Goal: Register for event/course: Sign up to attend an event or enroll in a course

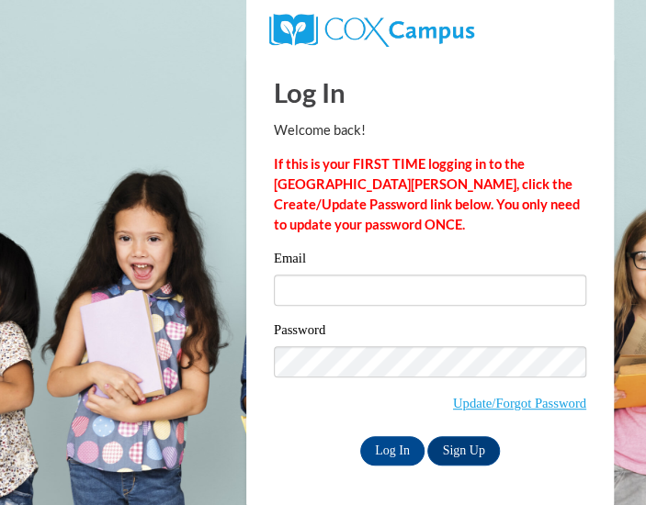
click at [393, 293] on input "Email" at bounding box center [430, 290] width 312 height 31
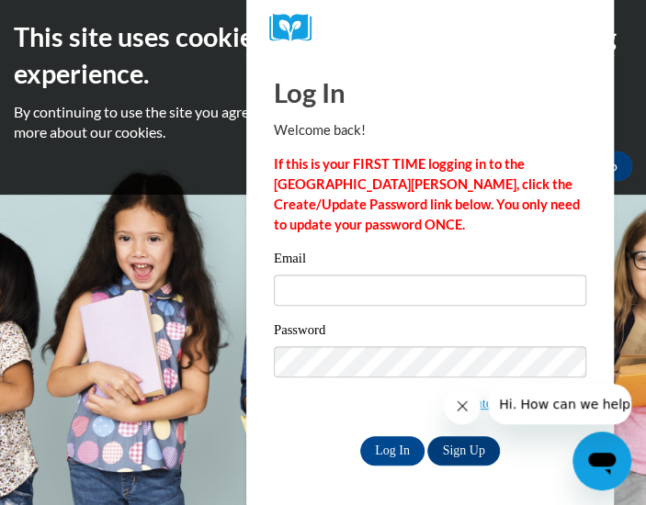
type input "[EMAIL_ADDRESS][DOMAIN_NAME]"
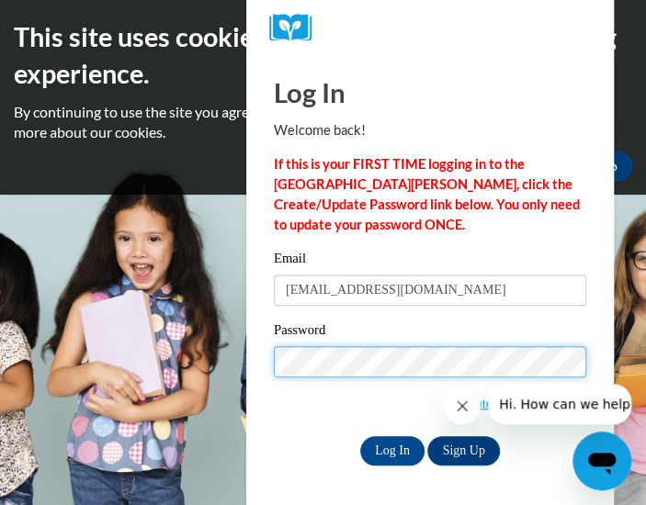
click at [360, 436] on input "Log In" at bounding box center [392, 450] width 64 height 29
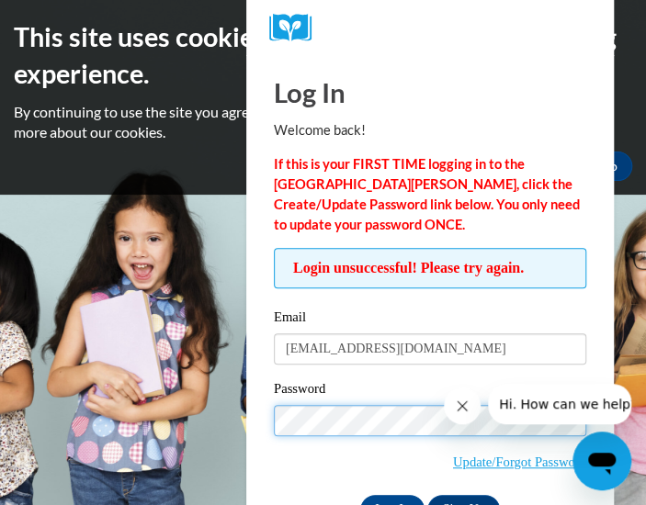
click at [360, 495] on input "Log In" at bounding box center [392, 509] width 64 height 29
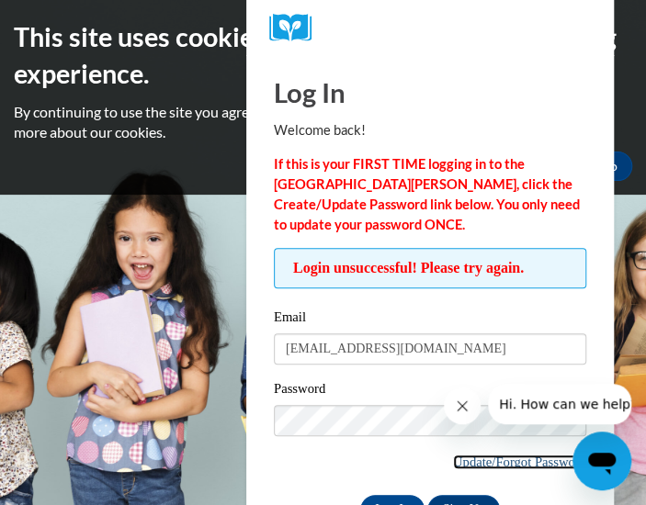
click at [467, 458] on link "Update/Forgot Password" at bounding box center [519, 462] width 133 height 15
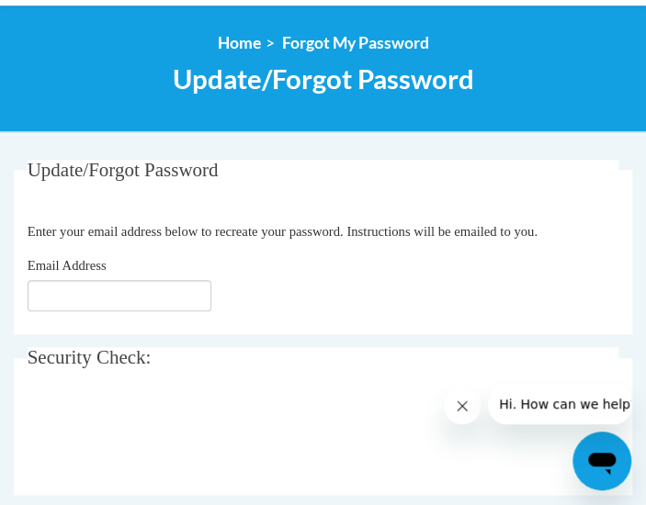
scroll to position [246, 0]
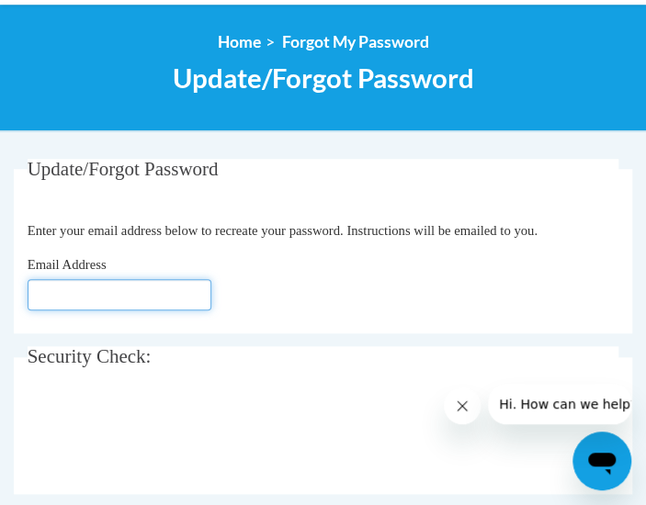
click at [130, 290] on input "Email Address" at bounding box center [120, 294] width 184 height 31
type input "[EMAIL_ADDRESS][DOMAIN_NAME]"
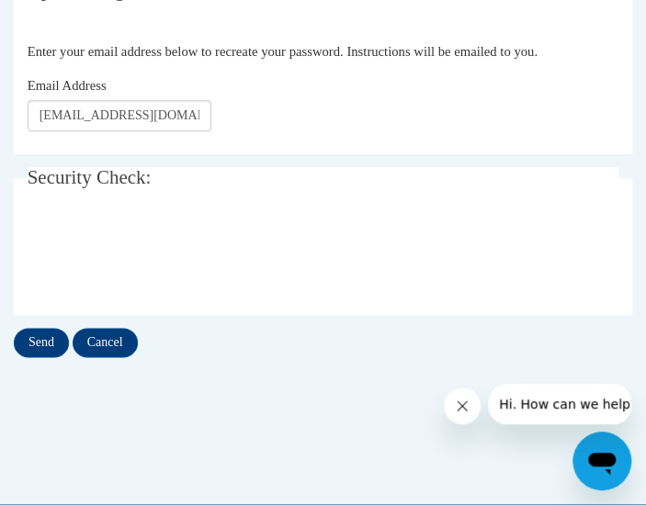
scroll to position [426, 0]
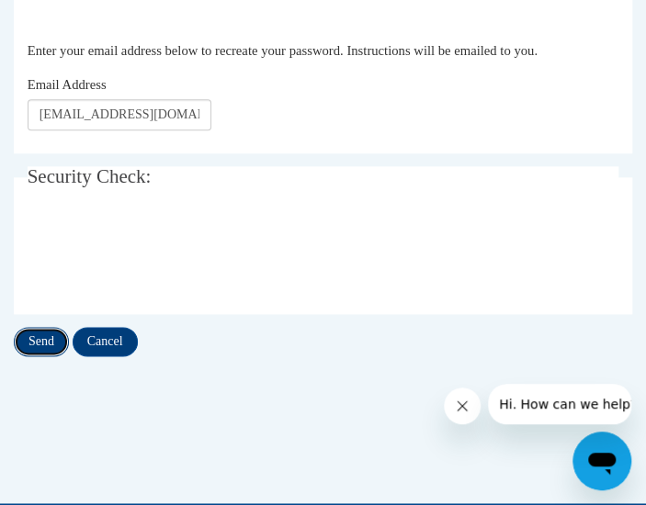
click at [45, 339] on input "Send" at bounding box center [41, 341] width 55 height 29
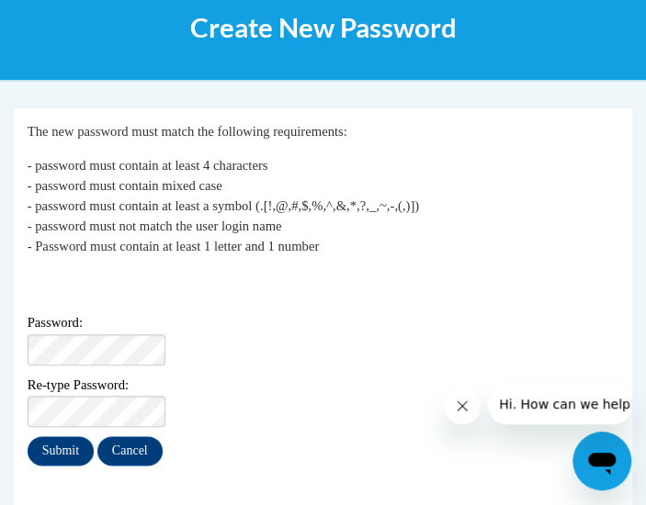
scroll to position [298, 0]
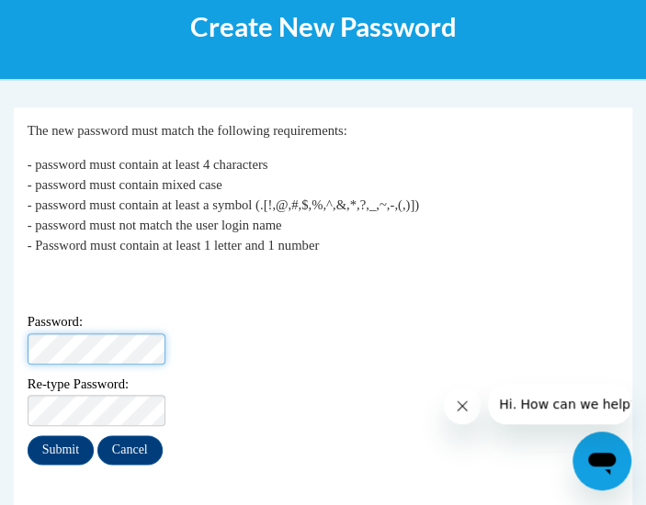
click at [335, 333] on div "Password:" at bounding box center [323, 337] width 591 height 52
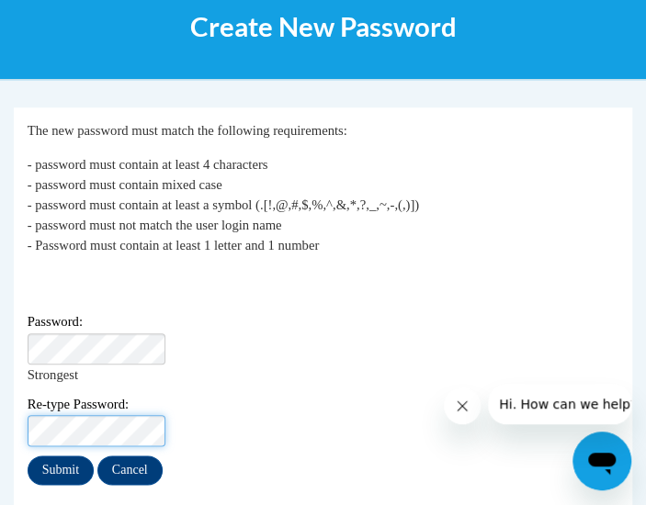
click at [28, 456] on input "Submit" at bounding box center [61, 470] width 66 height 29
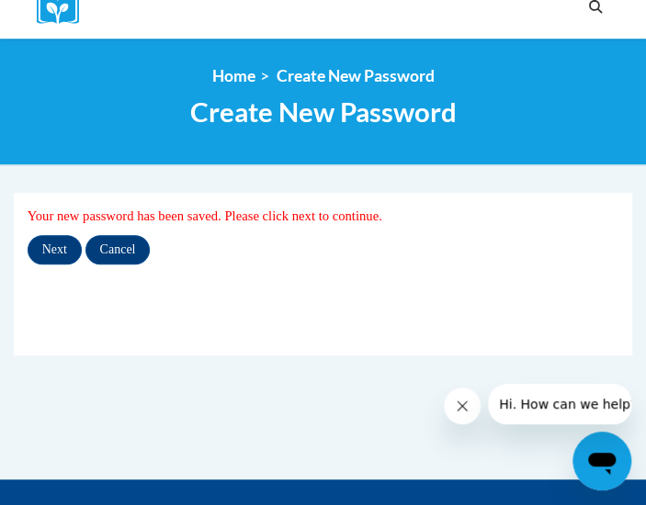
scroll to position [213, 0]
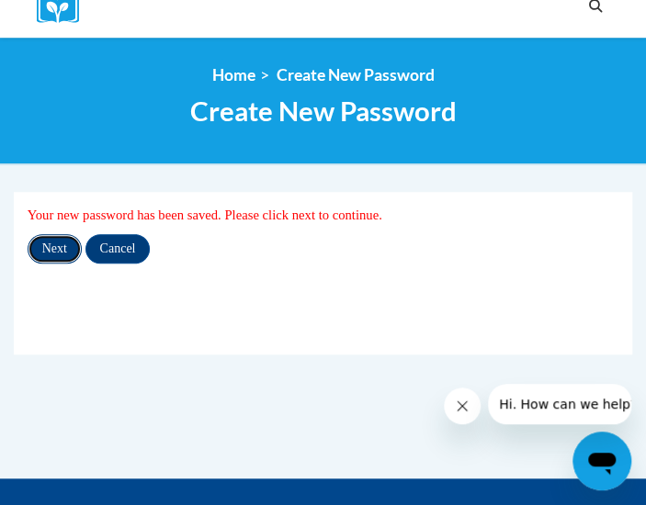
click at [39, 253] on input "Next" at bounding box center [55, 248] width 54 height 29
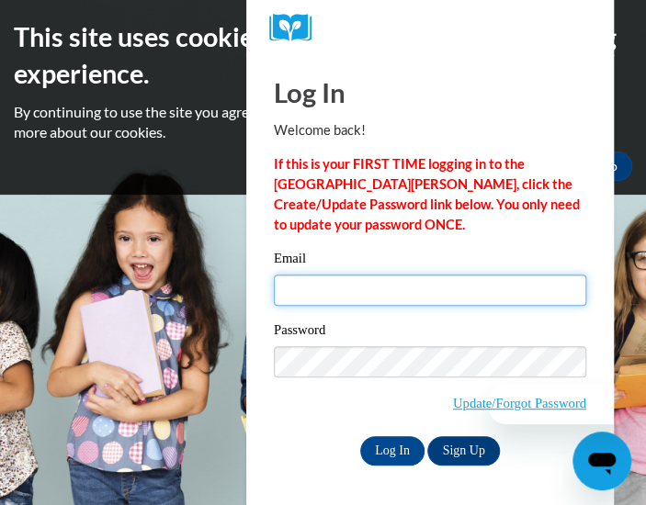
type input "chae.okeefe1@apsk12.org"
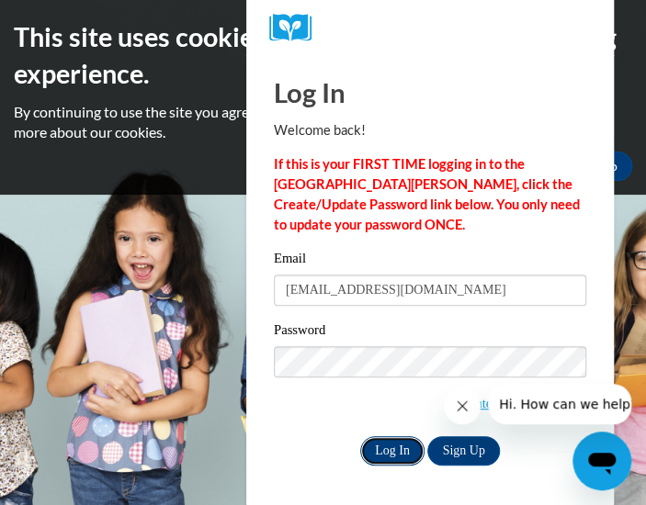
click at [389, 456] on input "Log In" at bounding box center [392, 450] width 64 height 29
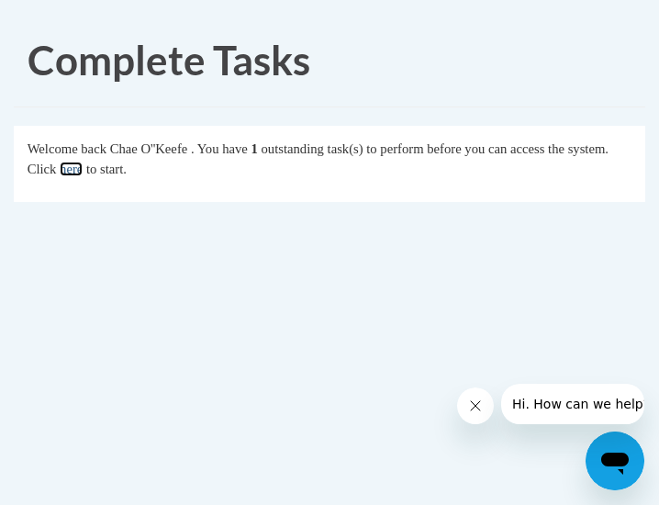
click at [83, 172] on link "here" at bounding box center [71, 169] width 23 height 15
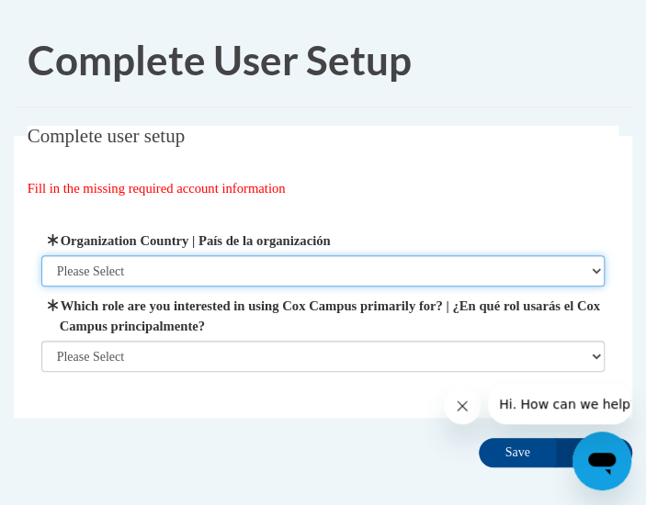
click at [187, 264] on select "Please Select [GEOGRAPHIC_DATA] | [GEOGRAPHIC_DATA] Outside of [GEOGRAPHIC_DATA…" at bounding box center [323, 270] width 564 height 31
select select "ad49bcad-a171-4b2e-b99c-48b446064914"
click at [41, 255] on select "Please Select [GEOGRAPHIC_DATA] | [GEOGRAPHIC_DATA] Outside of [GEOGRAPHIC_DATA…" at bounding box center [323, 270] width 564 height 31
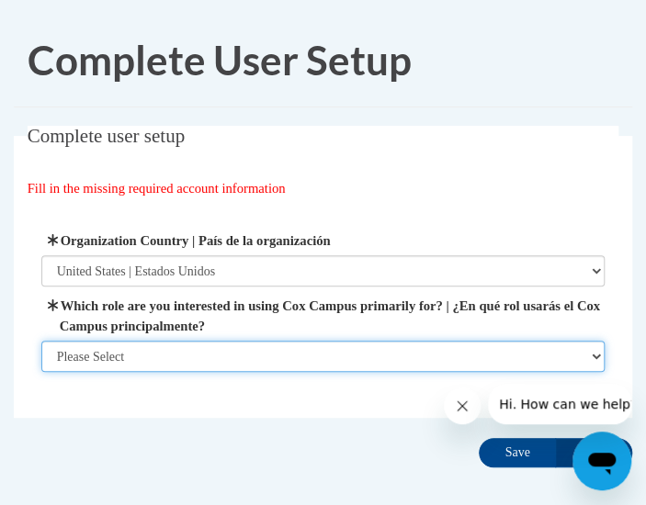
click at [187, 357] on select "Please Select College/University | Colegio/Universidad Community/Nonprofit Part…" at bounding box center [323, 356] width 564 height 31
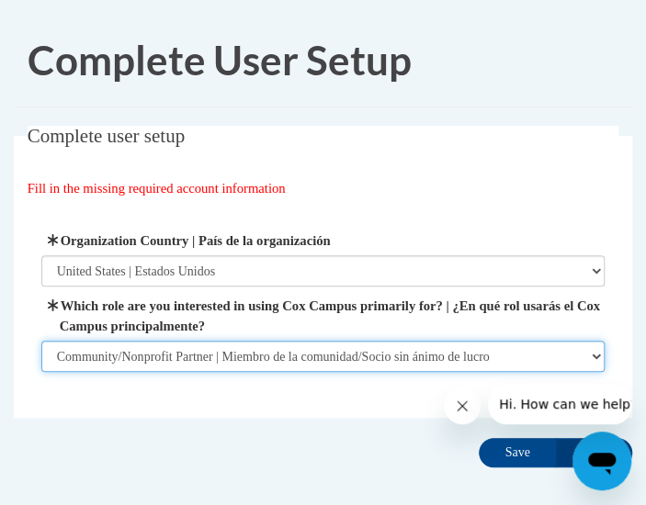
click at [41, 372] on select "Please Select College/University | Colegio/Universidad Community/Nonprofit Part…" at bounding box center [323, 356] width 564 height 31
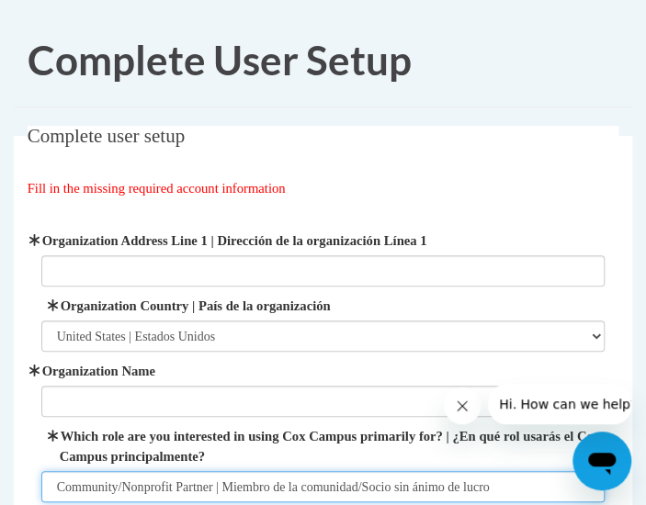
scroll to position [222, 0]
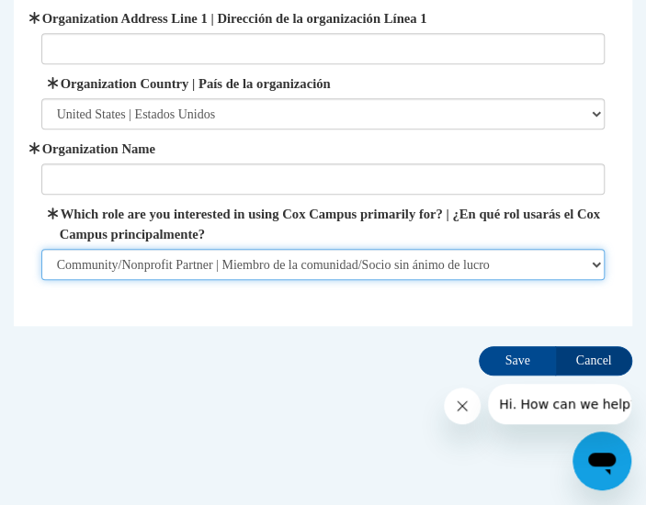
click at [175, 251] on select "Please Select College/University | Colegio/Universidad Community/Nonprofit Part…" at bounding box center [323, 264] width 564 height 31
select select "fbf2d438-af2f-41f8-98f1-81c410e29de3"
click at [41, 249] on select "Please Select College/University | Colegio/Universidad Community/Nonprofit Part…" at bounding box center [323, 264] width 564 height 31
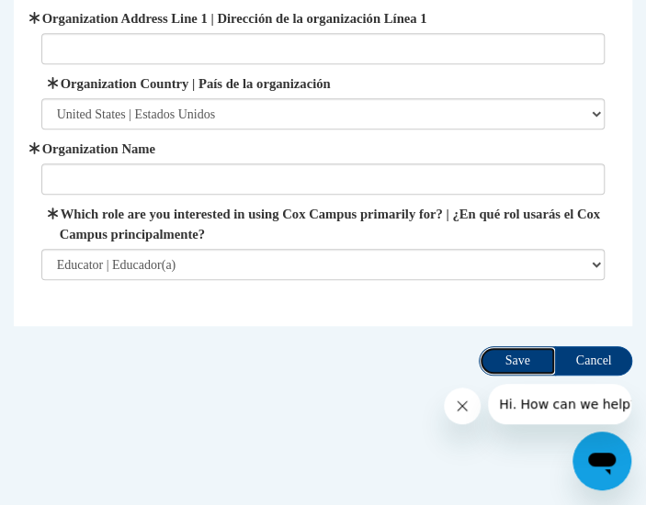
click at [509, 361] on input "Save" at bounding box center [516, 360] width 77 height 29
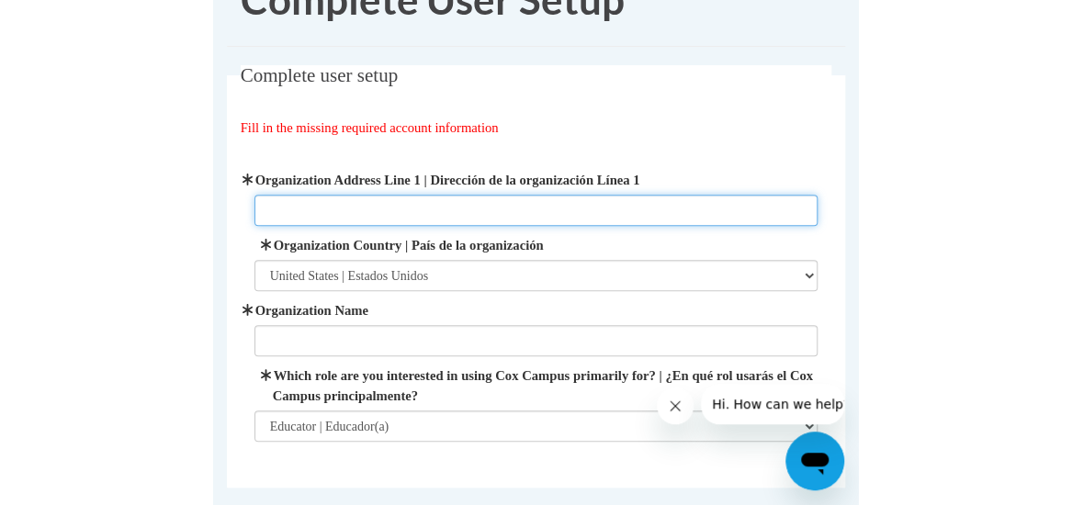
scroll to position [61, 0]
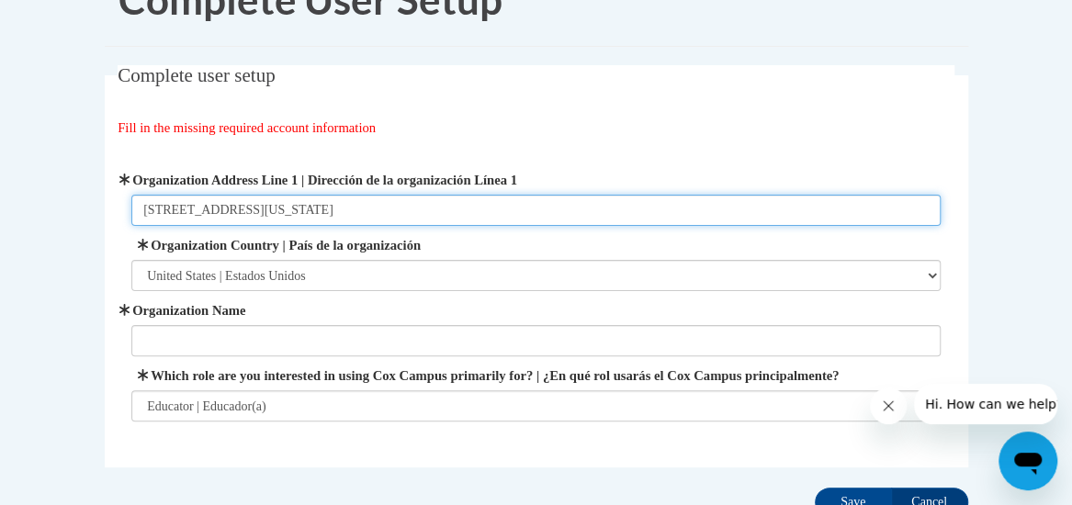
type input "774 Virginia Ave NE"
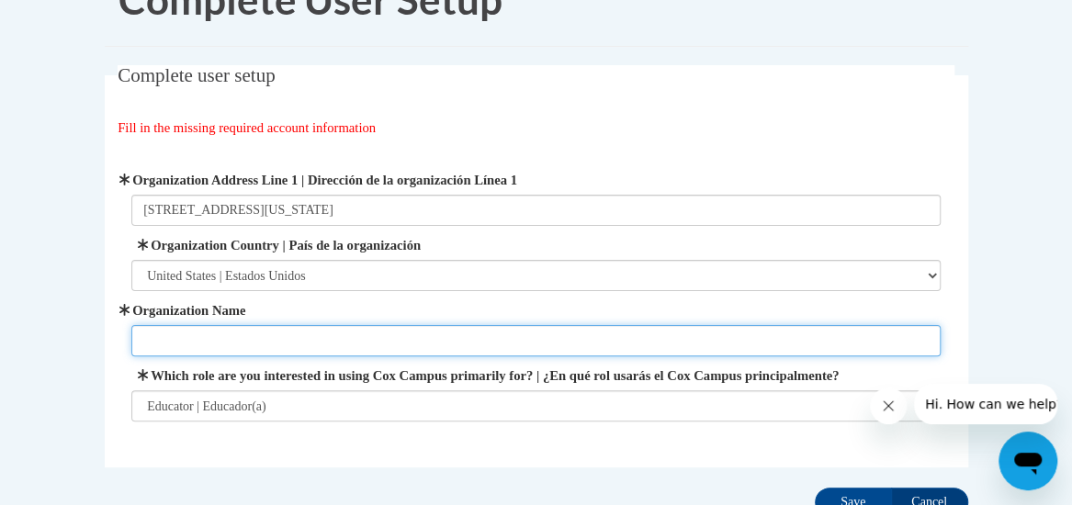
click at [186, 343] on input "Organization Name" at bounding box center [535, 340] width 809 height 31
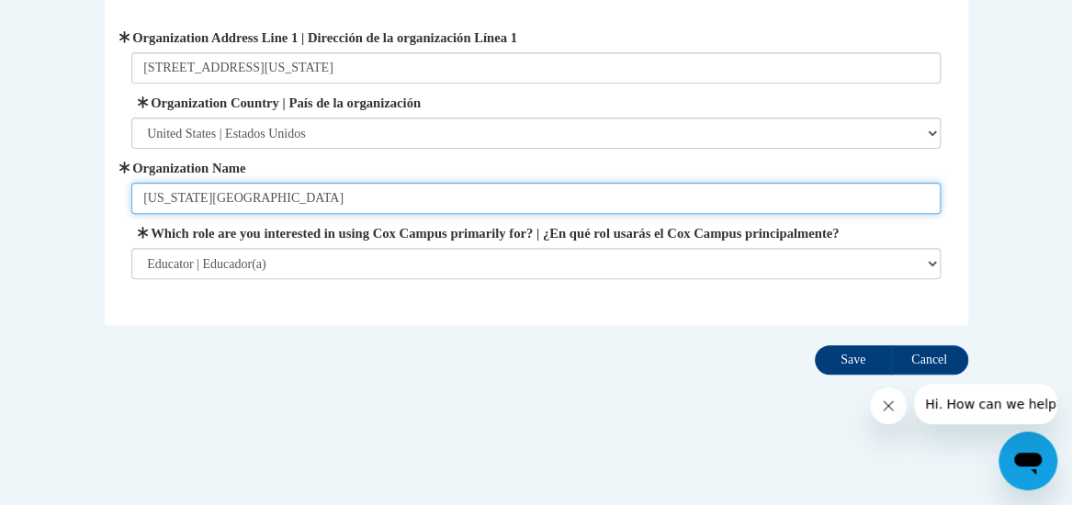
type input "Virginia-Highland Elementary School"
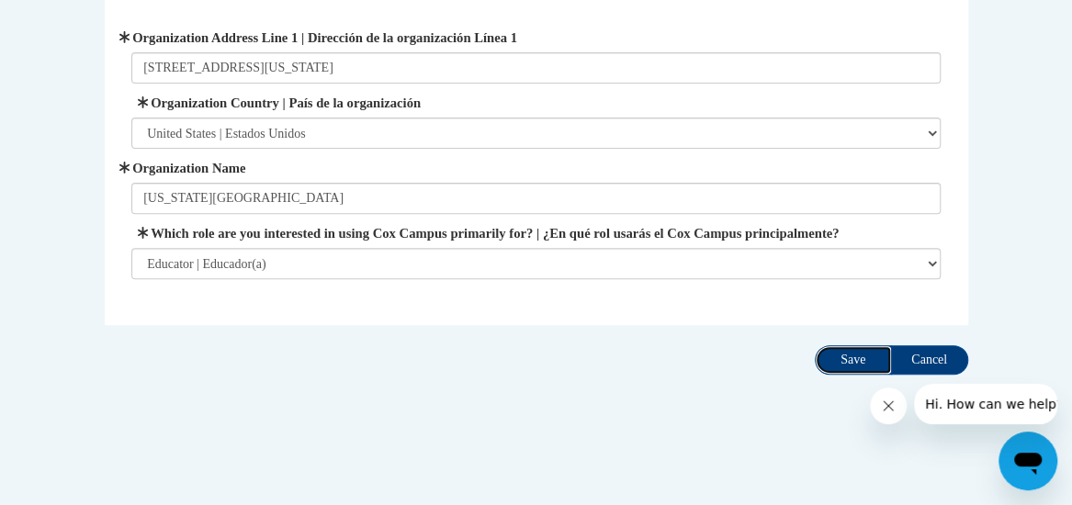
click at [645, 366] on input "Save" at bounding box center [853, 359] width 77 height 29
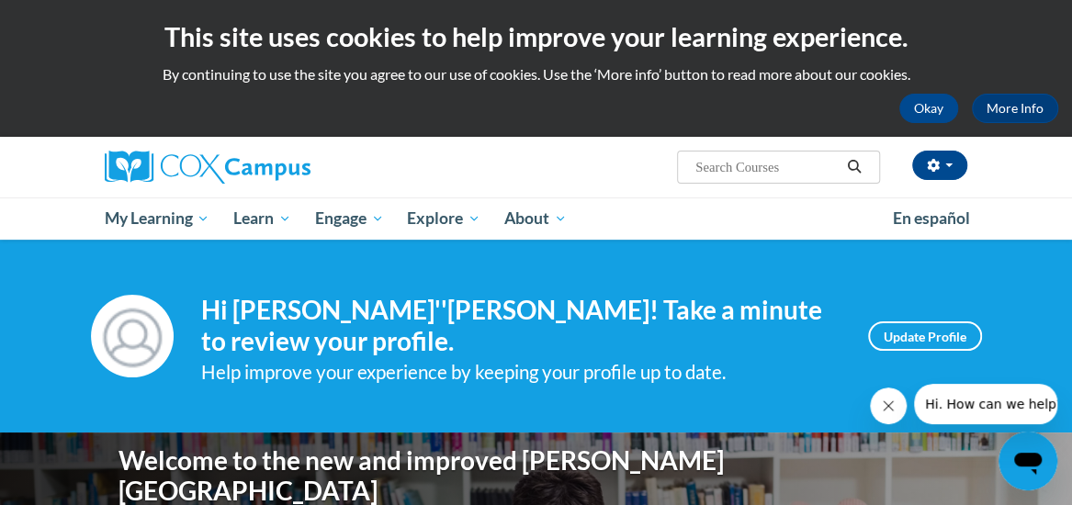
click at [737, 161] on input "Search..." at bounding box center [766, 167] width 147 height 22
type input "systematic and explicit"
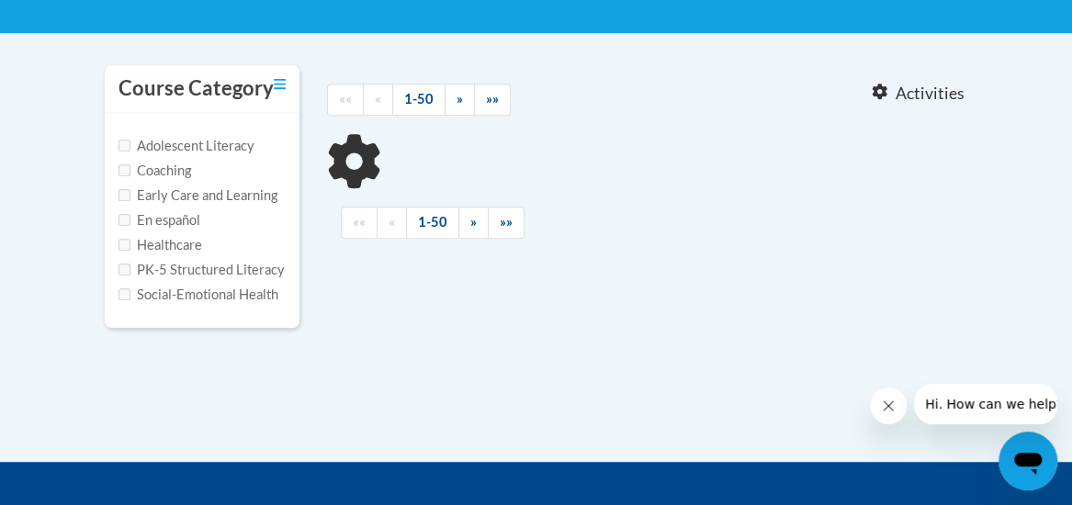
scroll to position [348, 0]
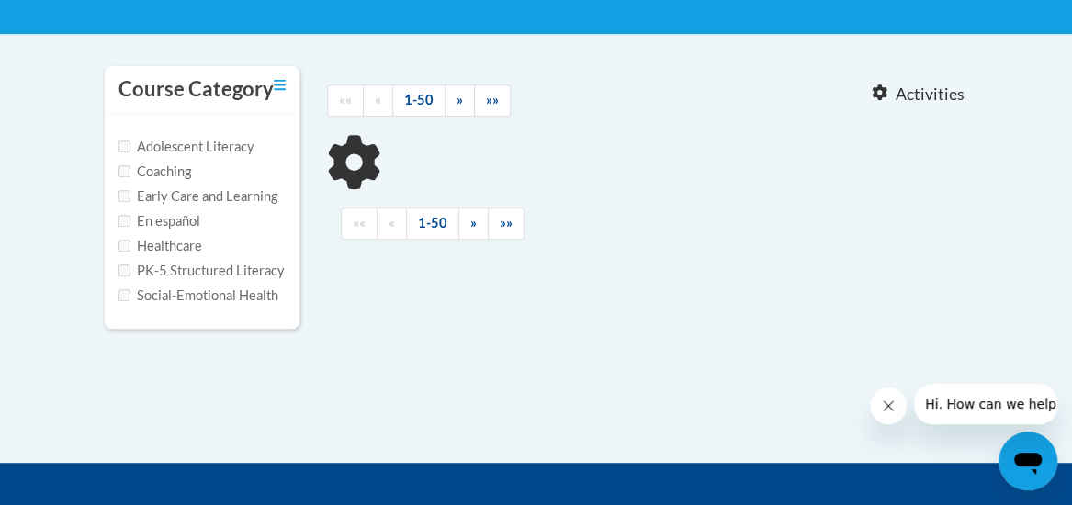
type input "systematic and explicit"
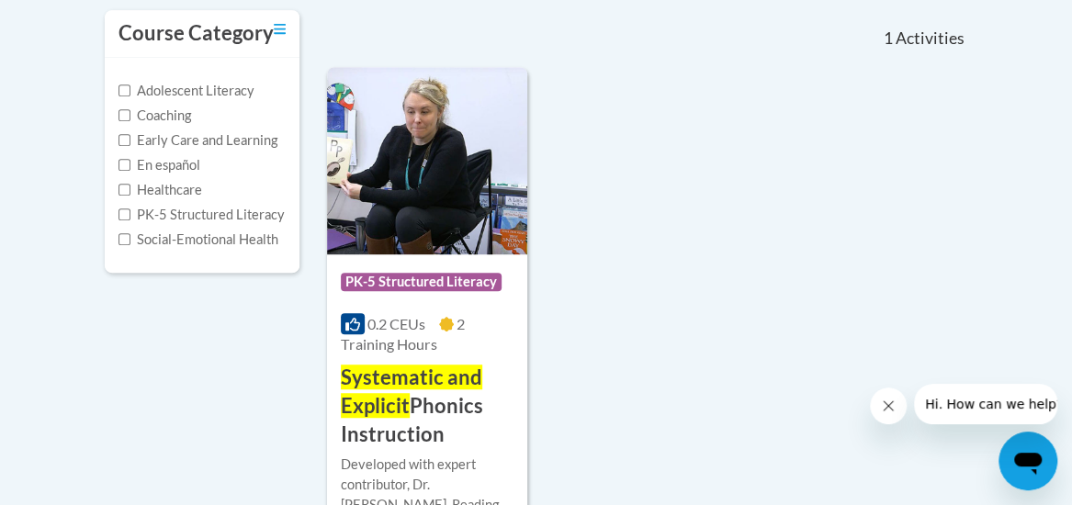
scroll to position [405, 0]
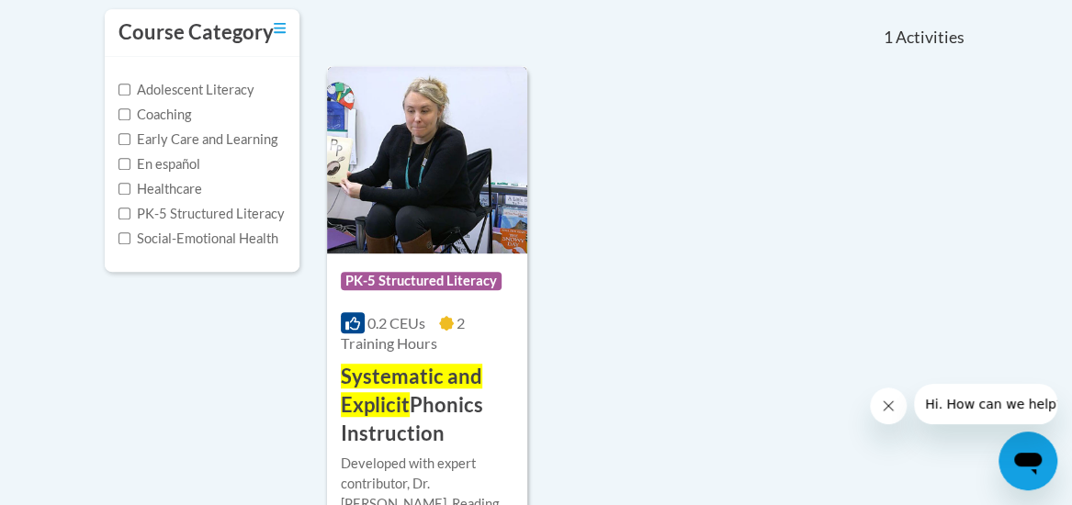
click at [433, 191] on img at bounding box center [427, 159] width 200 height 187
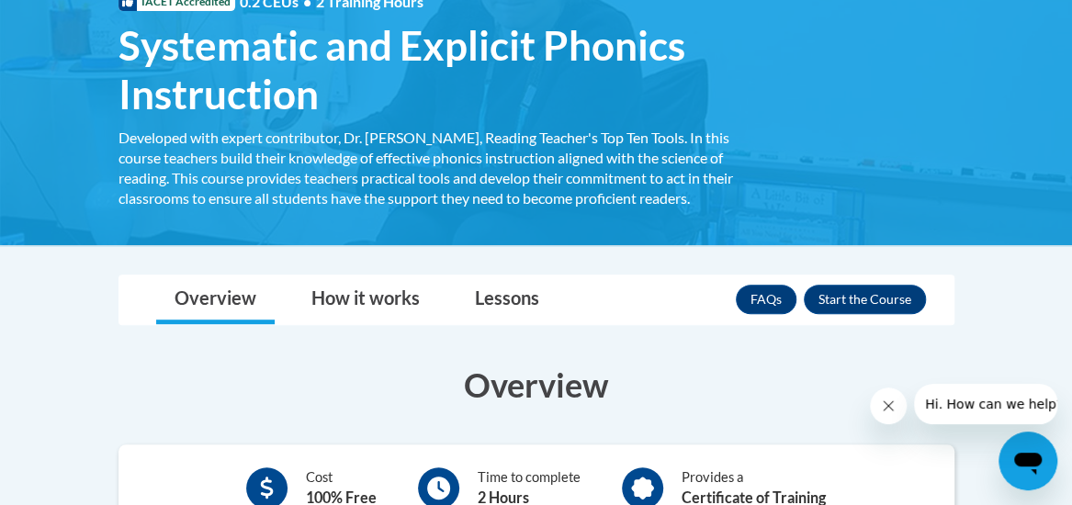
scroll to position [556, 0]
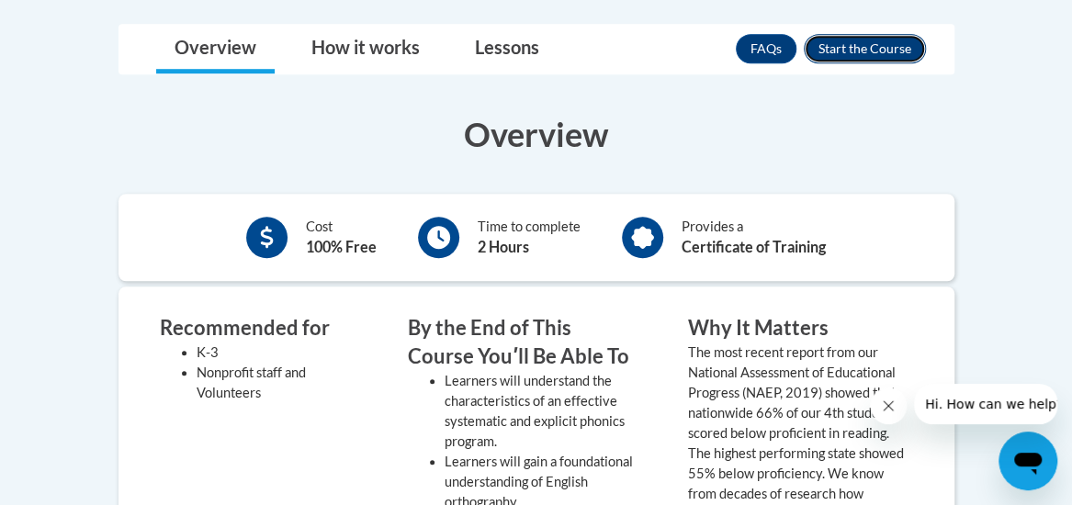
click at [871, 56] on button "Enroll" at bounding box center [865, 48] width 122 height 29
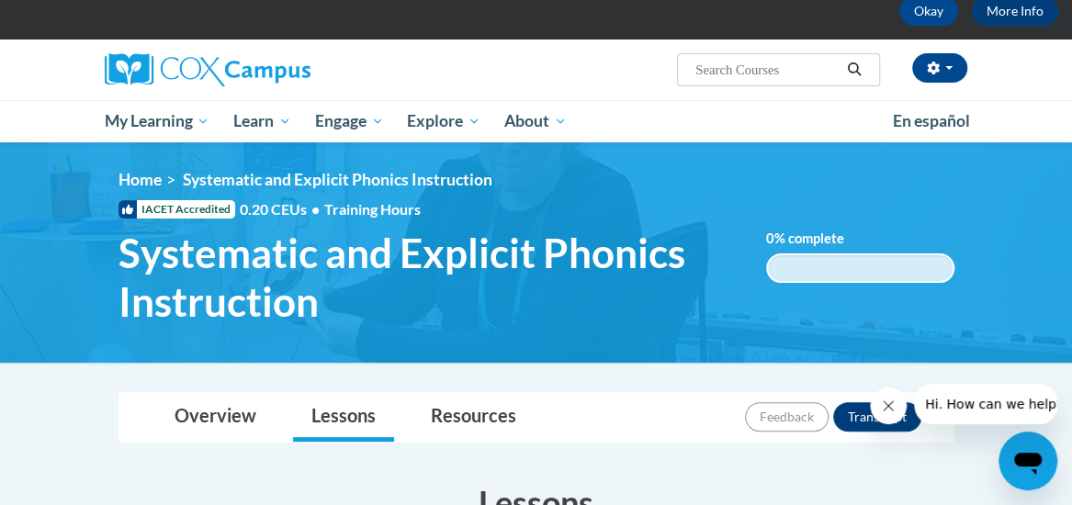
scroll to position [386, 0]
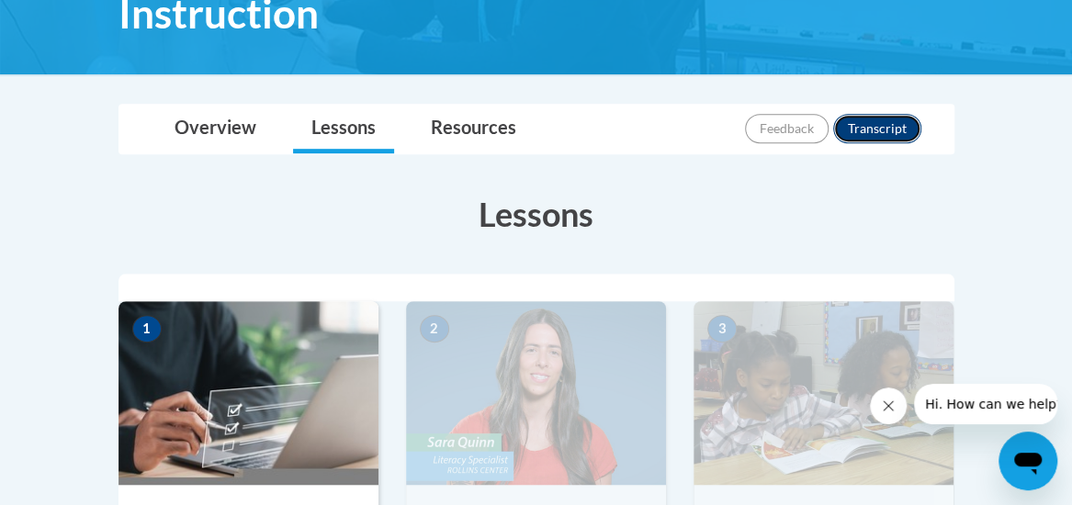
click at [881, 126] on button "Transcript" at bounding box center [877, 128] width 88 height 29
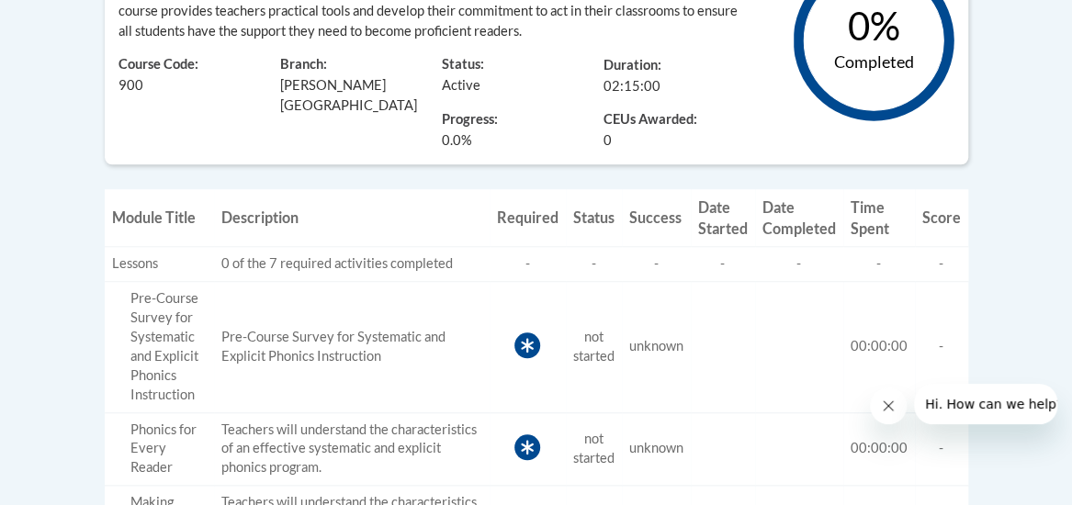
scroll to position [545, 0]
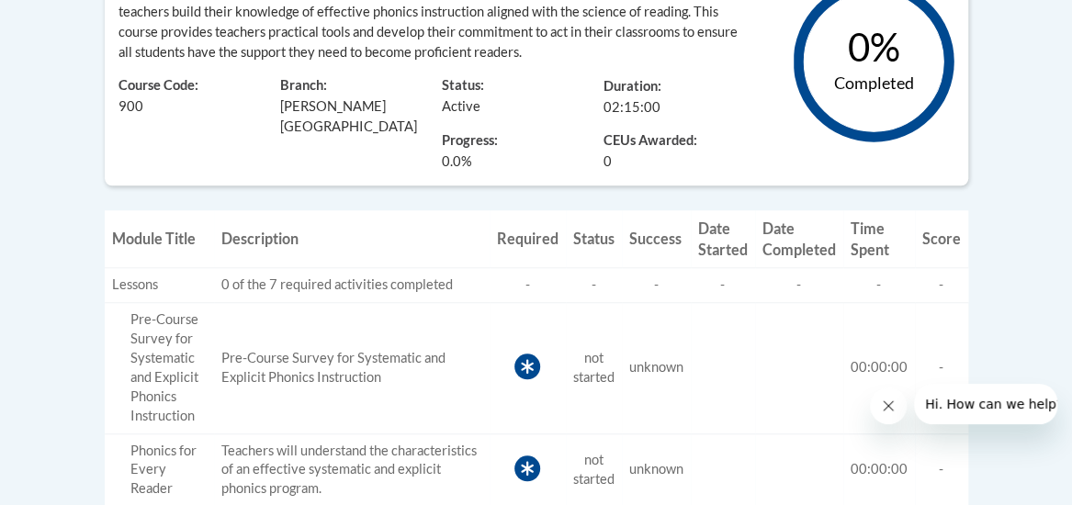
click at [321, 374] on td "Pre-Course Survey for Systematic and Explicit Phonics Instruction" at bounding box center [352, 367] width 276 height 131
click at [534, 357] on icon at bounding box center [527, 367] width 26 height 26
click at [608, 384] on td "Status not started" at bounding box center [594, 367] width 56 height 131
click at [695, 377] on td "Date Started" at bounding box center [723, 367] width 64 height 131
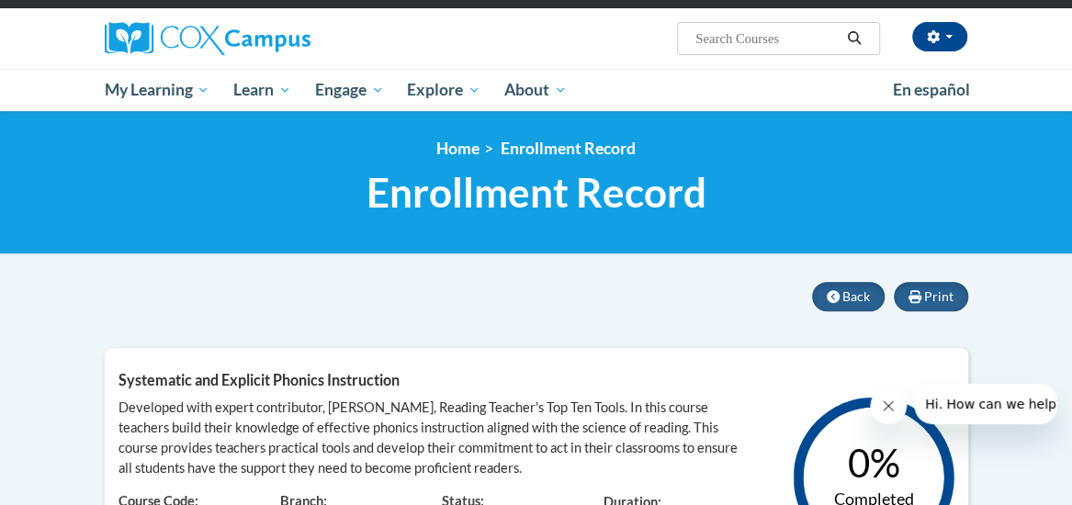
scroll to position [0, 0]
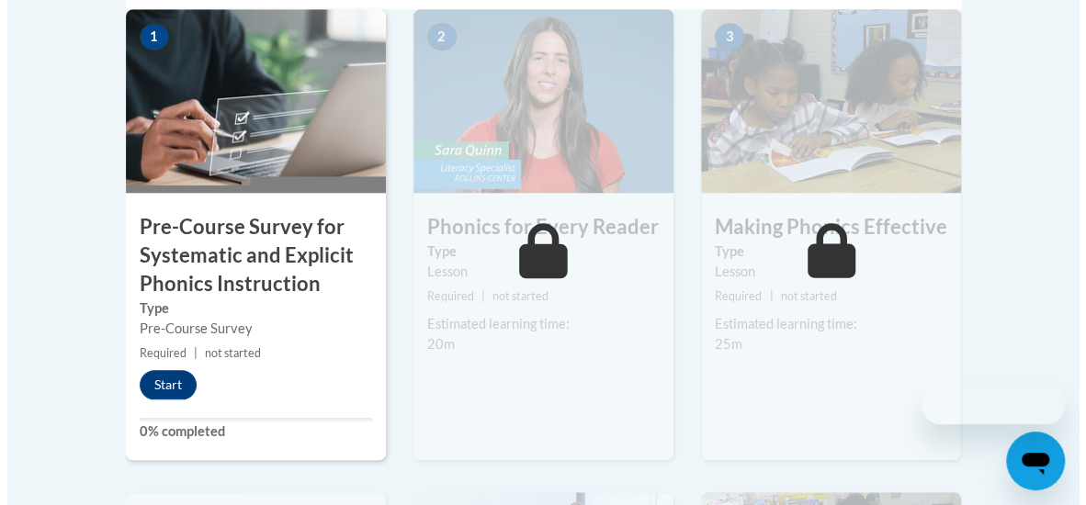
scroll to position [681, 0]
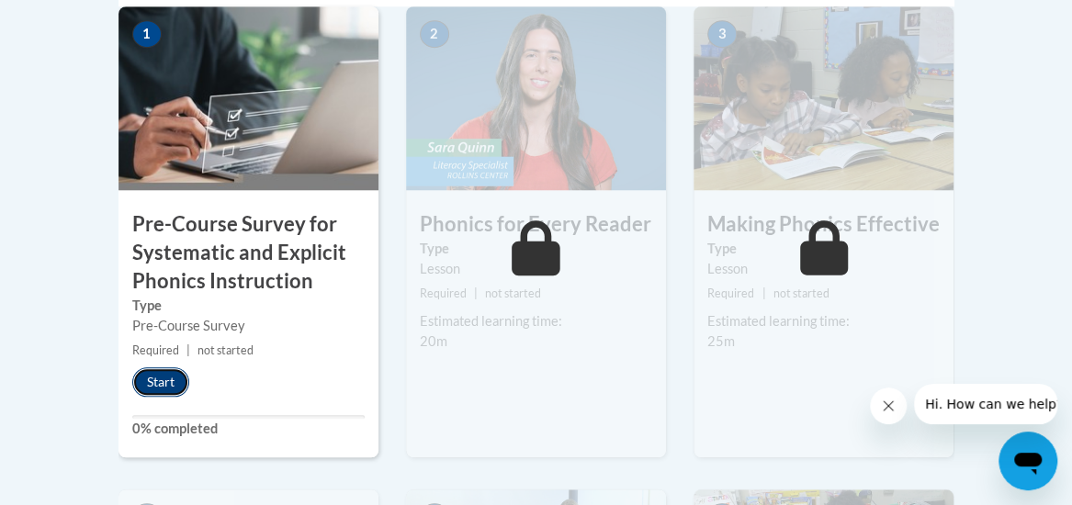
click at [159, 379] on button "Start" at bounding box center [160, 381] width 57 height 29
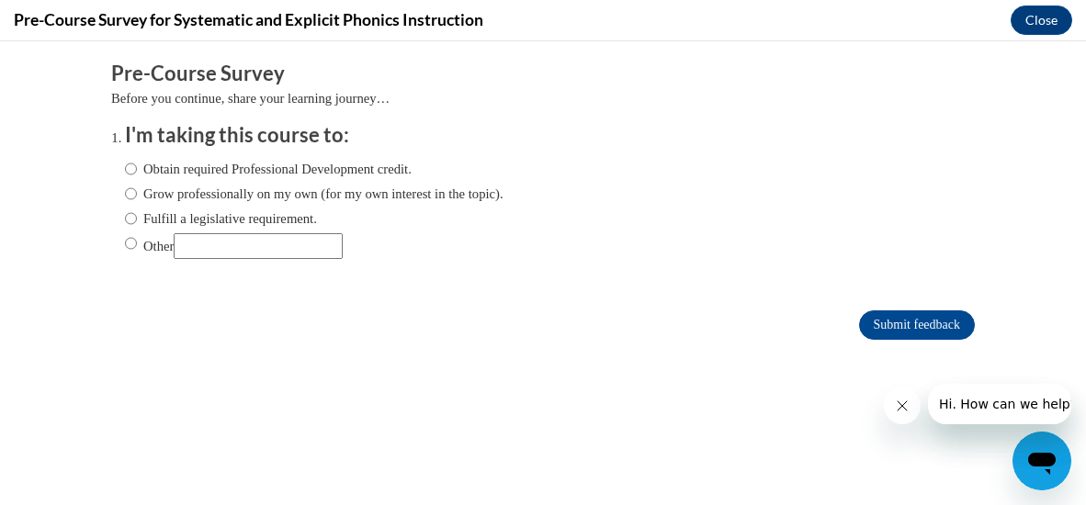
scroll to position [0, 0]
click at [290, 165] on label "Obtain required Professional Development credit." at bounding box center [268, 169] width 287 height 20
click at [137, 165] on input "Obtain required Professional Development credit." at bounding box center [131, 169] width 12 height 20
radio input "true"
click at [864, 334] on input "Submit feedback" at bounding box center [917, 324] width 116 height 29
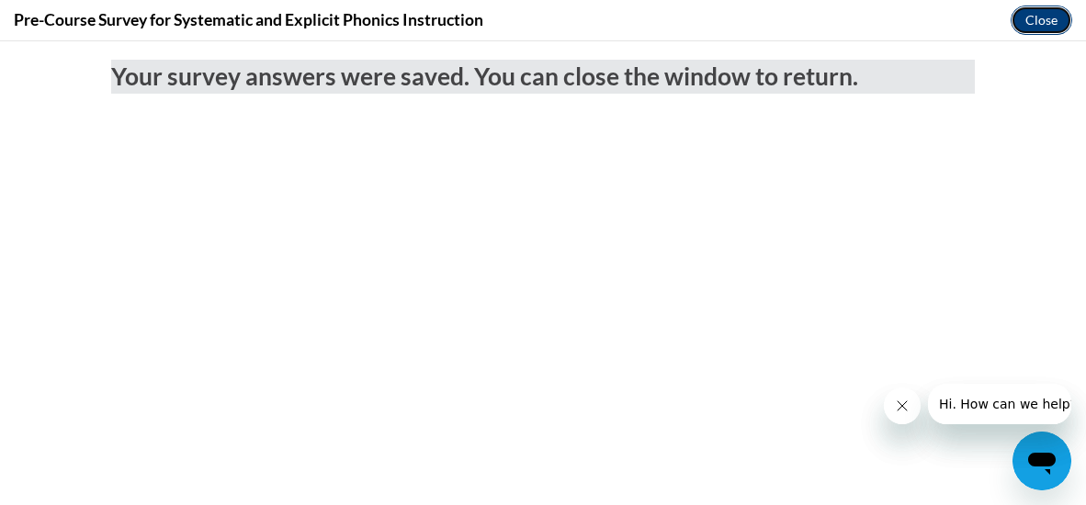
click at [1018, 10] on button "Close" at bounding box center [1041, 20] width 62 height 29
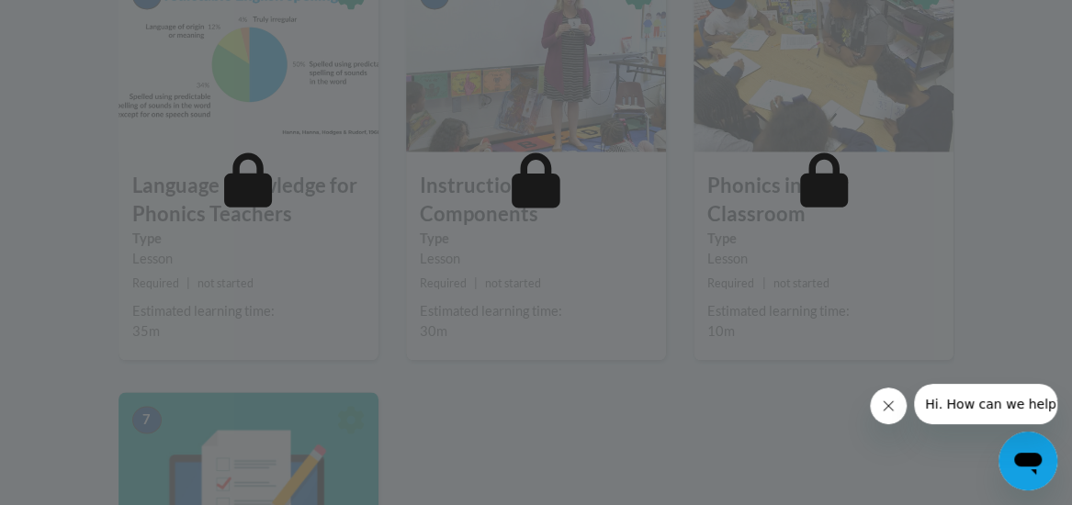
scroll to position [1266, 0]
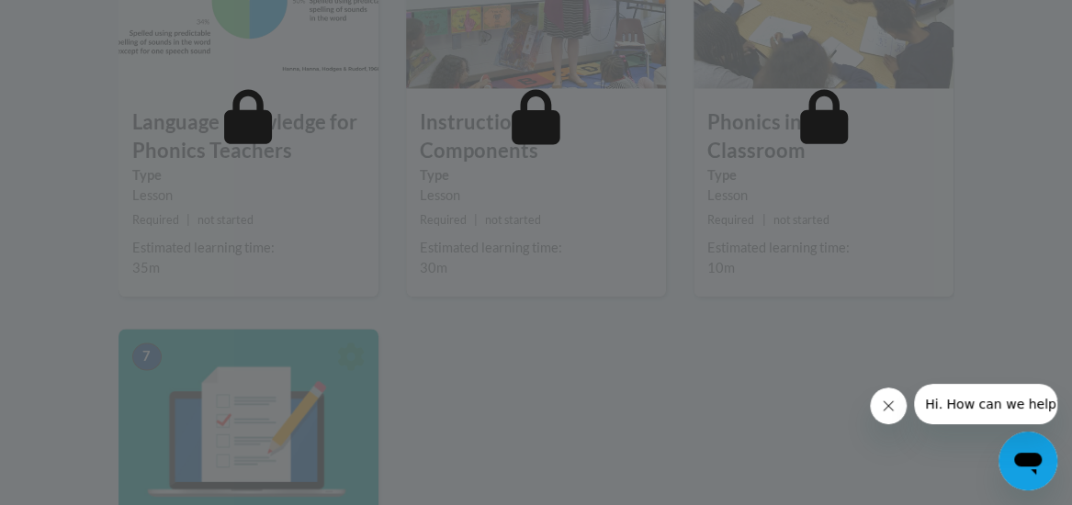
click at [883, 403] on icon "Close message from company" at bounding box center [888, 406] width 15 height 15
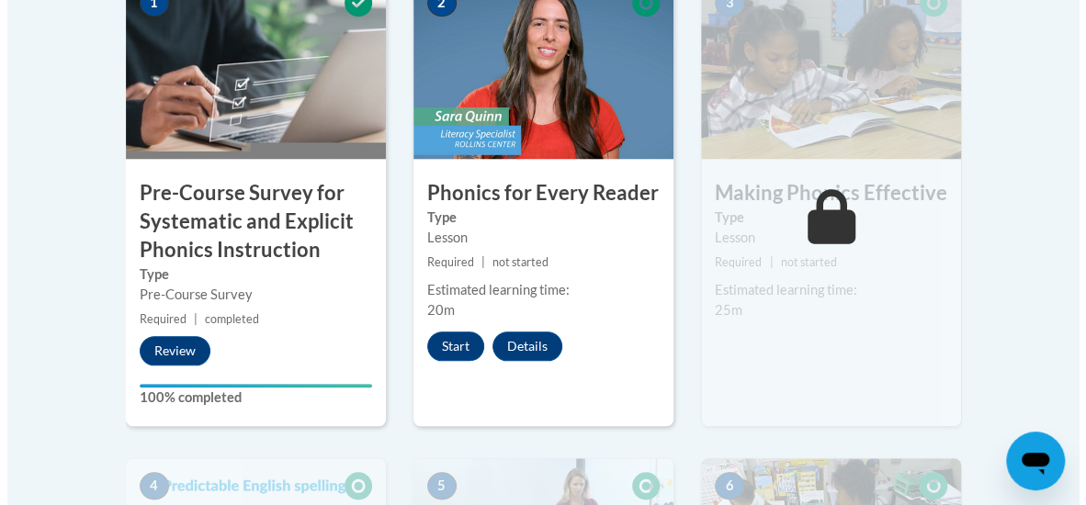
scroll to position [711, 0]
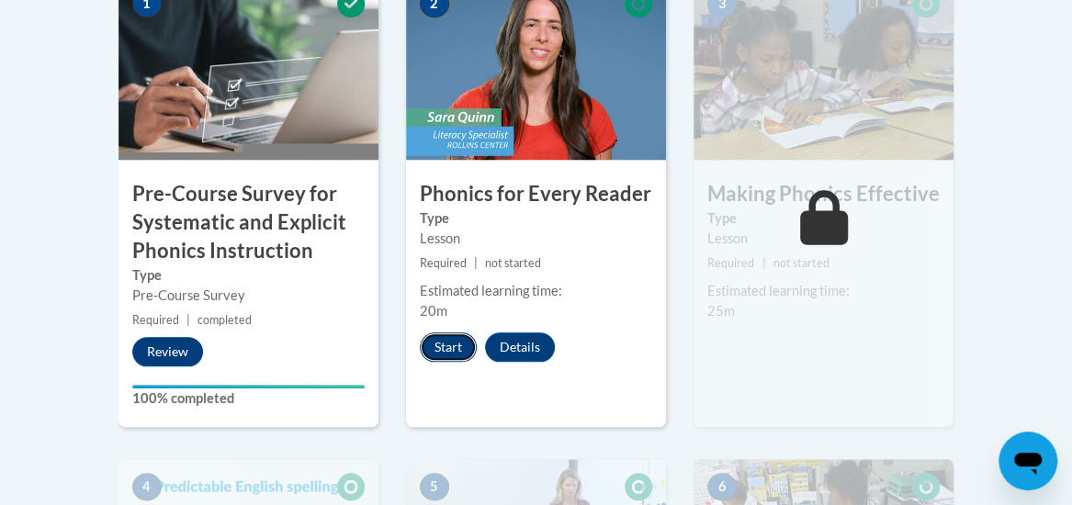
click at [458, 348] on button "Start" at bounding box center [448, 346] width 57 height 29
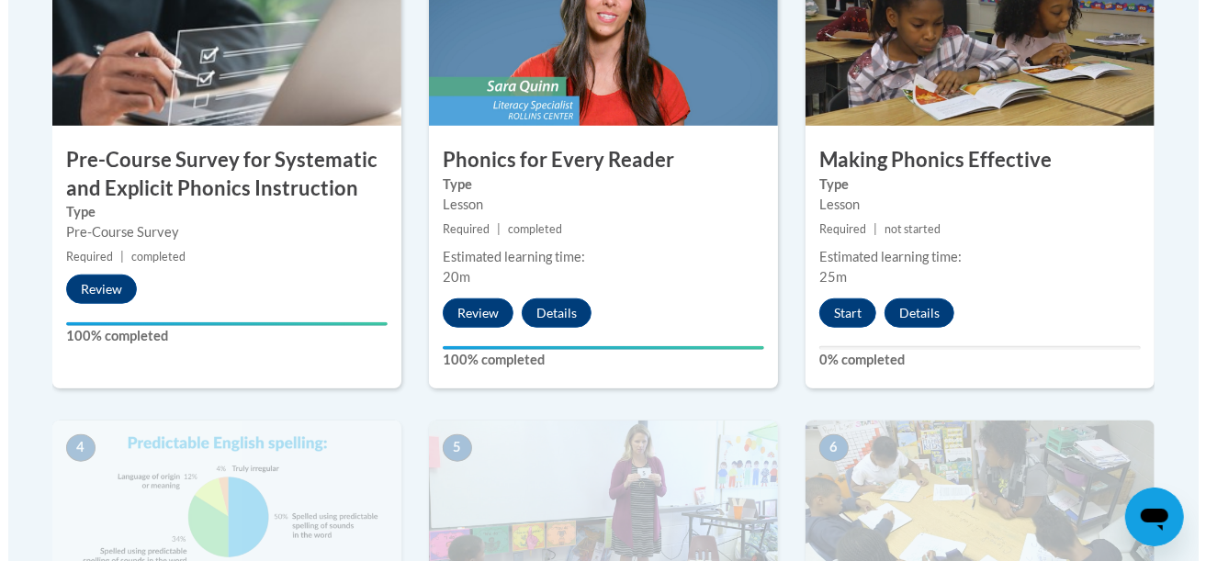
scroll to position [703, 0]
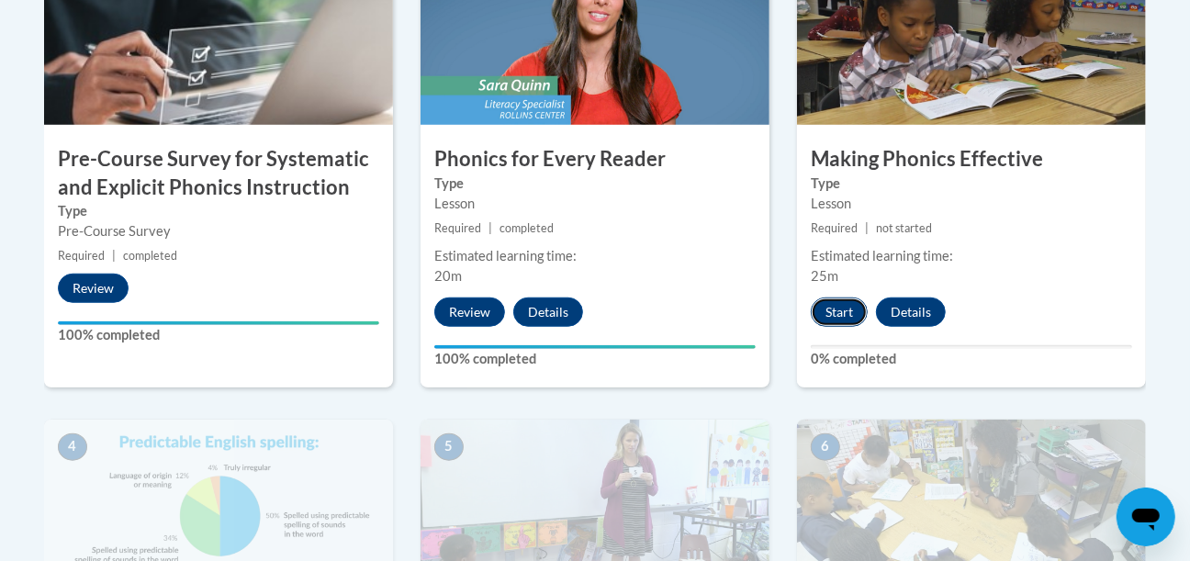
click at [845, 309] on button "Start" at bounding box center [839, 312] width 57 height 29
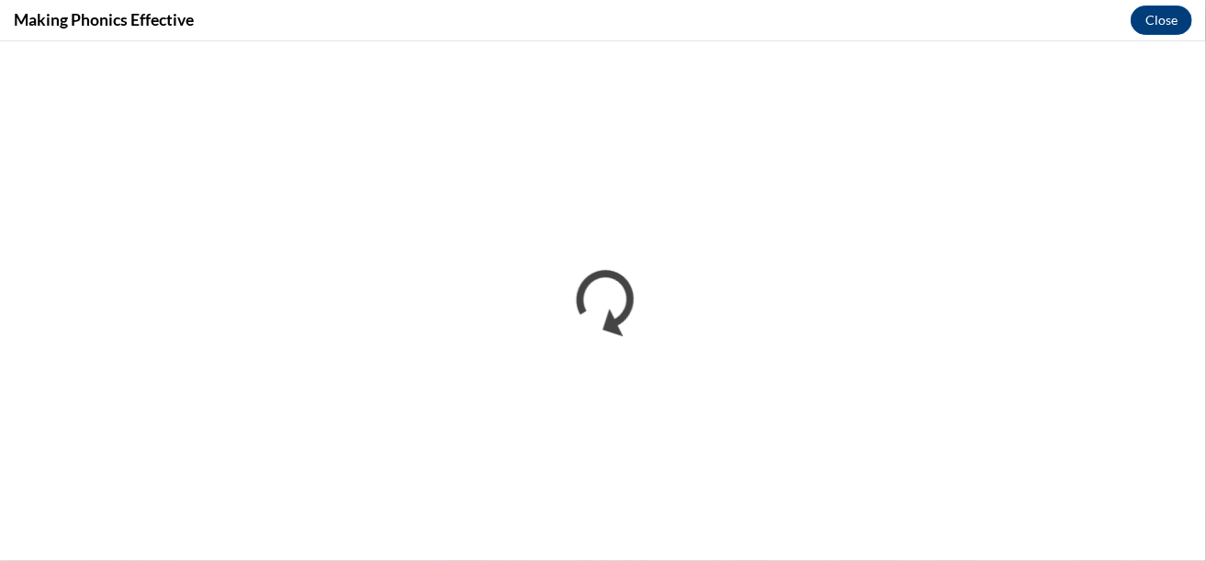
scroll to position [0, 0]
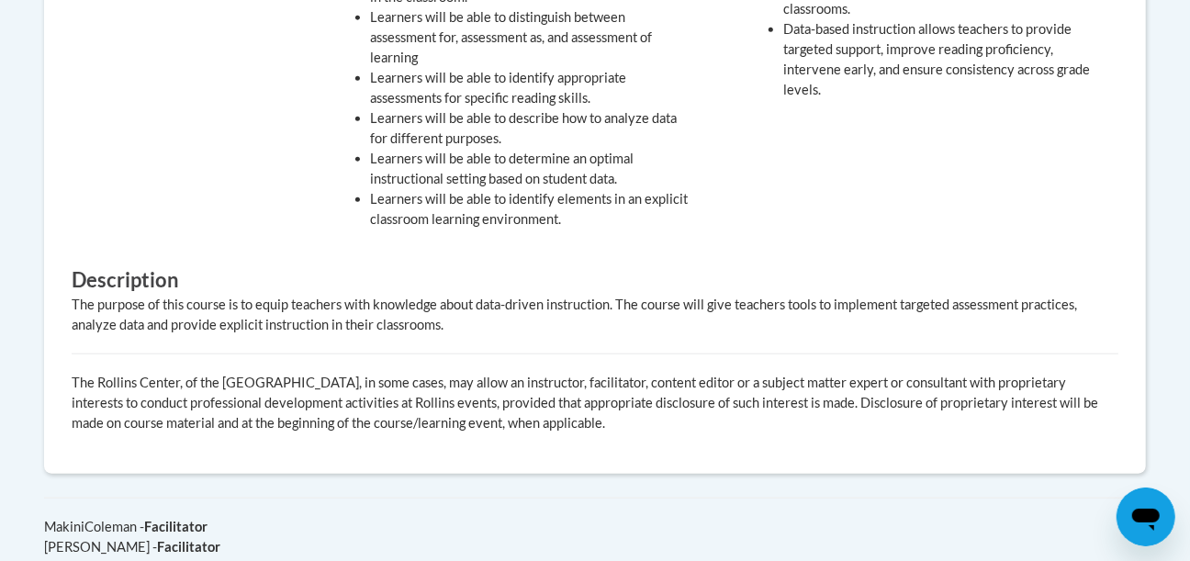
scroll to position [892, 0]
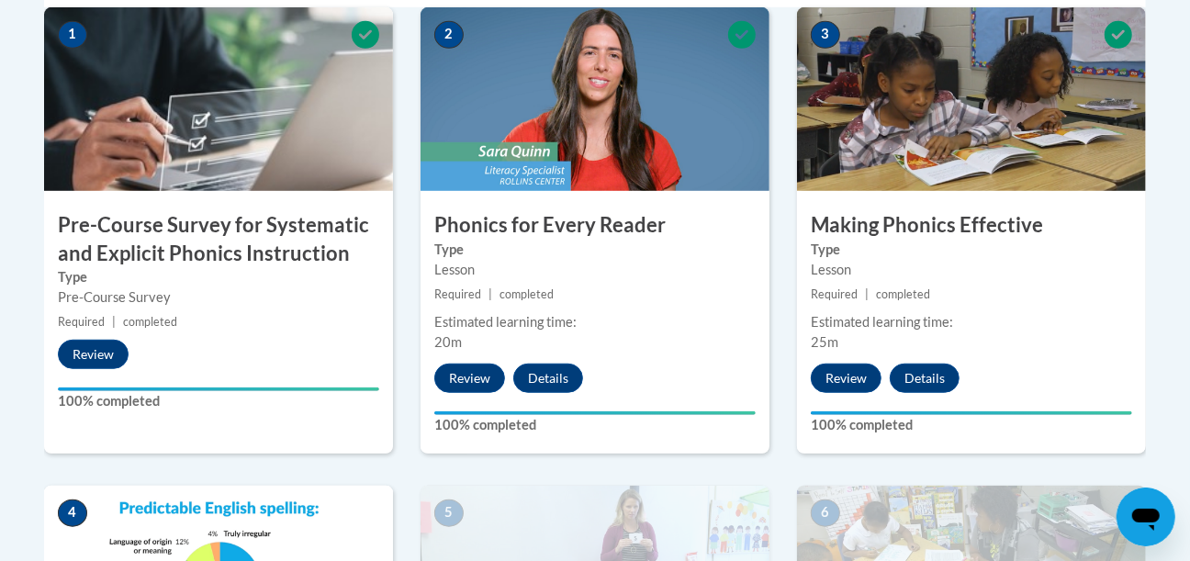
scroll to position [903, 0]
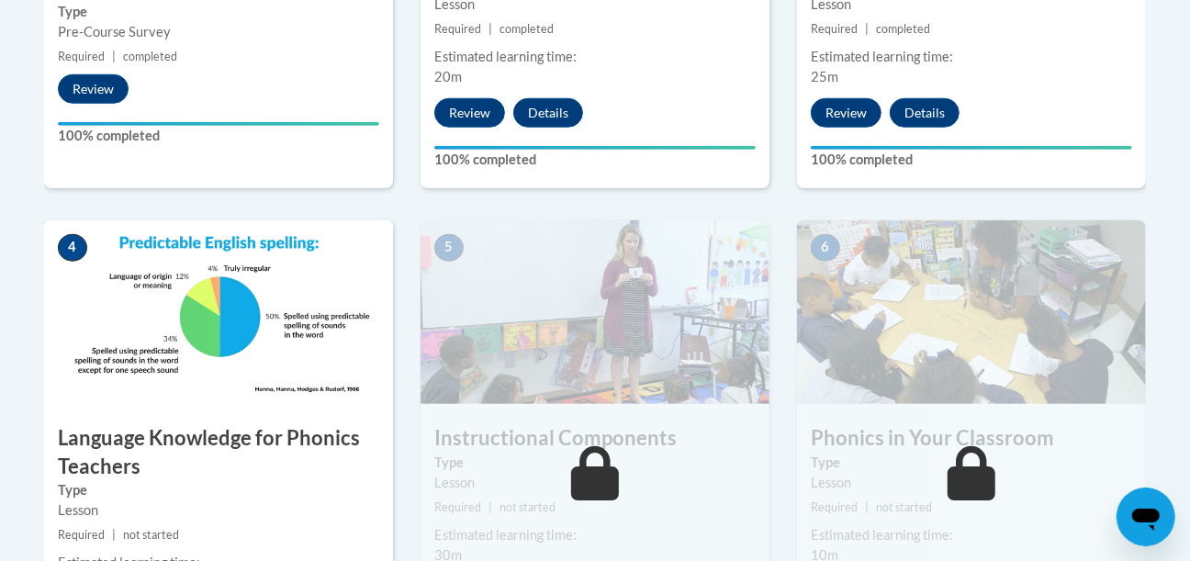
click at [105, 338] on img at bounding box center [218, 312] width 349 height 184
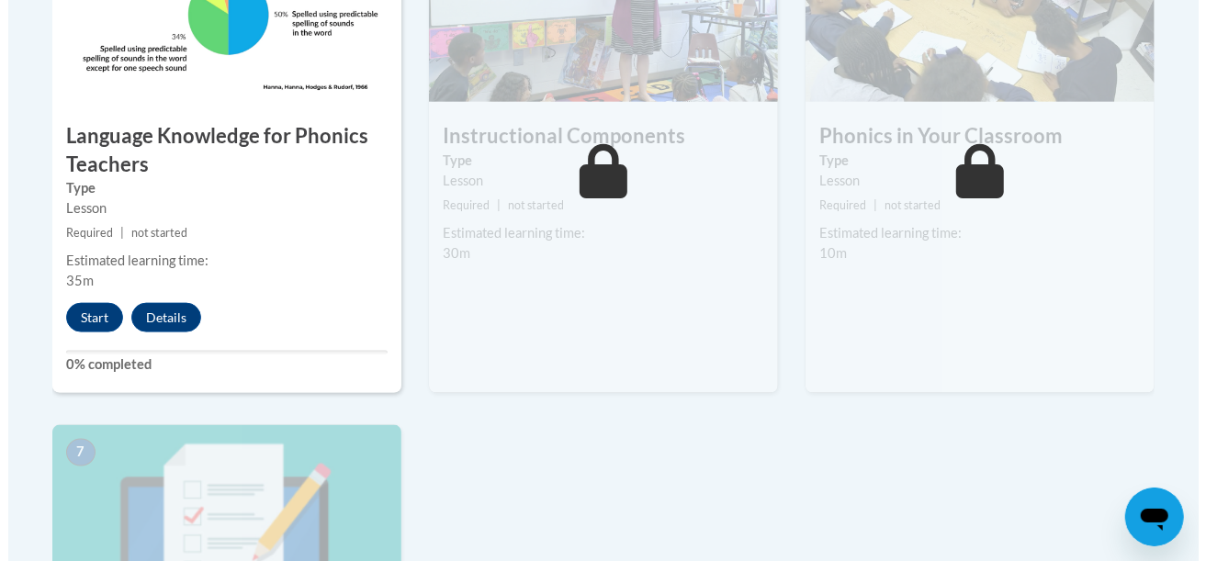
scroll to position [1206, 0]
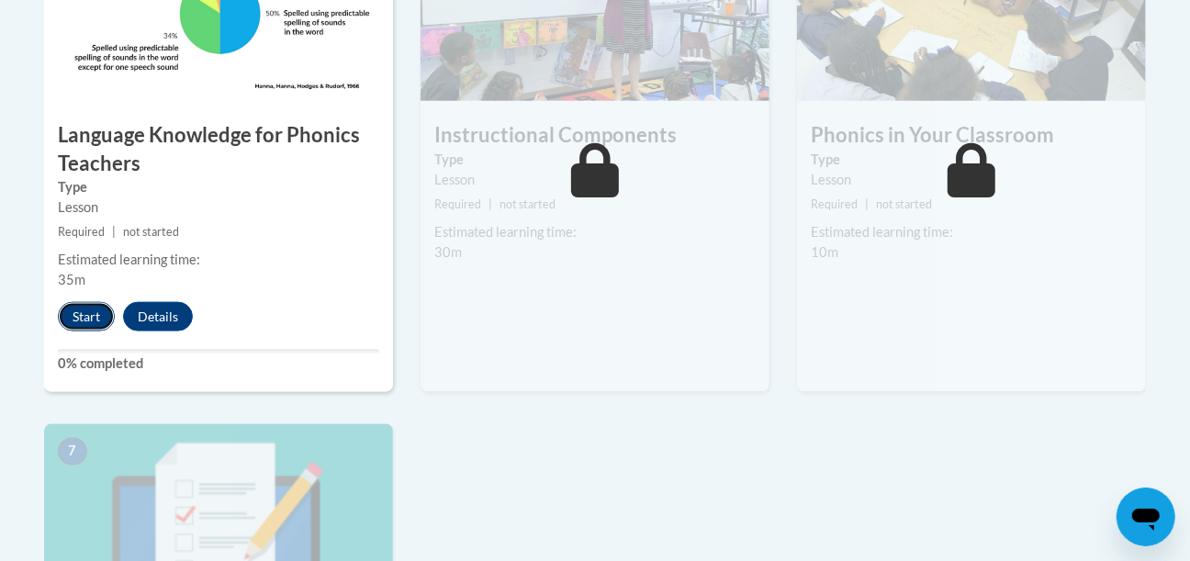
click at [83, 317] on button "Start" at bounding box center [86, 316] width 57 height 29
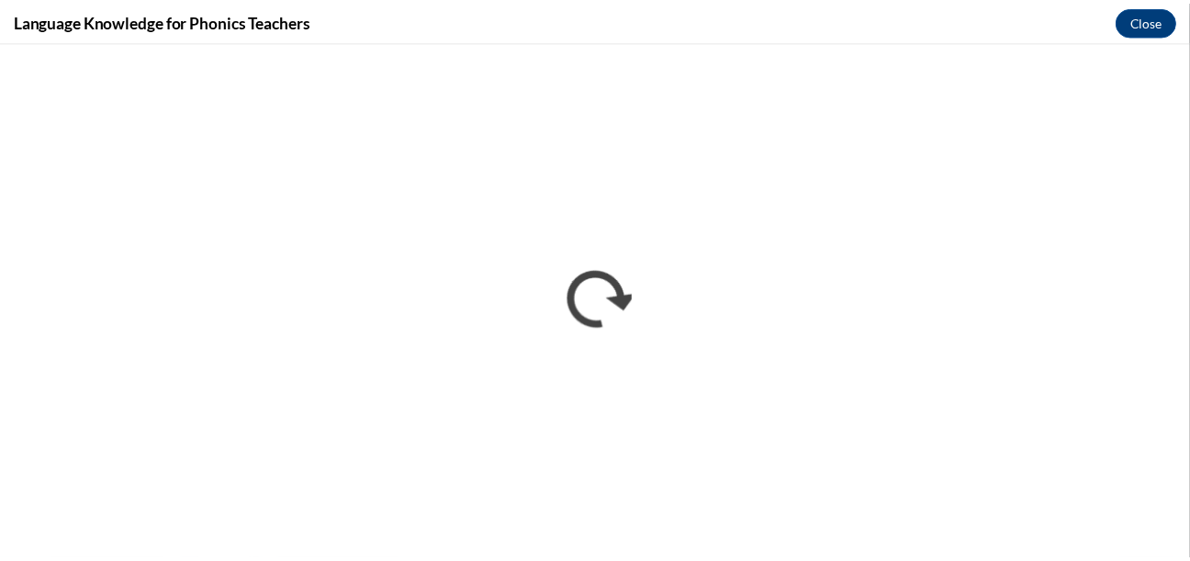
scroll to position [0, 0]
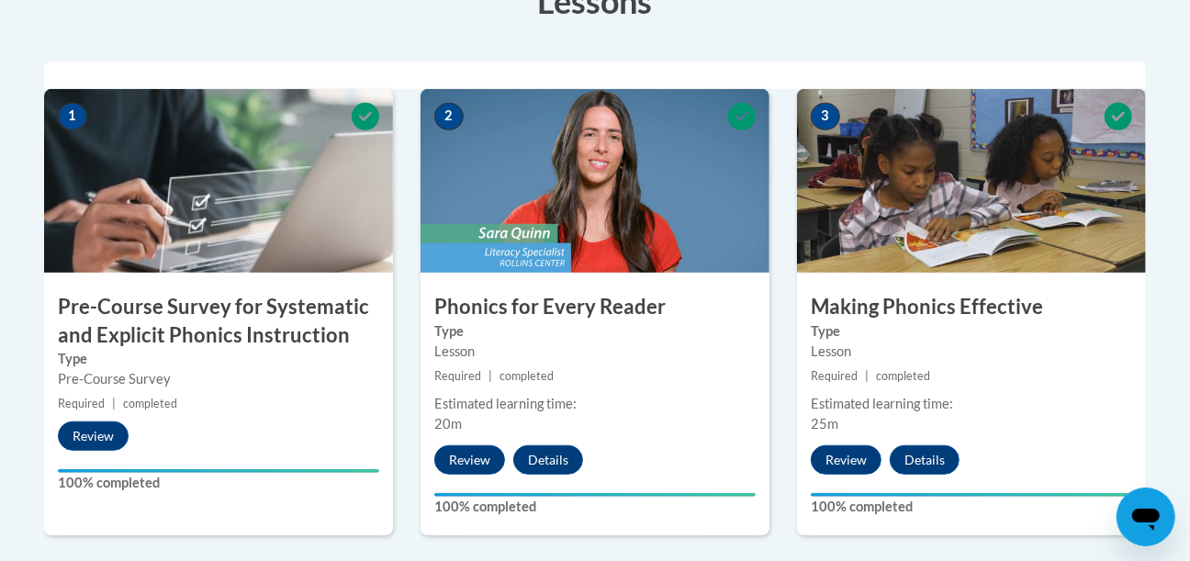
scroll to position [557, 0]
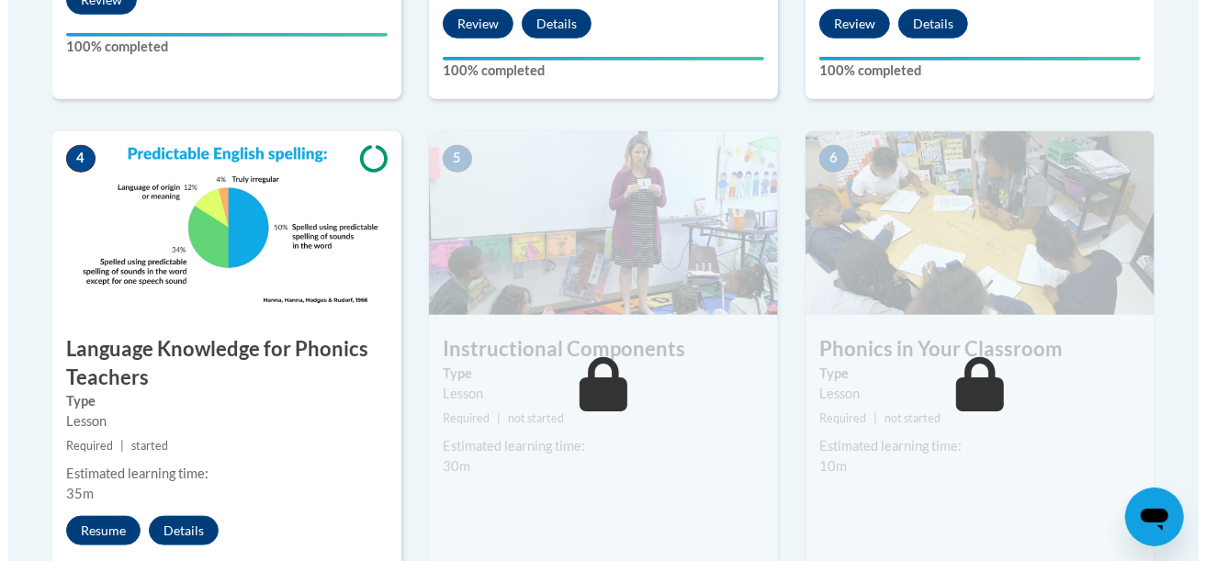
scroll to position [993, 0]
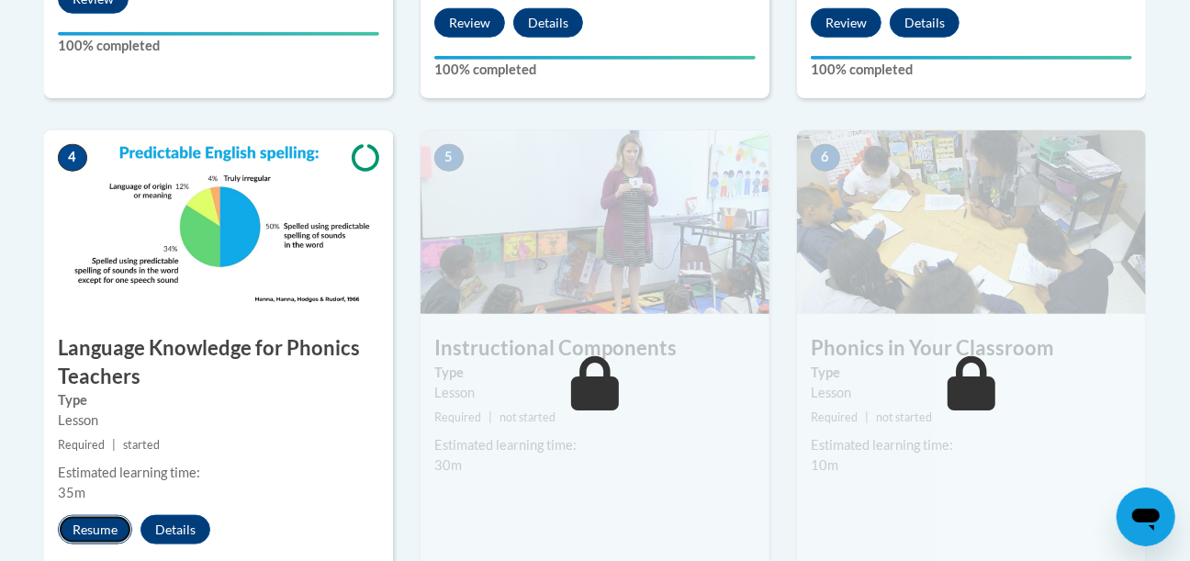
click at [120, 528] on button "Resume" at bounding box center [95, 529] width 74 height 29
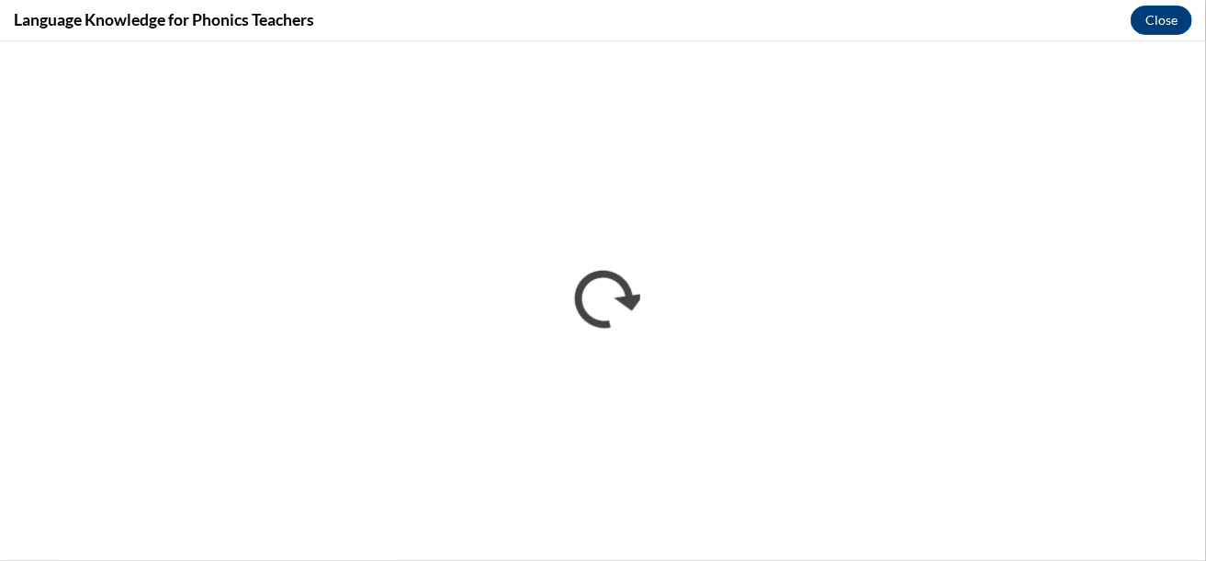
scroll to position [0, 0]
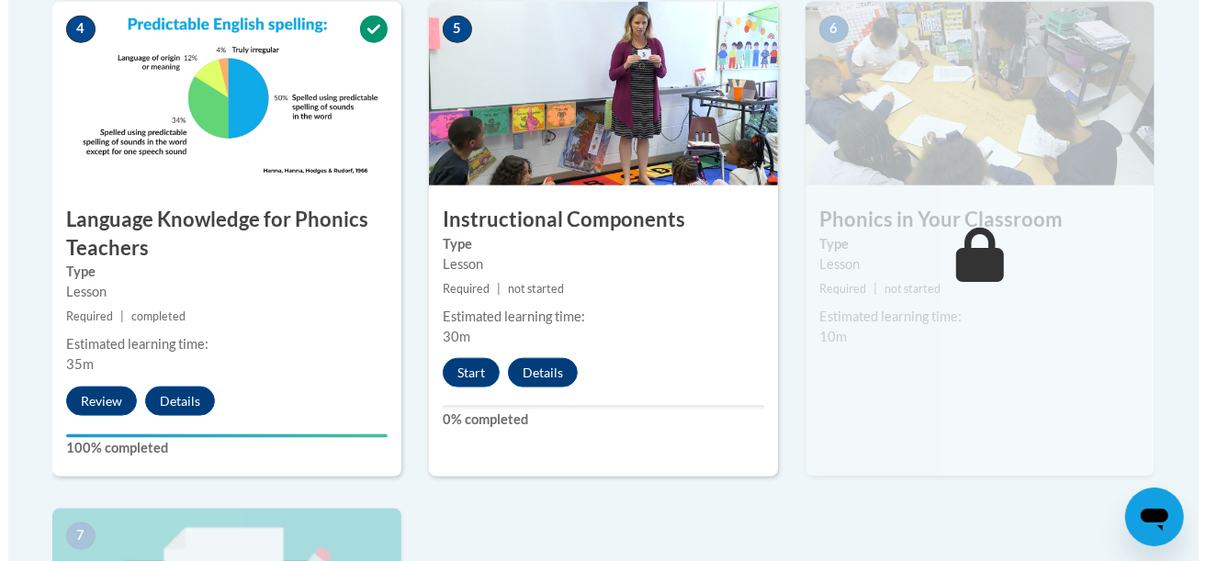
scroll to position [1091, 0]
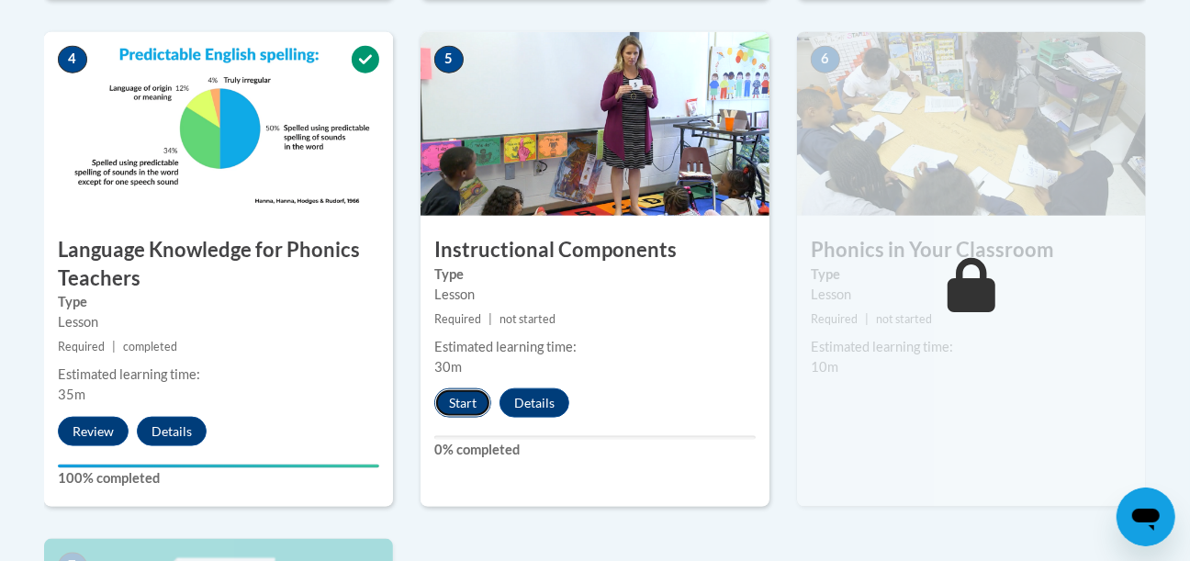
click at [469, 411] on button "Start" at bounding box center [462, 402] width 57 height 29
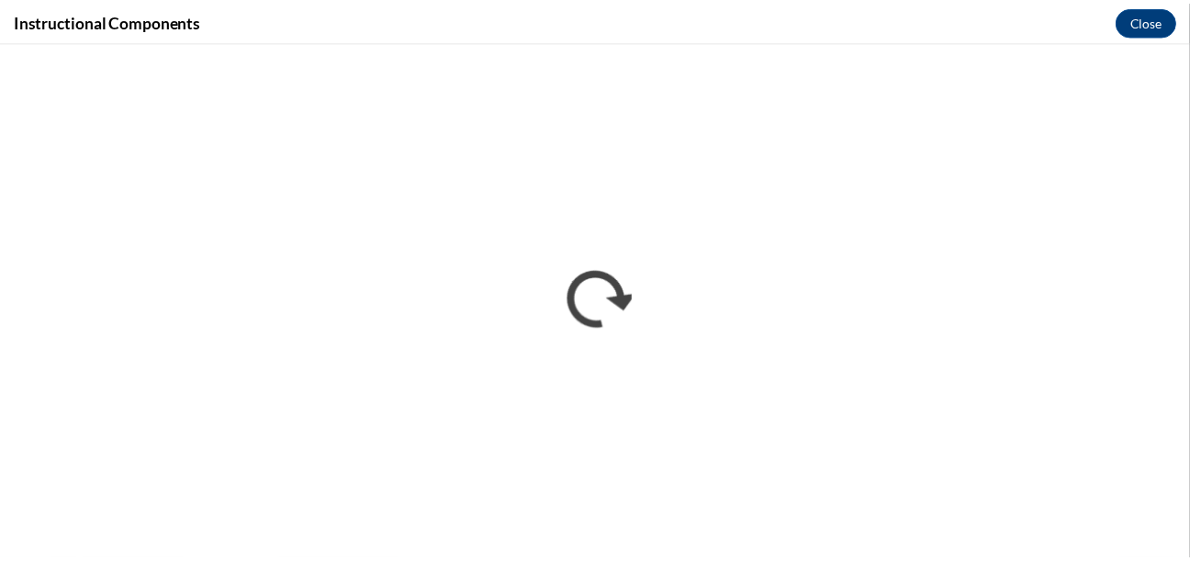
scroll to position [0, 0]
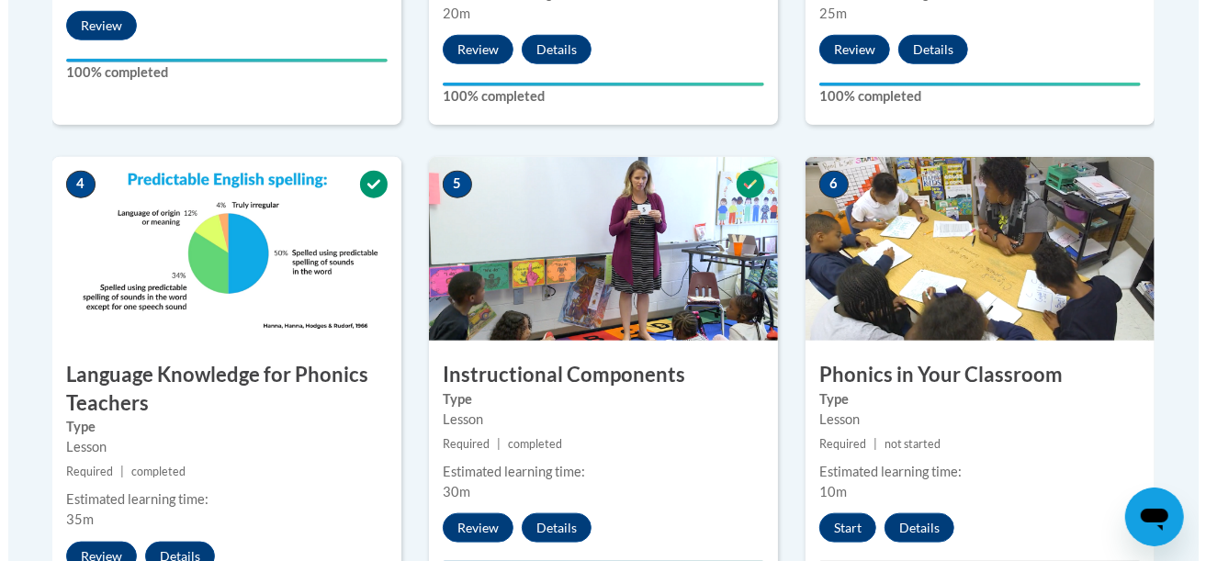
scroll to position [967, 0]
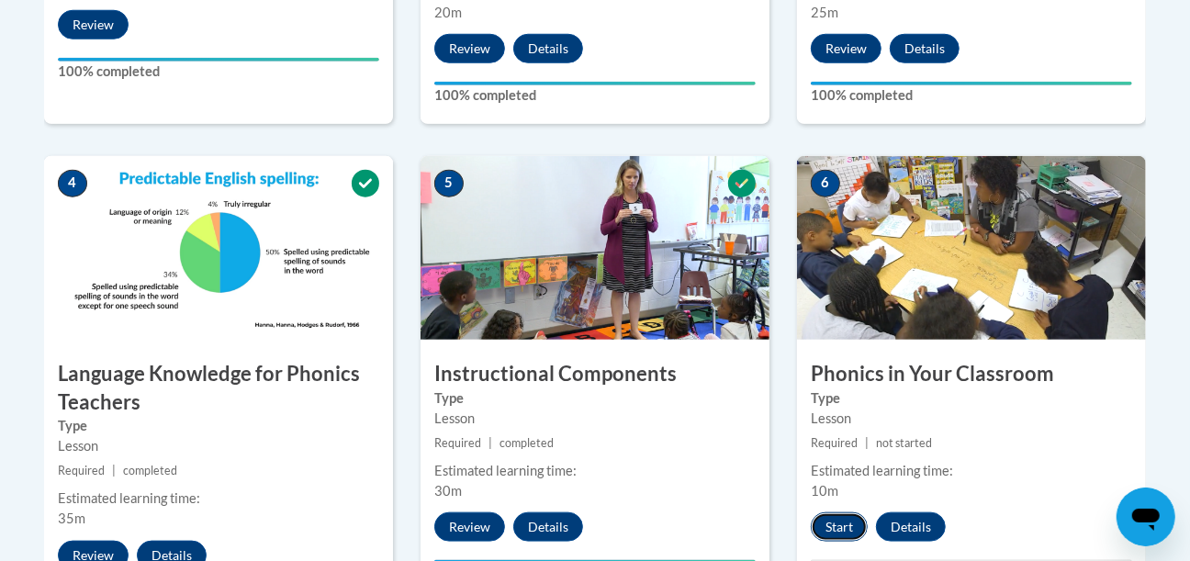
click at [839, 519] on button "Start" at bounding box center [839, 526] width 57 height 29
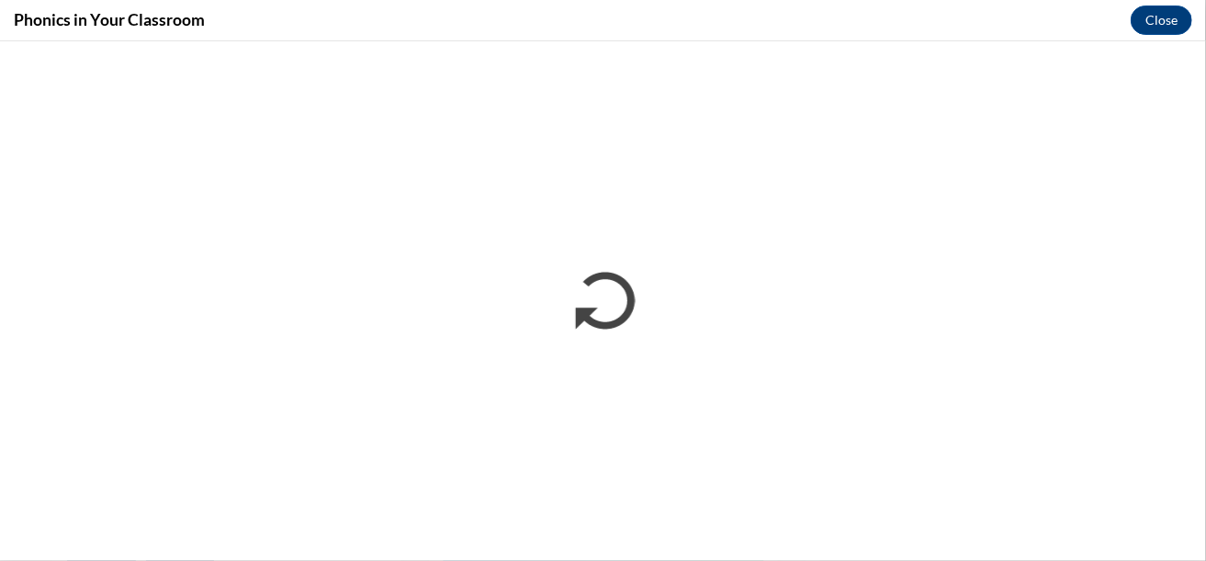
scroll to position [0, 0]
click at [703, 40] on div "Phonics in Your Classroom Close" at bounding box center [603, 20] width 1206 height 41
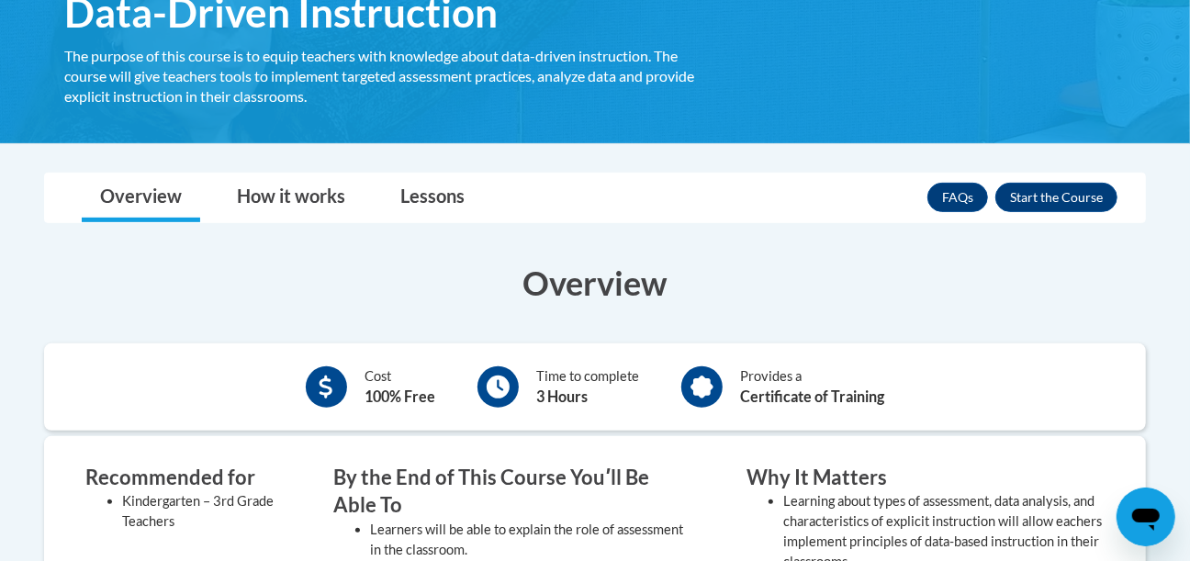
scroll to position [344, 0]
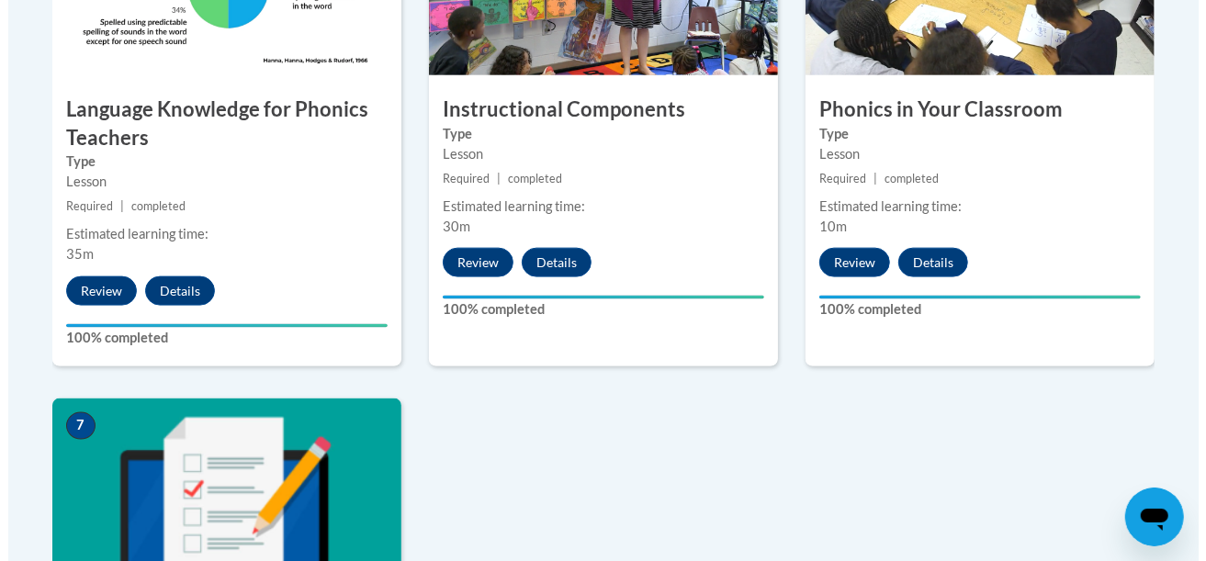
scroll to position [1572, 0]
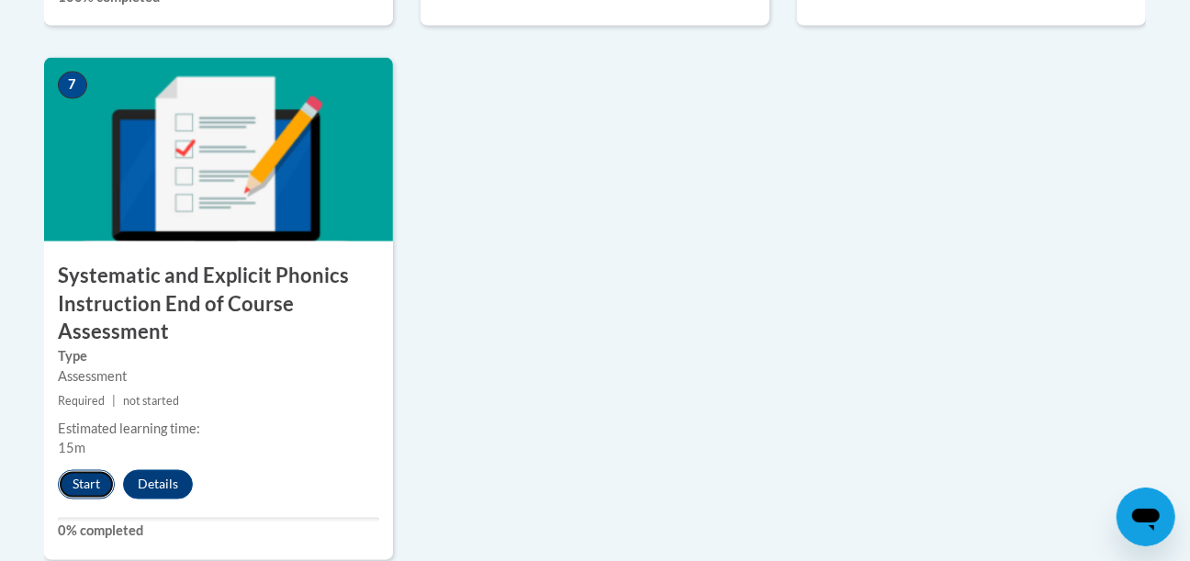
click at [86, 486] on button "Start" at bounding box center [86, 484] width 57 height 29
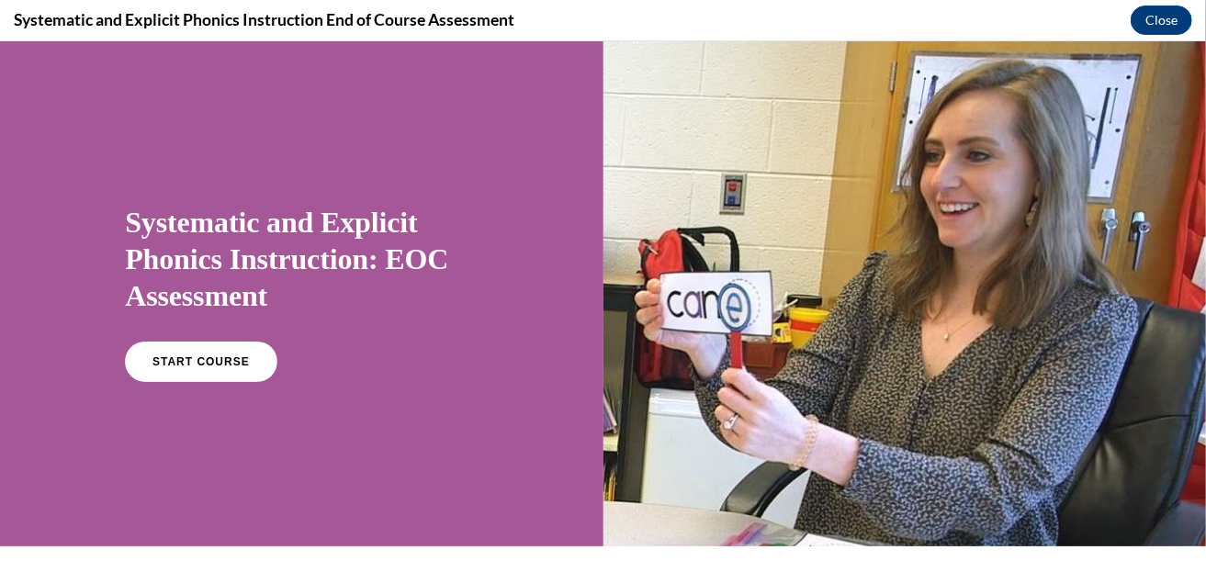
scroll to position [0, 0]
click at [142, 364] on link "START COURSE" at bounding box center [201, 361] width 160 height 42
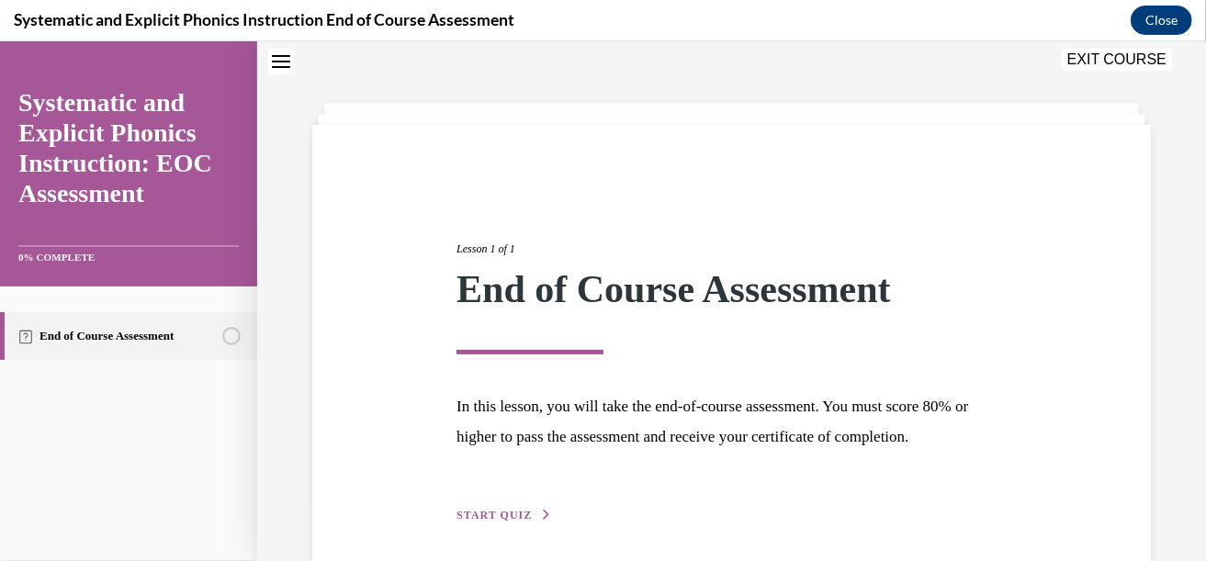
scroll to position [130, 0]
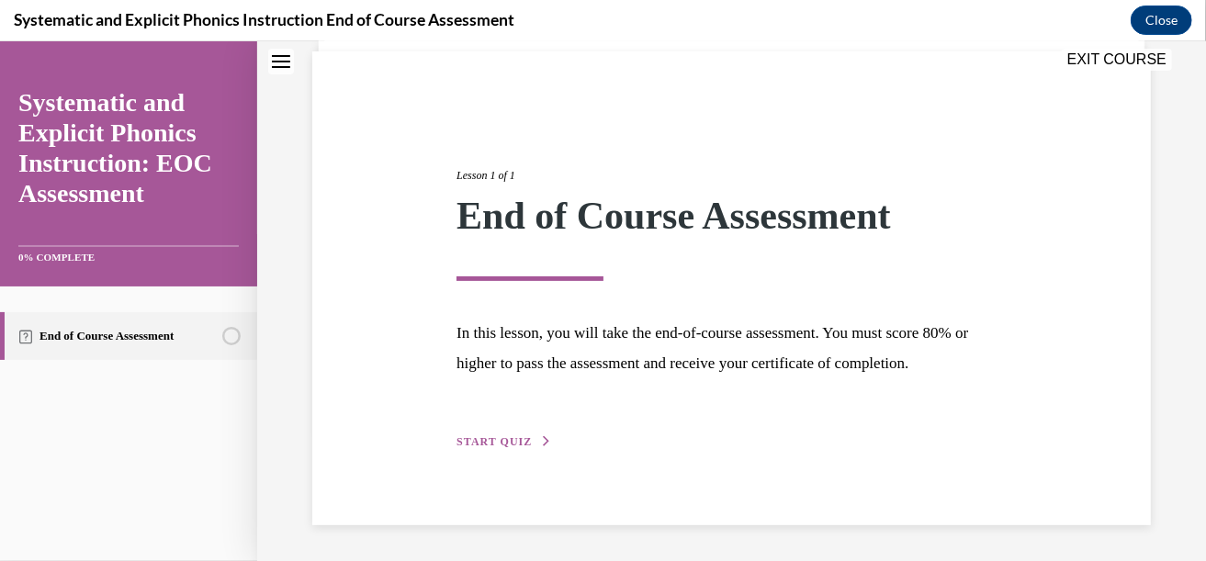
click at [503, 439] on span "START QUIZ" at bounding box center [493, 440] width 75 height 13
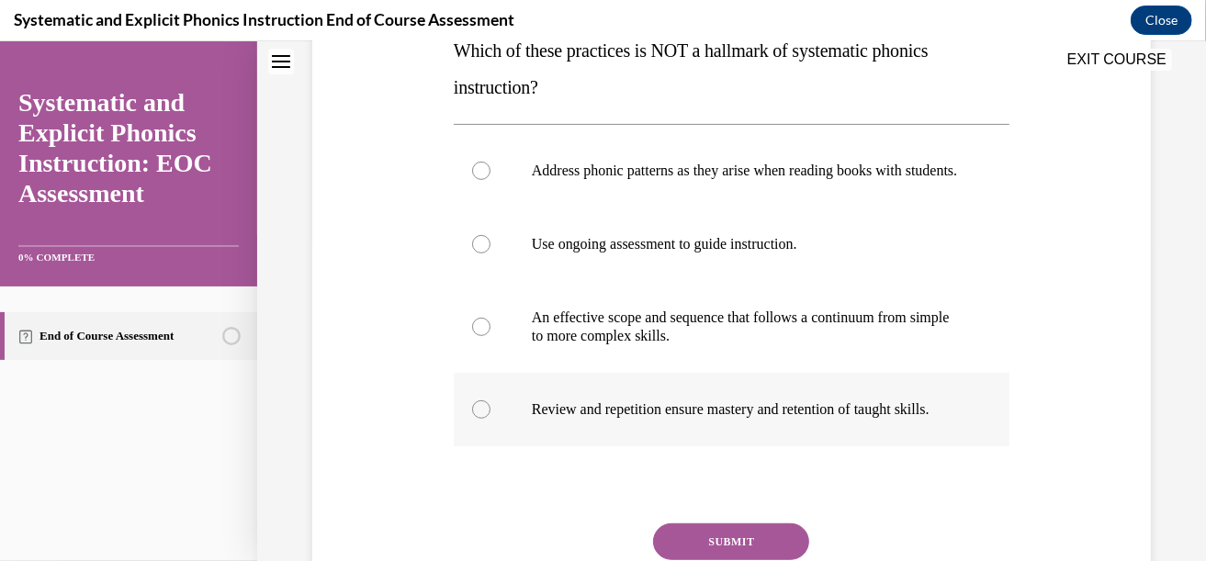
scroll to position [319, 0]
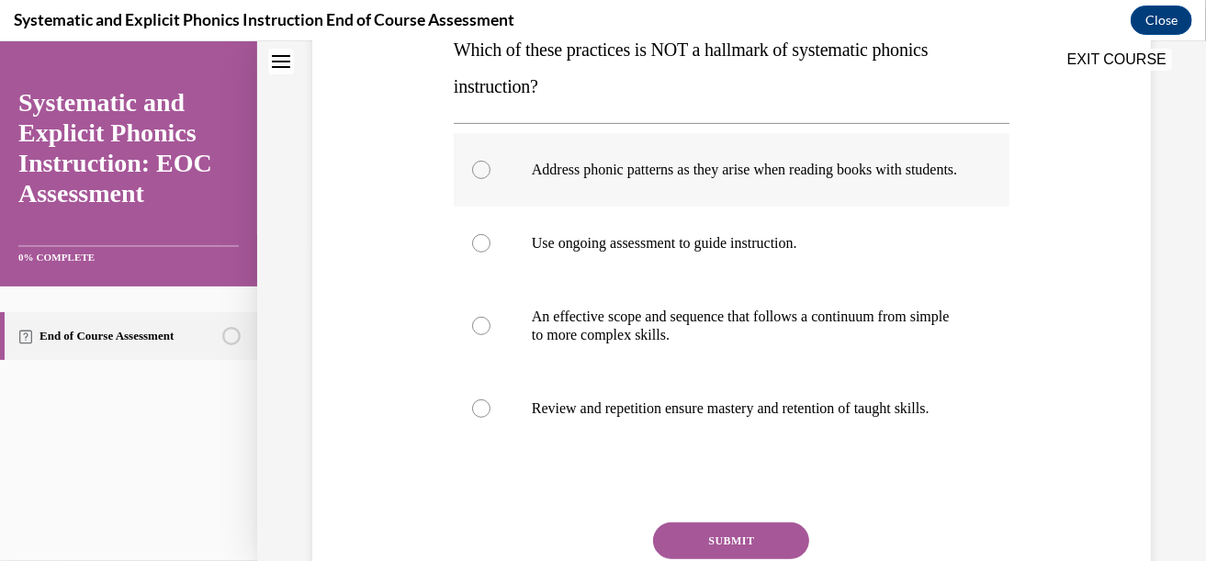
click at [556, 204] on div at bounding box center [732, 168] width 556 height 73
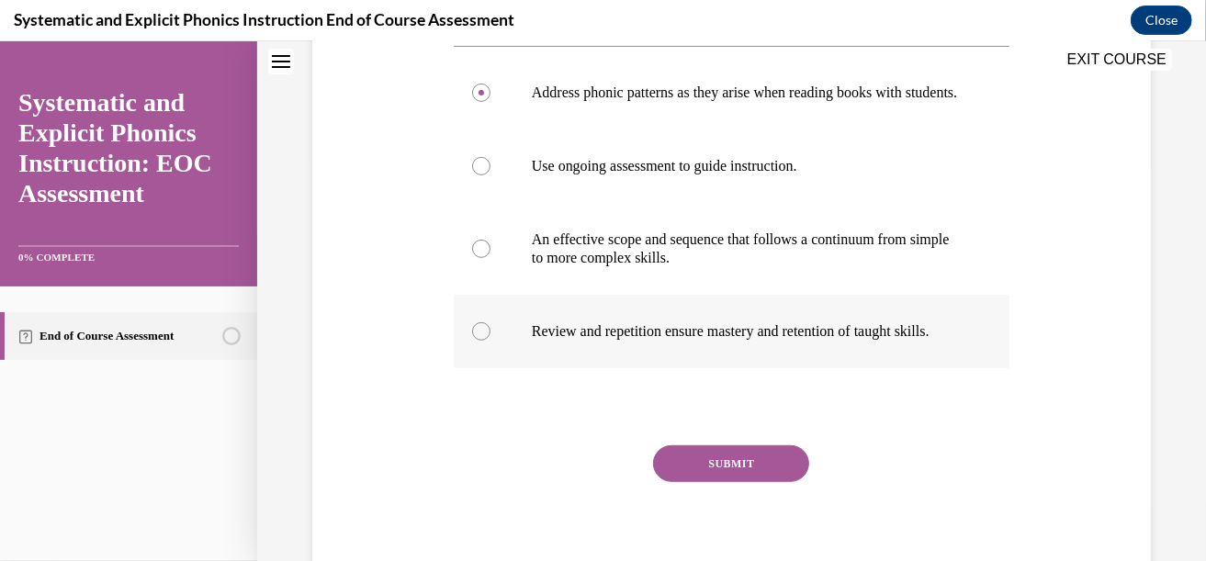
scroll to position [396, 0]
click at [694, 481] on button "SUBMIT" at bounding box center [731, 463] width 156 height 37
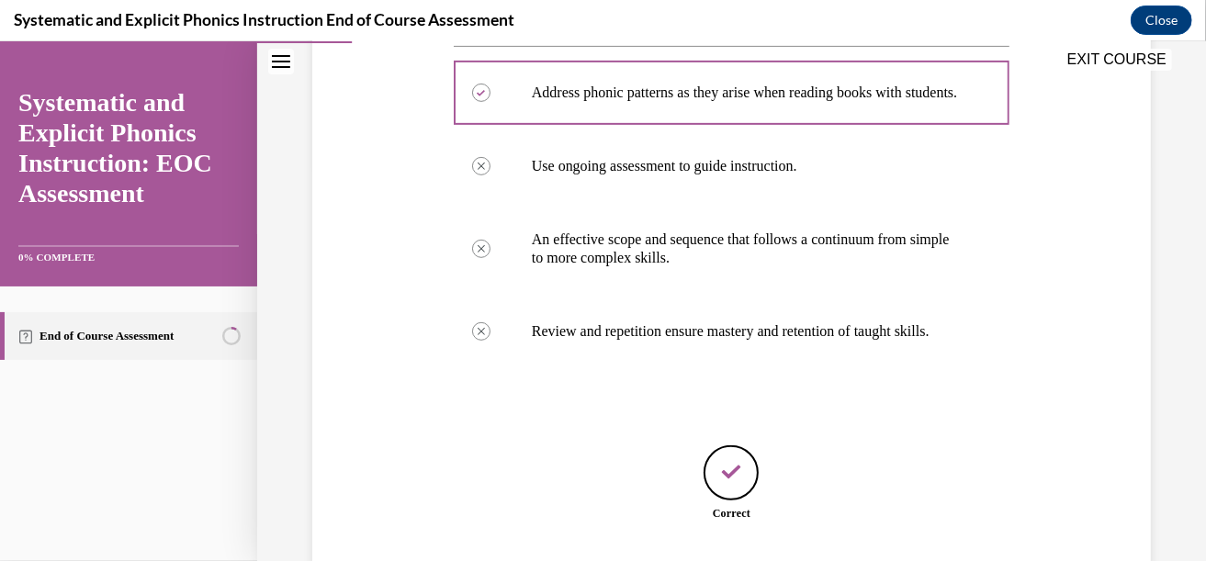
scroll to position [561, 0]
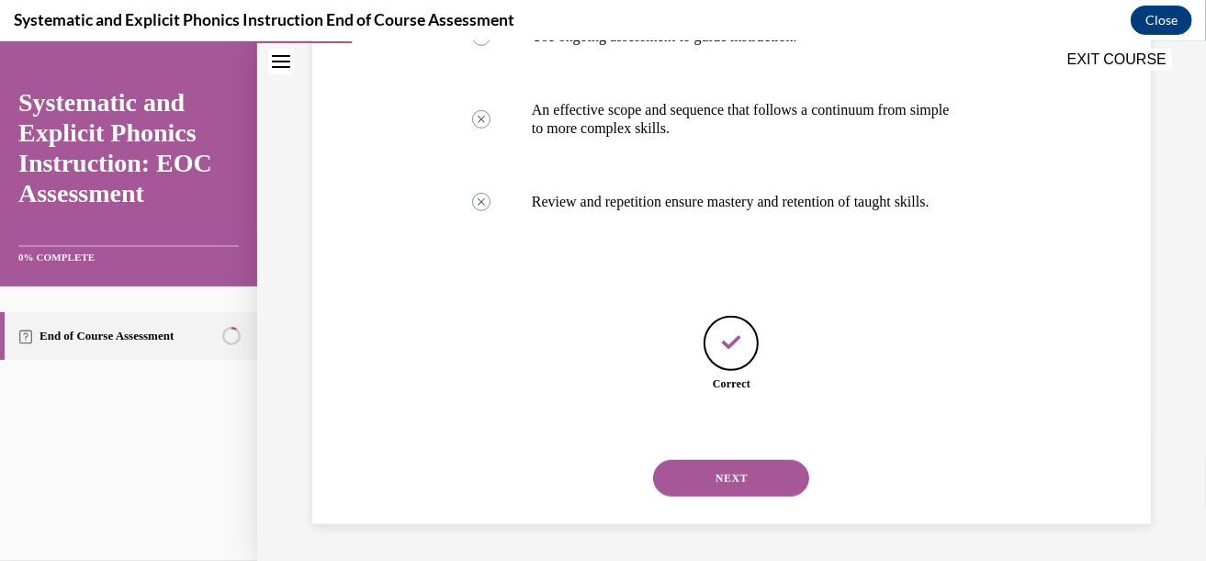
click at [708, 478] on button "NEXT" at bounding box center [731, 477] width 156 height 37
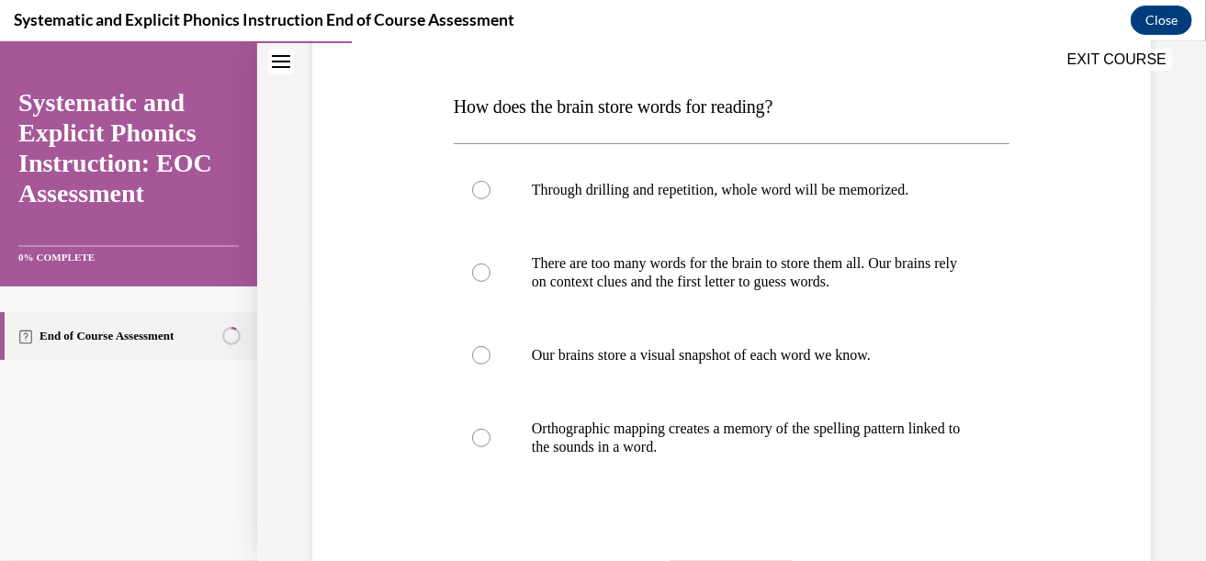
scroll to position [263, 0]
click at [705, 436] on p "Orthographic mapping creates a memory of the spelling pattern linked to the sou…" at bounding box center [748, 436] width 432 height 37
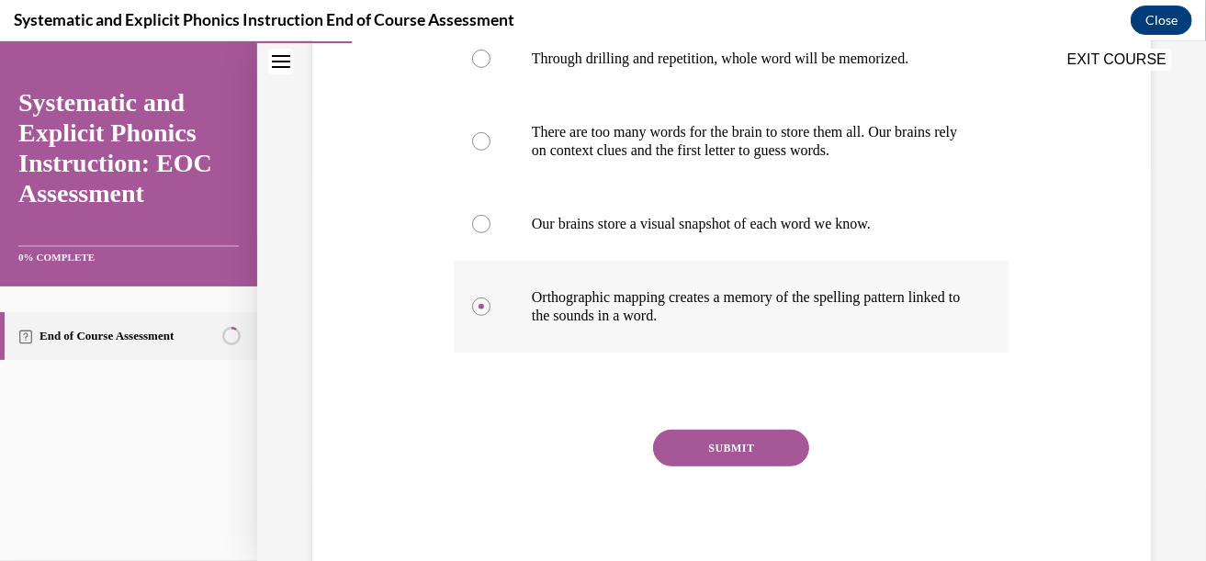
click at [705, 436] on button "SUBMIT" at bounding box center [731, 447] width 156 height 37
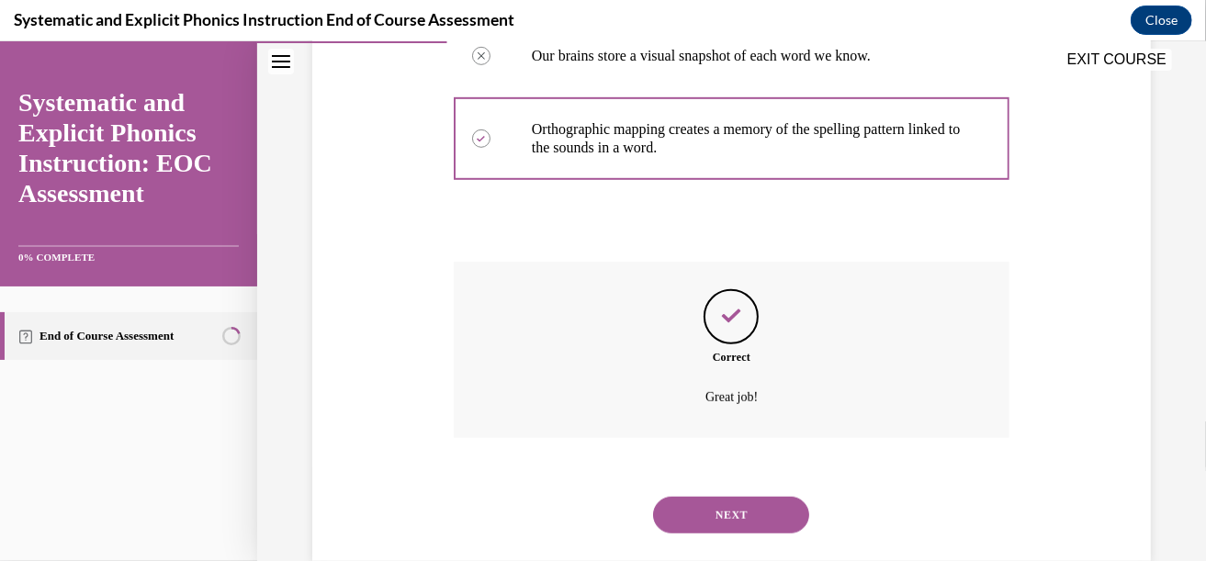
scroll to position [562, 0]
click at [711, 490] on div "NEXT" at bounding box center [732, 513] width 556 height 73
click at [716, 499] on button "NEXT" at bounding box center [731, 513] width 156 height 37
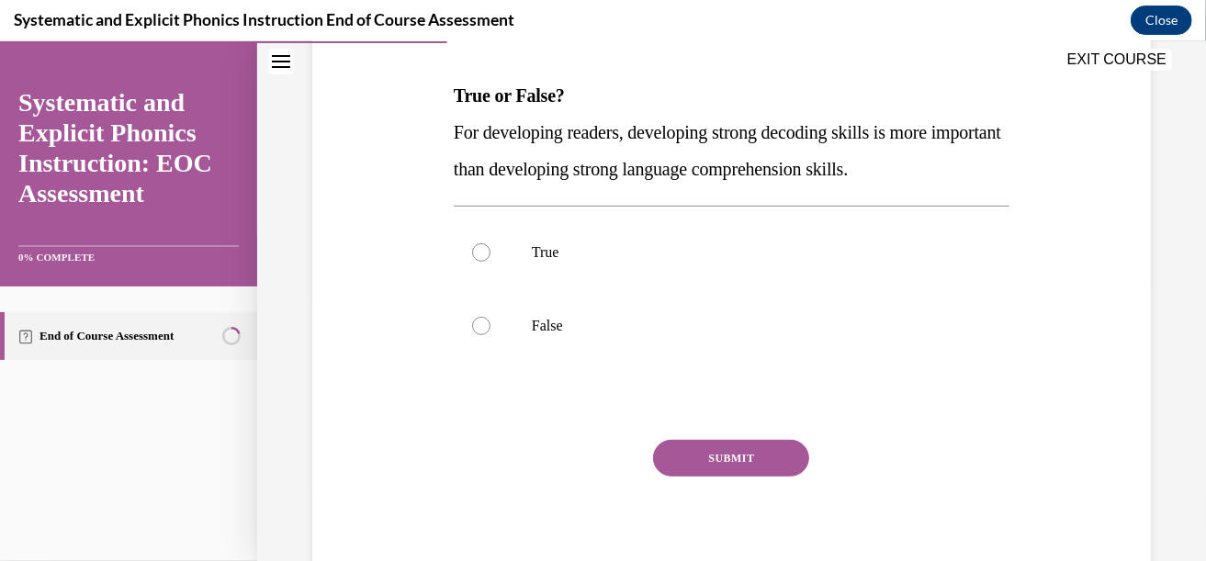
scroll to position [273, 0]
click at [629, 257] on p "True" at bounding box center [748, 251] width 432 height 18
click at [689, 441] on button "SUBMIT" at bounding box center [731, 457] width 156 height 37
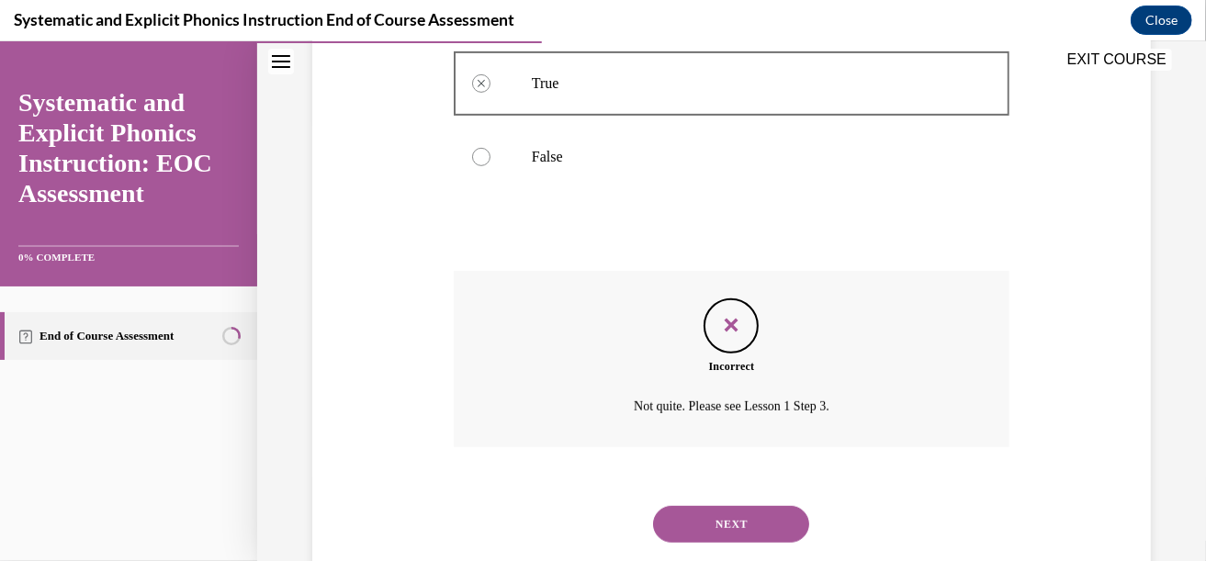
scroll to position [450, 0]
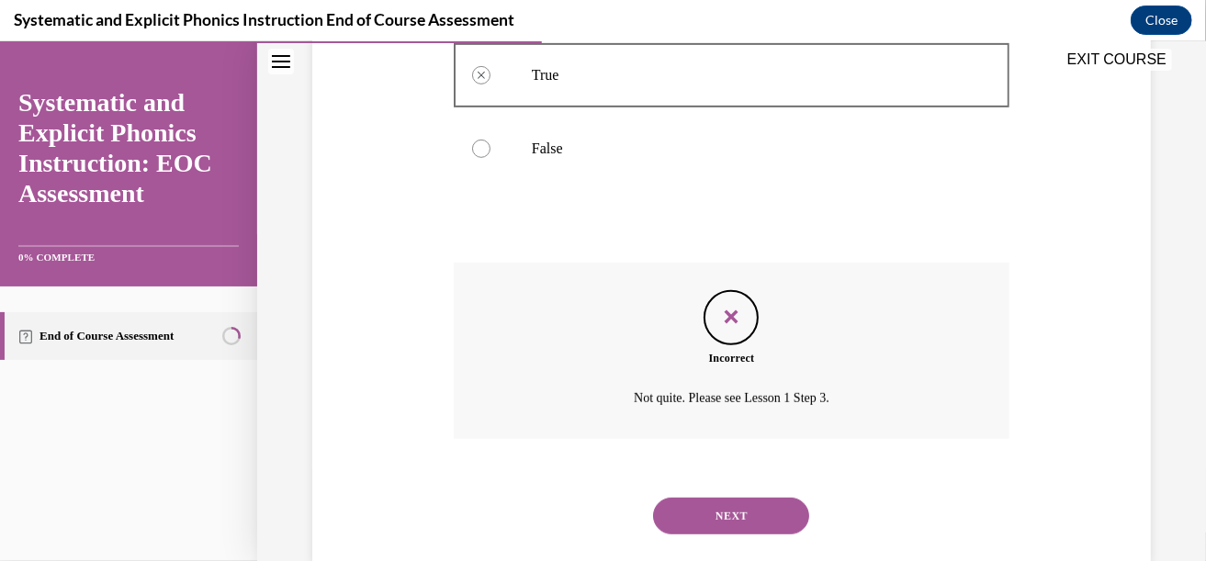
click at [683, 505] on button "NEXT" at bounding box center [731, 515] width 156 height 37
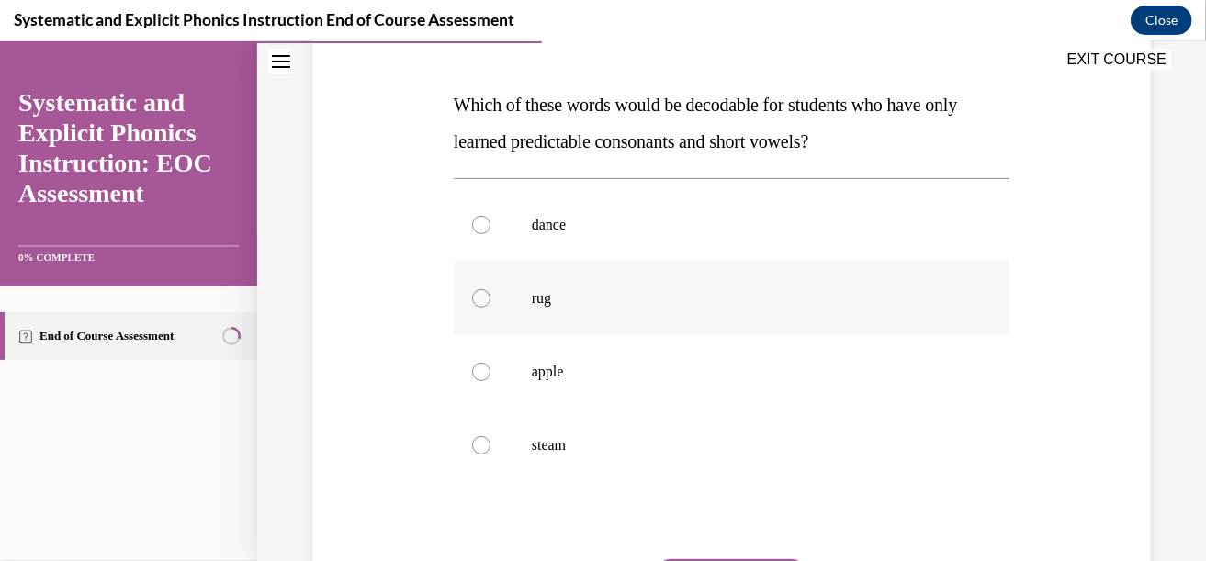
scroll to position [264, 0]
click at [684, 318] on div at bounding box center [732, 296] width 556 height 73
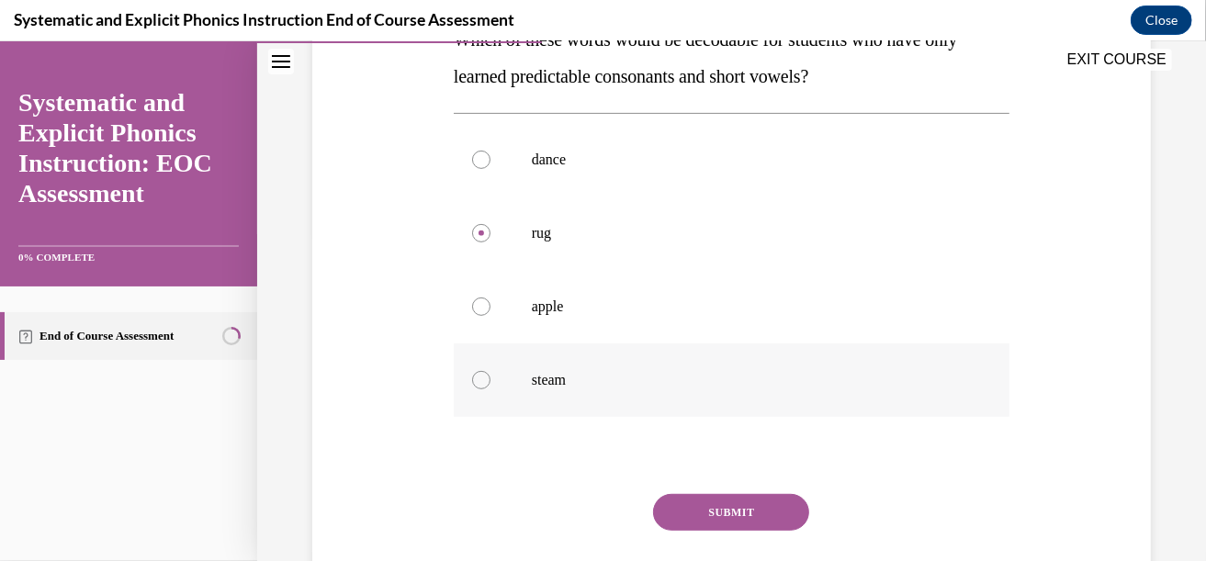
scroll to position [332, 0]
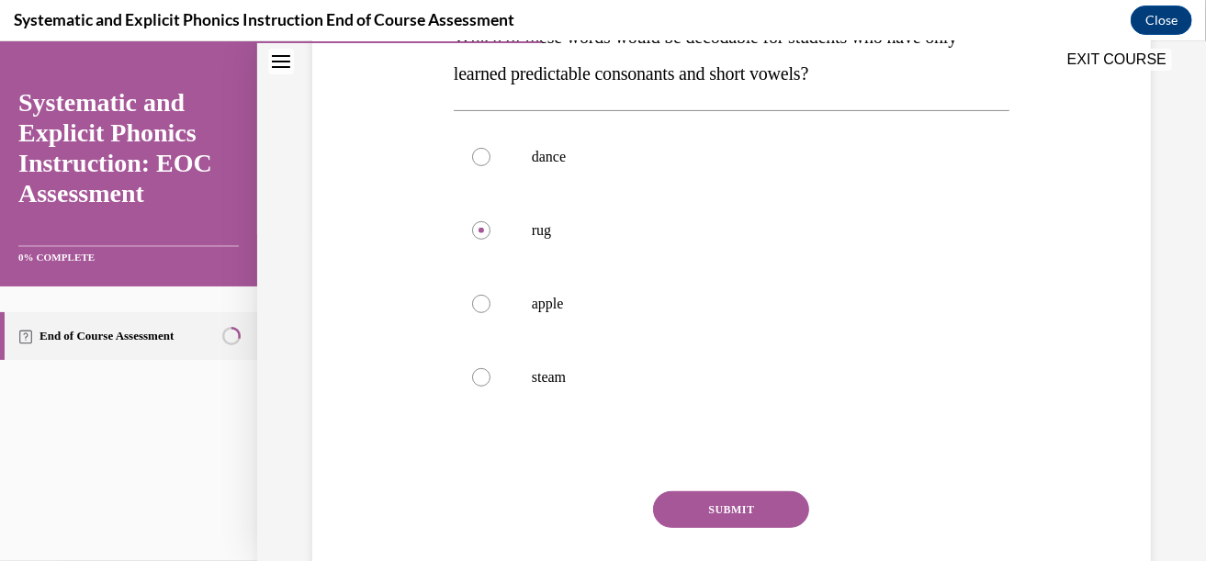
click at [696, 501] on button "SUBMIT" at bounding box center [731, 508] width 156 height 37
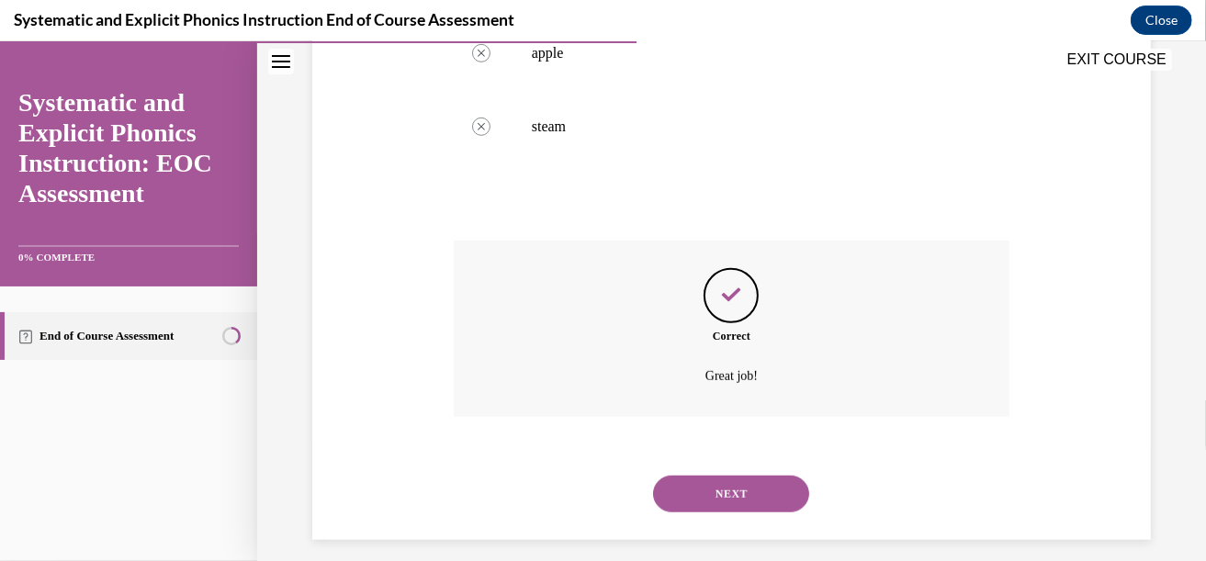
click at [696, 501] on button "NEXT" at bounding box center [731, 493] width 156 height 37
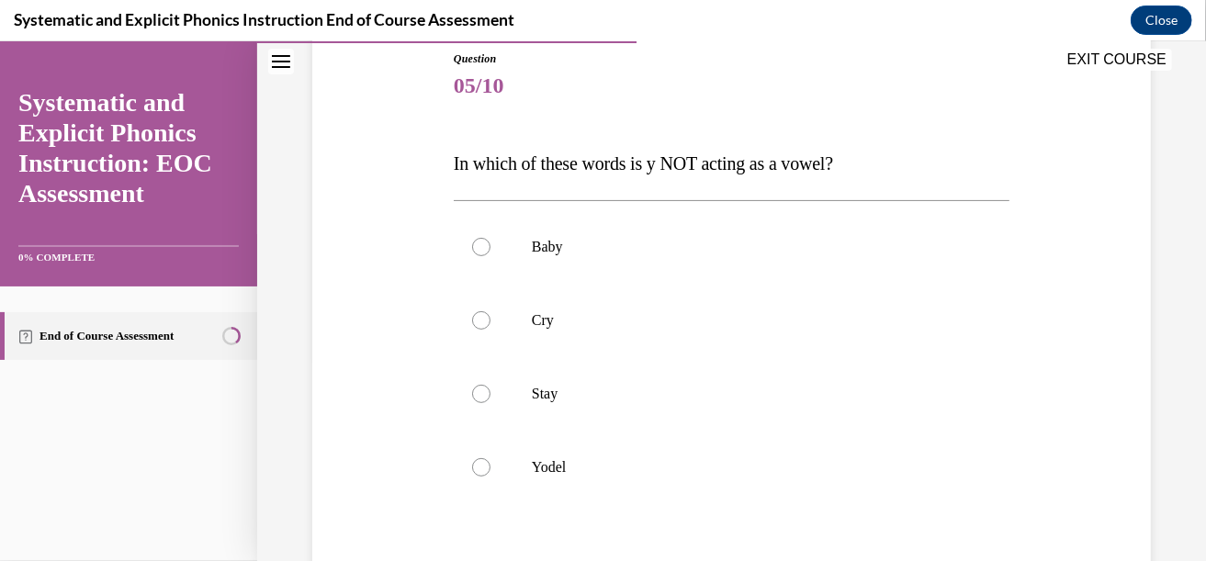
scroll to position [207, 0]
click at [462, 462] on div at bounding box center [732, 464] width 556 height 73
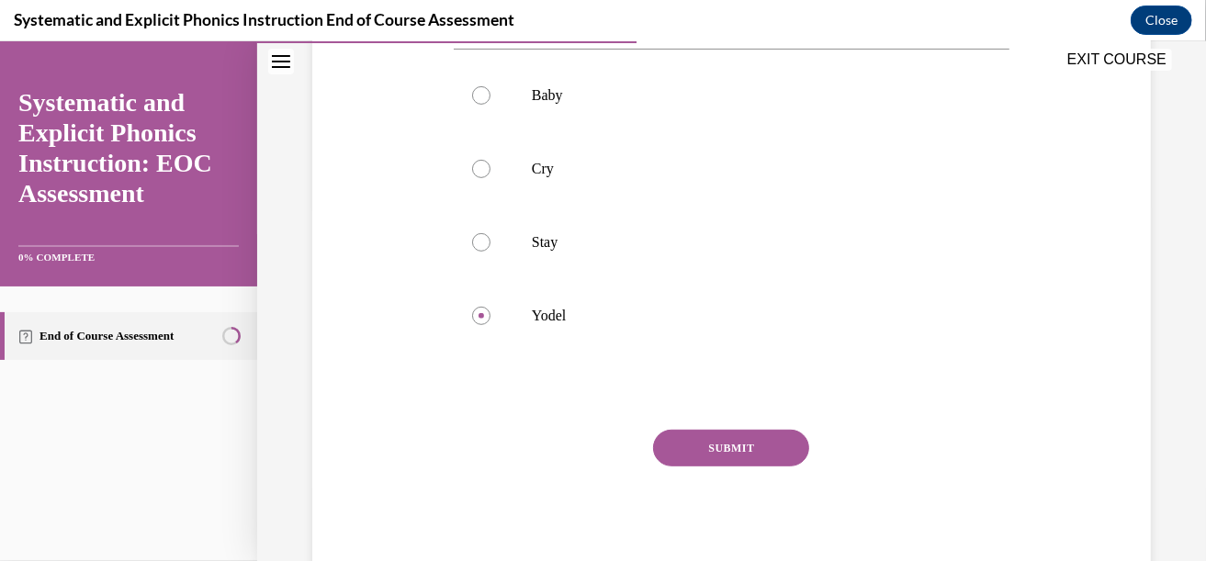
click at [692, 438] on button "SUBMIT" at bounding box center [731, 447] width 156 height 37
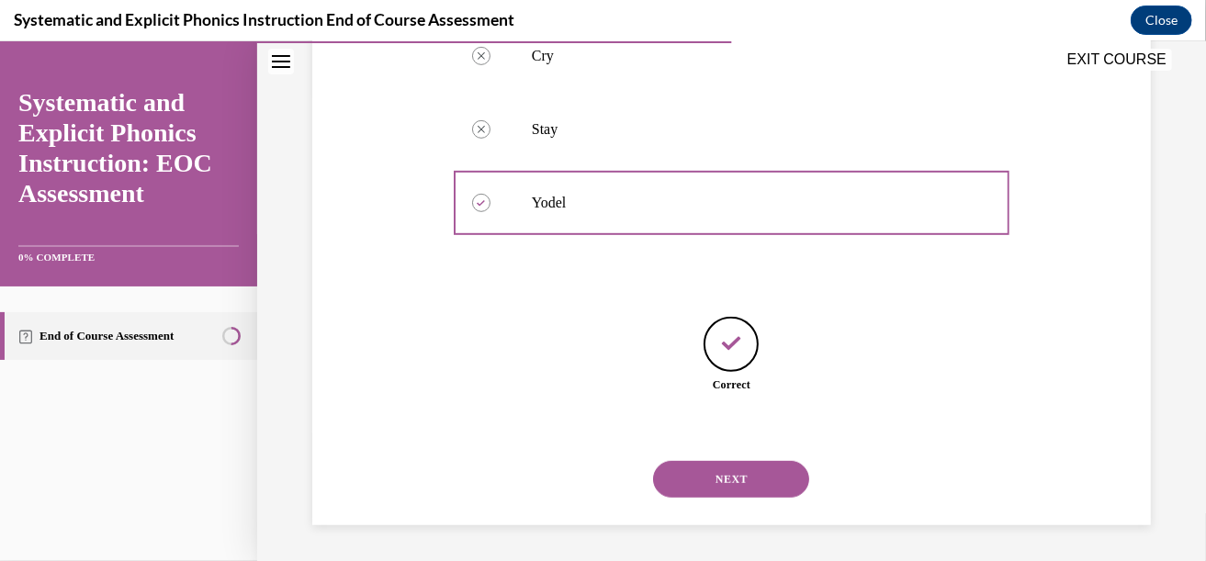
click at [729, 475] on button "NEXT" at bounding box center [731, 478] width 156 height 37
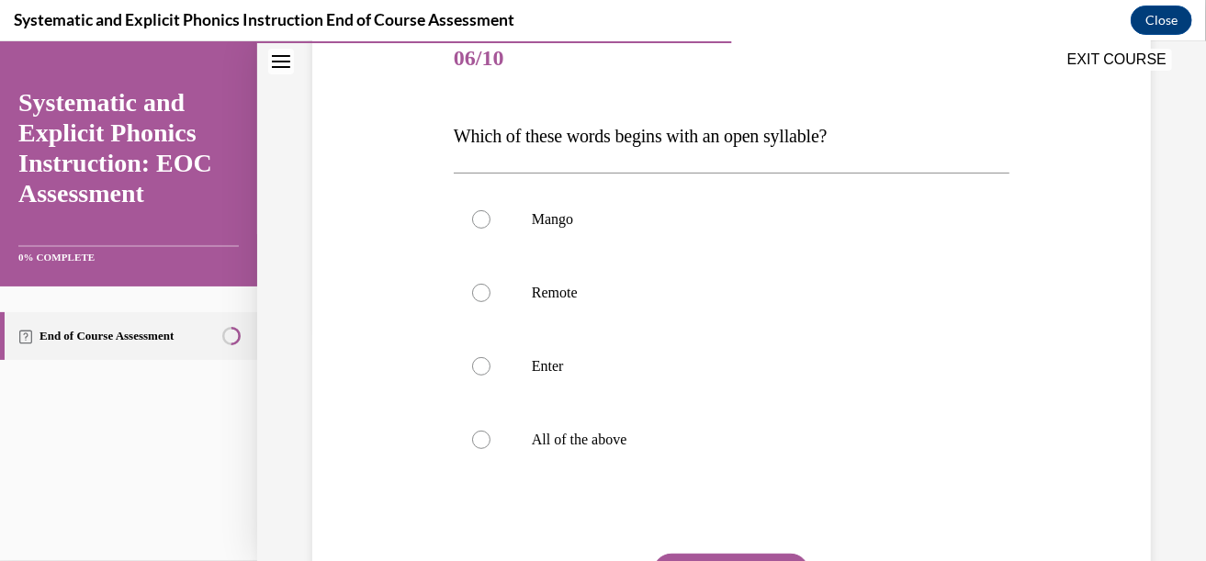
scroll to position [229, 0]
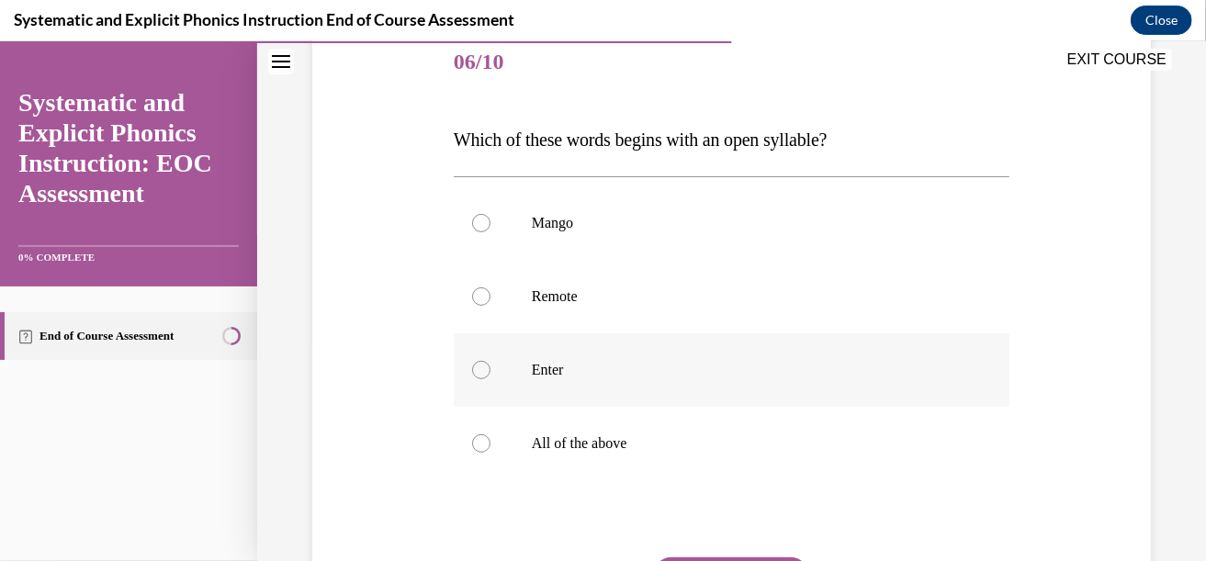
click at [631, 382] on div at bounding box center [732, 368] width 556 height 73
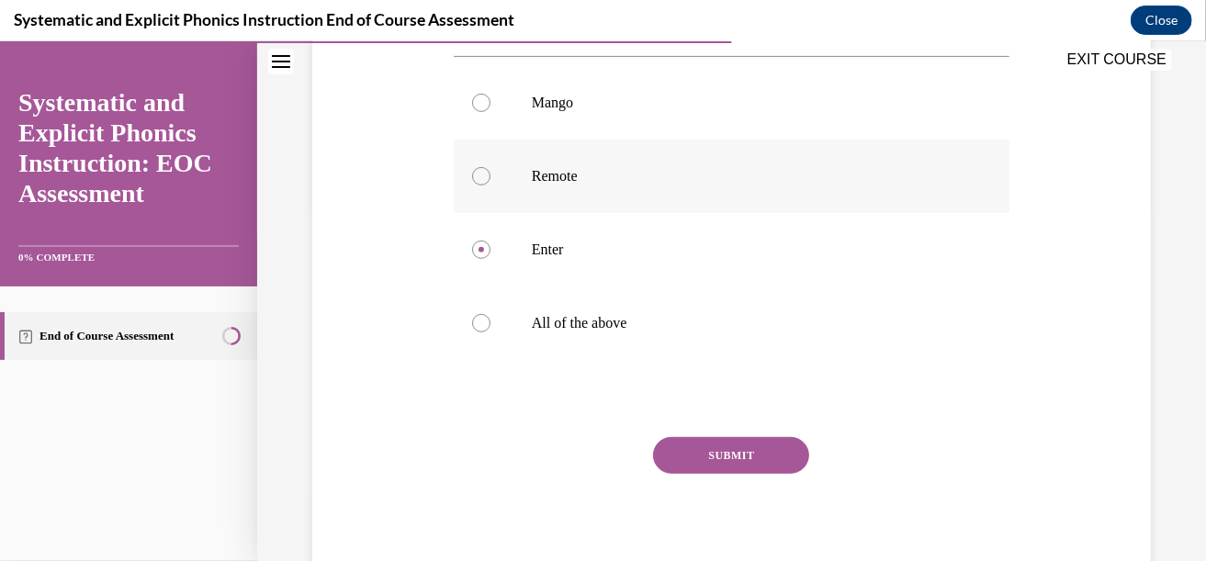
scroll to position [351, 0]
click at [685, 434] on button "SUBMIT" at bounding box center [731, 452] width 156 height 37
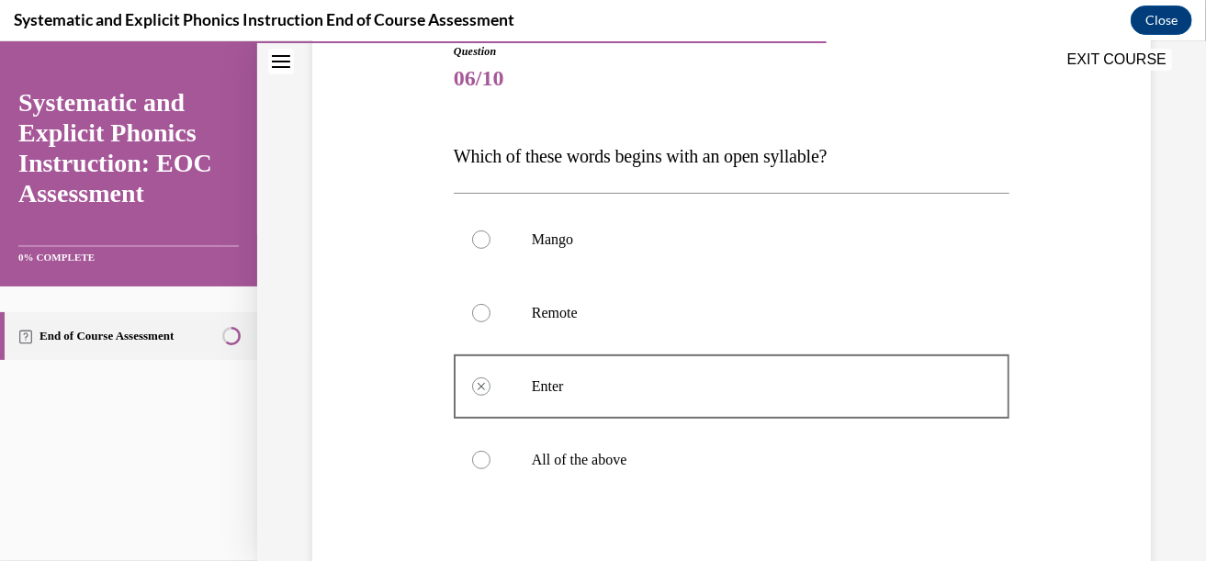
scroll to position [210, 0]
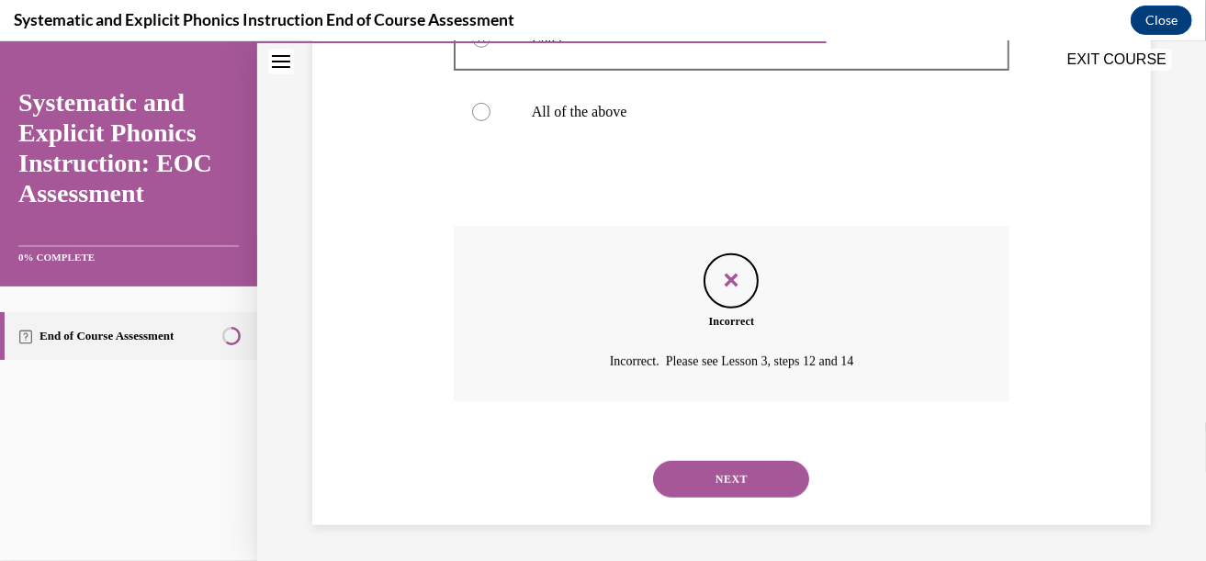
click at [719, 478] on button "NEXT" at bounding box center [731, 478] width 156 height 37
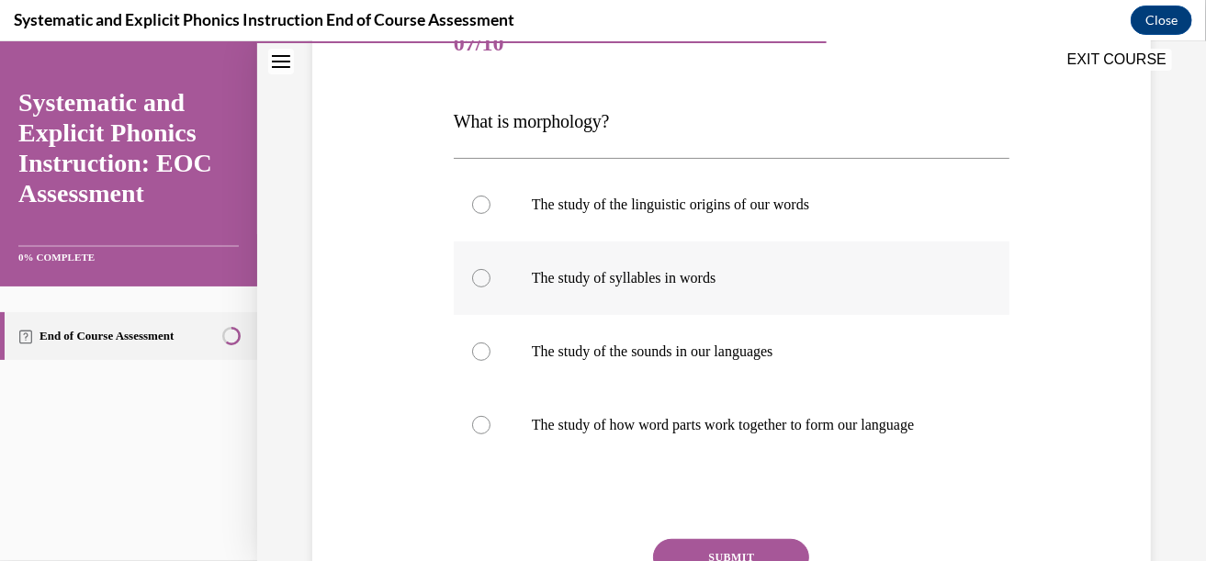
scroll to position [245, 0]
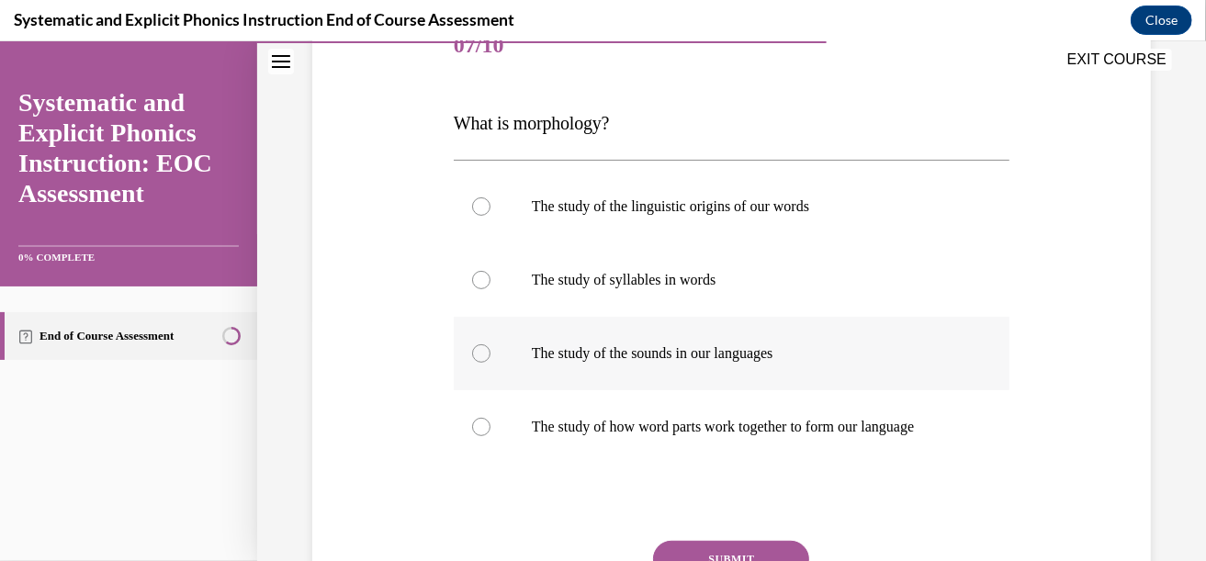
click at [674, 350] on p "The study of the sounds in our languages" at bounding box center [748, 352] width 432 height 18
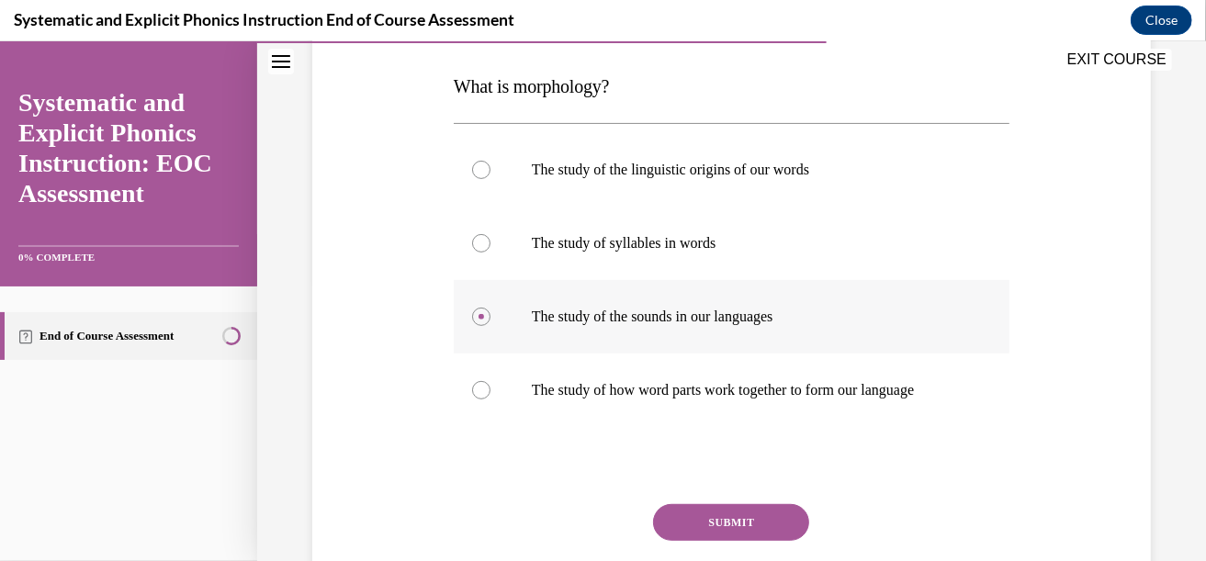
scroll to position [288, 0]
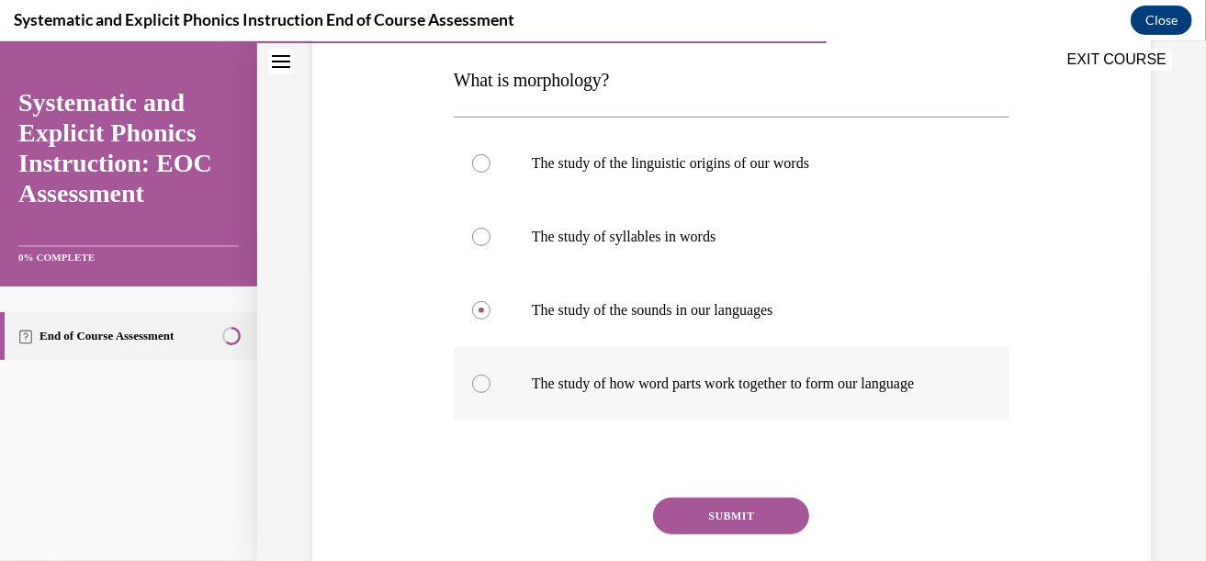
click at [669, 381] on p "The study of how word parts work together to form our language" at bounding box center [748, 383] width 432 height 18
click at [686, 523] on button "SUBMIT" at bounding box center [731, 515] width 156 height 37
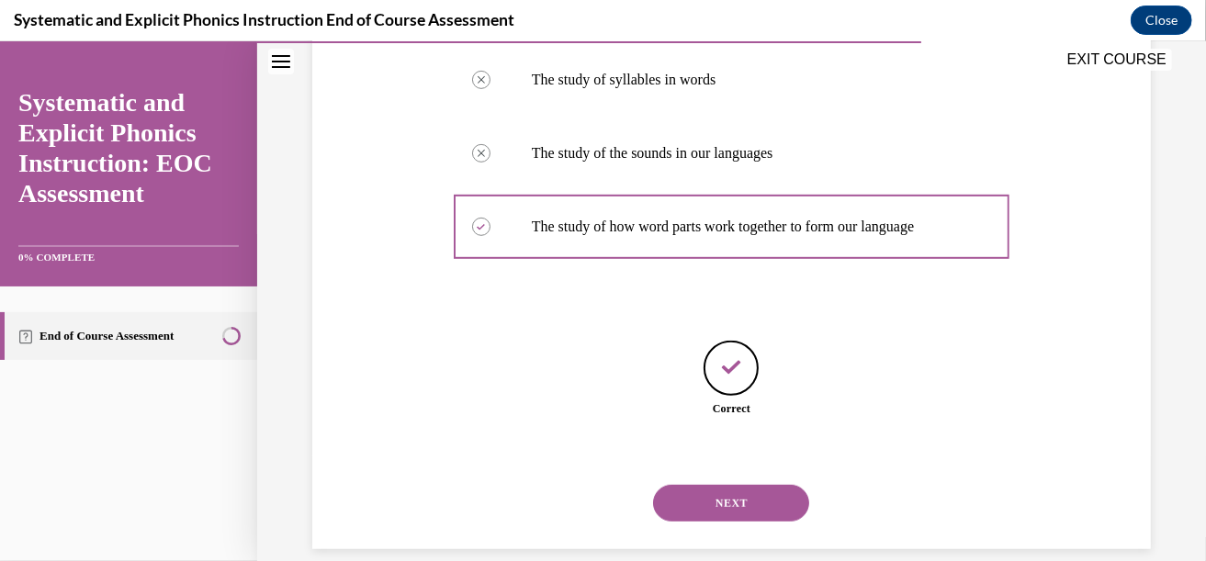
scroll to position [469, 0]
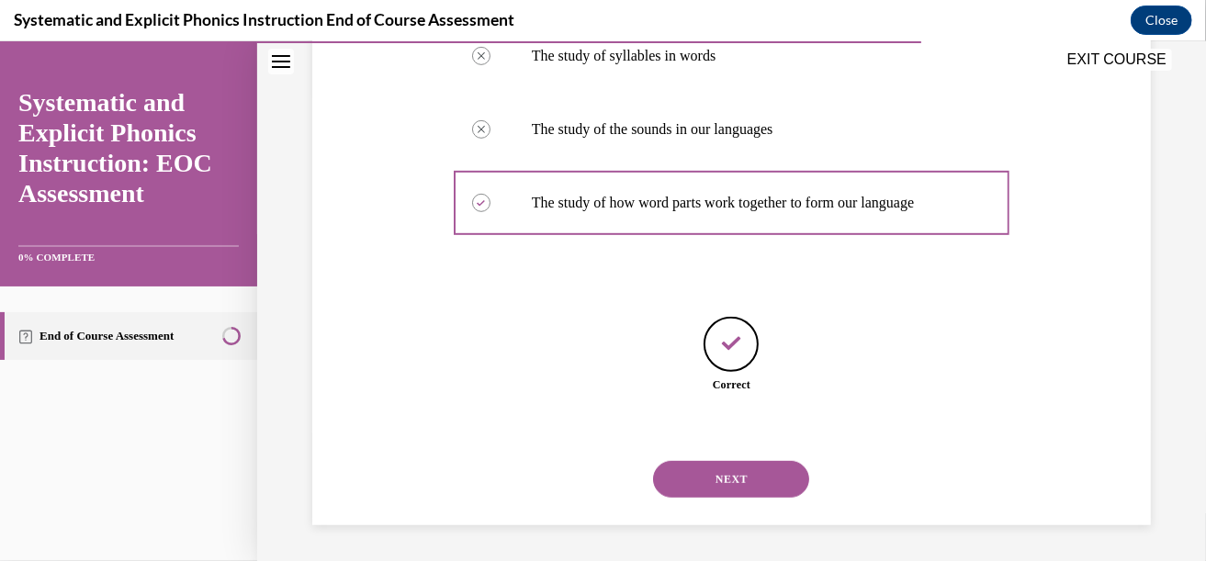
click at [686, 523] on div "SUBMIT NEXT" at bounding box center [732, 477] width 556 height 96
click at [687, 489] on button "NEXT" at bounding box center [731, 478] width 156 height 37
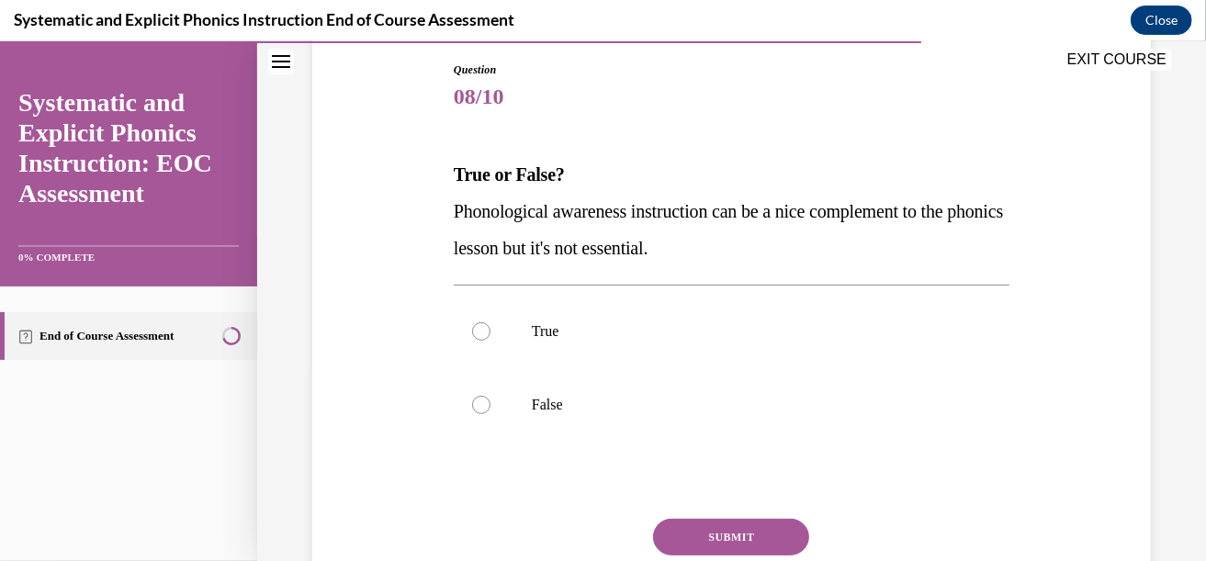
scroll to position [196, 0]
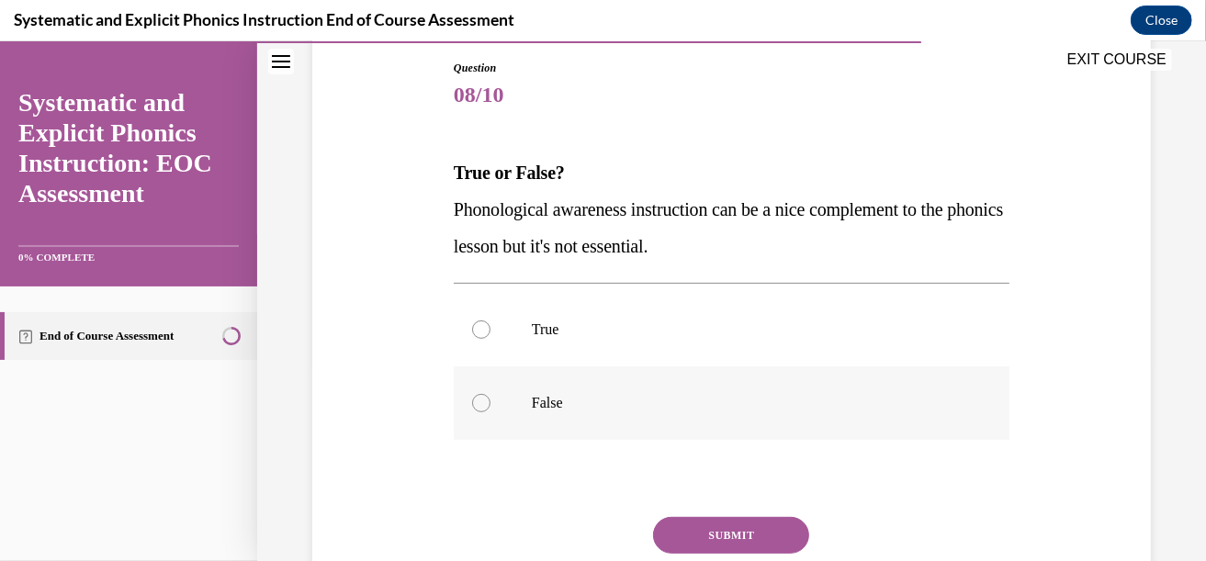
click at [719, 388] on div at bounding box center [732, 402] width 556 height 73
click at [703, 527] on button "SUBMIT" at bounding box center [731, 534] width 156 height 37
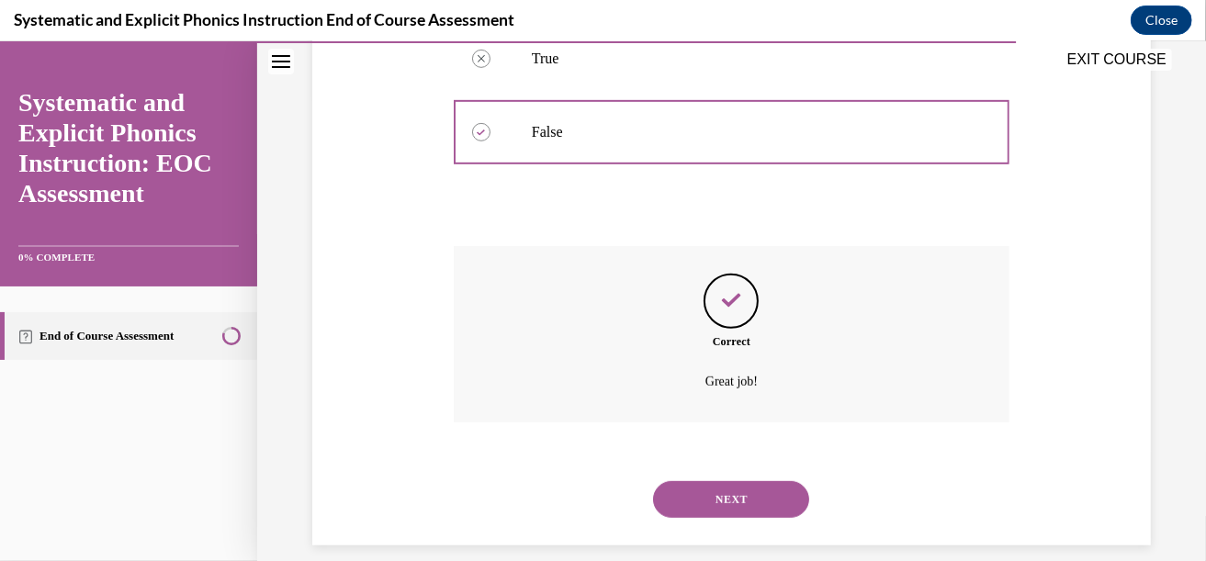
click at [716, 505] on button "NEXT" at bounding box center [731, 498] width 156 height 37
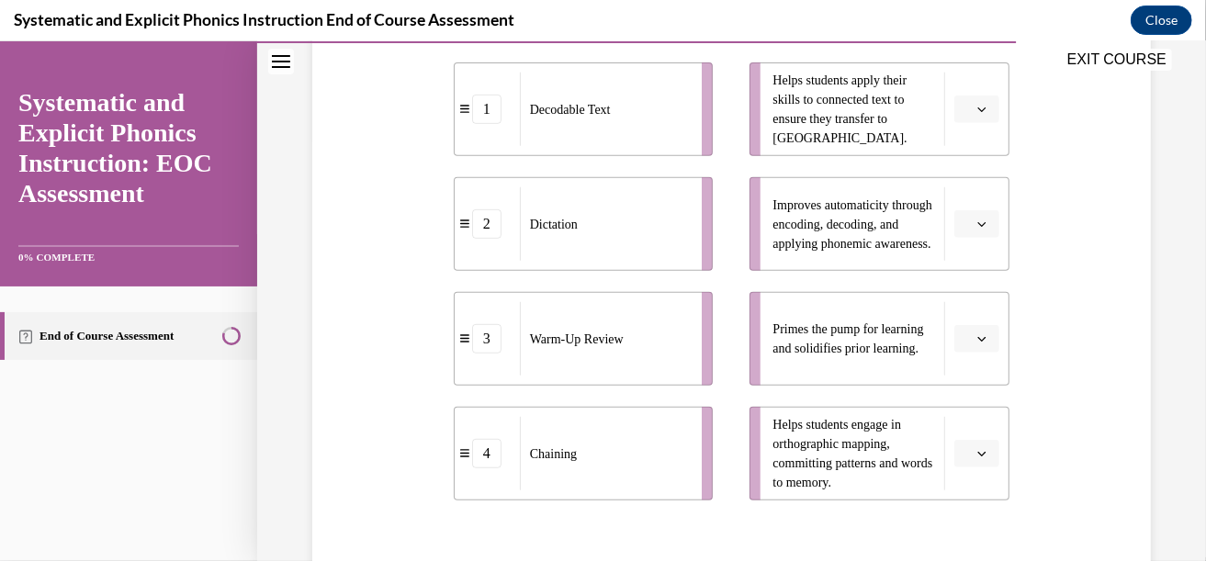
scroll to position [423, 0]
click at [977, 337] on icon "button" at bounding box center [981, 339] width 9 height 9
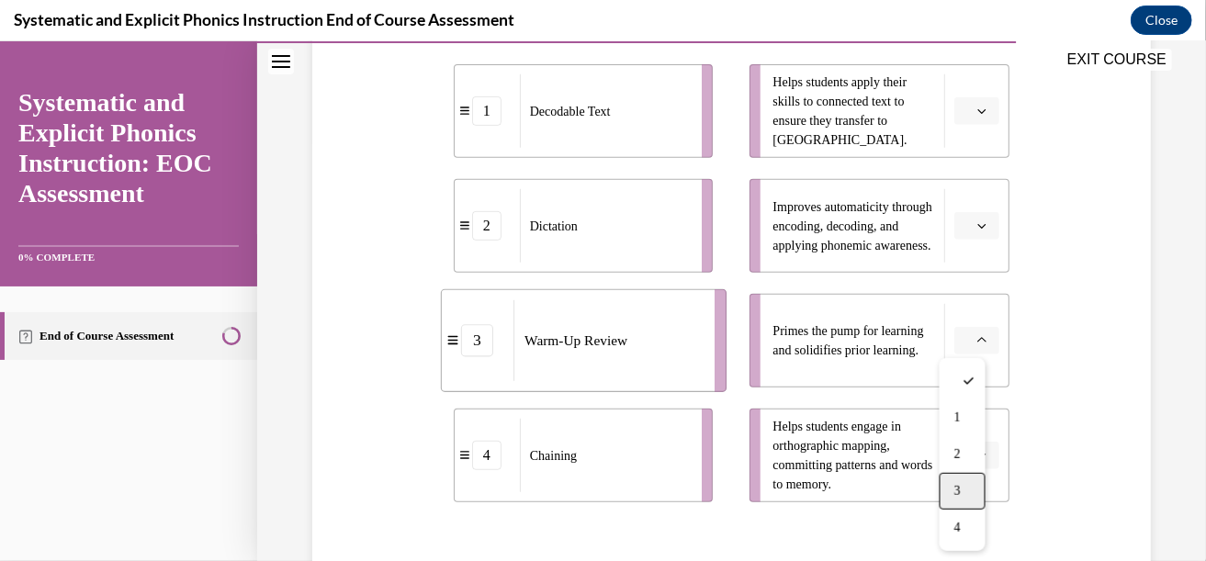
click at [960, 486] on span "3" at bounding box center [957, 490] width 6 height 15
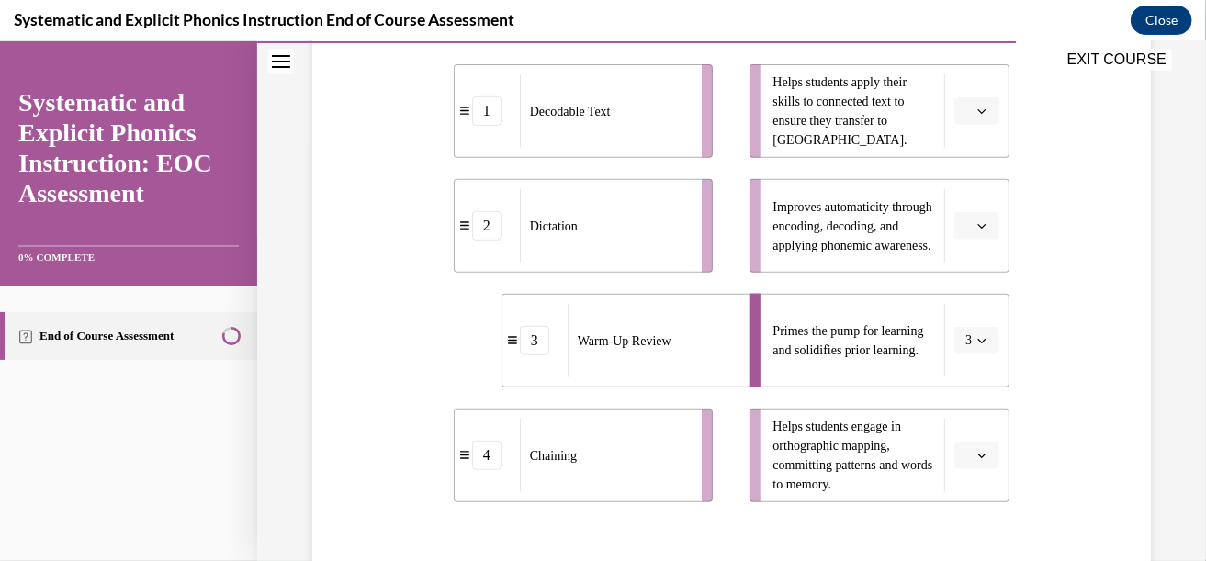
click at [975, 219] on span "button" at bounding box center [981, 225] width 13 height 13
click at [962, 331] on div "2" at bounding box center [963, 339] width 46 height 37
click at [965, 105] on span "Please select an option" at bounding box center [968, 110] width 6 height 18
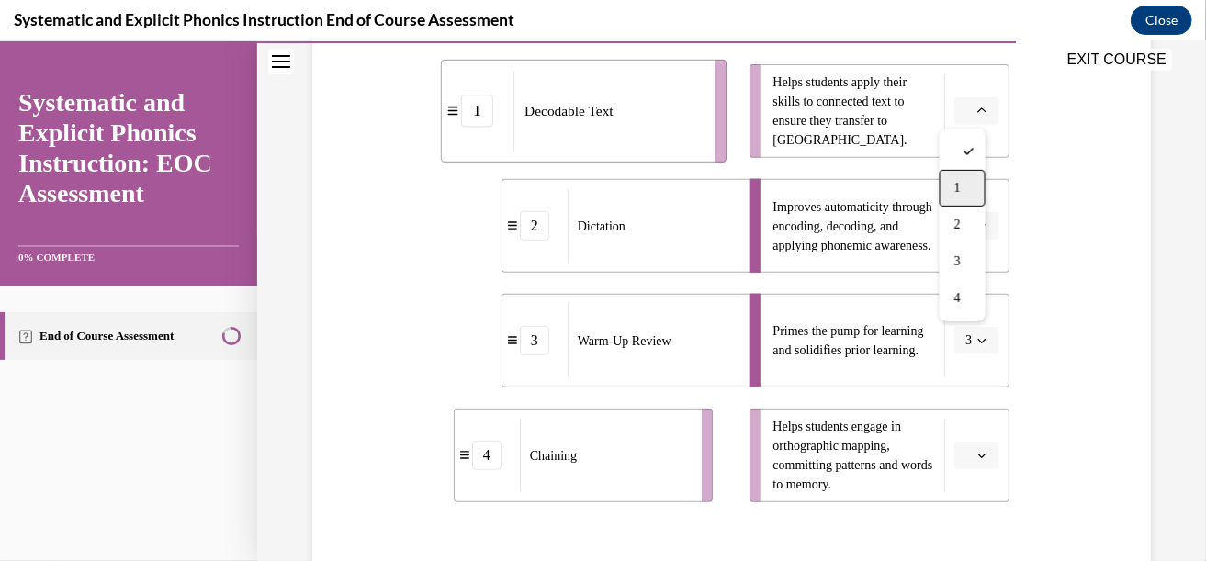
click at [957, 191] on span "1" at bounding box center [957, 187] width 6 height 15
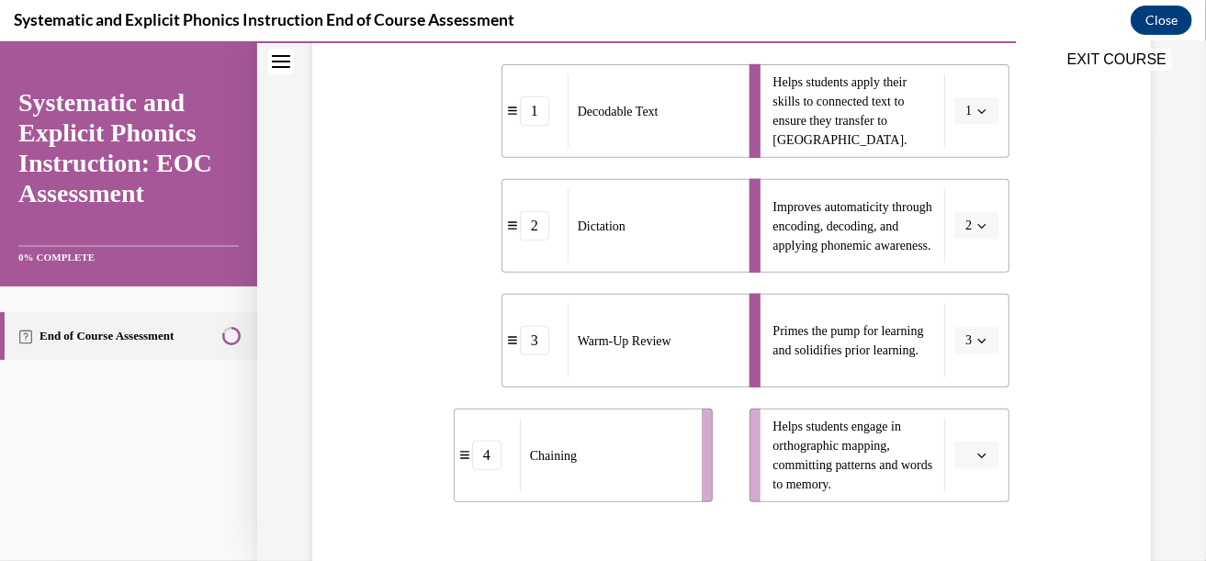
click at [965, 454] on span "Please select an option" at bounding box center [968, 454] width 6 height 18
click at [957, 400] on div "4" at bounding box center [963, 413] width 46 height 37
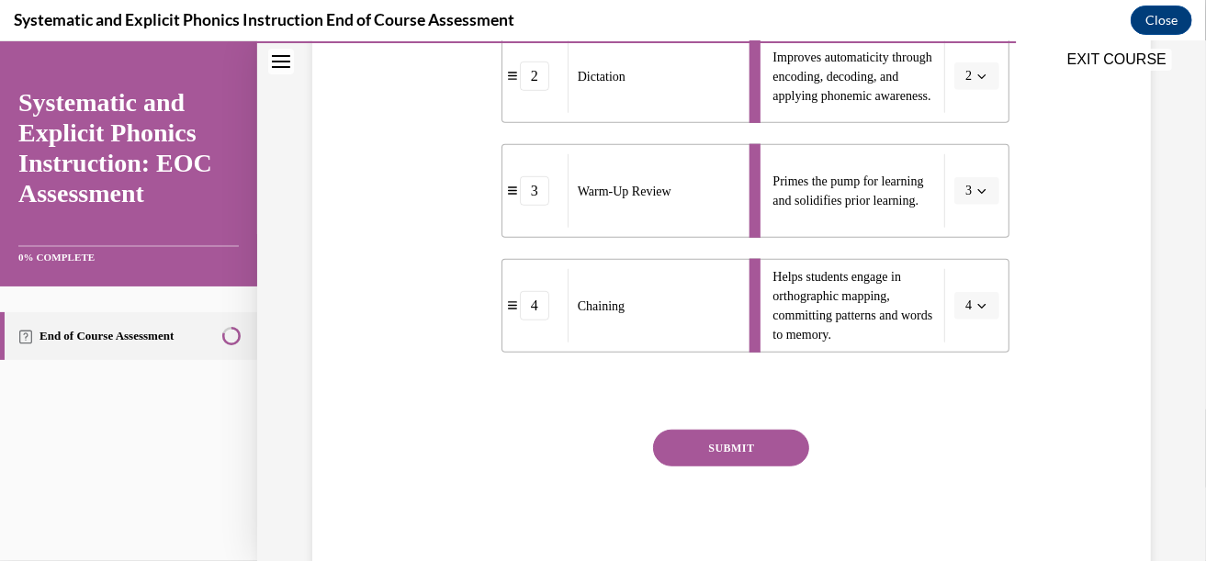
click at [742, 451] on button "SUBMIT" at bounding box center [731, 447] width 156 height 37
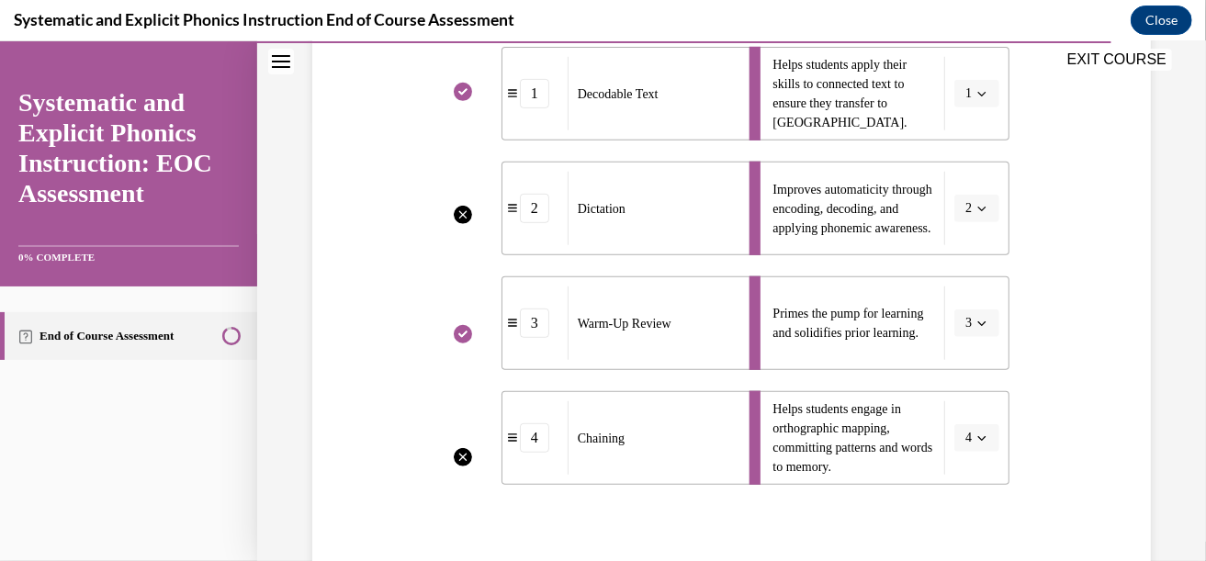
scroll to position [456, 0]
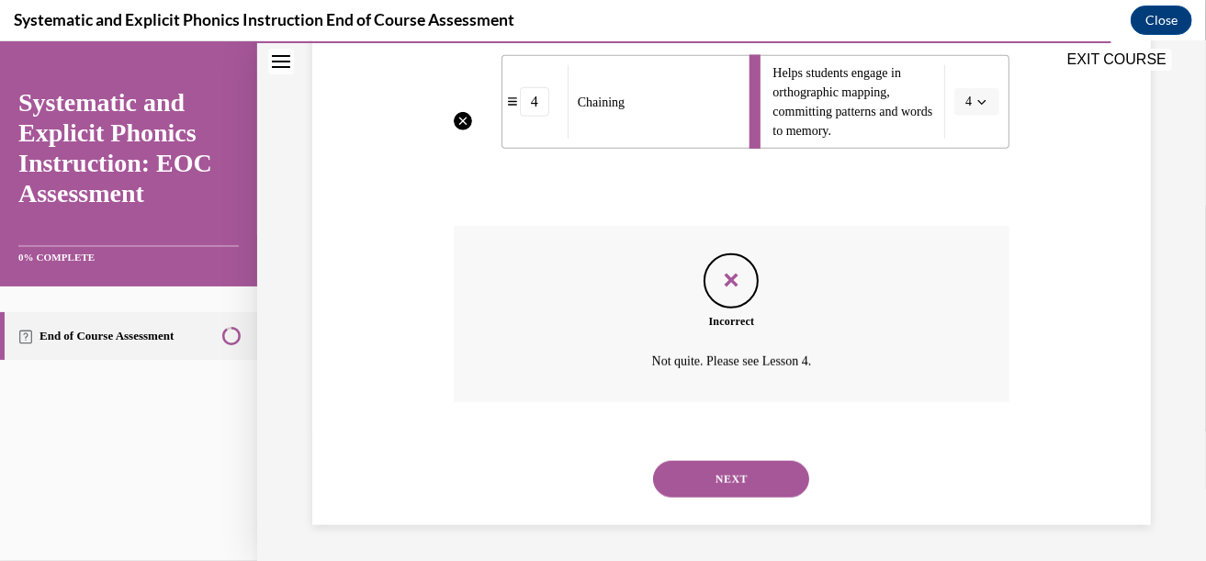
click at [753, 475] on button "NEXT" at bounding box center [731, 478] width 156 height 37
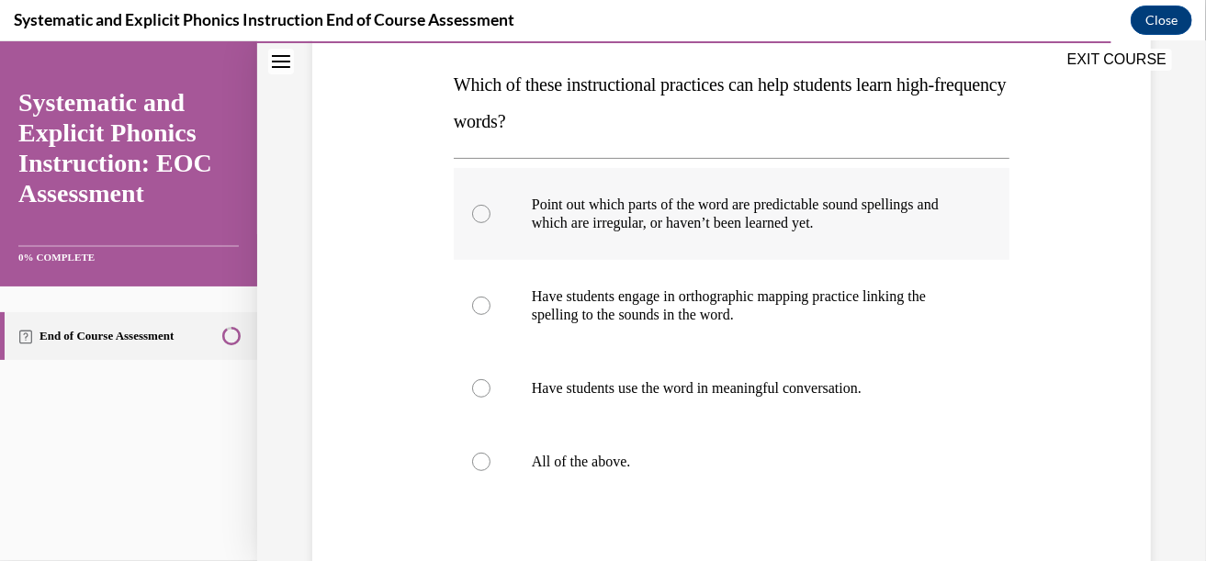
scroll to position [286, 0]
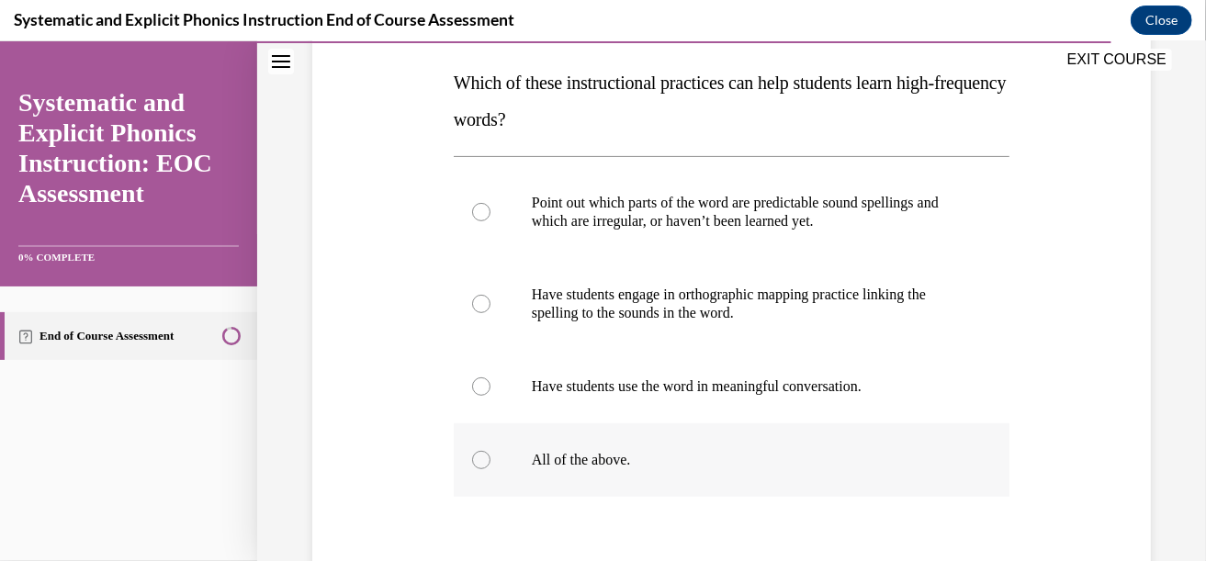
click at [701, 456] on p "All of the above." at bounding box center [748, 459] width 432 height 18
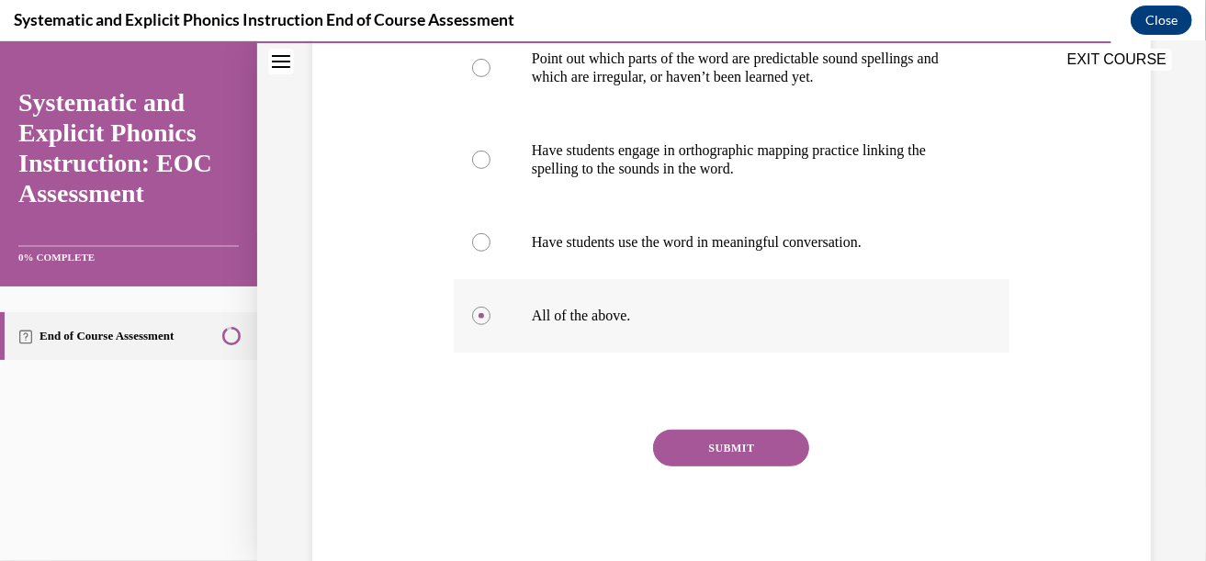
click at [701, 456] on button "SUBMIT" at bounding box center [731, 447] width 156 height 37
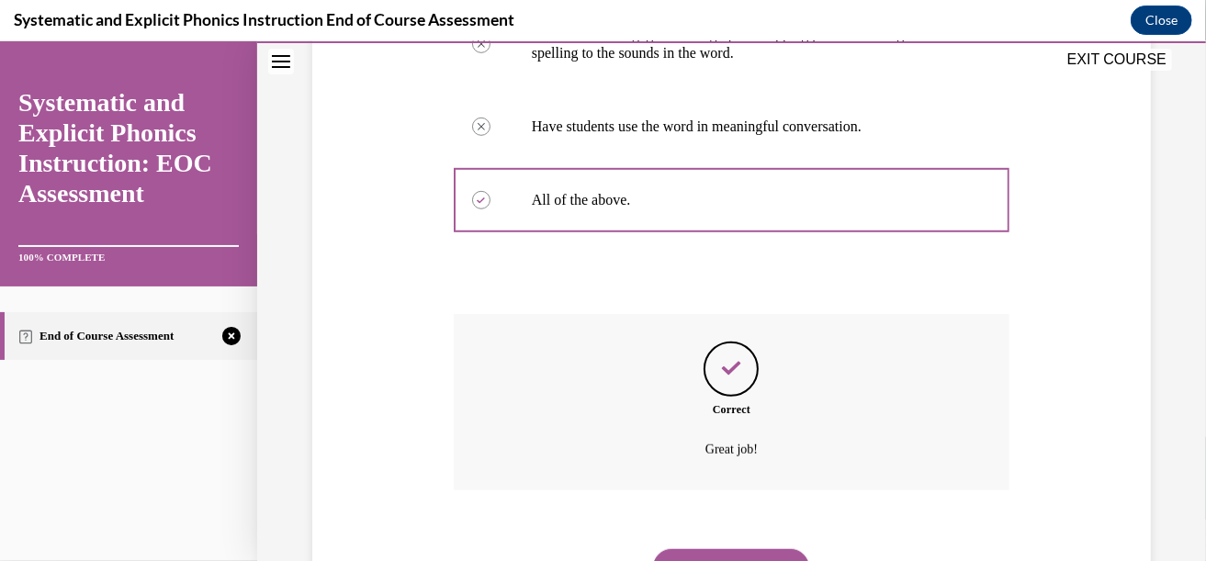
scroll to position [634, 0]
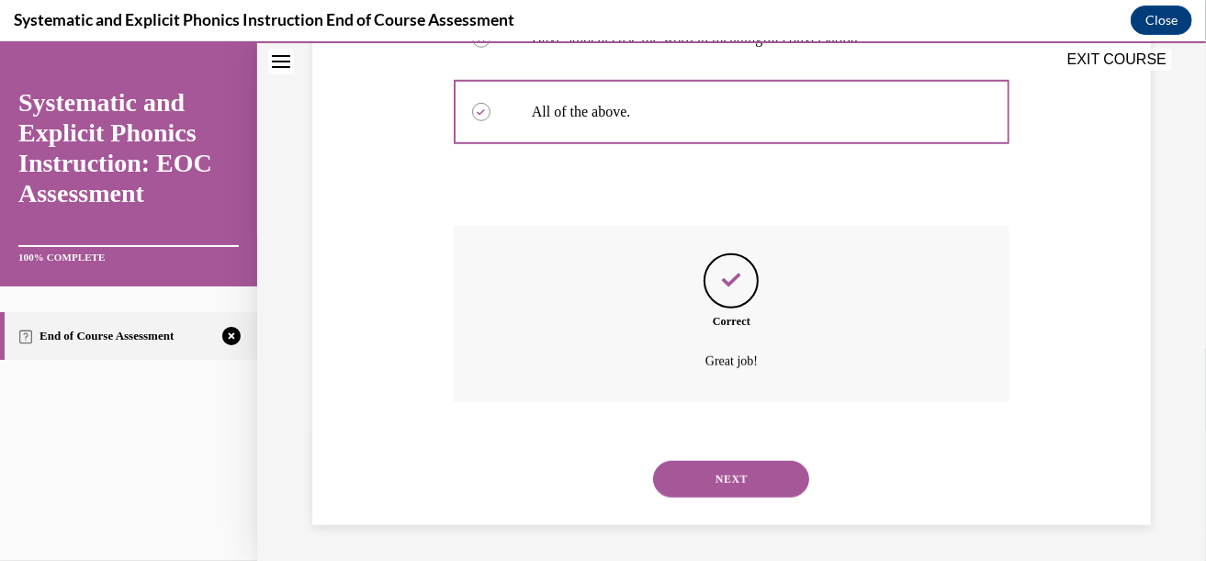
click at [716, 467] on button "NEXT" at bounding box center [731, 478] width 156 height 37
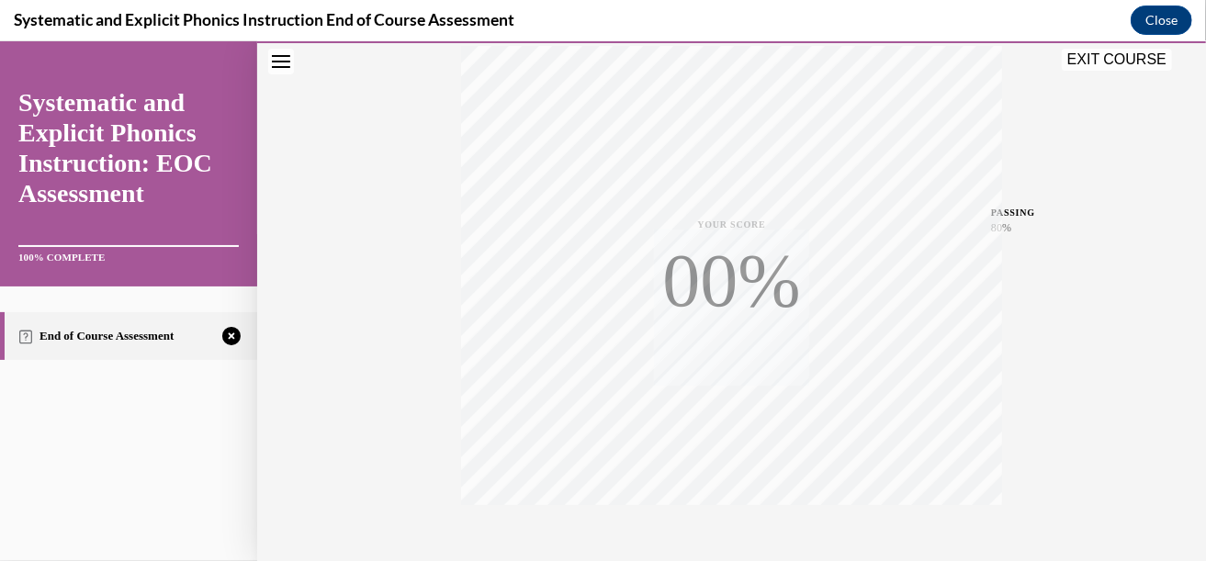
scroll to position [312, 0]
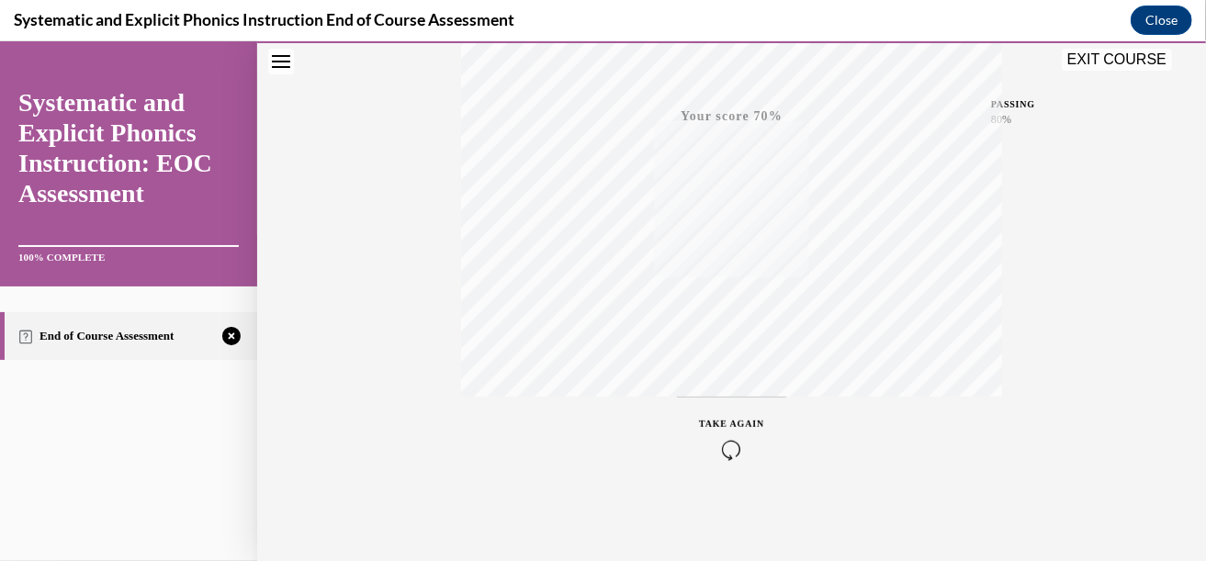
click at [722, 439] on icon "button" at bounding box center [731, 449] width 65 height 20
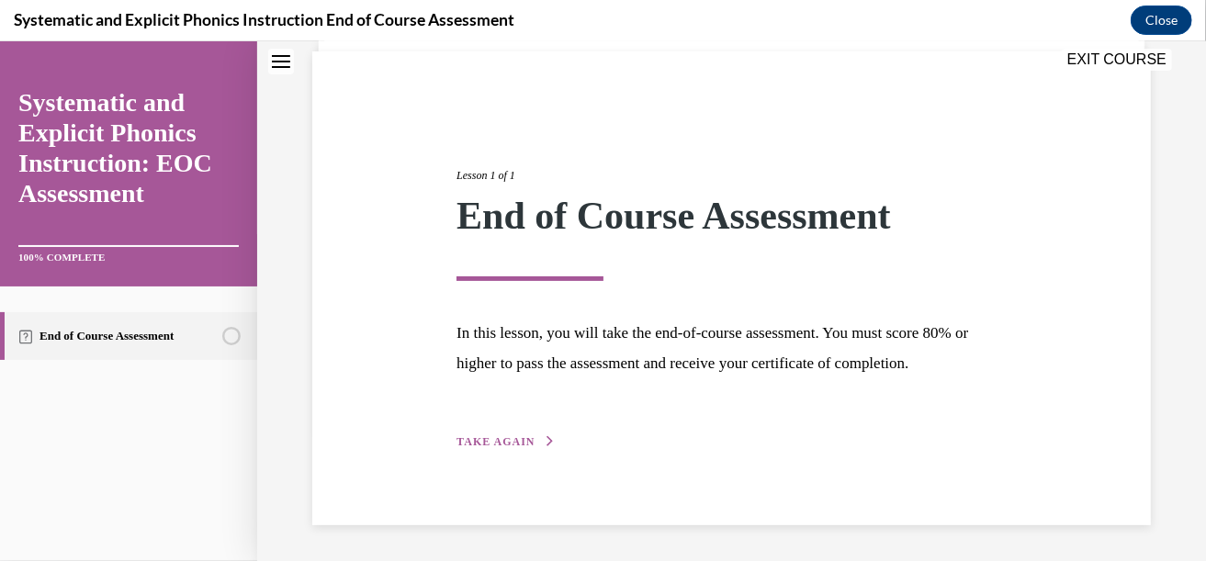
click at [515, 431] on div "Lesson 1 of 1 End of Course Assessment In this lesson, you will take the end-of…" at bounding box center [732, 287] width 578 height 327
click at [502, 435] on span "TAKE AGAIN" at bounding box center [495, 440] width 78 height 13
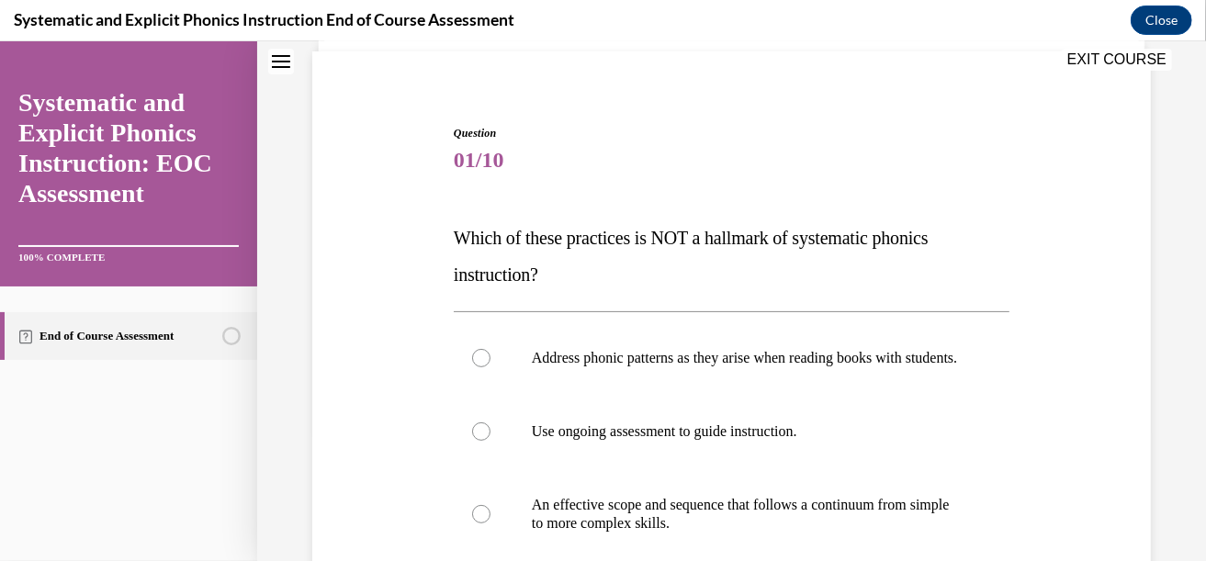
scroll to position [55, 0]
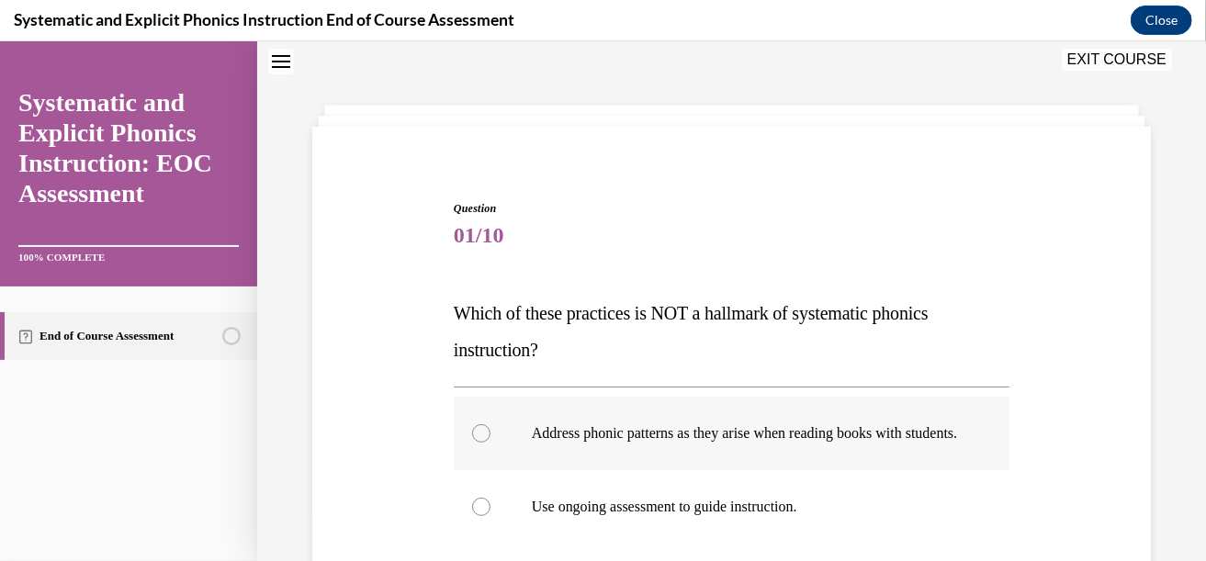
click at [502, 433] on div at bounding box center [732, 432] width 556 height 73
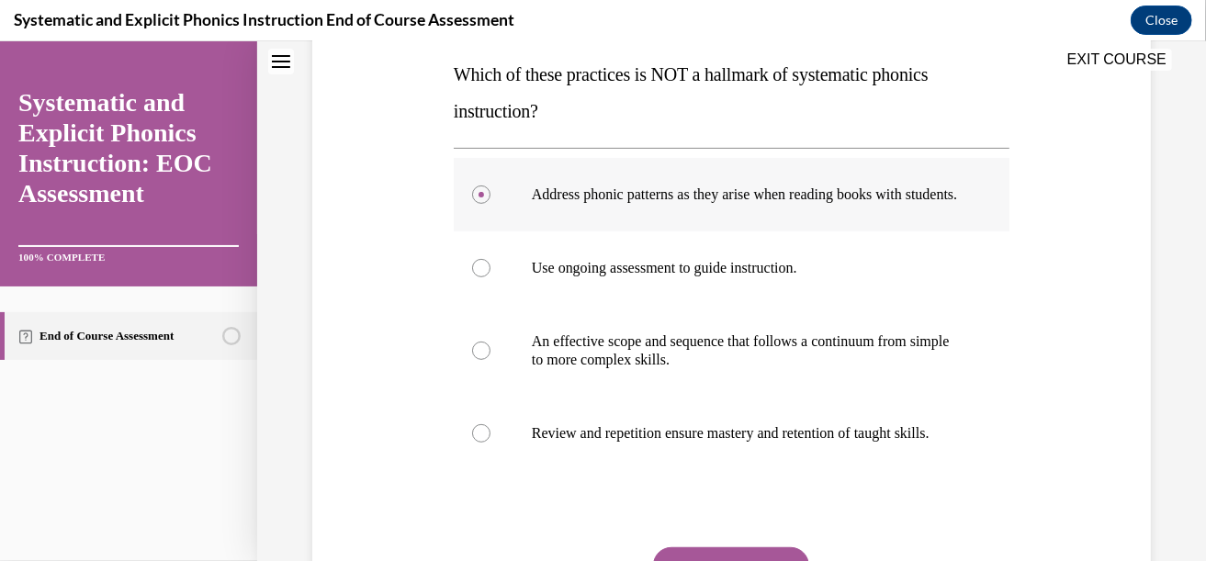
scroll to position [448, 0]
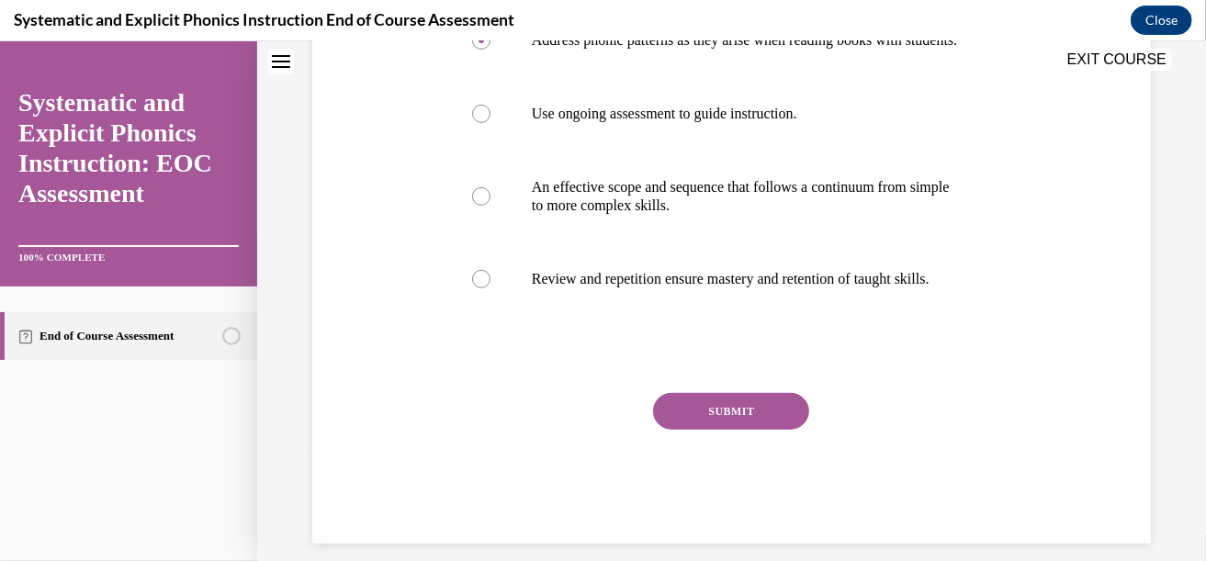
click at [681, 429] on button "SUBMIT" at bounding box center [731, 410] width 156 height 37
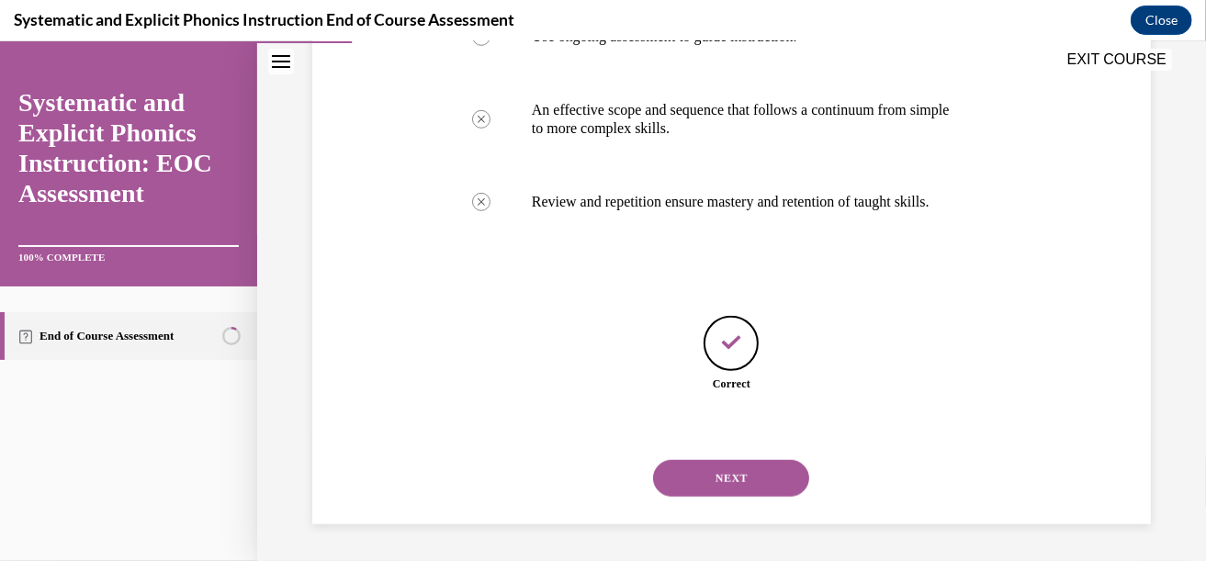
click at [728, 473] on button "NEXT" at bounding box center [731, 477] width 156 height 37
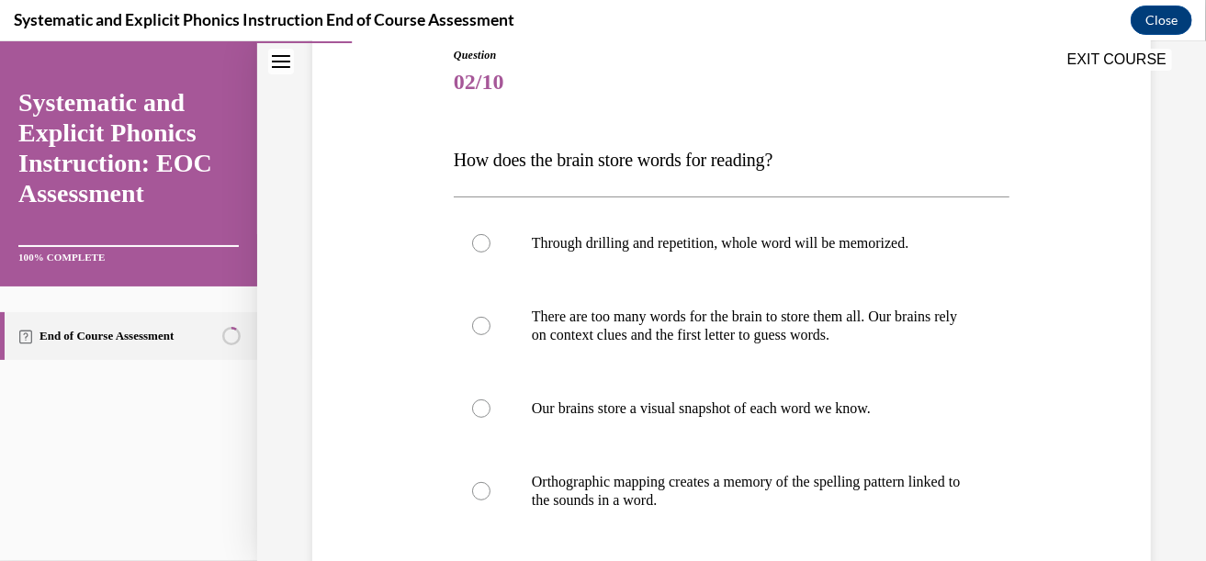
scroll to position [274, 0]
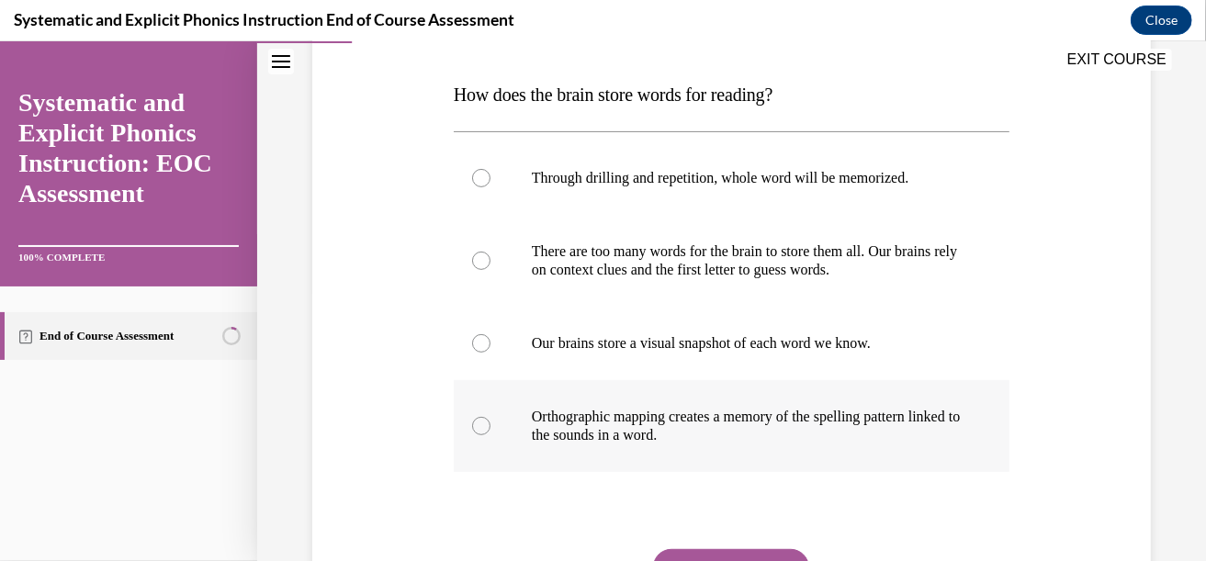
click at [485, 418] on div at bounding box center [481, 425] width 18 height 18
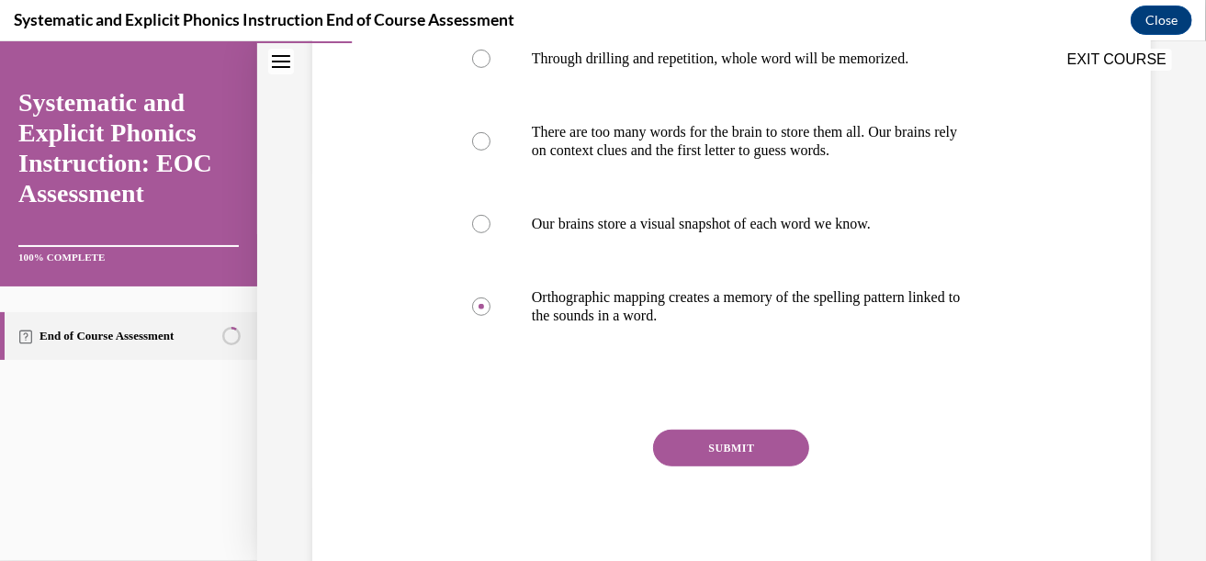
click at [705, 449] on button "SUBMIT" at bounding box center [731, 447] width 156 height 37
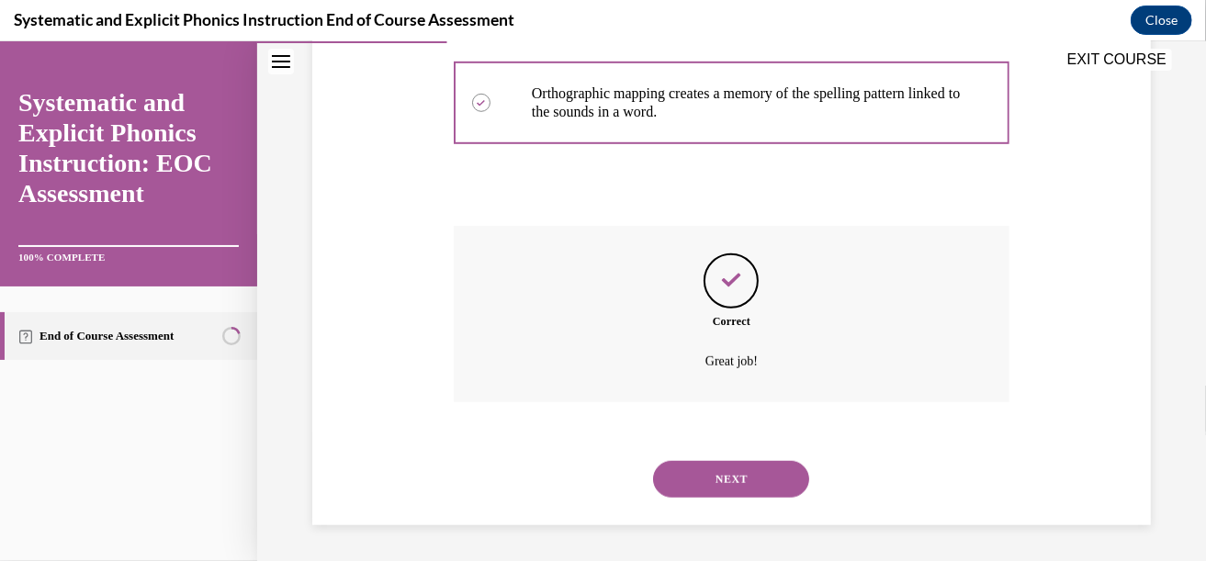
click at [722, 481] on button "NEXT" at bounding box center [731, 478] width 156 height 37
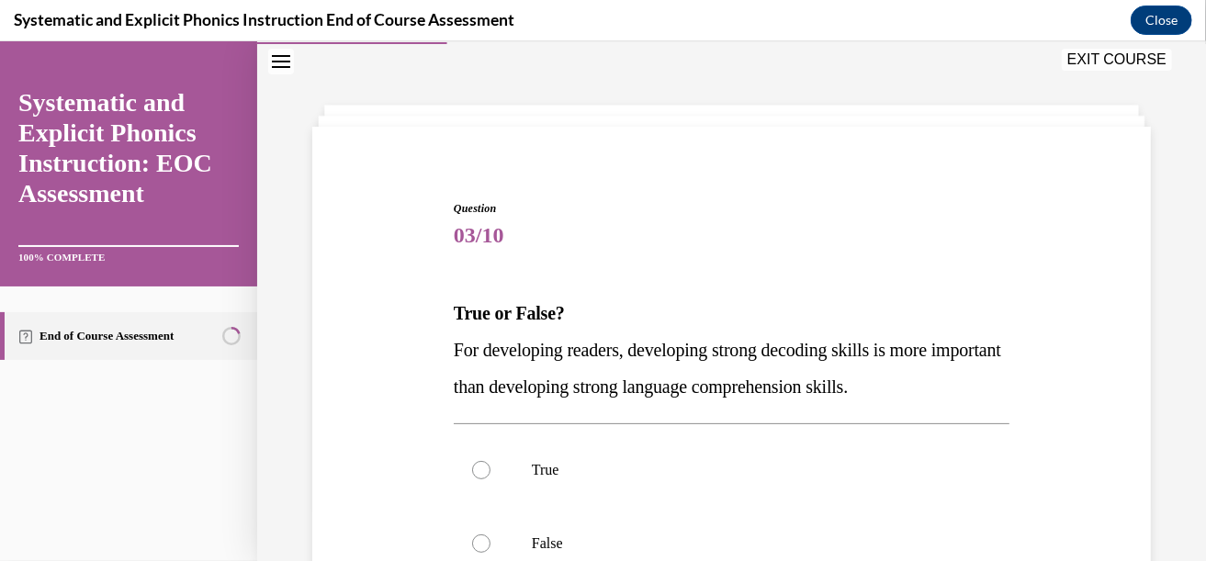
click at [722, 481] on div at bounding box center [732, 469] width 556 height 73
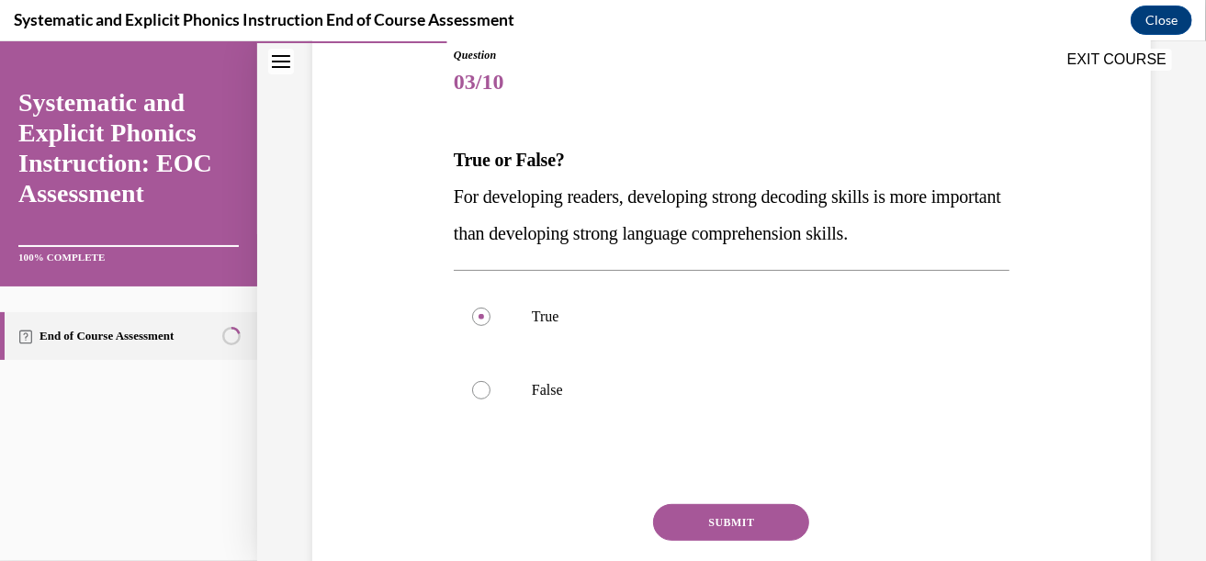
scroll to position [262, 0]
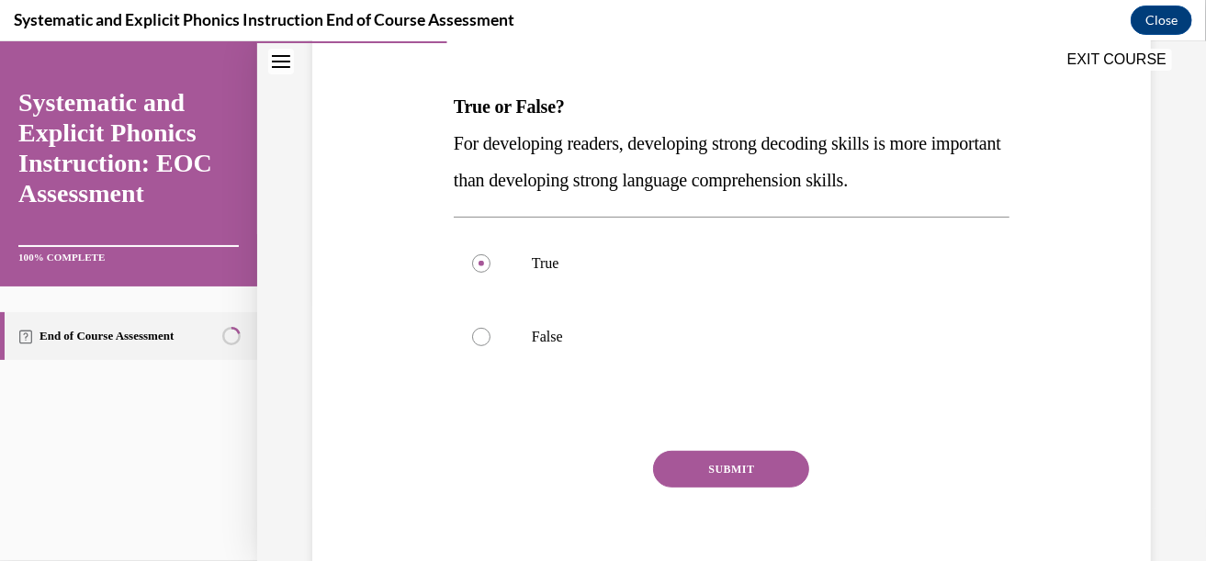
click at [716, 472] on button "SUBMIT" at bounding box center [731, 468] width 156 height 37
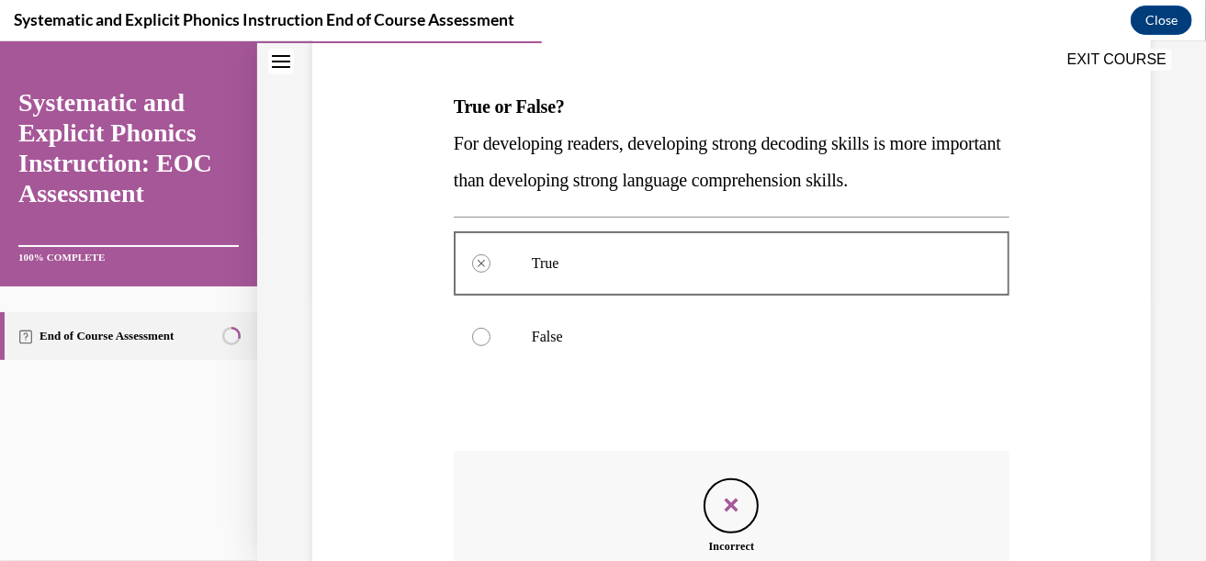
scroll to position [487, 0]
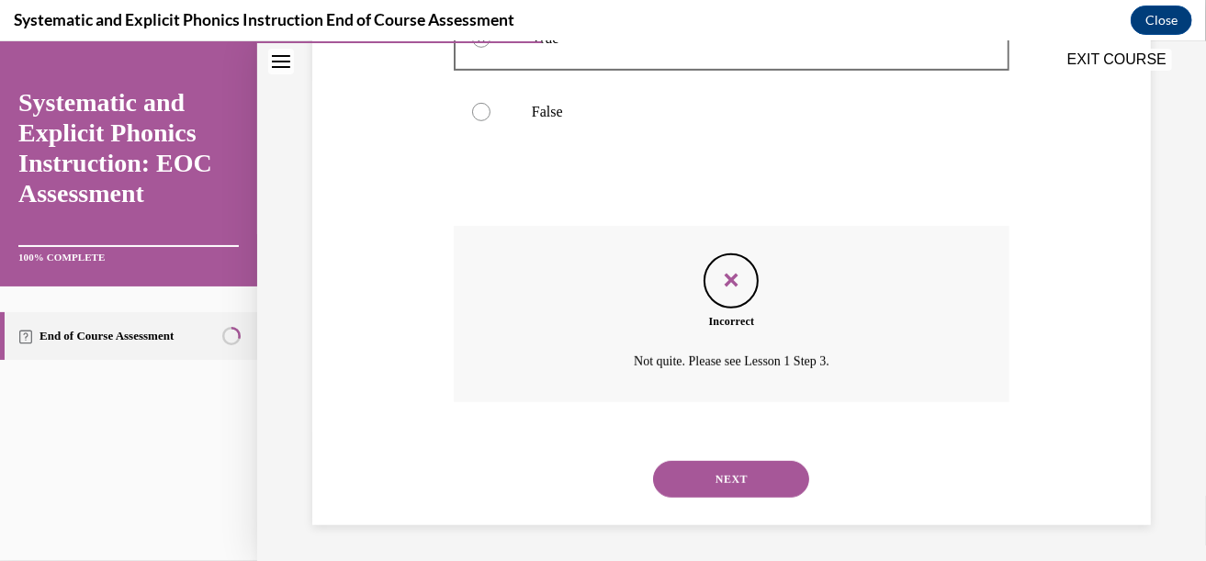
click at [716, 472] on button "NEXT" at bounding box center [731, 478] width 156 height 37
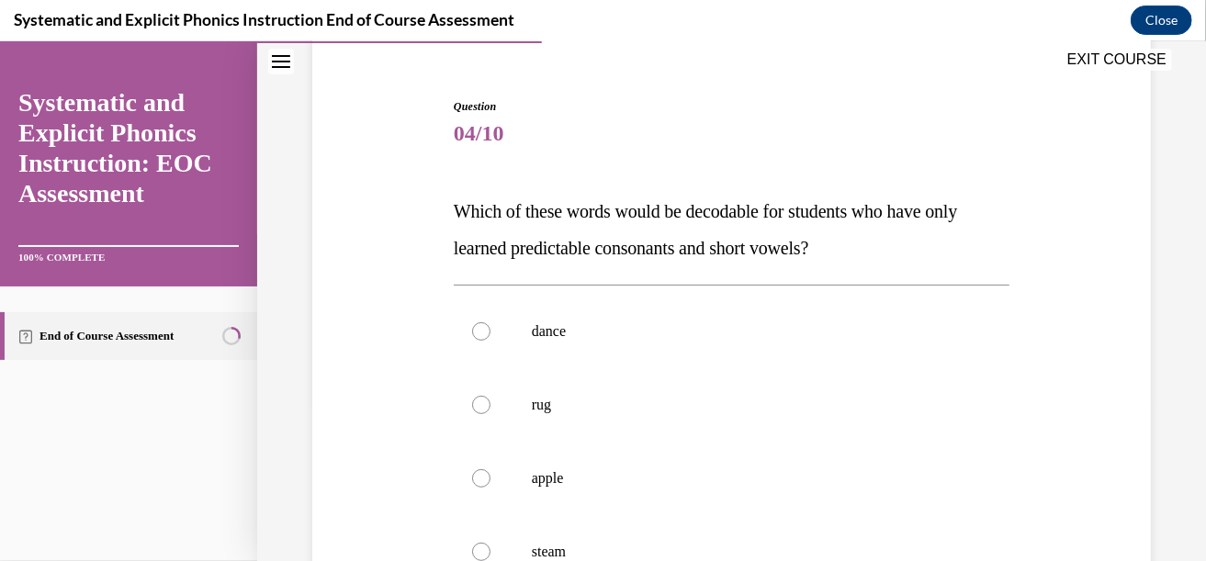
scroll to position [159, 0]
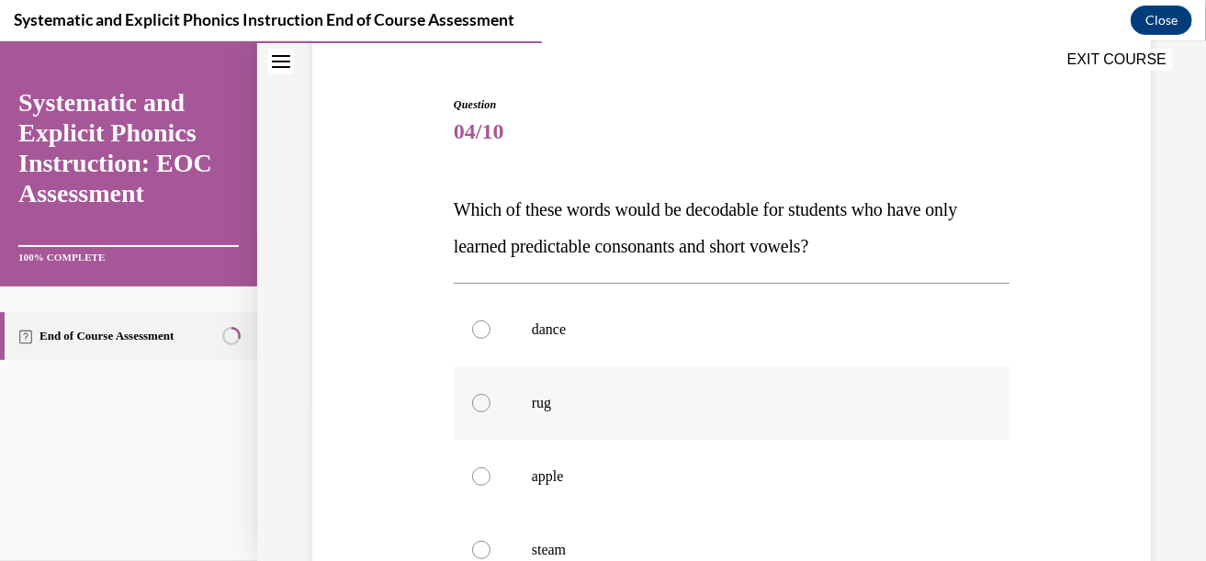
click at [703, 423] on div at bounding box center [732, 402] width 556 height 73
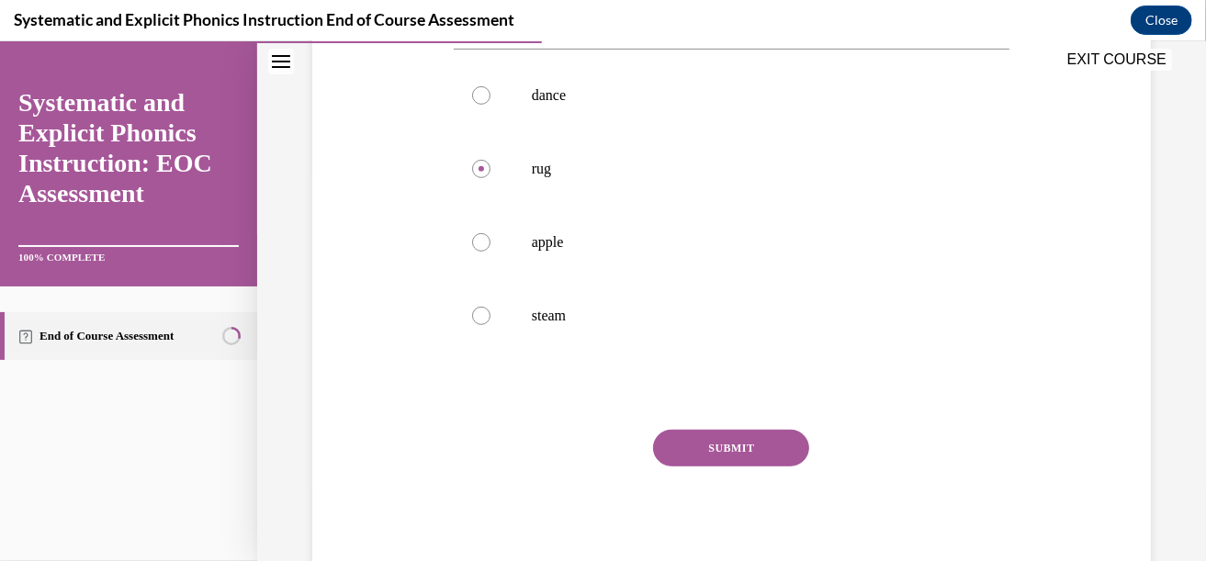
click at [703, 439] on button "SUBMIT" at bounding box center [731, 447] width 156 height 37
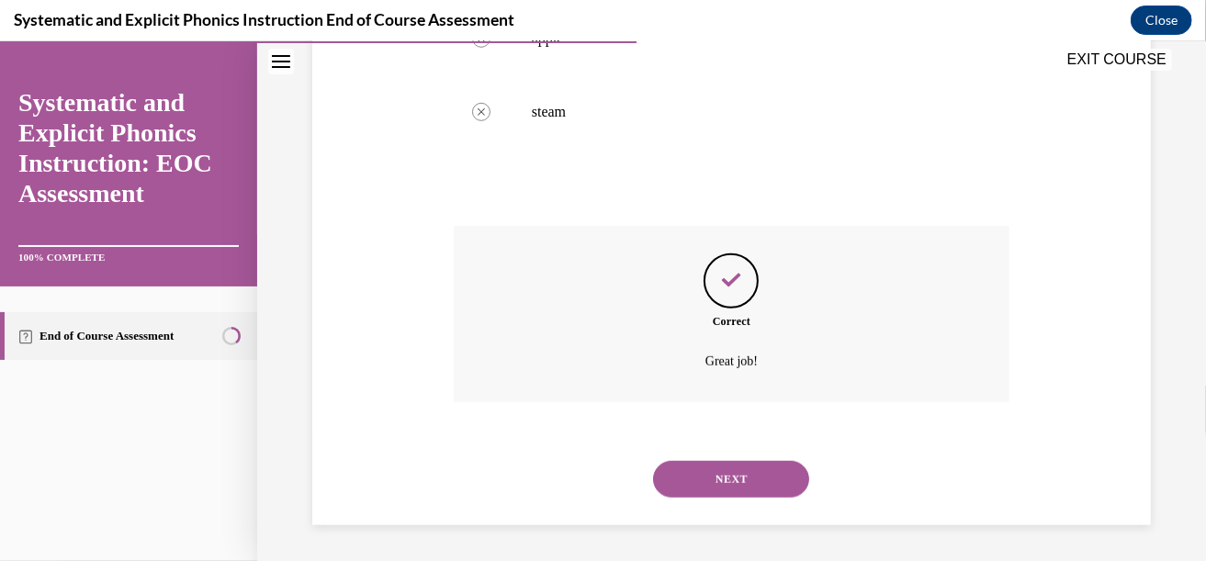
click at [713, 478] on button "NEXT" at bounding box center [731, 478] width 156 height 37
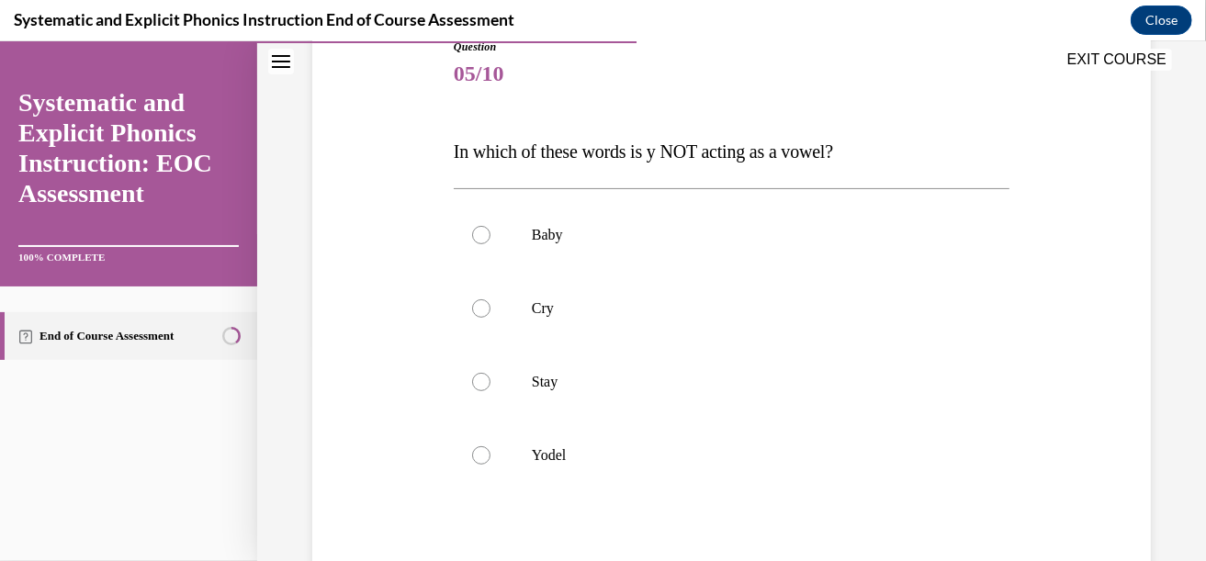
scroll to position [259, 0]
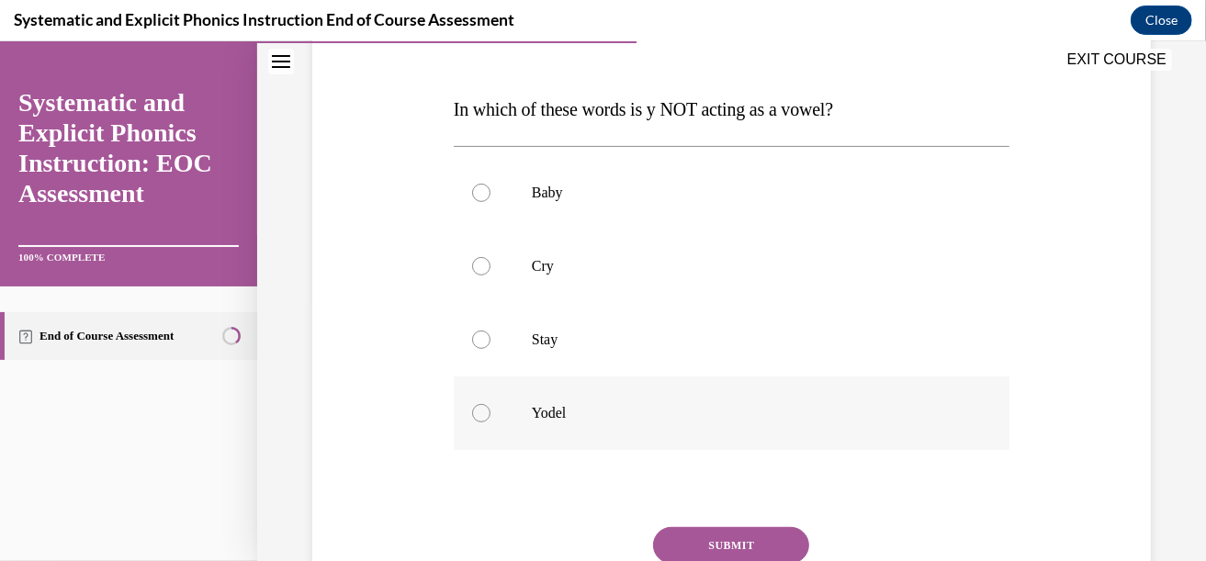
click at [695, 409] on p "Yodel" at bounding box center [748, 412] width 432 height 18
click at [722, 540] on button "SUBMIT" at bounding box center [731, 544] width 156 height 37
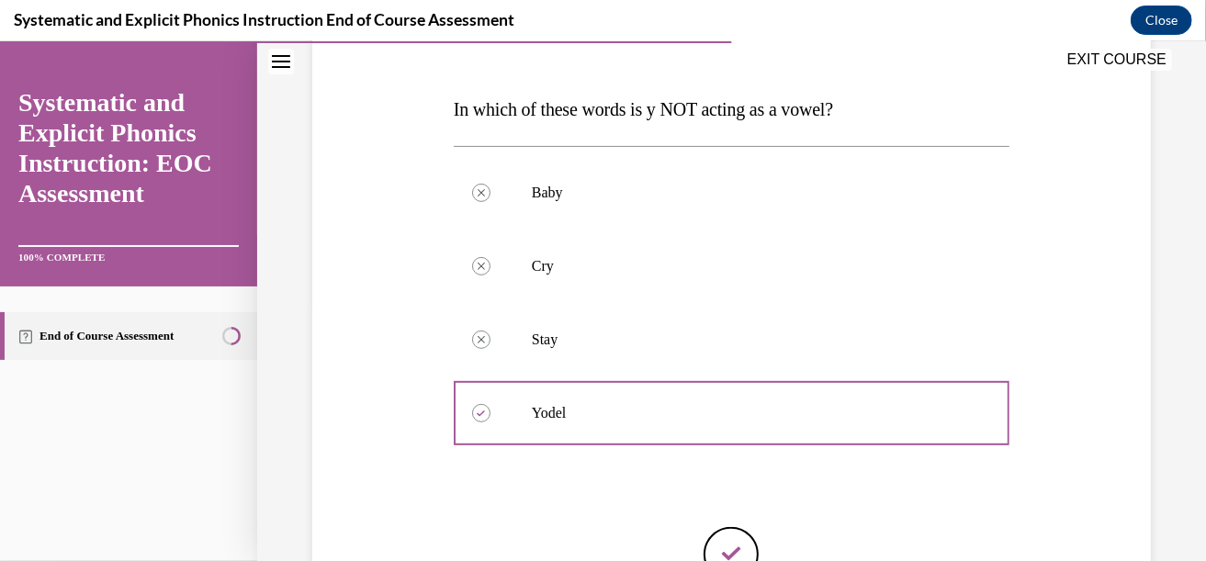
scroll to position [469, 0]
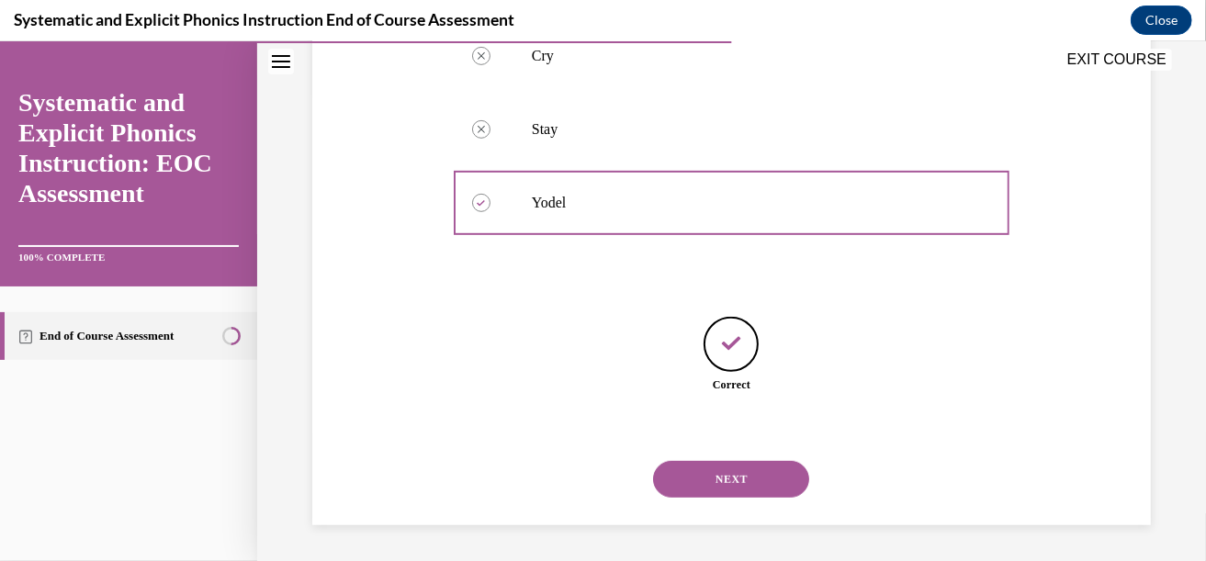
click at [715, 498] on div "NEXT" at bounding box center [732, 478] width 556 height 73
click at [699, 467] on button "NEXT" at bounding box center [731, 478] width 156 height 37
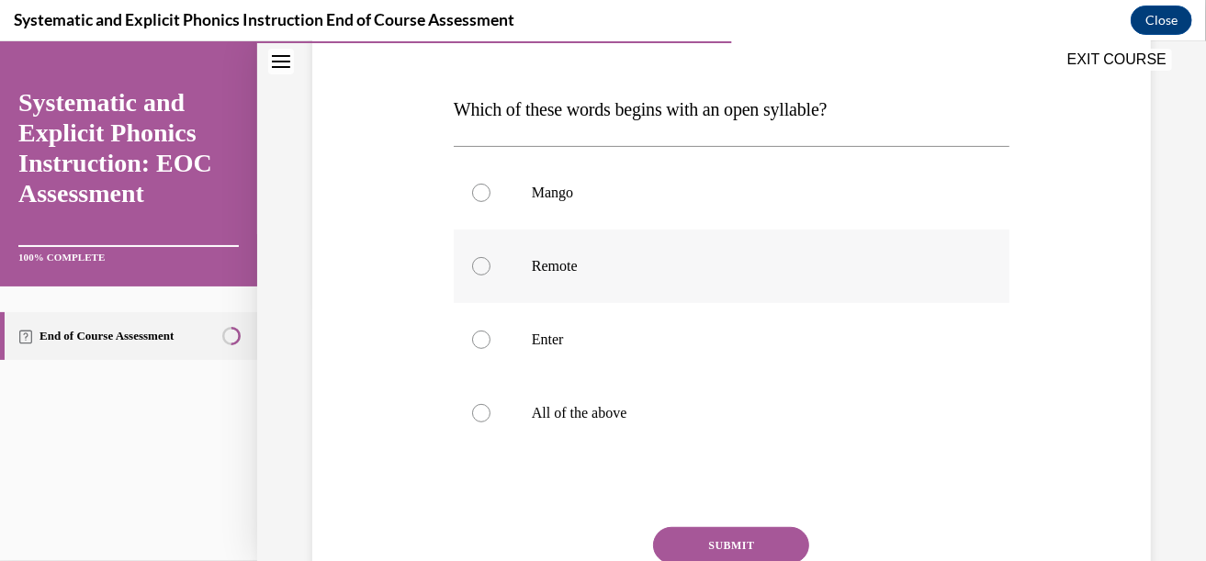
scroll to position [259, 0]
click at [489, 410] on div at bounding box center [732, 412] width 556 height 73
click at [730, 542] on button "SUBMIT" at bounding box center [731, 544] width 156 height 37
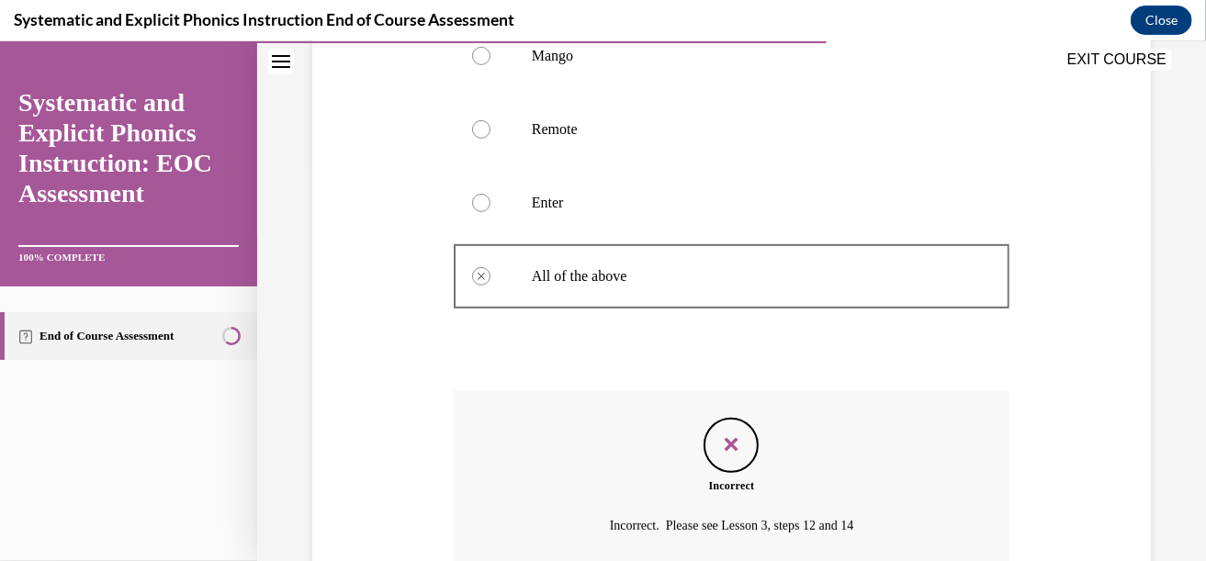
scroll to position [396, 0]
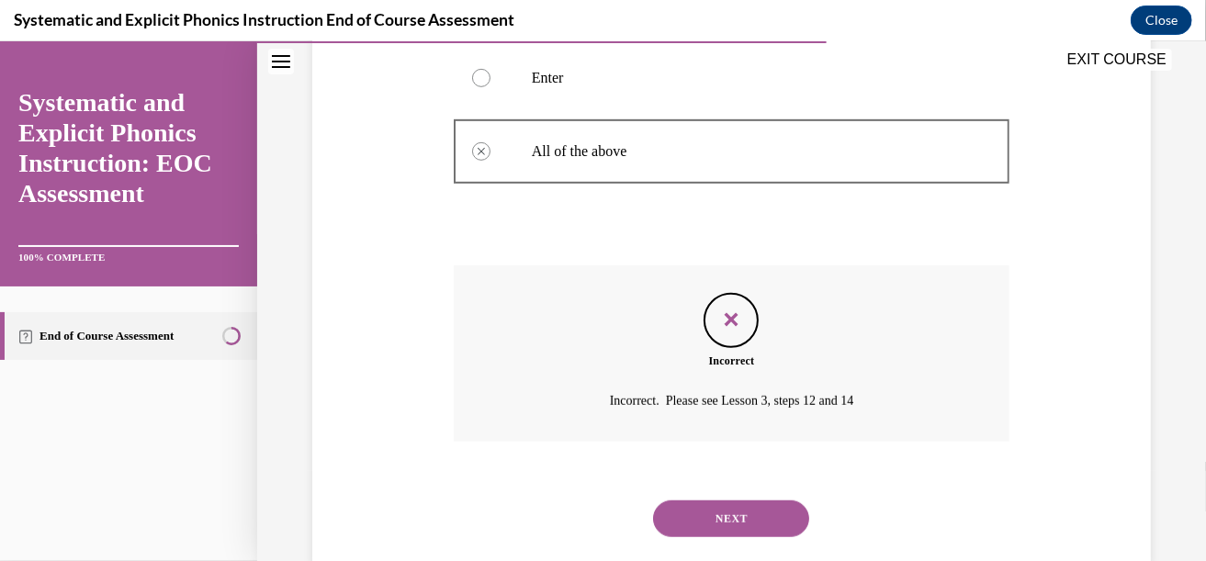
click at [722, 531] on button "NEXT" at bounding box center [731, 518] width 156 height 37
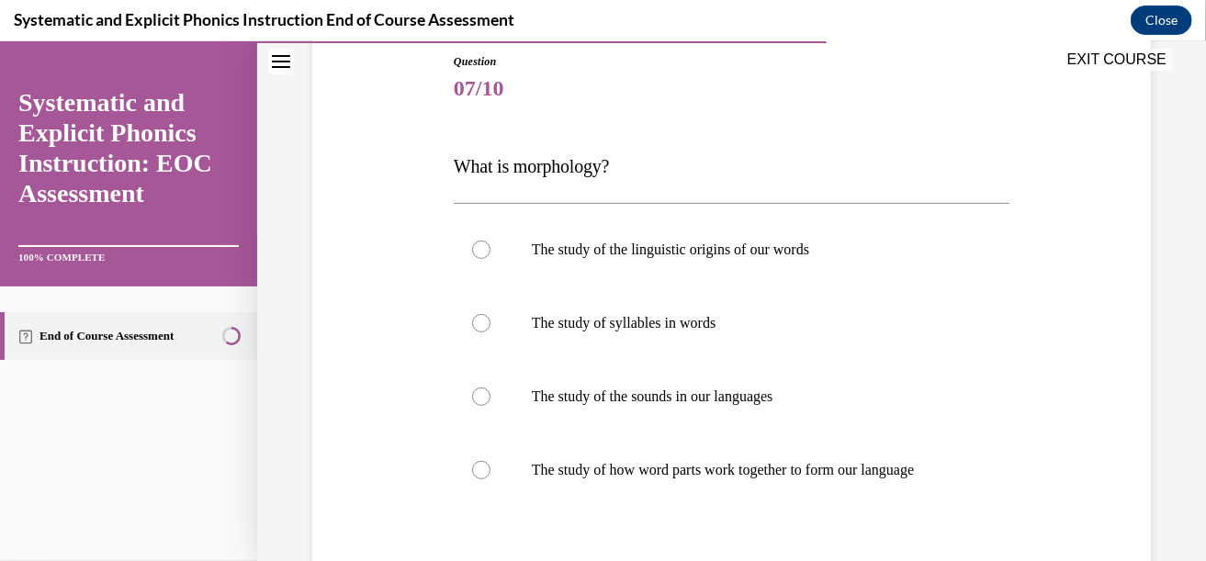
scroll to position [202, 0]
click at [719, 501] on div at bounding box center [732, 469] width 556 height 73
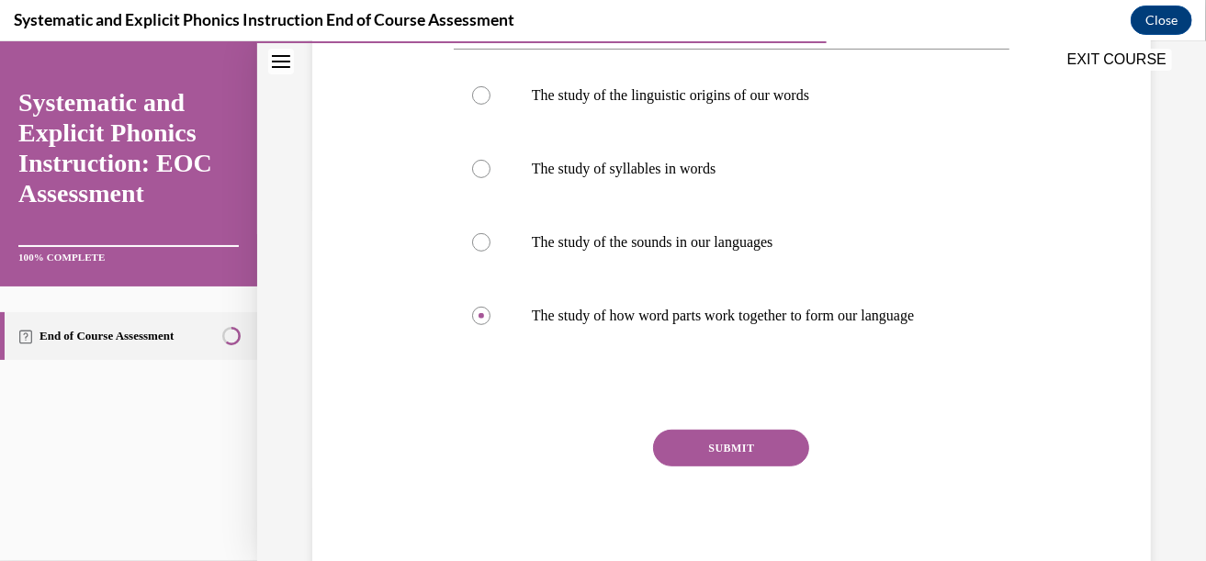
click at [721, 438] on button "SUBMIT" at bounding box center [731, 447] width 156 height 37
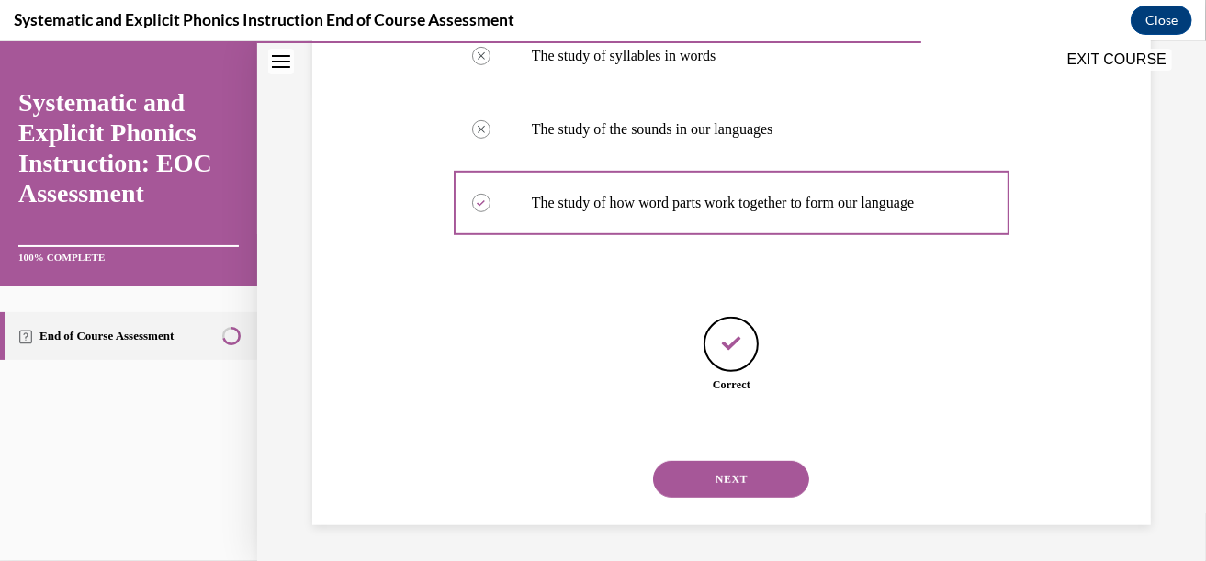
click at [724, 462] on button "NEXT" at bounding box center [731, 478] width 156 height 37
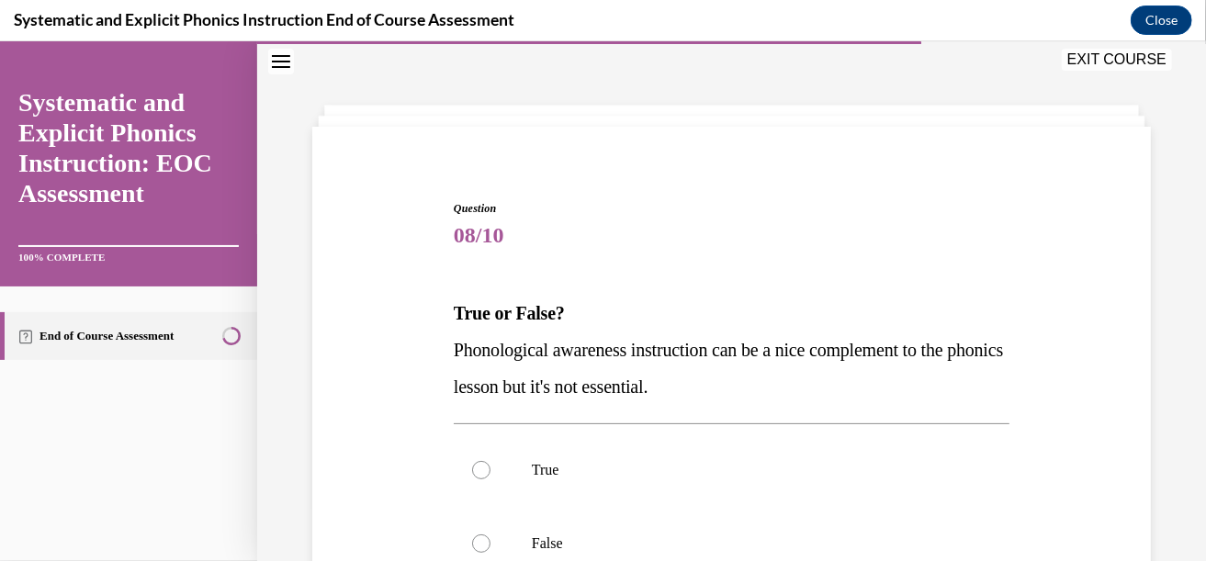
scroll to position [198, 0]
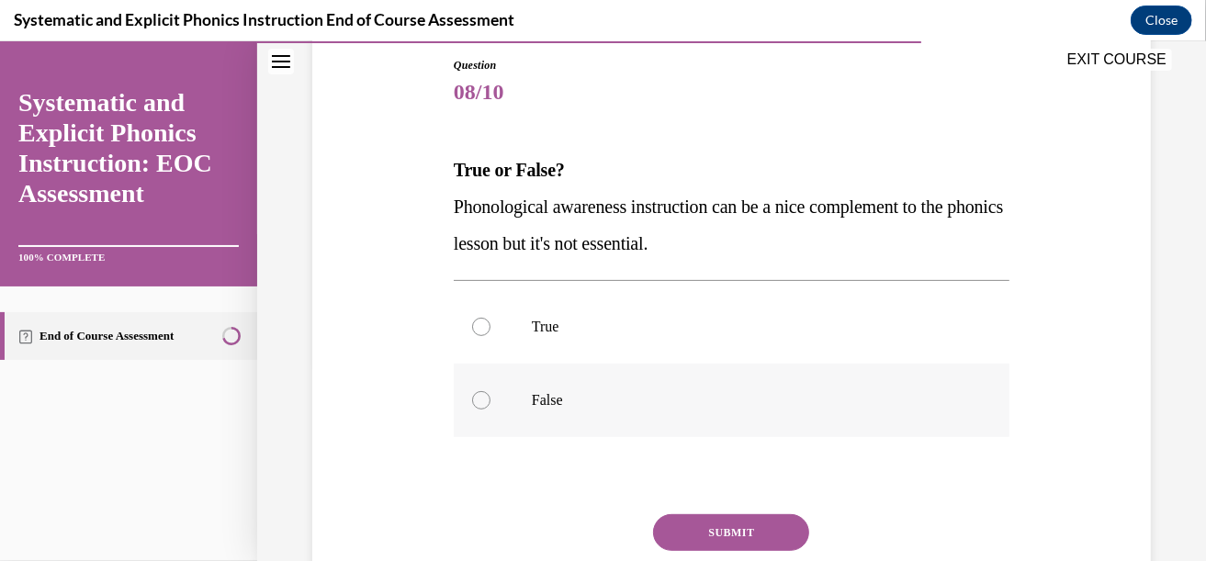
click at [545, 377] on div at bounding box center [732, 399] width 556 height 73
click at [714, 526] on button "SUBMIT" at bounding box center [731, 531] width 156 height 37
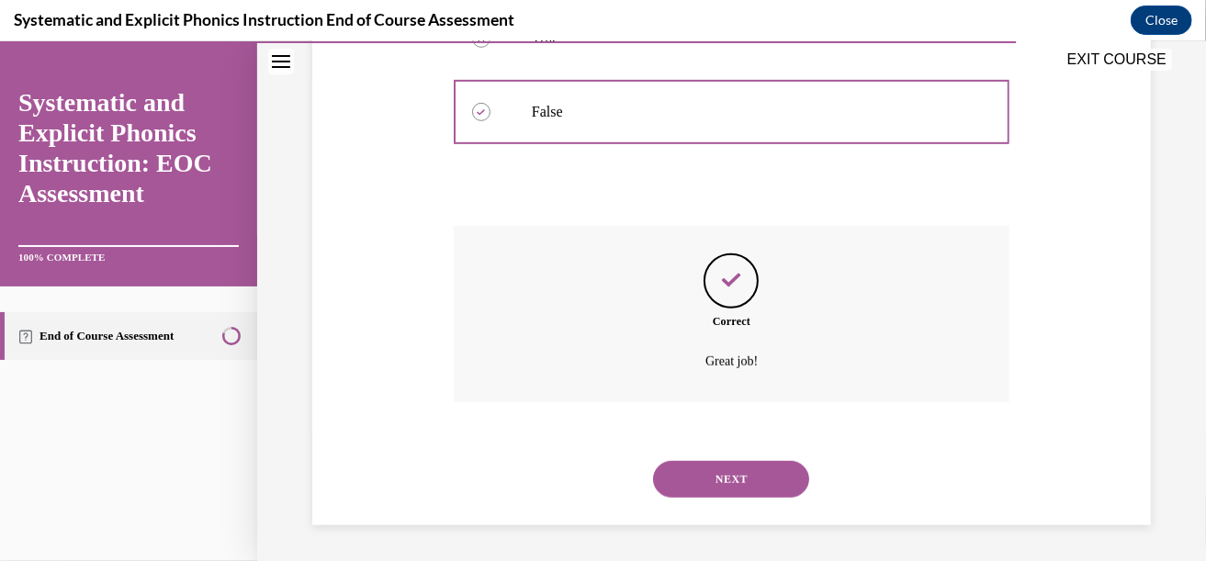
click at [700, 484] on button "NEXT" at bounding box center [731, 478] width 156 height 37
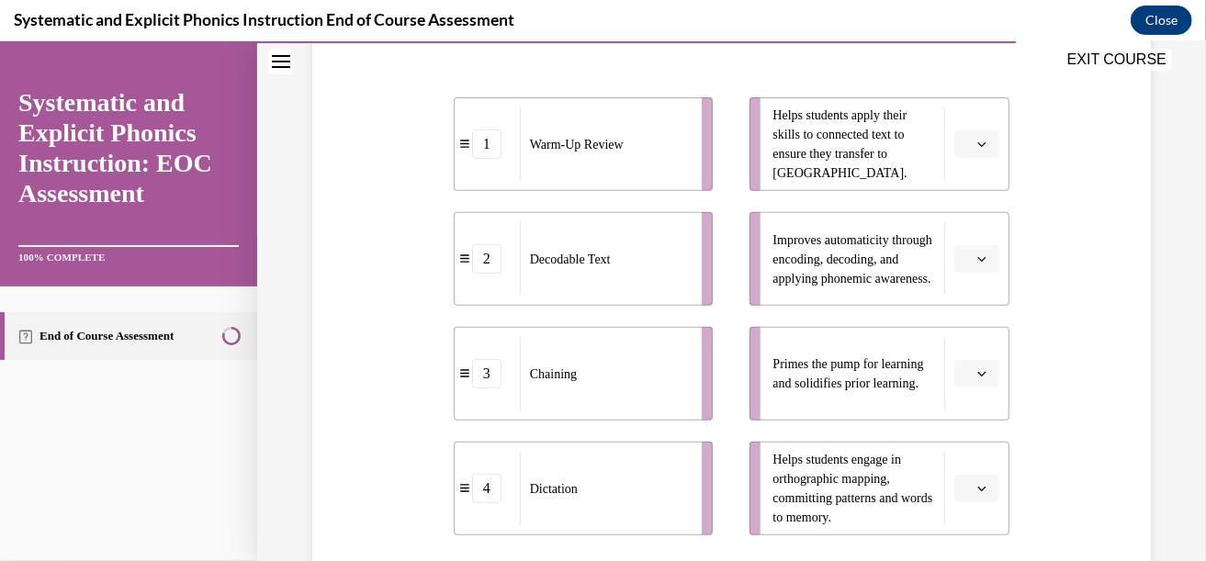
scroll to position [392, 0]
click at [977, 372] on icon "button" at bounding box center [981, 370] width 9 height 9
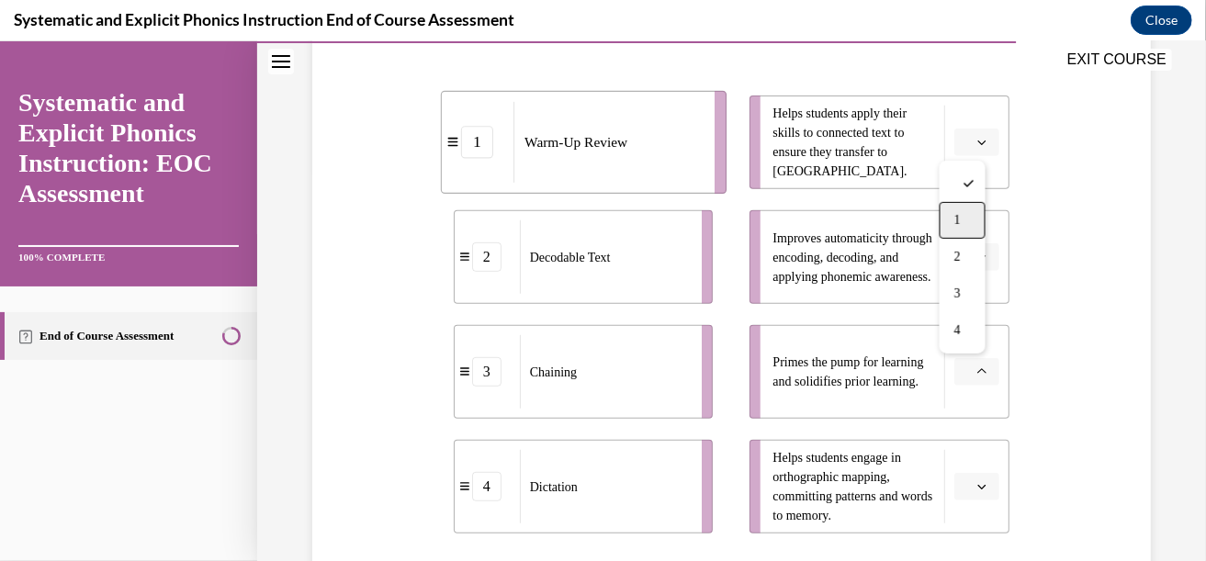
click at [957, 217] on span "1" at bounding box center [957, 219] width 6 height 15
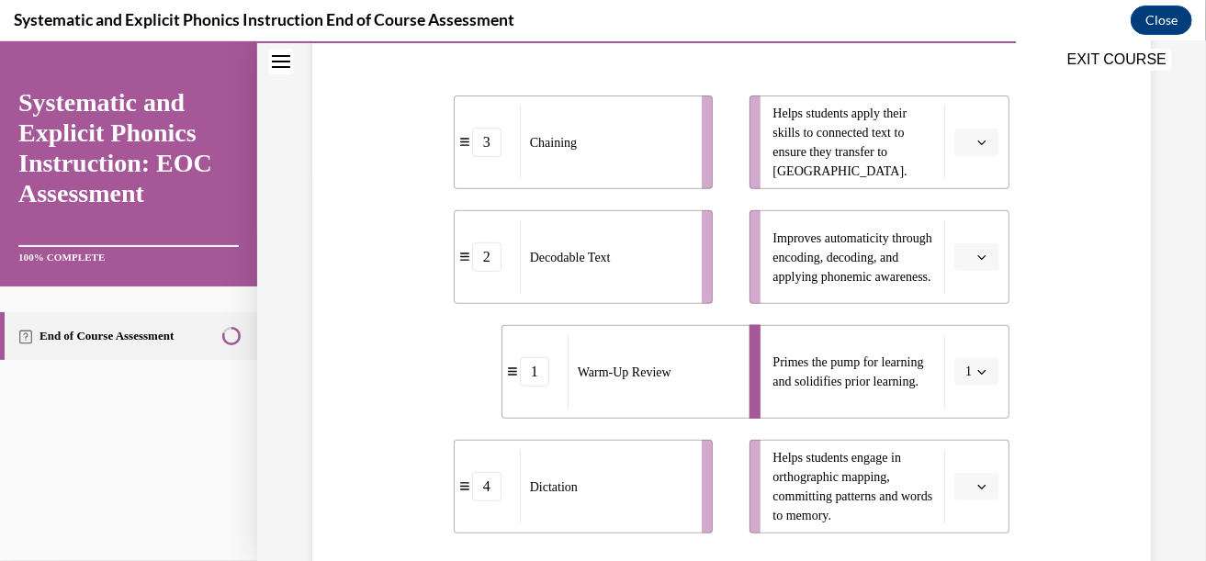
click at [965, 257] on span "Please select an option" at bounding box center [968, 256] width 6 height 18
click at [954, 436] on span "4" at bounding box center [957, 443] width 6 height 15
click at [975, 254] on span "button" at bounding box center [981, 256] width 13 height 13
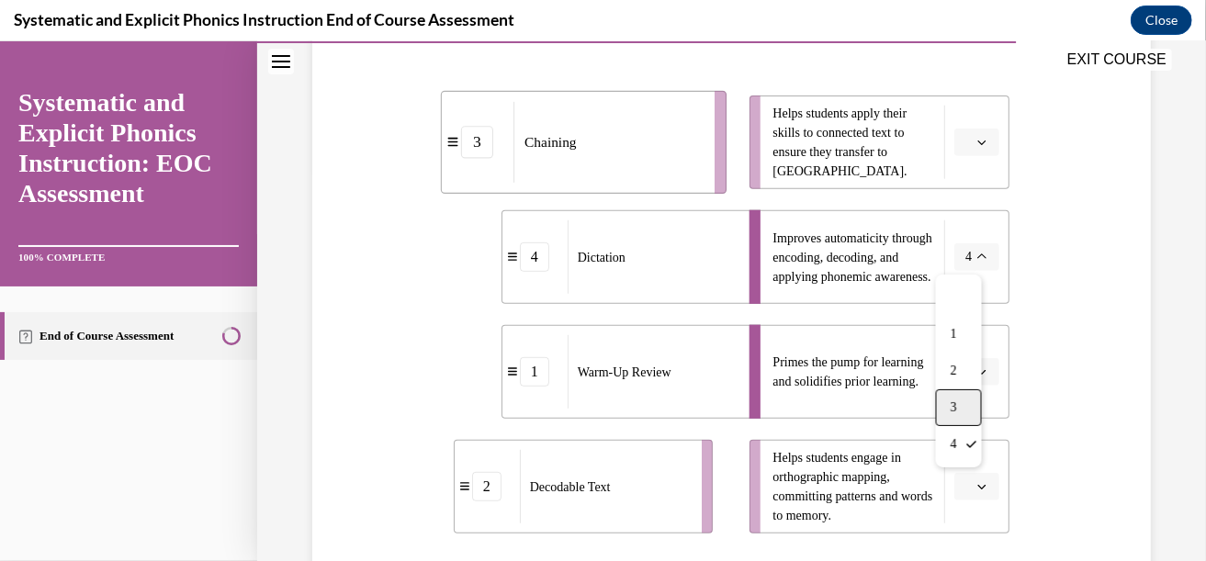
click at [951, 411] on span "3" at bounding box center [954, 407] width 6 height 15
click at [971, 501] on li "Helps students engage in orthographic mapping, committing patterns and words to…" at bounding box center [879, 486] width 260 height 94
click at [977, 487] on icon "button" at bounding box center [981, 485] width 9 height 9
click at [944, 429] on div "4" at bounding box center [963, 444] width 46 height 37
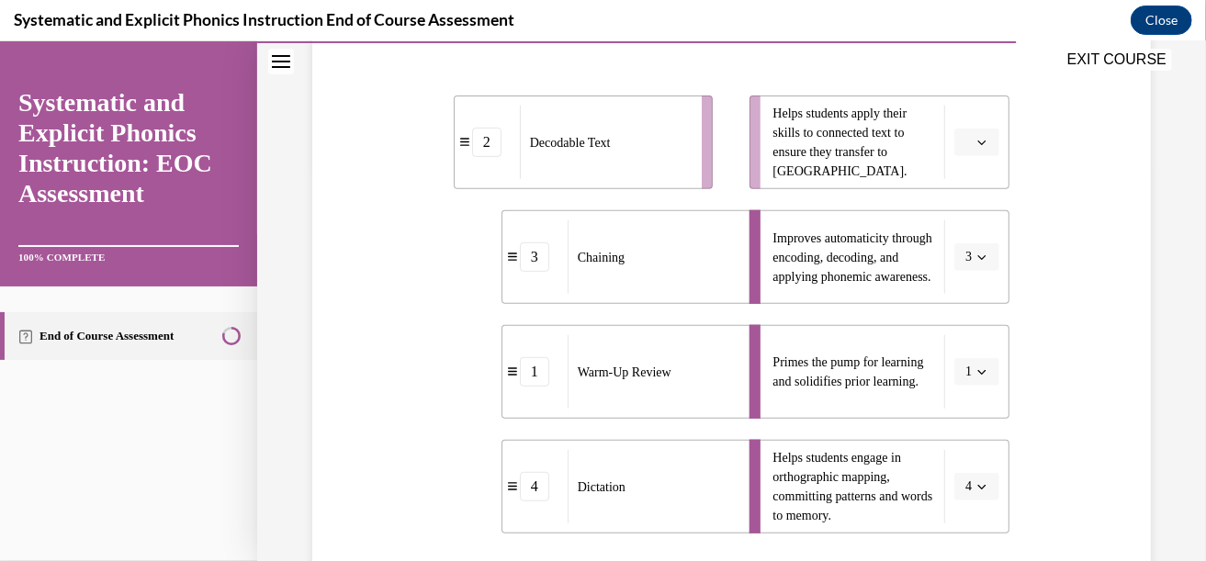
click at [962, 139] on button "button" at bounding box center [976, 142] width 45 height 28
click at [946, 257] on div "2" at bounding box center [963, 255] width 46 height 37
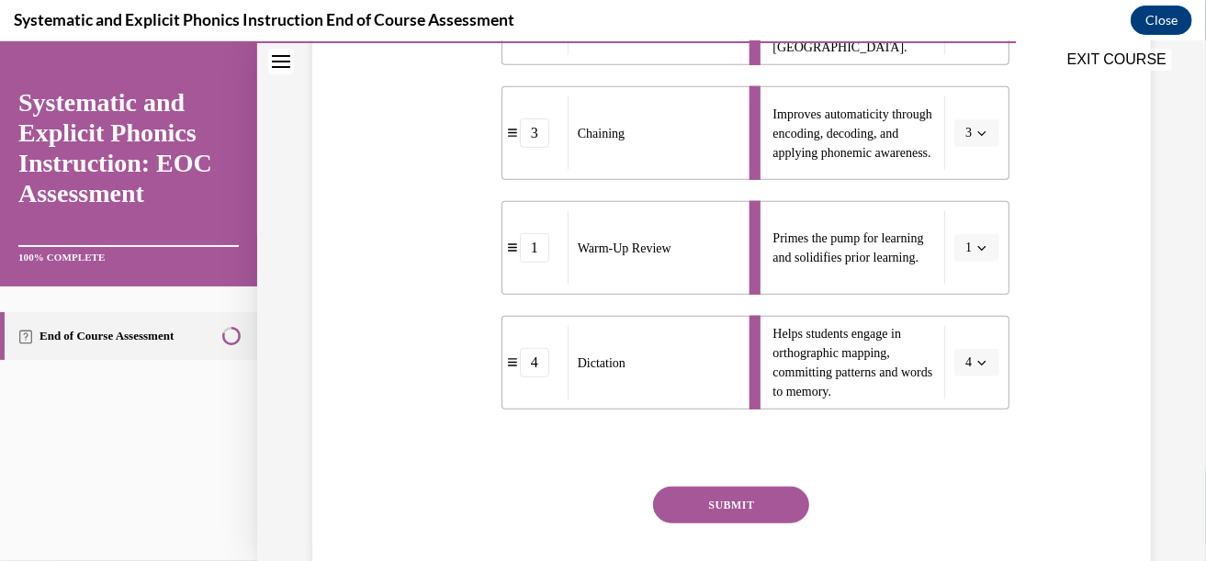
scroll to position [573, 0]
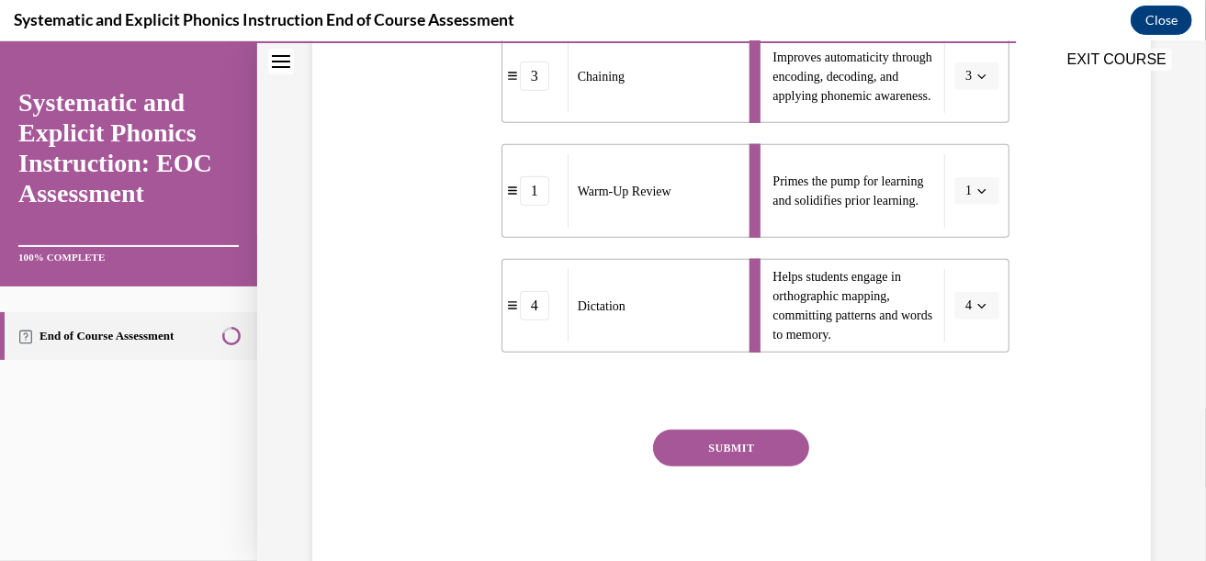
click at [707, 448] on button "SUBMIT" at bounding box center [731, 447] width 156 height 37
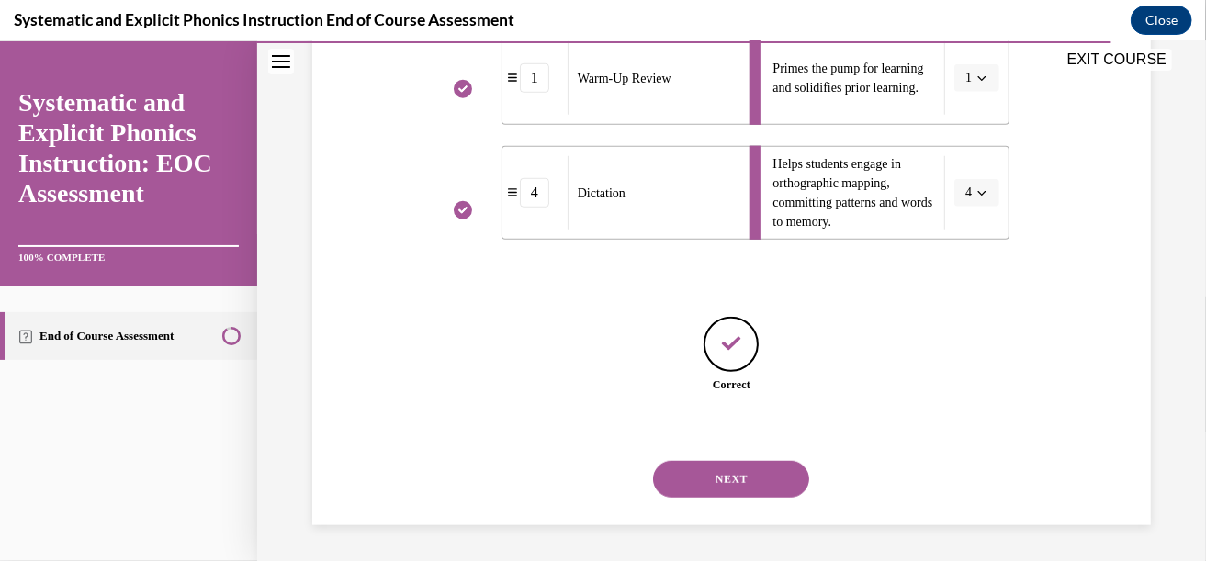
click at [738, 486] on button "NEXT" at bounding box center [731, 478] width 156 height 37
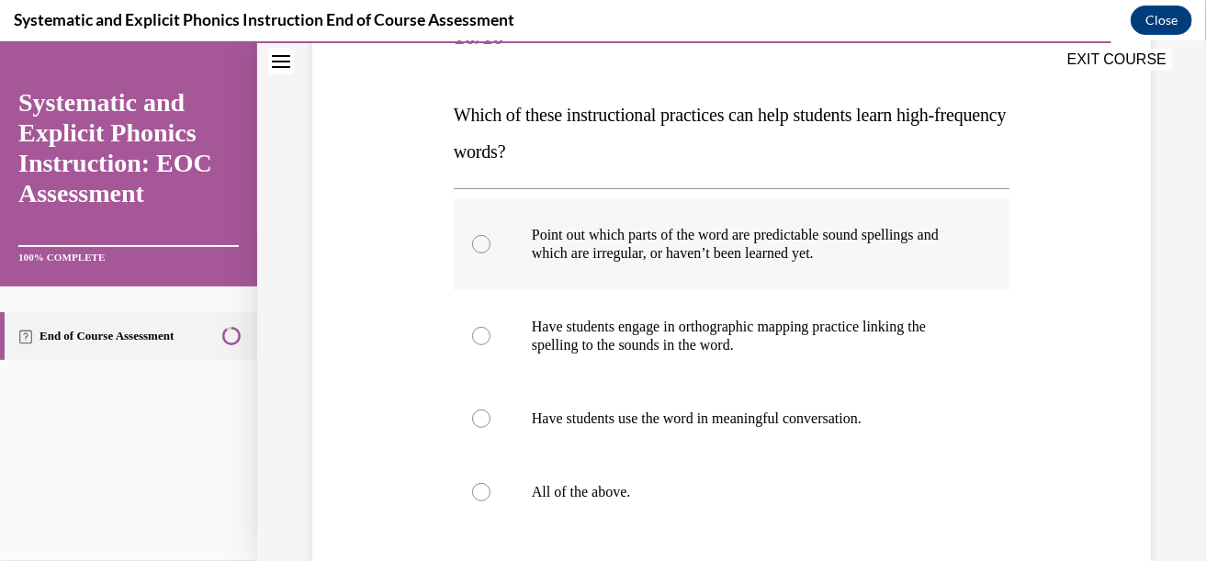
scroll to position [262, 0]
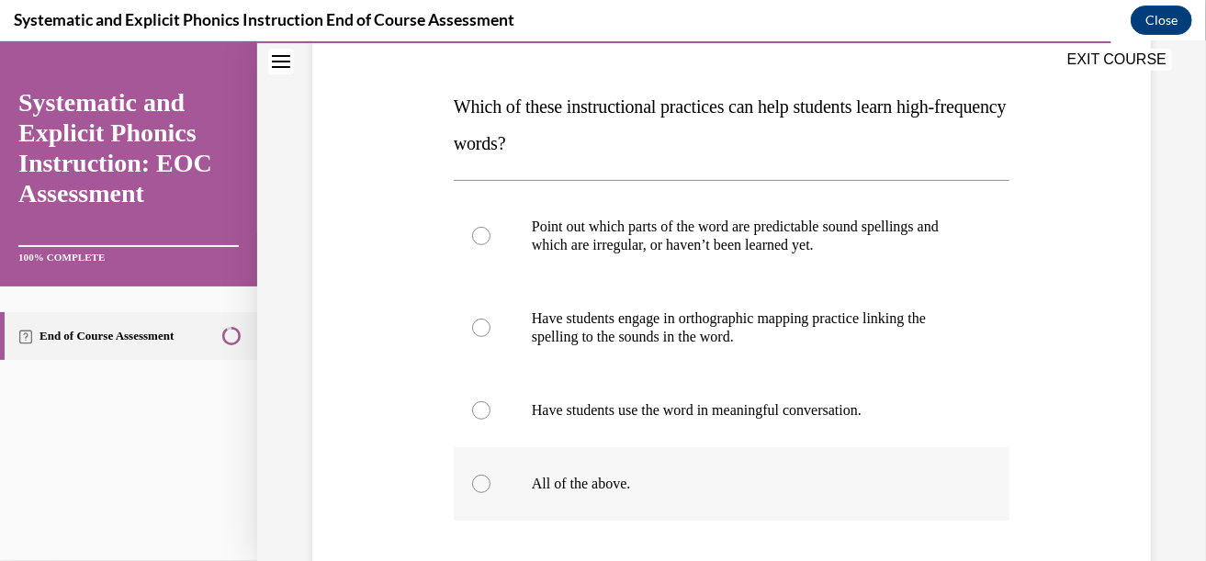
click at [597, 477] on p "All of the above." at bounding box center [748, 483] width 432 height 18
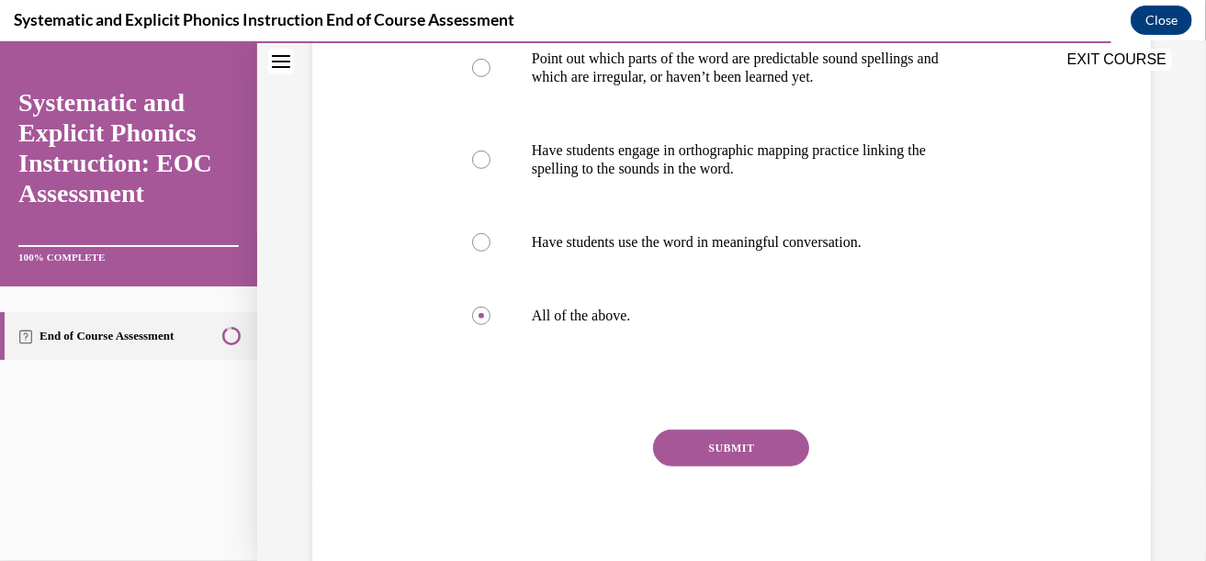
click at [681, 461] on button "SUBMIT" at bounding box center [731, 447] width 156 height 37
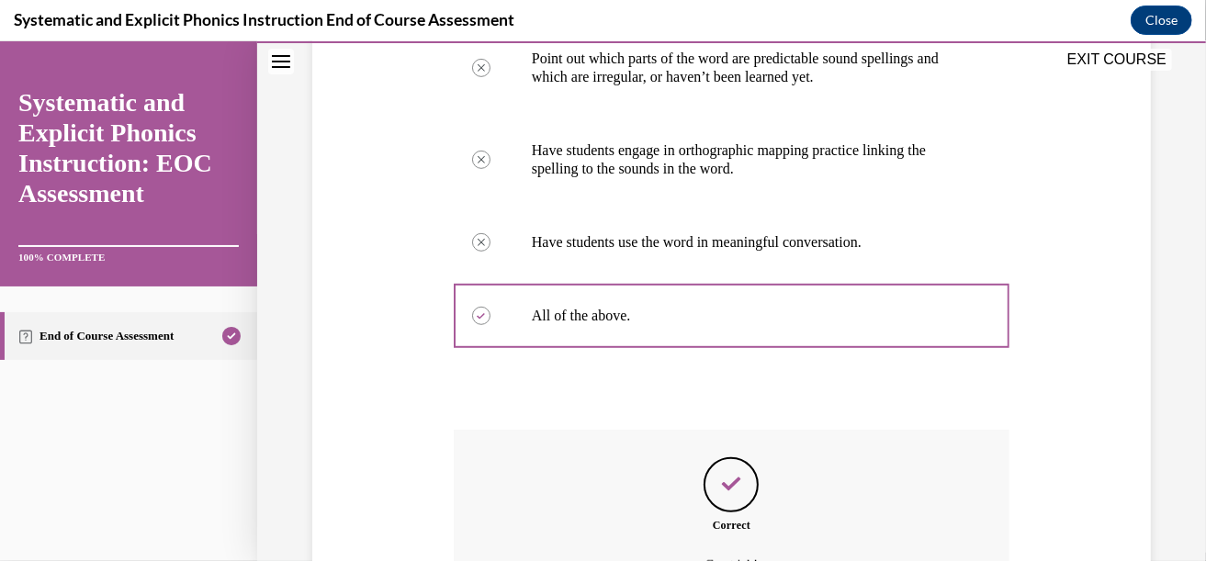
scroll to position [634, 0]
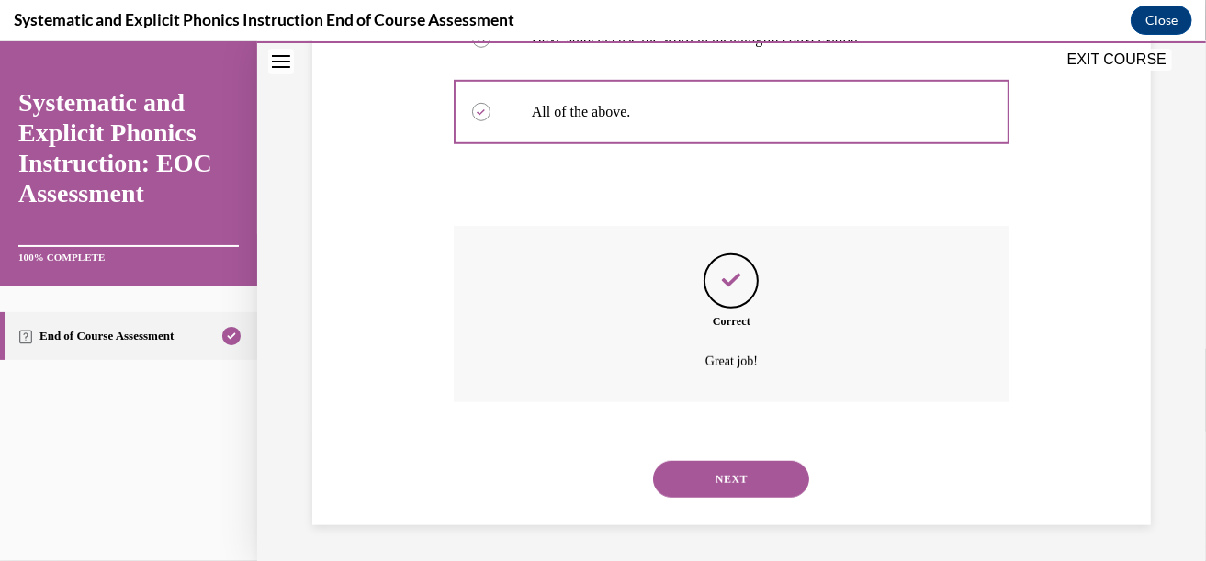
click at [744, 474] on button "NEXT" at bounding box center [731, 478] width 156 height 37
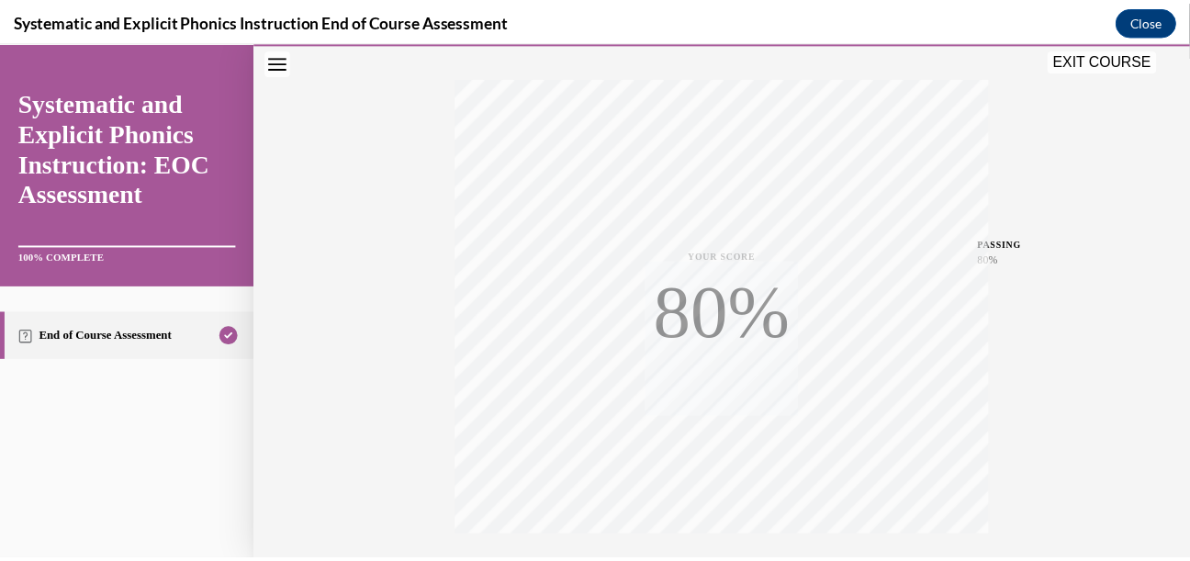
scroll to position [421, 0]
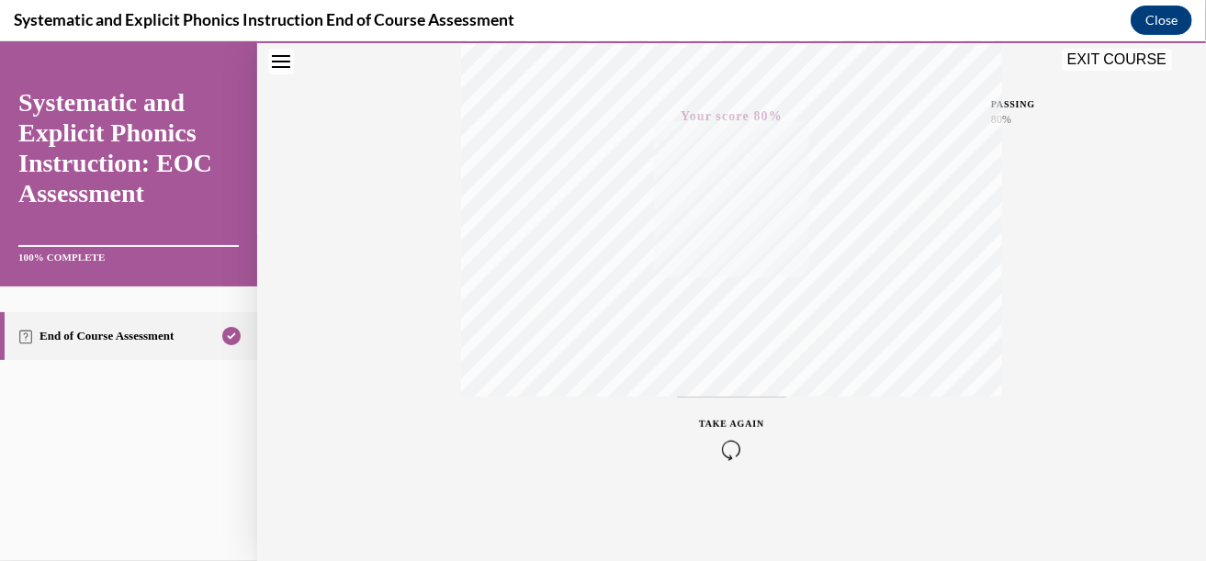
drag, startPoint x: 1081, startPoint y: 58, endPoint x: 843, endPoint y: 339, distance: 368.2
click at [1082, 58] on button "EXIT COURSE" at bounding box center [1117, 59] width 110 height 22
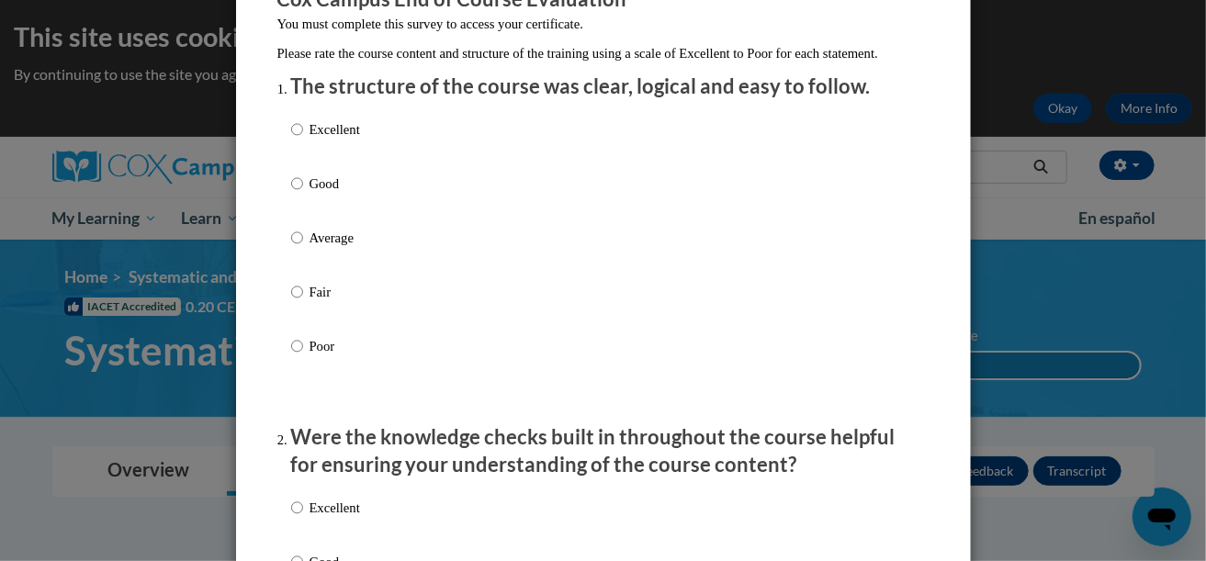
scroll to position [186, 0]
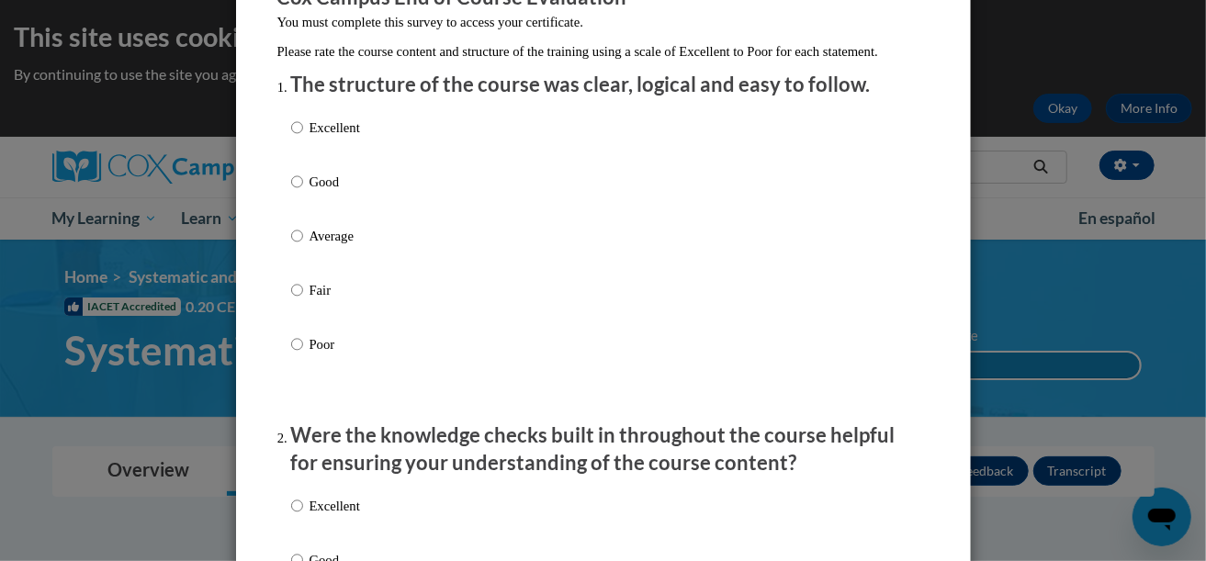
click at [332, 138] on p "Excellent" at bounding box center [334, 128] width 51 height 20
click at [303, 138] on input "Excellent" at bounding box center [297, 128] width 12 height 20
radio input "true"
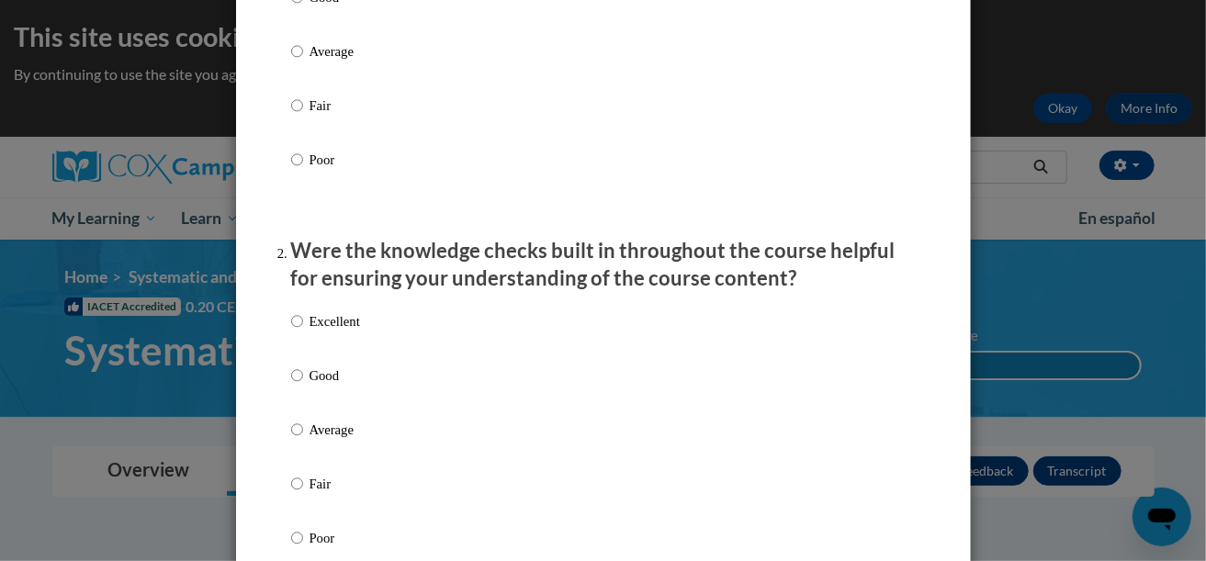
scroll to position [371, 0]
click at [338, 326] on div "Excellent Good Average Fair Poor" at bounding box center [325, 443] width 69 height 285
click at [326, 331] on p "Excellent" at bounding box center [334, 320] width 51 height 20
click at [303, 331] on input "Excellent" at bounding box center [297, 320] width 12 height 20
radio input "true"
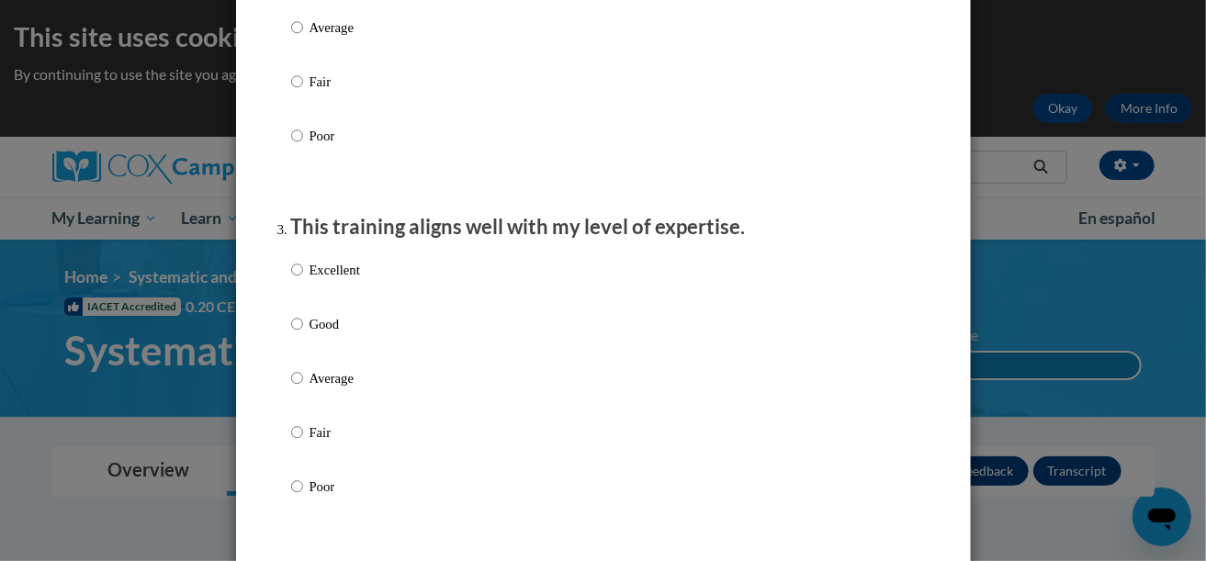
scroll to position [773, 0]
click at [331, 279] on p "Excellent" at bounding box center [334, 269] width 51 height 20
click at [303, 279] on input "Excellent" at bounding box center [297, 269] width 12 height 20
radio input "true"
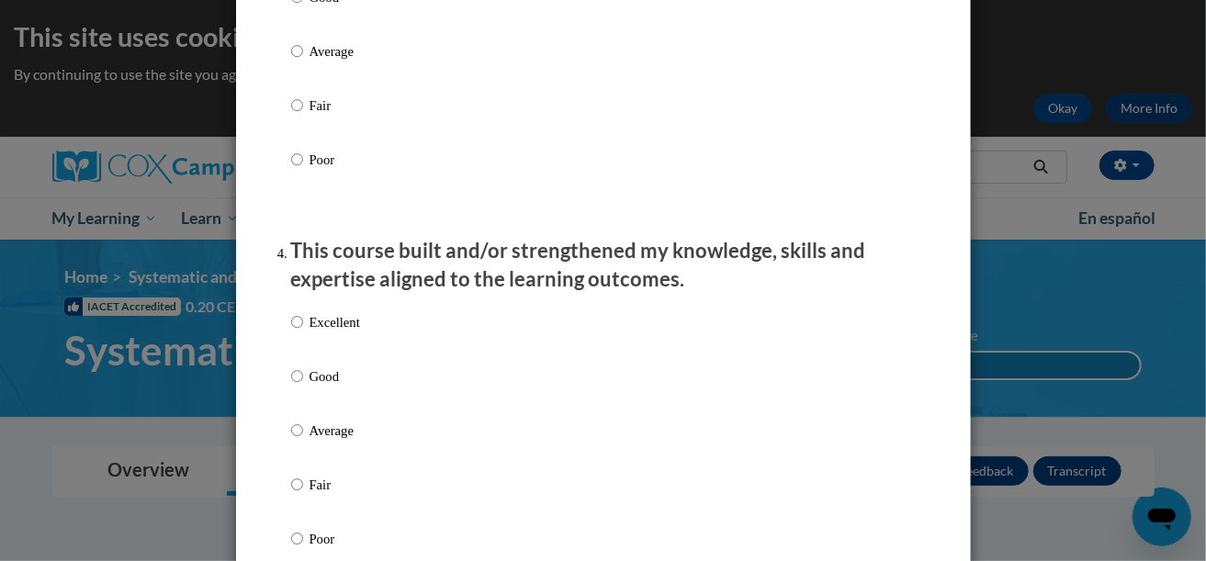
scroll to position [1109, 0]
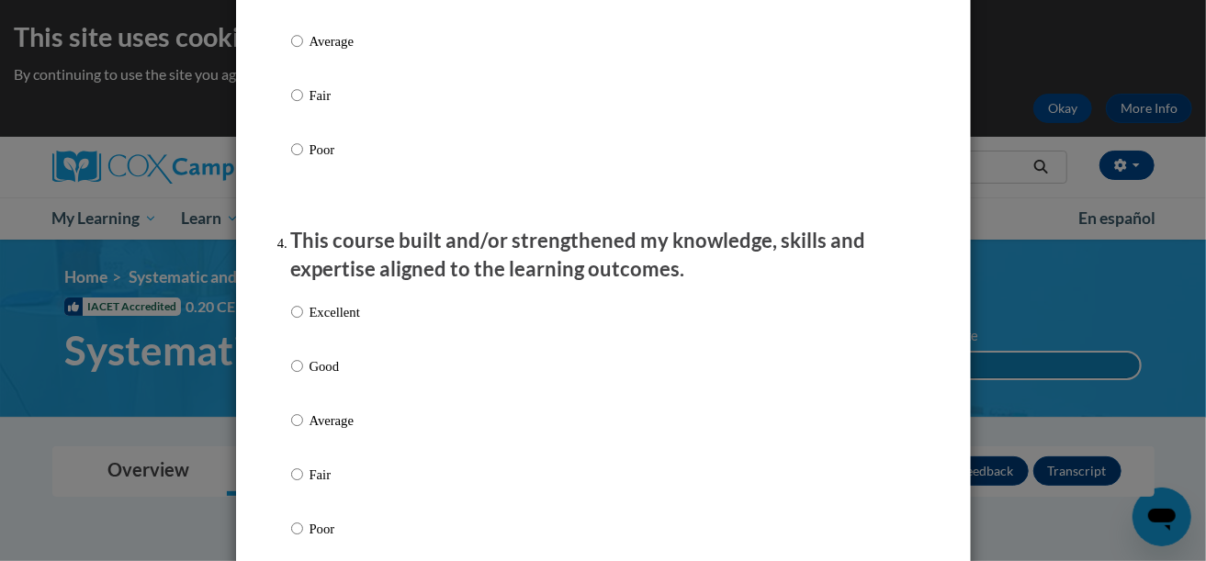
click at [320, 343] on label "Excellent" at bounding box center [325, 327] width 69 height 50
click at [303, 322] on input "Excellent" at bounding box center [297, 312] width 12 height 20
radio input "true"
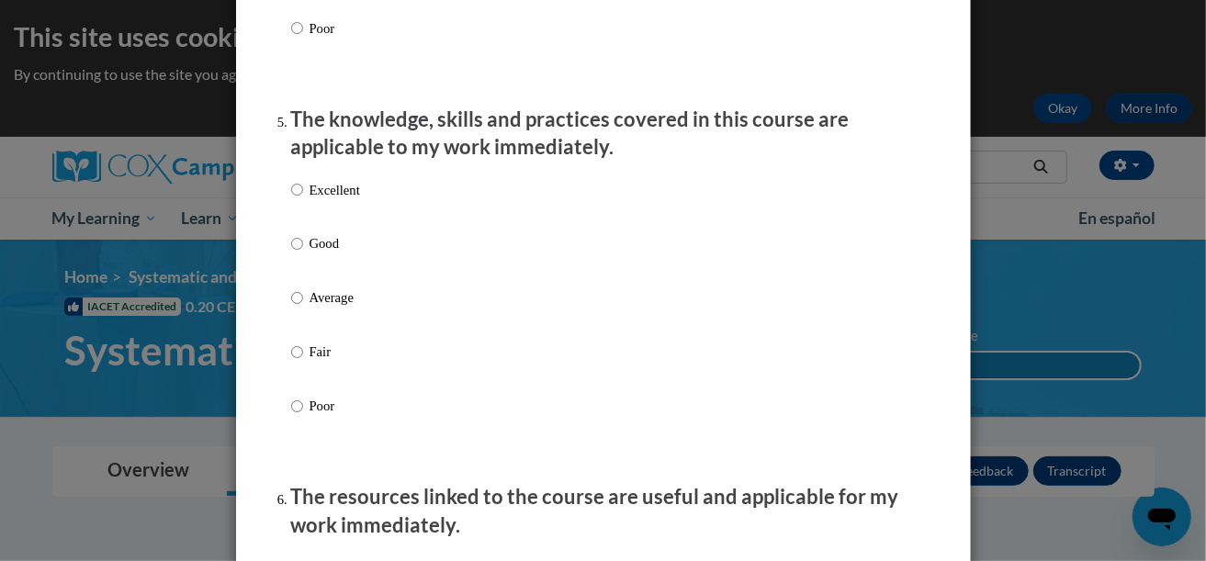
scroll to position [1609, 0]
click at [328, 201] on p "Excellent" at bounding box center [334, 191] width 51 height 20
click at [303, 201] on input "Excellent" at bounding box center [297, 191] width 12 height 20
radio input "true"
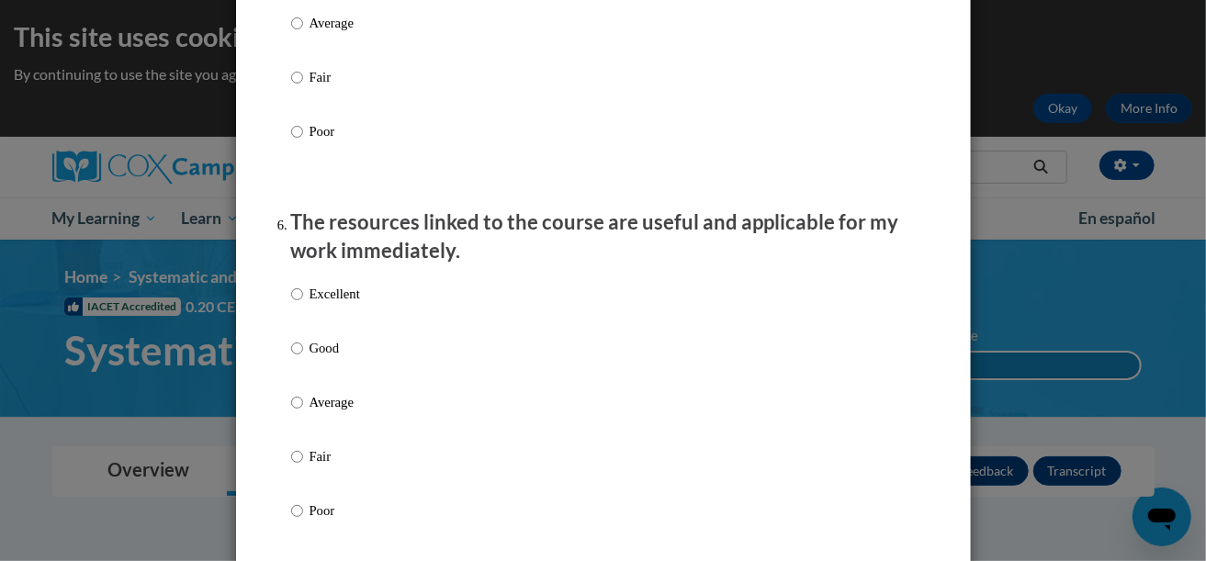
click at [402, 333] on div "Excellent Good Average Fair Poor" at bounding box center [603, 424] width 625 height 299
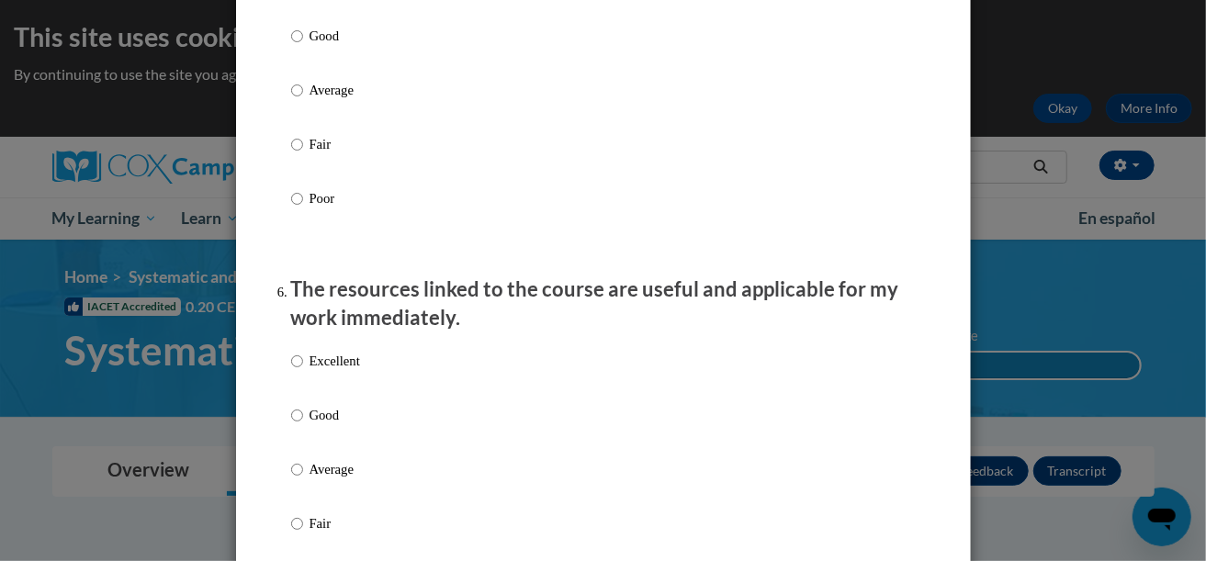
scroll to position [1881, 0]
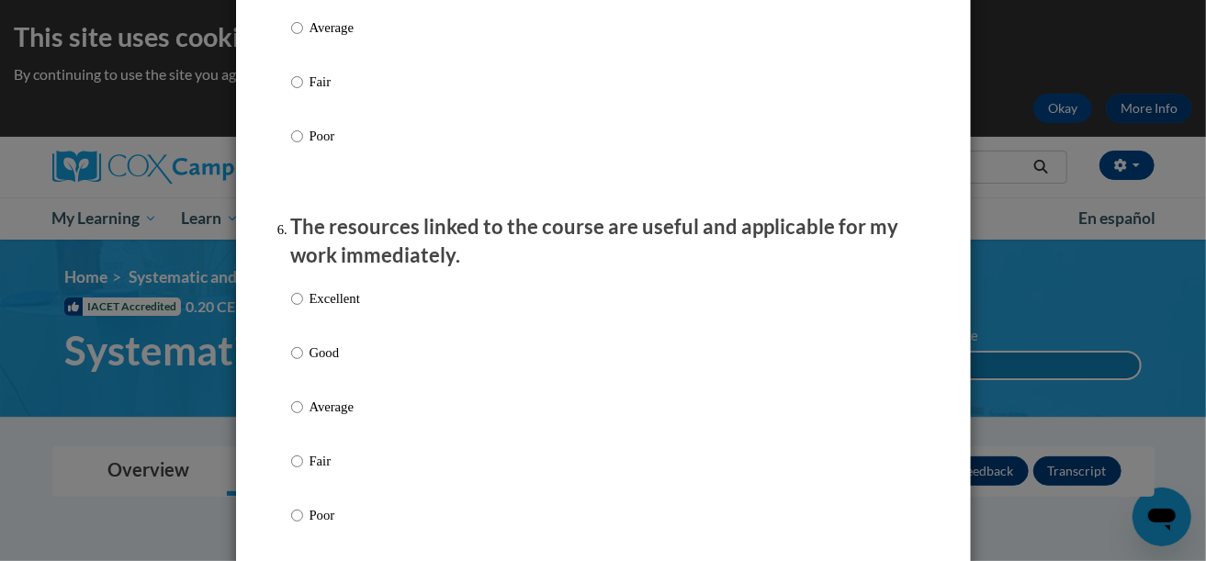
click at [321, 309] on p "Excellent" at bounding box center [334, 298] width 51 height 20
click at [303, 309] on input "Excellent" at bounding box center [297, 298] width 12 height 20
radio input "true"
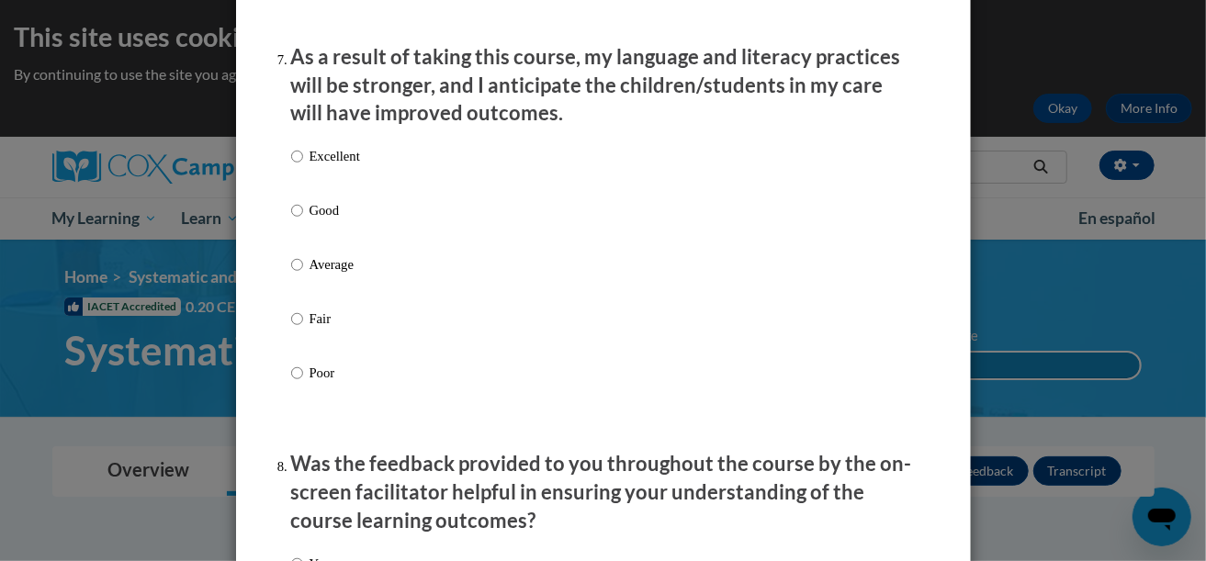
scroll to position [2432, 0]
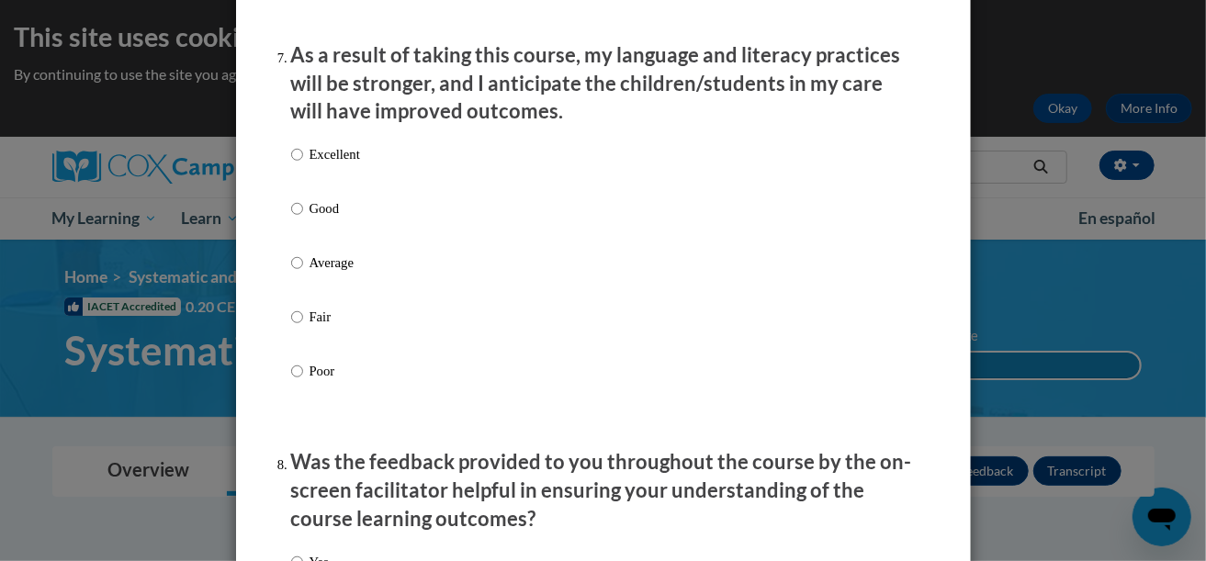
click at [322, 164] on p "Excellent" at bounding box center [334, 154] width 51 height 20
click at [303, 164] on input "Excellent" at bounding box center [297, 154] width 12 height 20
radio input "true"
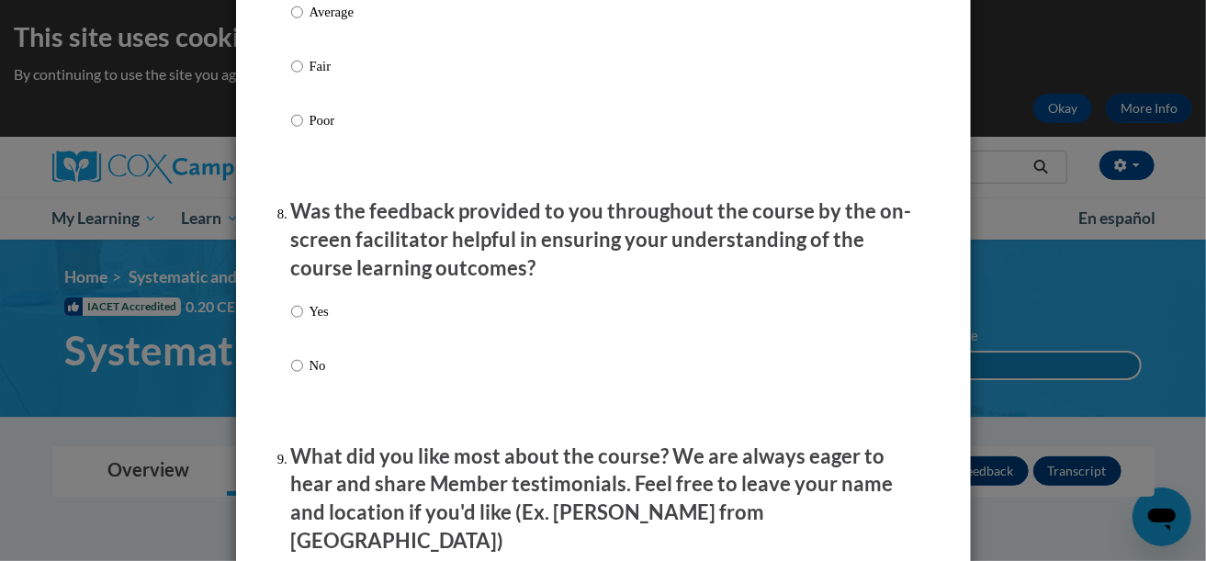
scroll to position [2701, 0]
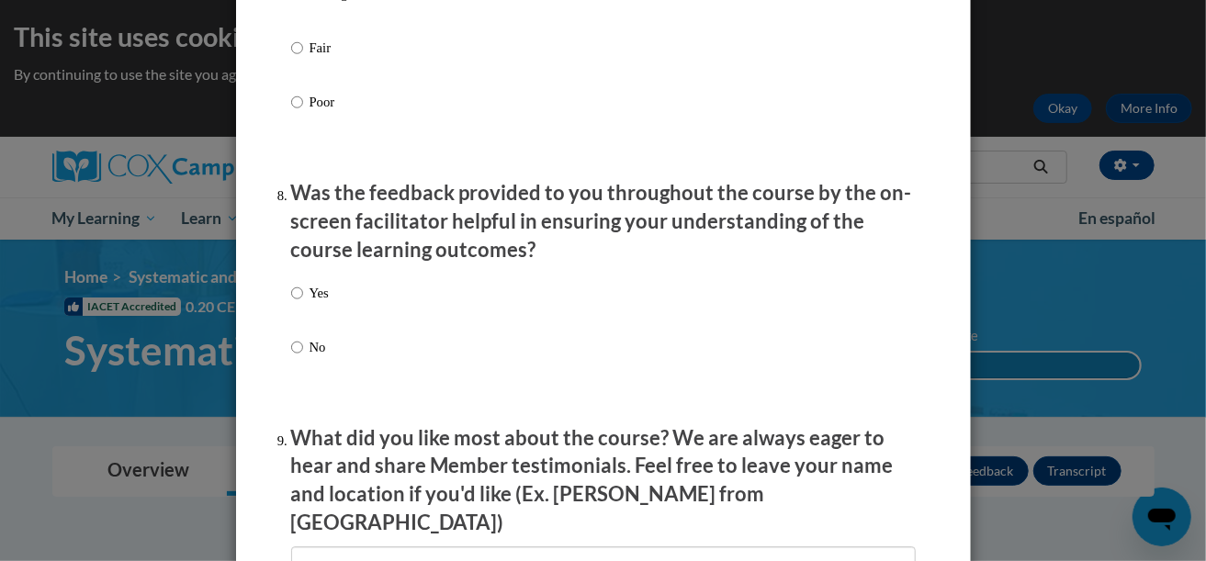
click at [309, 303] on p "Yes" at bounding box center [318, 293] width 19 height 20
click at [303, 303] on input "Yes" at bounding box center [297, 293] width 12 height 20
radio input "true"
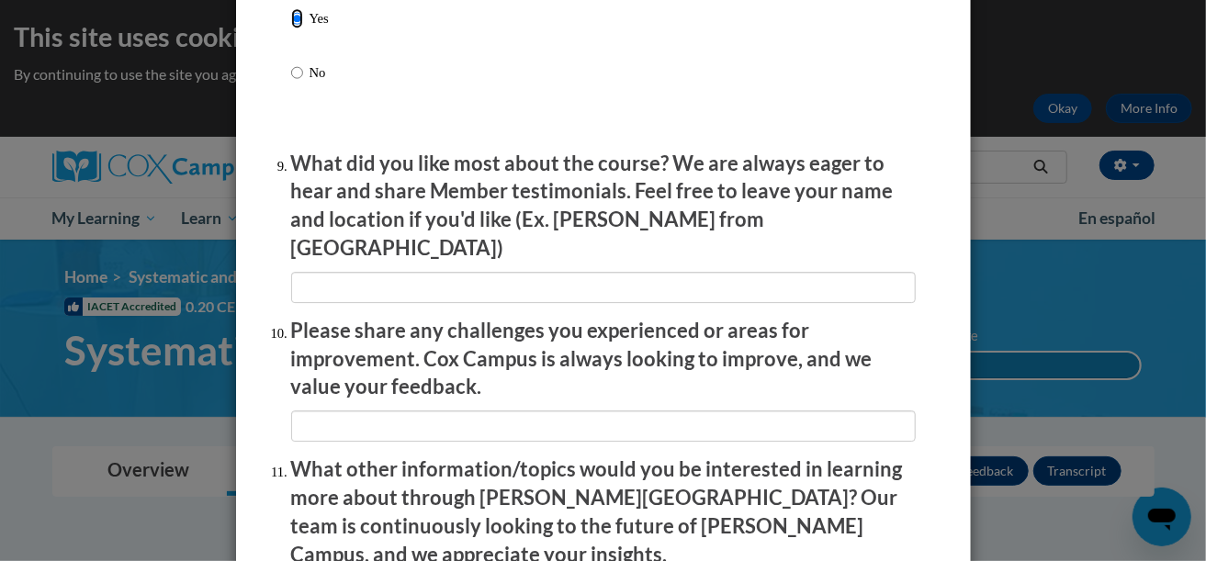
scroll to position [2977, 0]
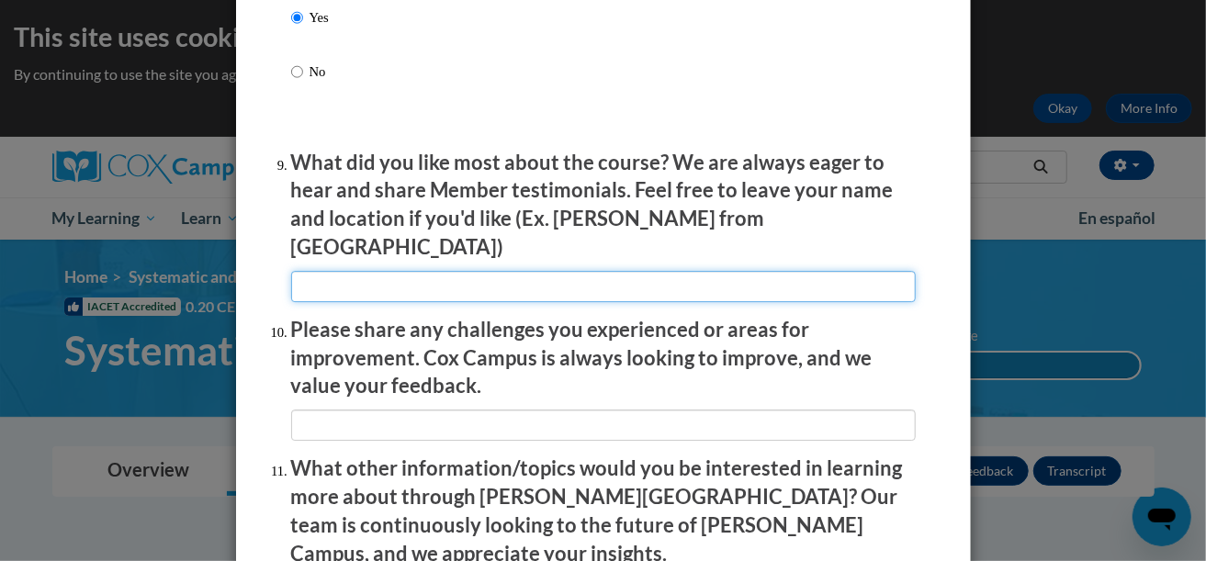
click at [508, 274] on input "textbox" at bounding box center [603, 286] width 625 height 31
type input "A"
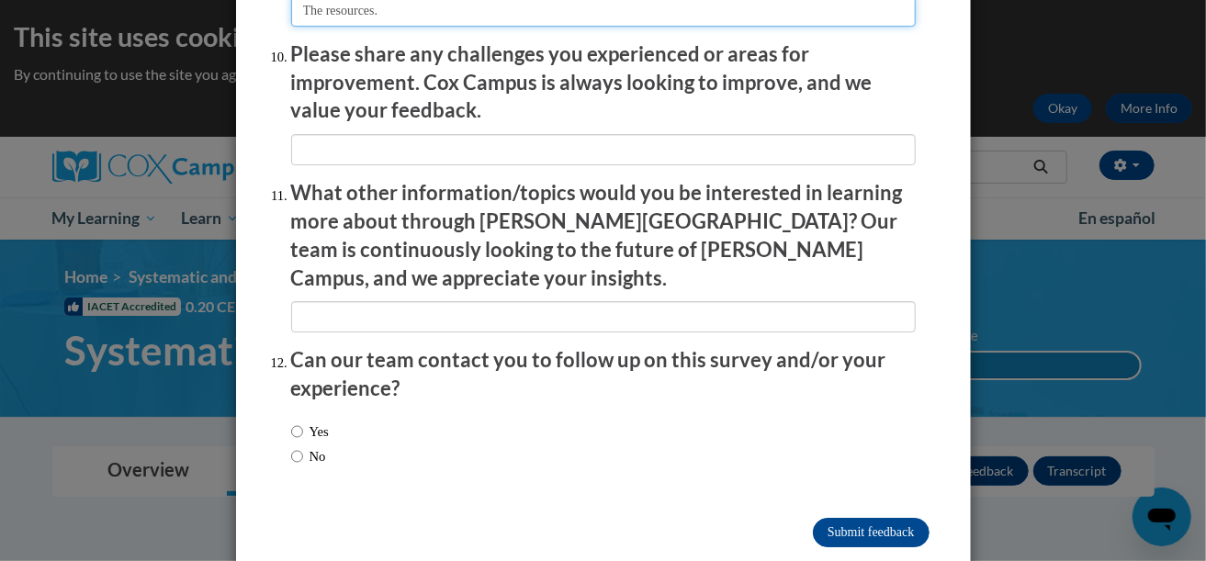
scroll to position [3254, 0]
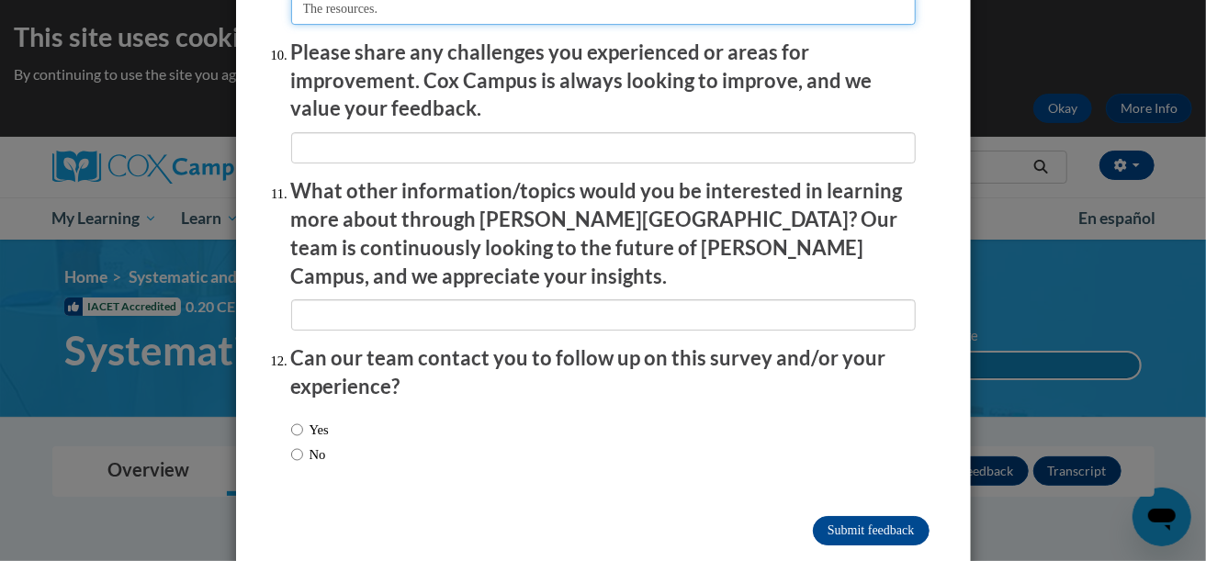
type input "The resources."
click at [298, 445] on label "No" at bounding box center [308, 455] width 35 height 20
click at [298, 445] on input "No" at bounding box center [297, 455] width 12 height 20
radio input "true"
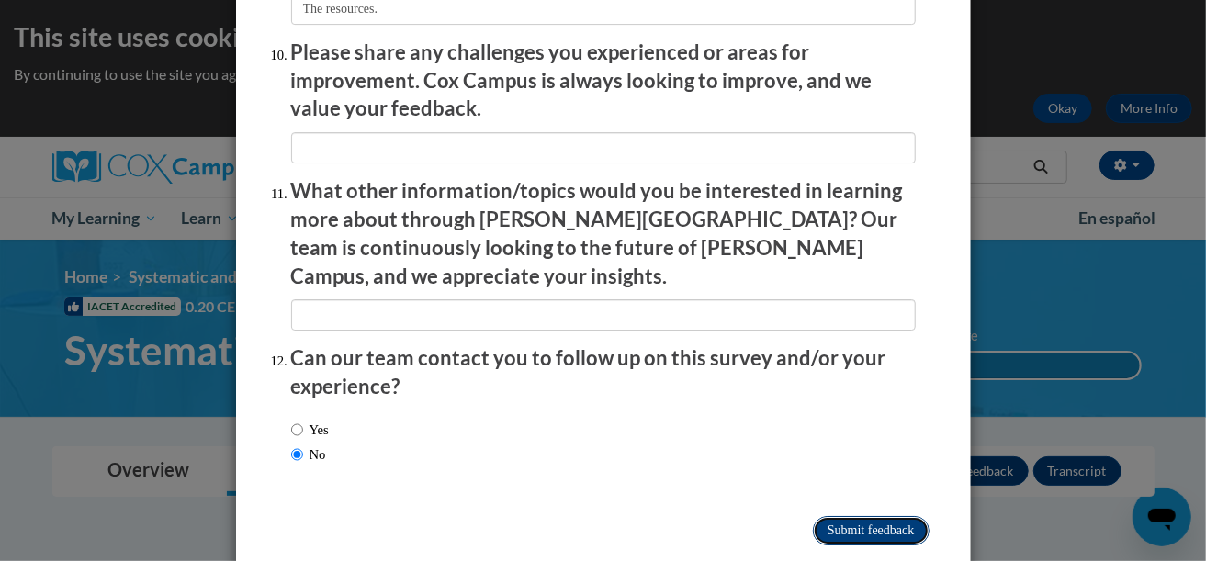
click at [850, 516] on input "Submit feedback" at bounding box center [871, 530] width 116 height 29
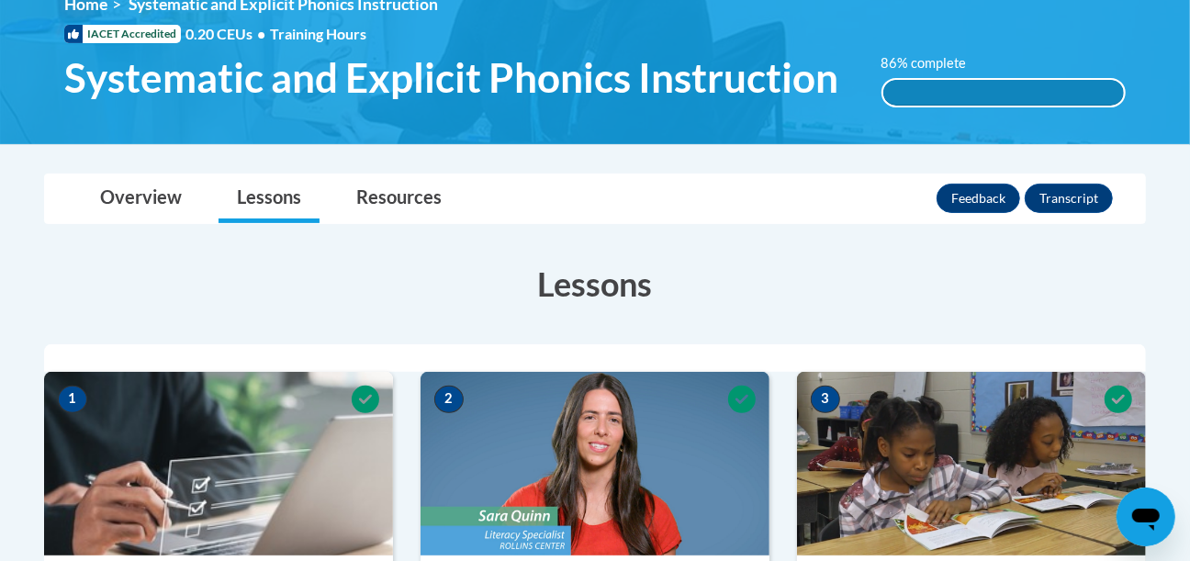
scroll to position [0, 0]
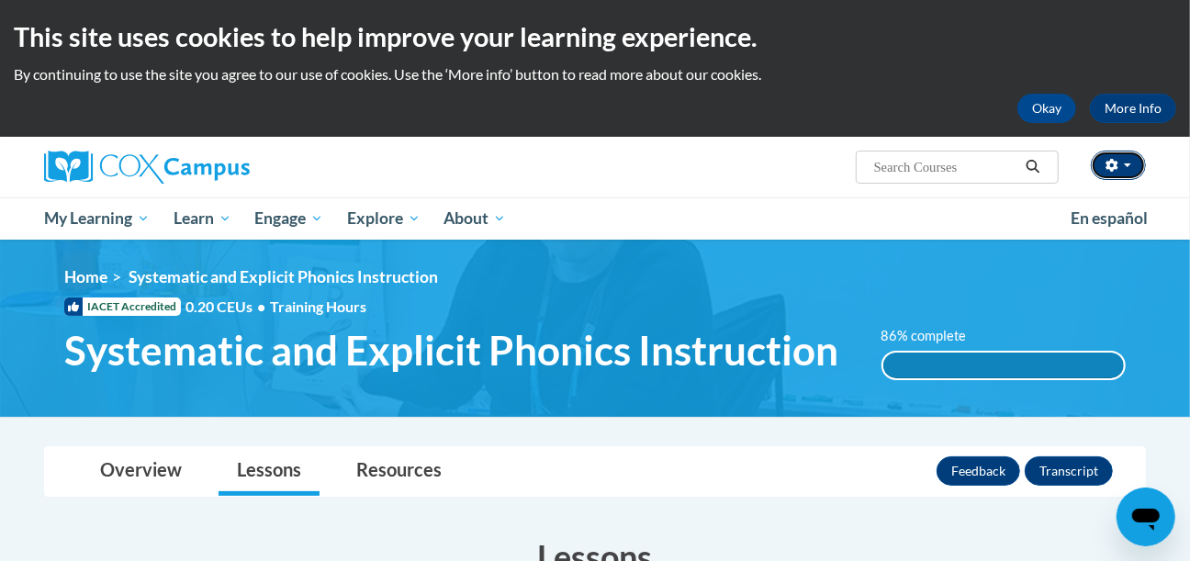
click at [1120, 165] on button "button" at bounding box center [1118, 165] width 55 height 29
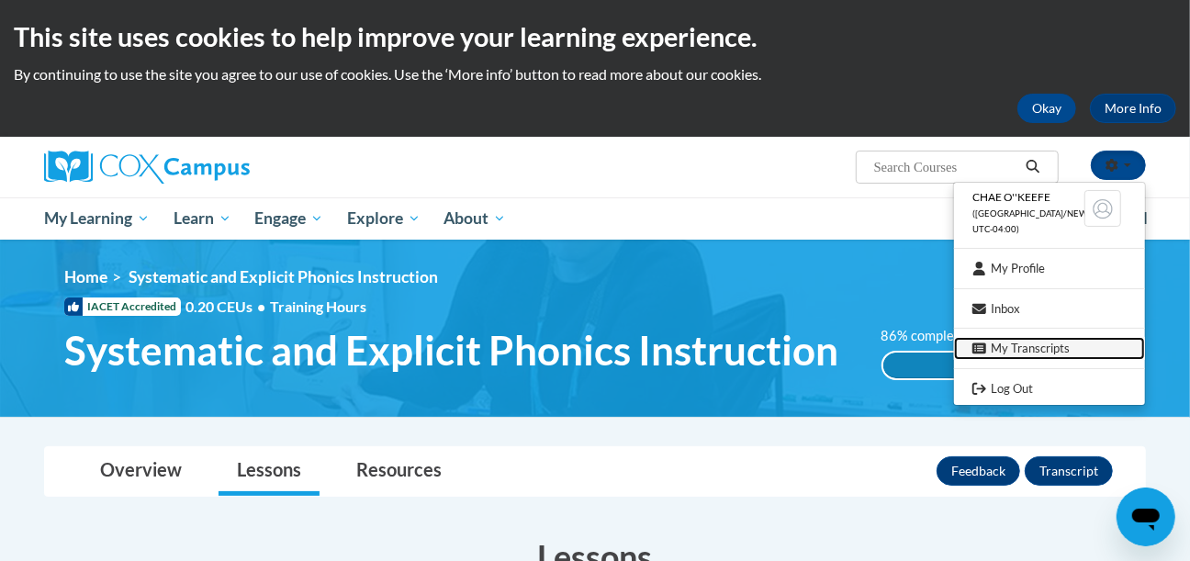
click at [1019, 345] on link "My Transcripts" at bounding box center [1049, 348] width 191 height 23
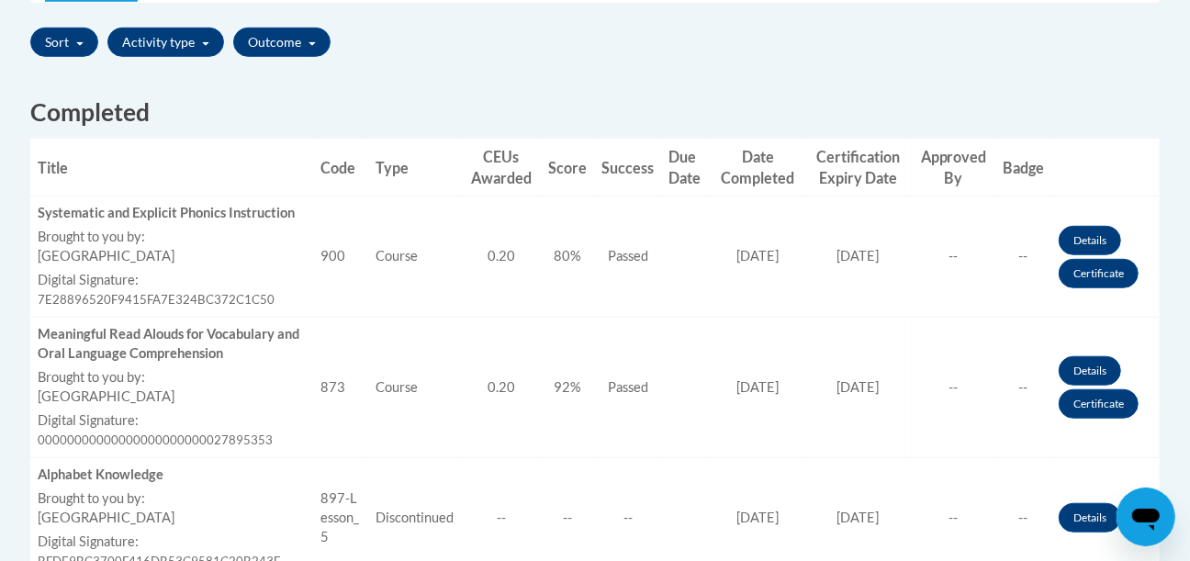
scroll to position [653, 0]
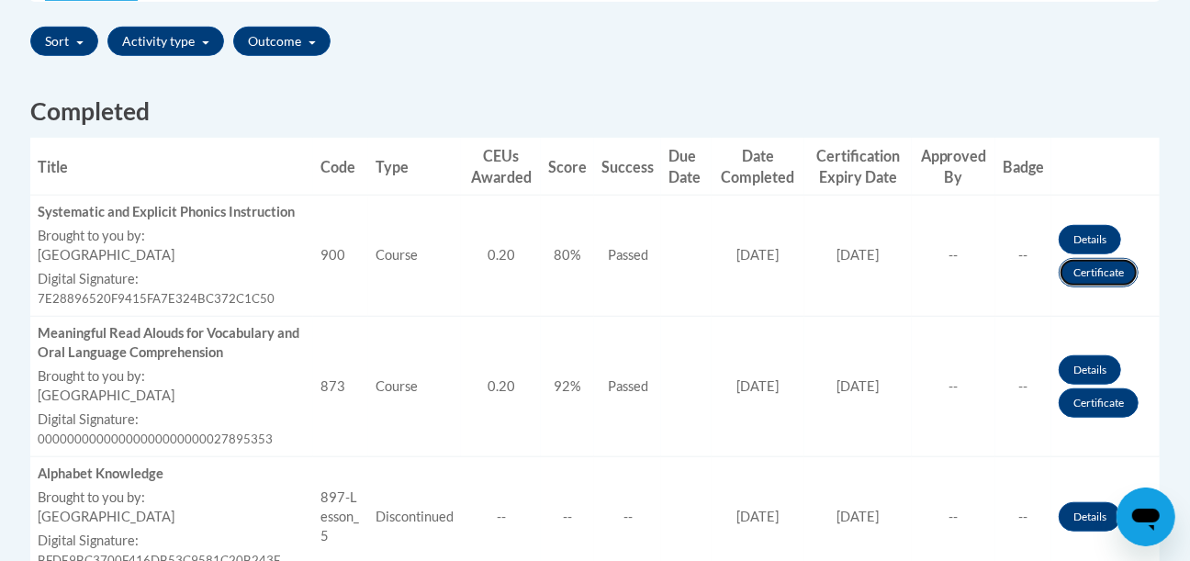
click at [1102, 273] on link "Certificate" at bounding box center [1099, 272] width 80 height 29
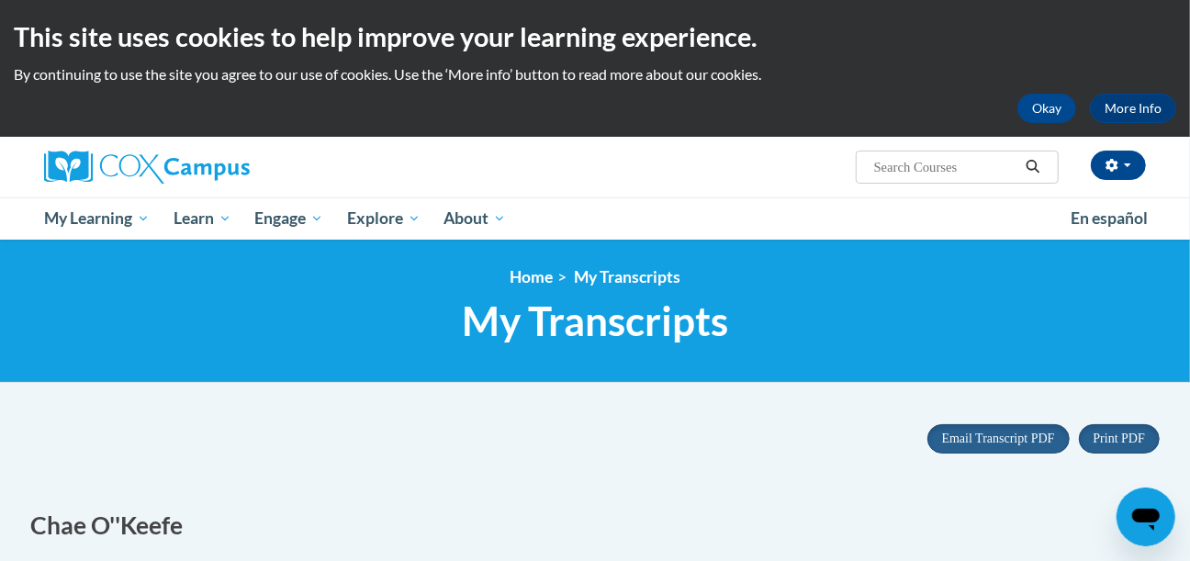
click at [944, 176] on input "Search..." at bounding box center [945, 167] width 147 height 22
click at [962, 167] on input "Search..." at bounding box center [945, 167] width 147 height 22
type input "reading fluency"
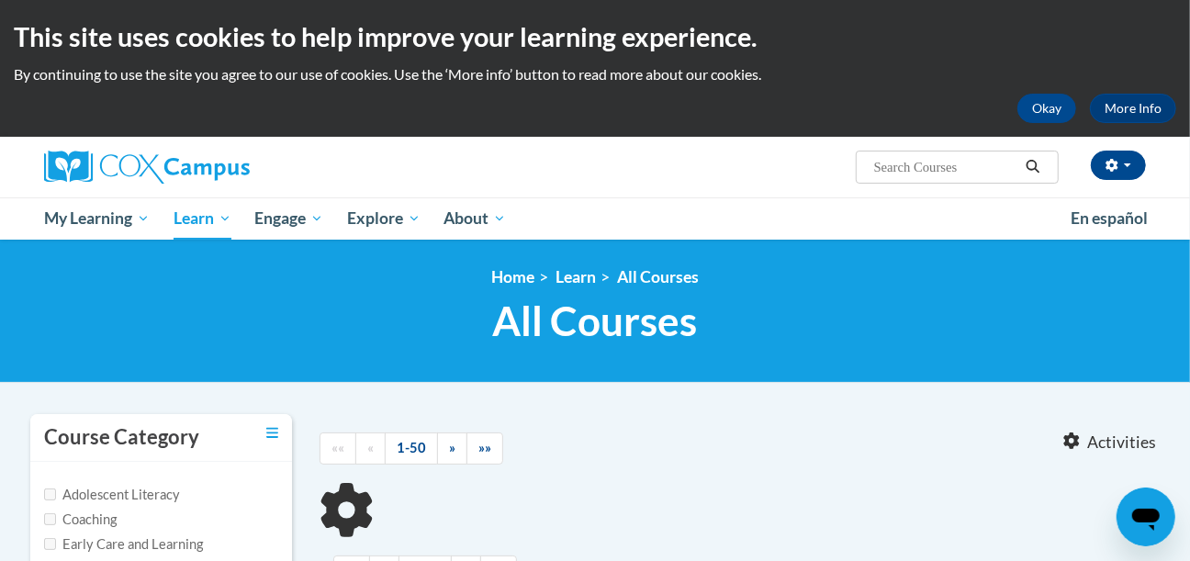
type input "reading fluency"
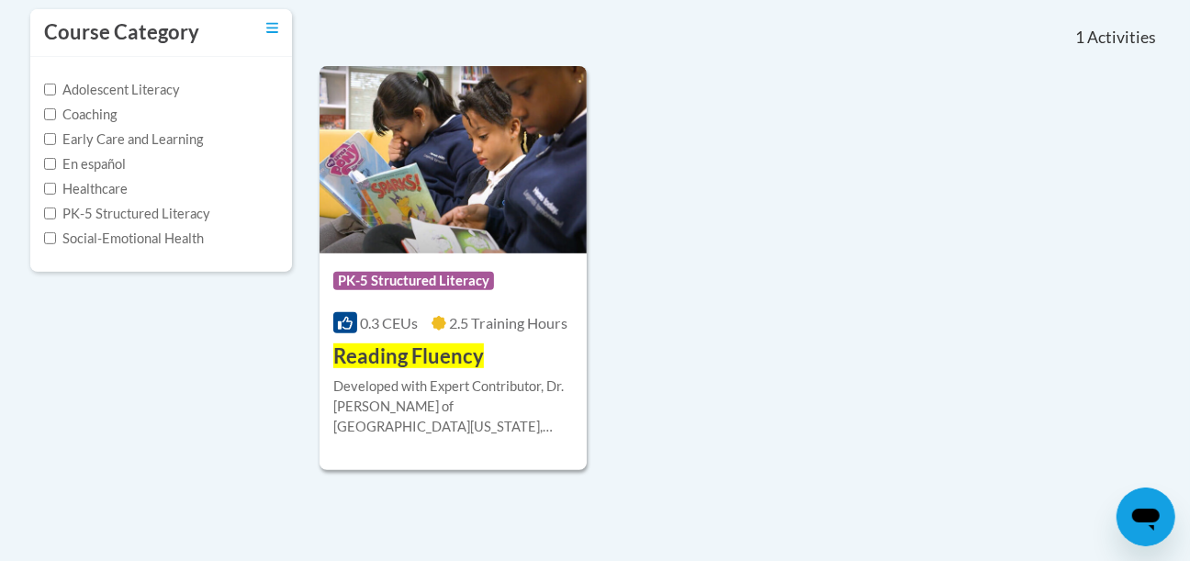
scroll to position [407, 0]
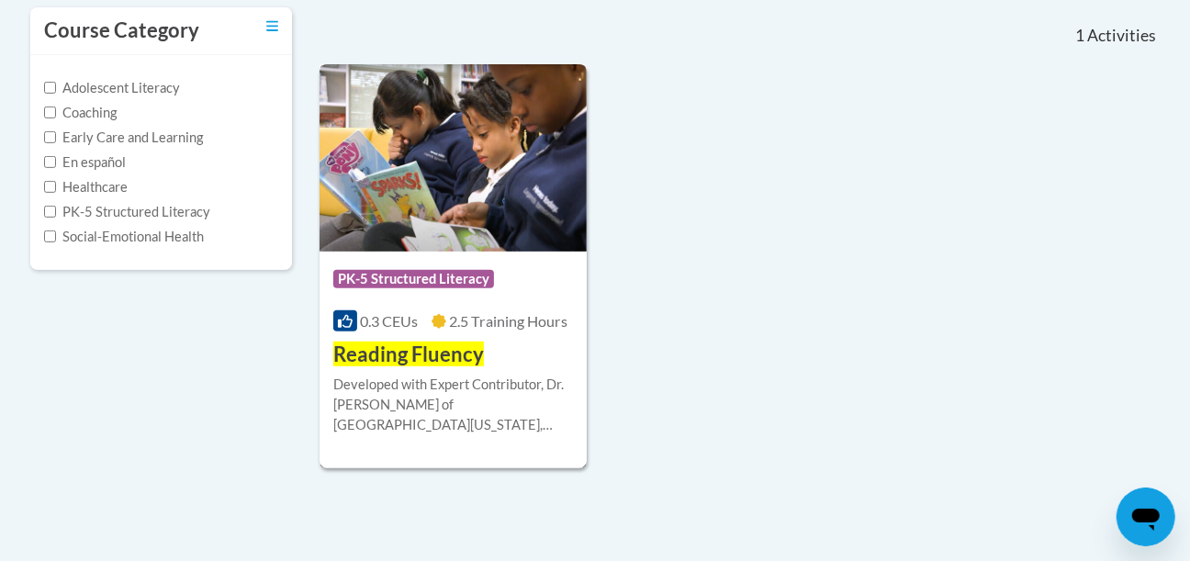
click at [445, 129] on img at bounding box center [453, 157] width 267 height 187
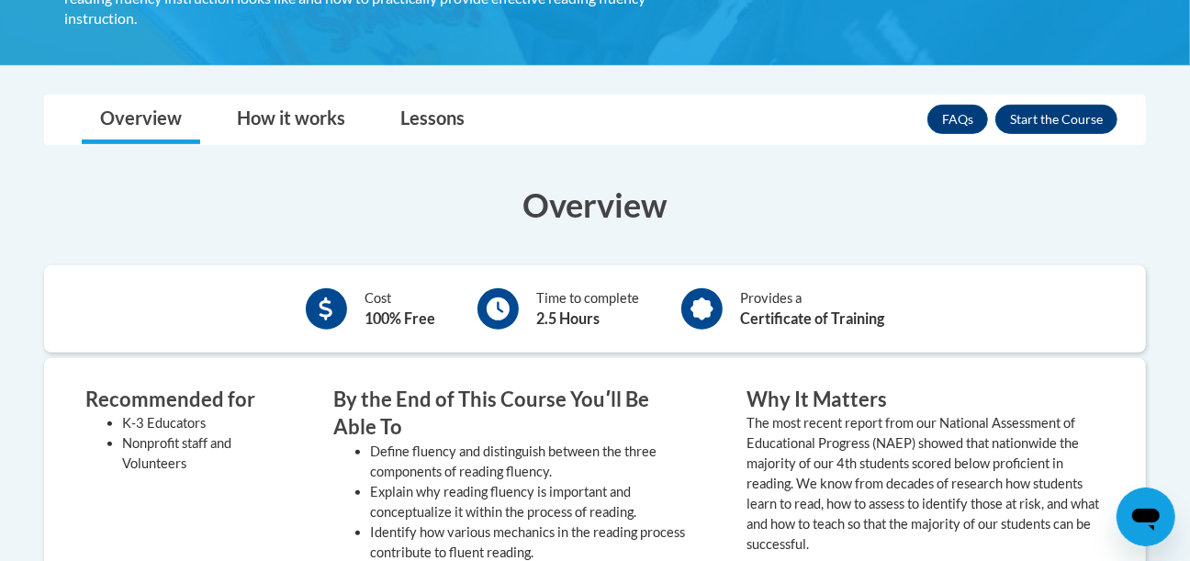
scroll to position [471, 0]
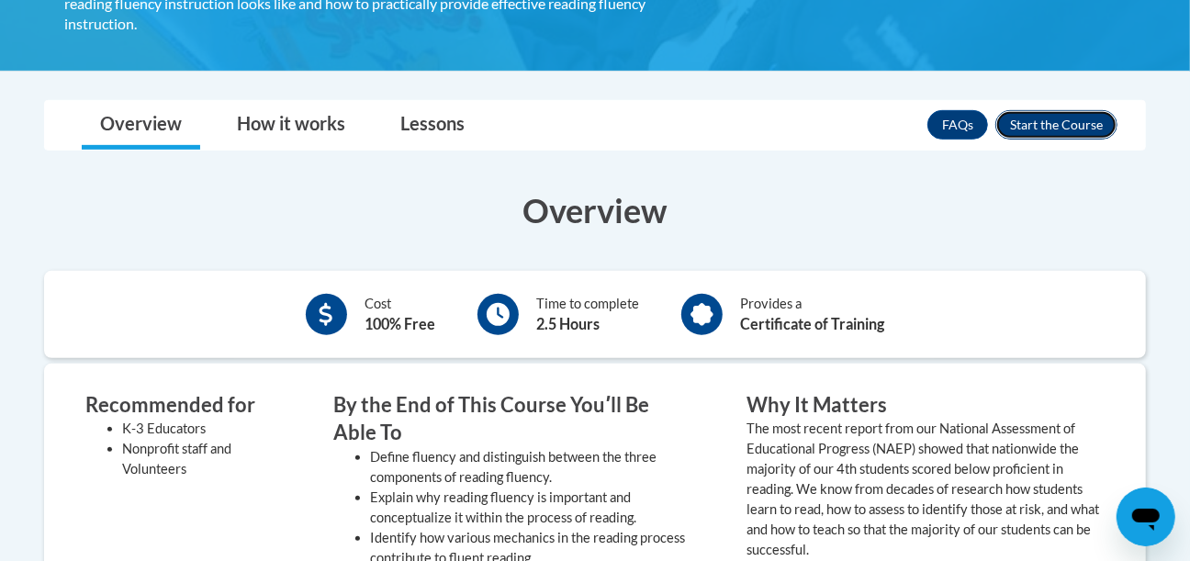
click at [1086, 110] on button "Enroll" at bounding box center [1057, 124] width 122 height 29
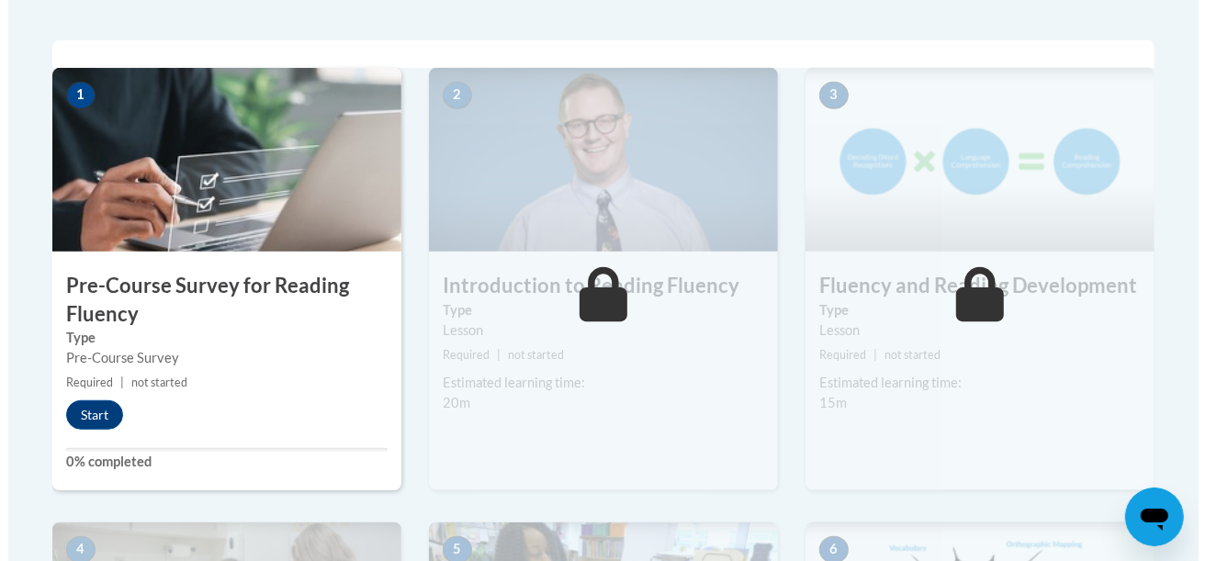
scroll to position [577, 0]
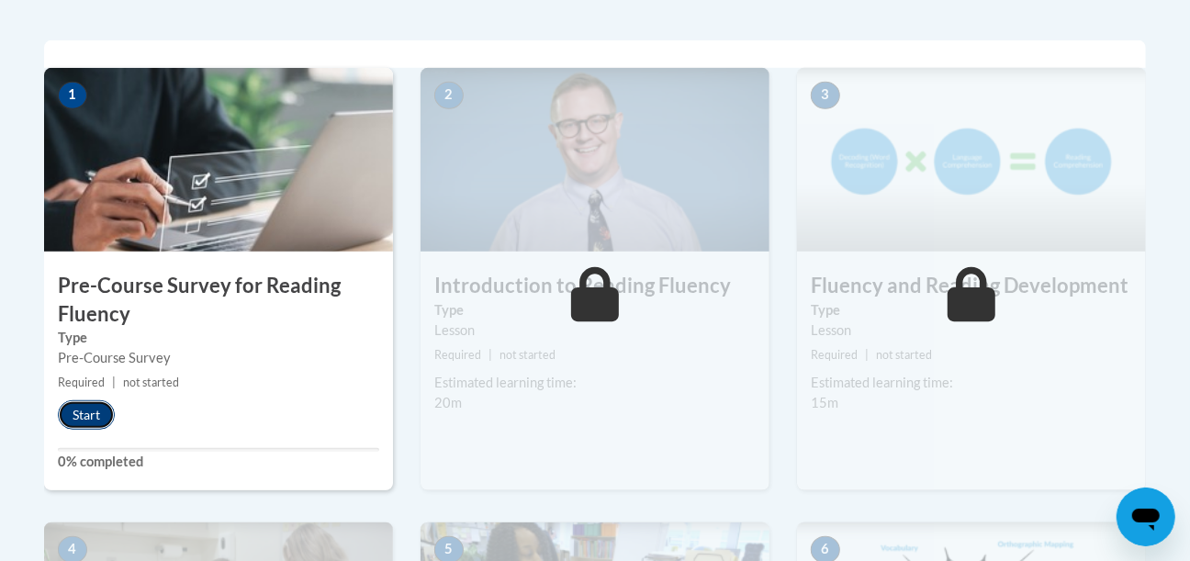
click at [86, 418] on button "Start" at bounding box center [86, 414] width 57 height 29
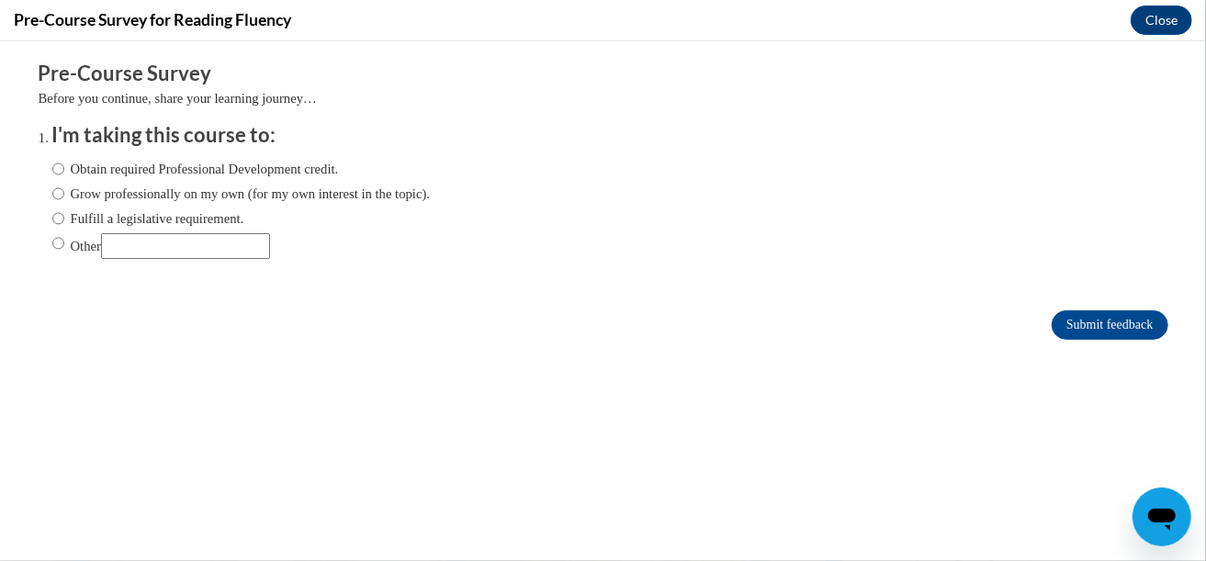
scroll to position [0, 0]
click at [222, 155] on div "Obtain required Professional Development credit. Grow professionally on my own …" at bounding box center [241, 208] width 378 height 118
click at [238, 170] on label "Obtain required Professional Development credit." at bounding box center [195, 168] width 287 height 20
click at [64, 170] on input "Obtain required Professional Development credit." at bounding box center [58, 168] width 12 height 20
radio input "true"
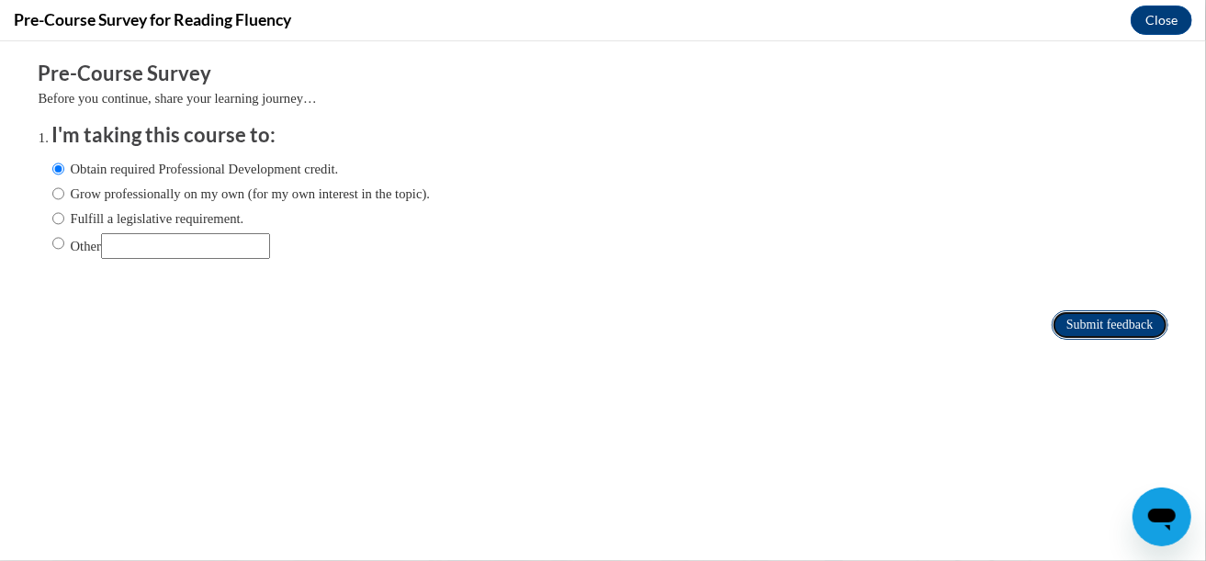
click at [1093, 319] on input "Submit feedback" at bounding box center [1110, 323] width 116 height 29
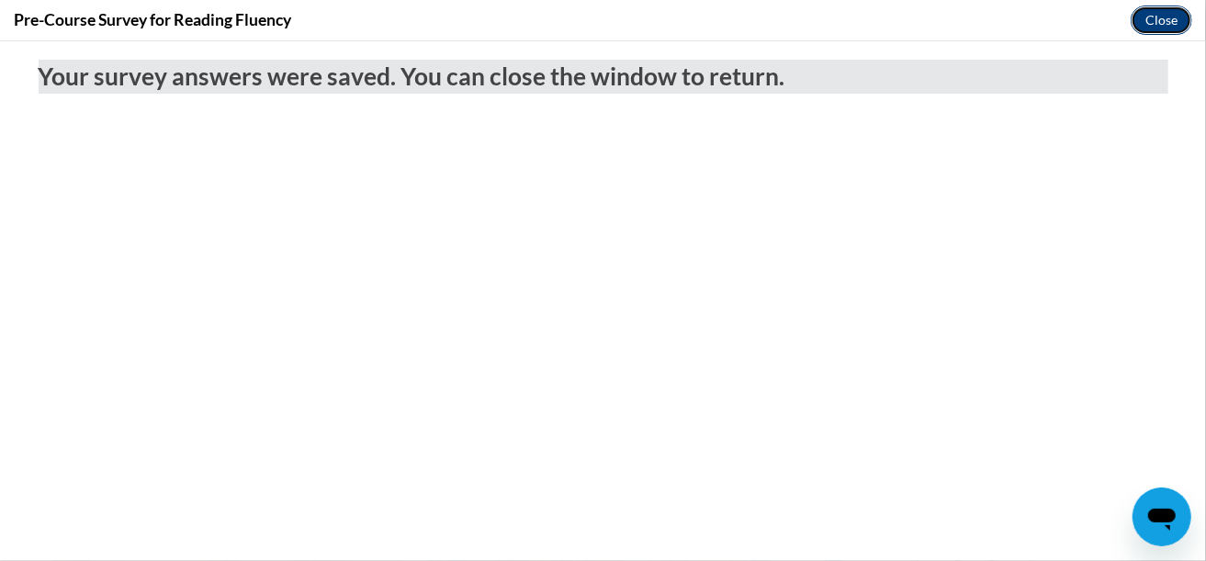
click at [1160, 16] on button "Close" at bounding box center [1162, 20] width 62 height 29
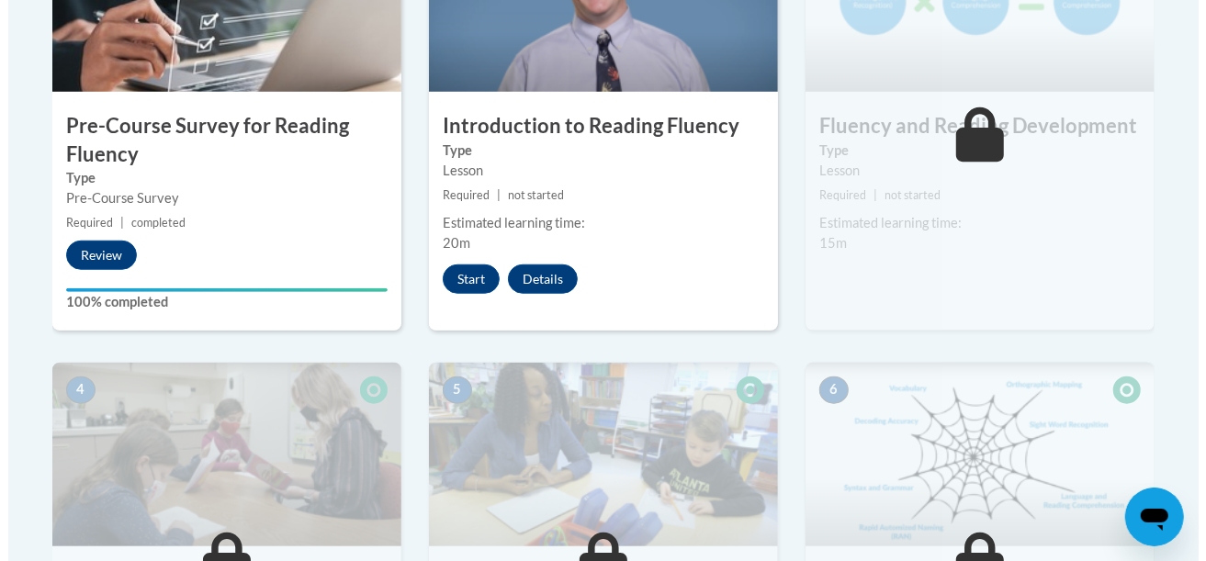
scroll to position [737, 0]
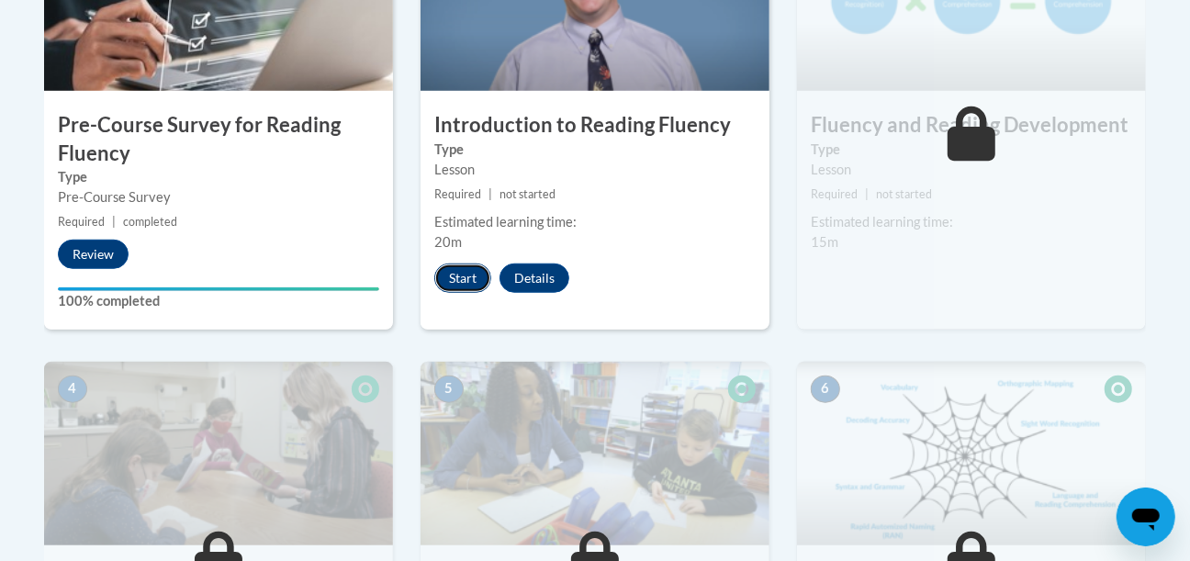
click at [450, 276] on button "Start" at bounding box center [462, 278] width 57 height 29
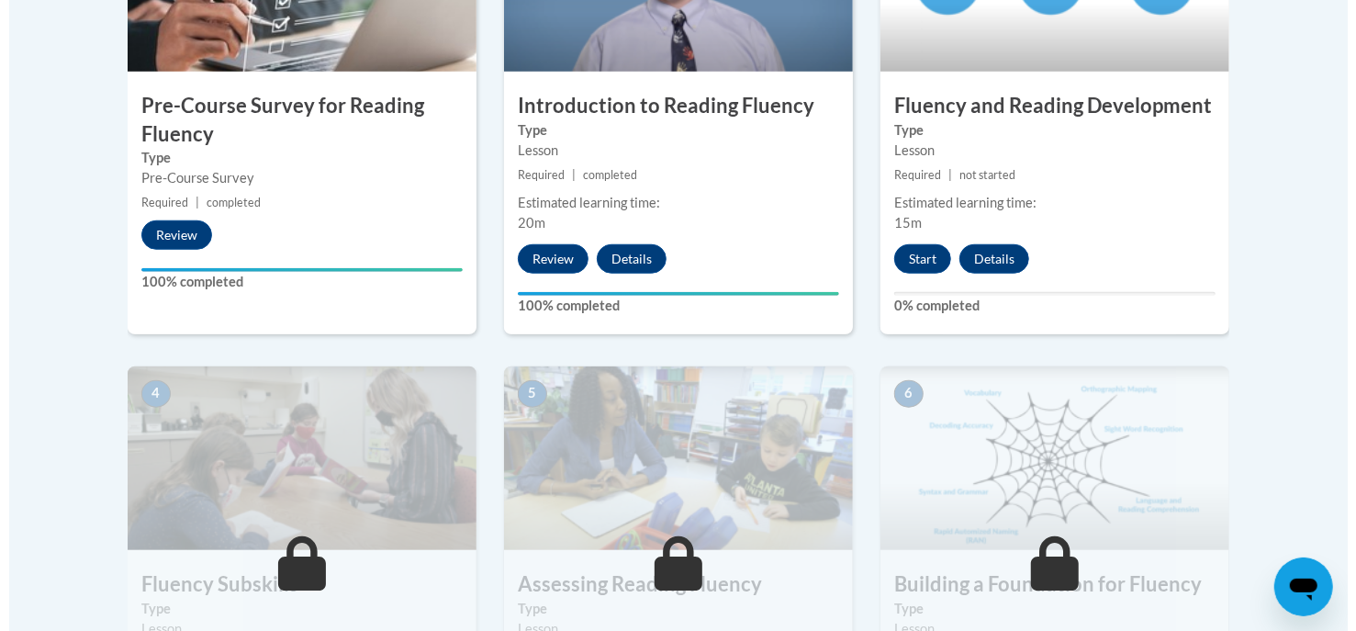
scroll to position [759, 0]
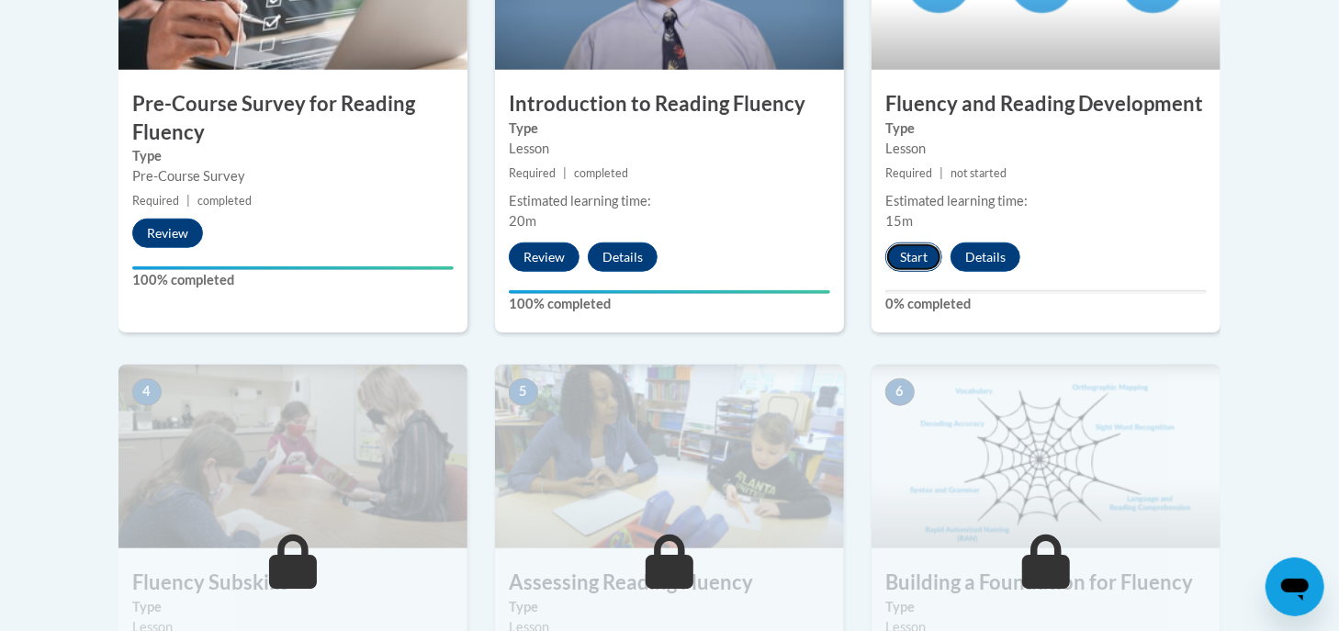
click at [907, 249] on button "Start" at bounding box center [913, 256] width 57 height 29
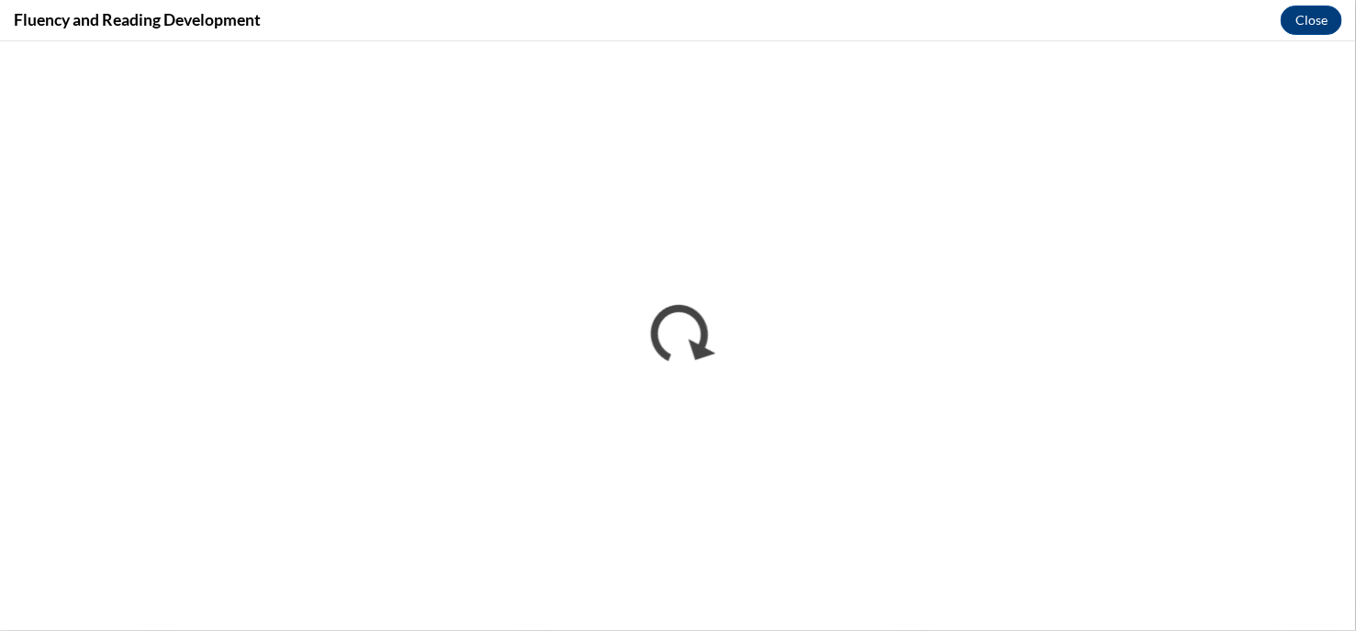
scroll to position [0, 0]
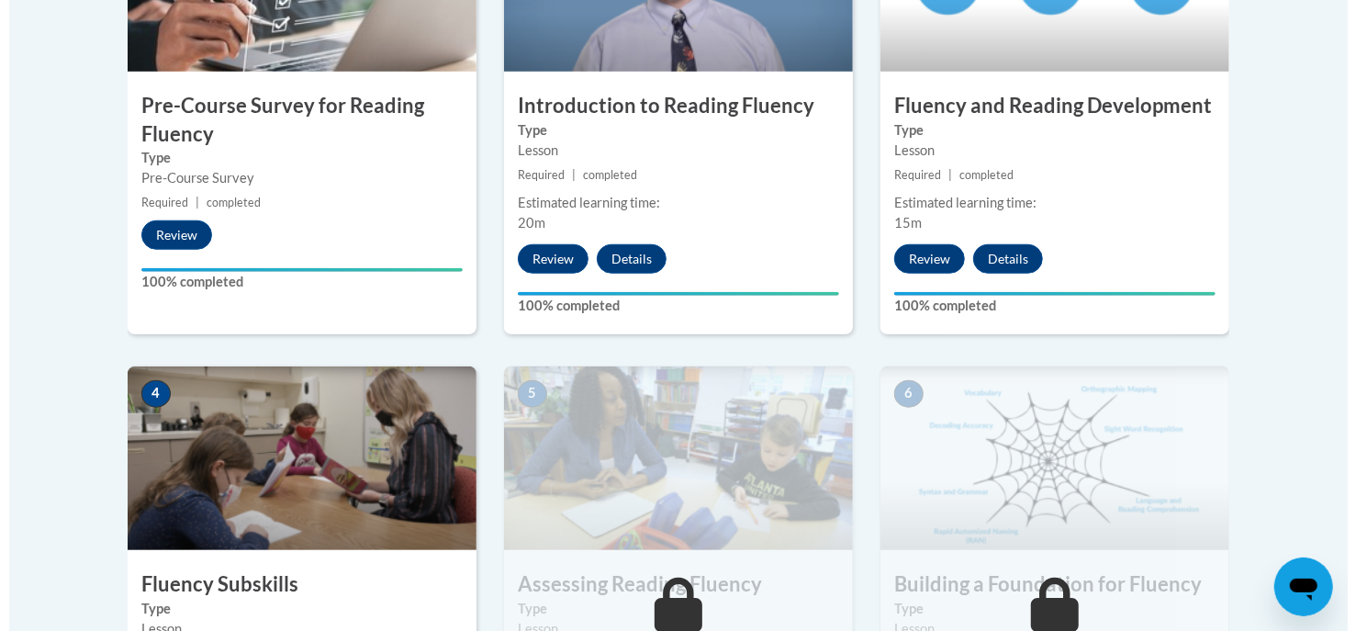
scroll to position [1058, 0]
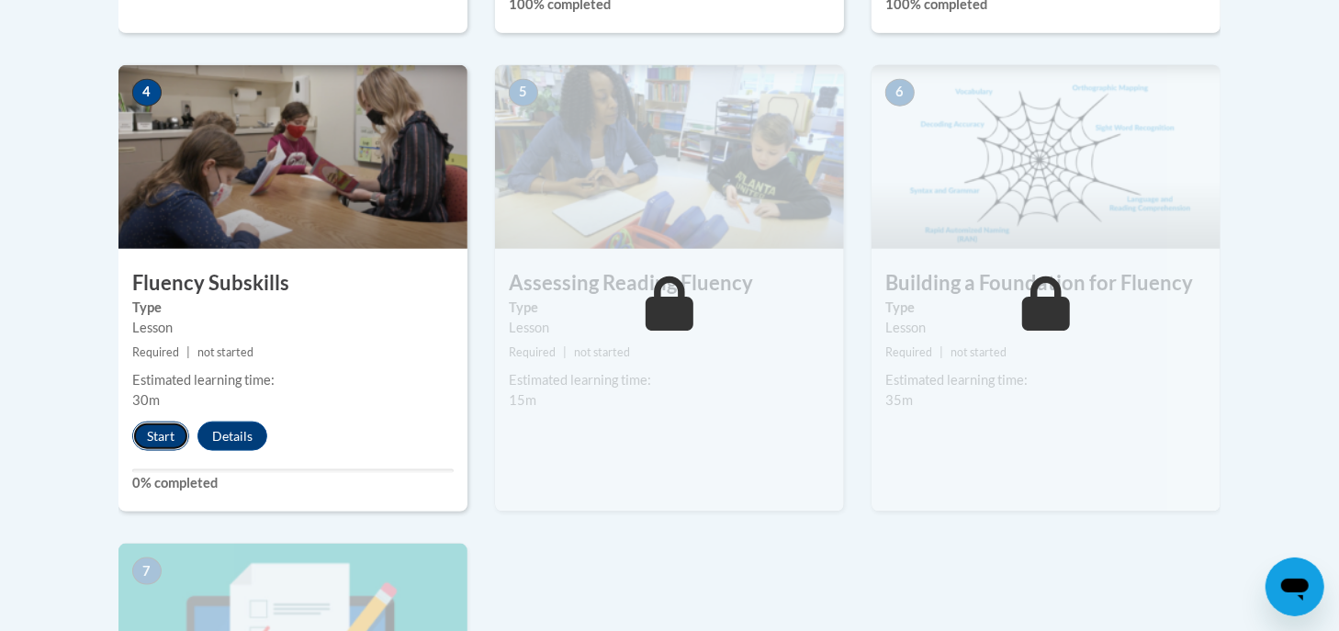
click at [148, 437] on button "Start" at bounding box center [160, 436] width 57 height 29
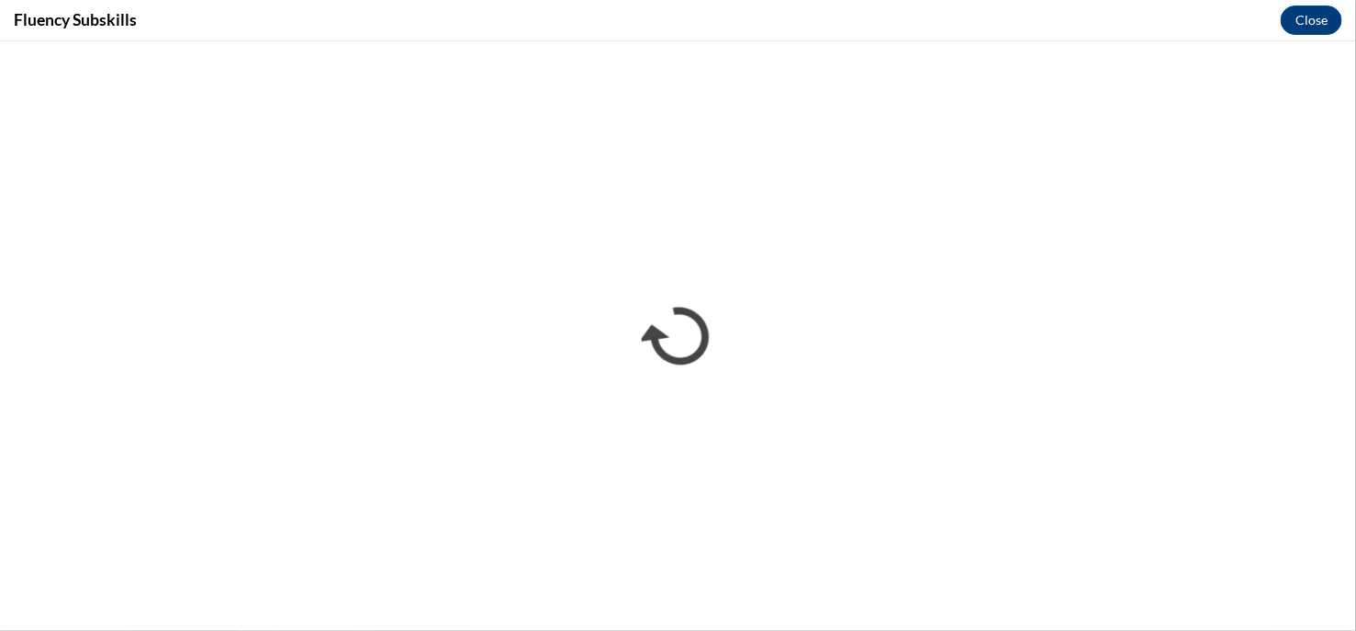
scroll to position [0, 0]
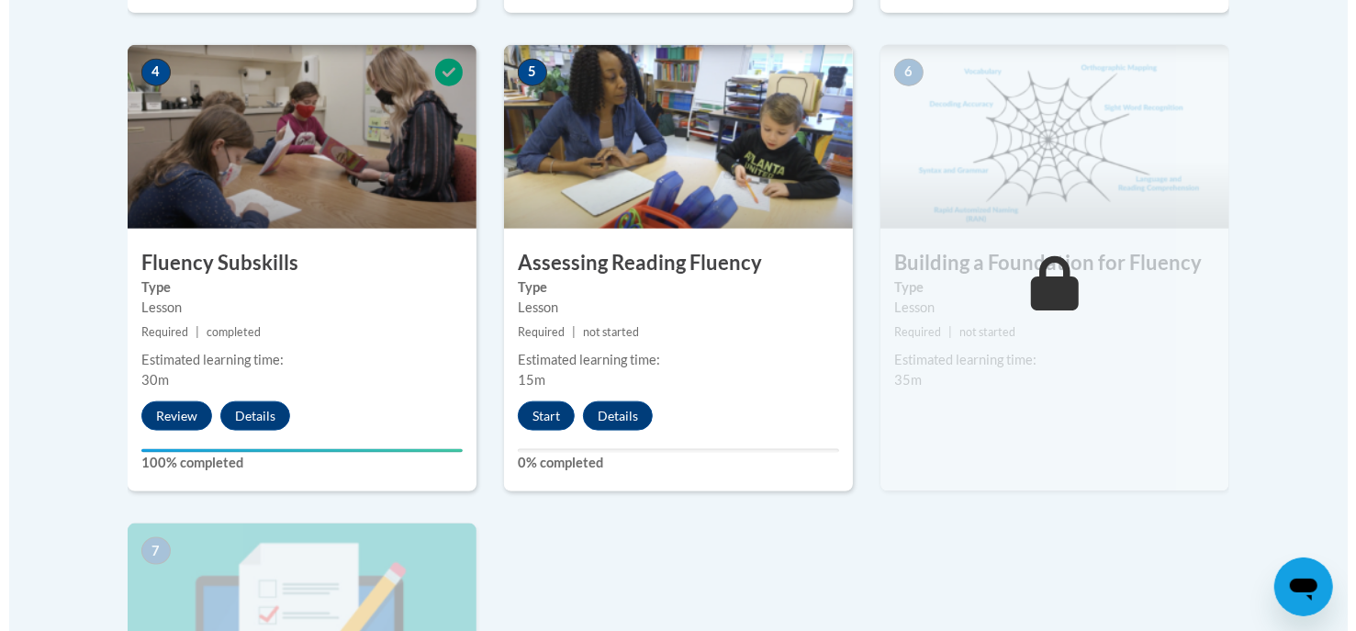
scroll to position [1079, 0]
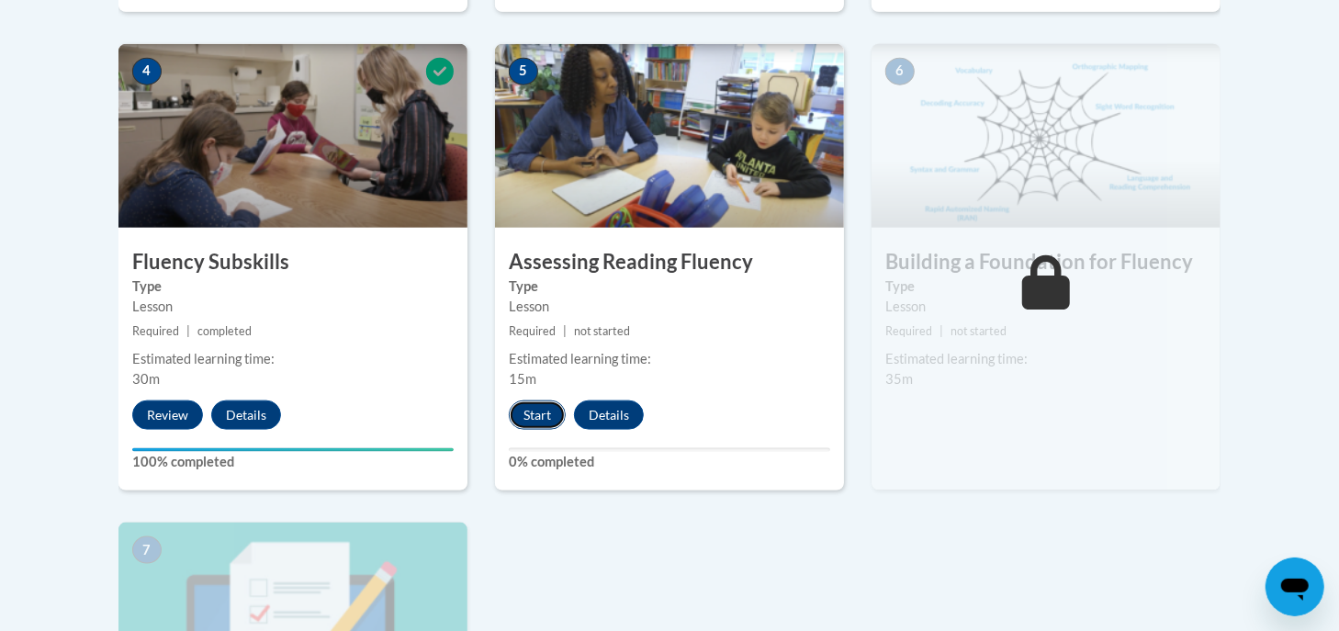
click at [546, 411] on button "Start" at bounding box center [537, 414] width 57 height 29
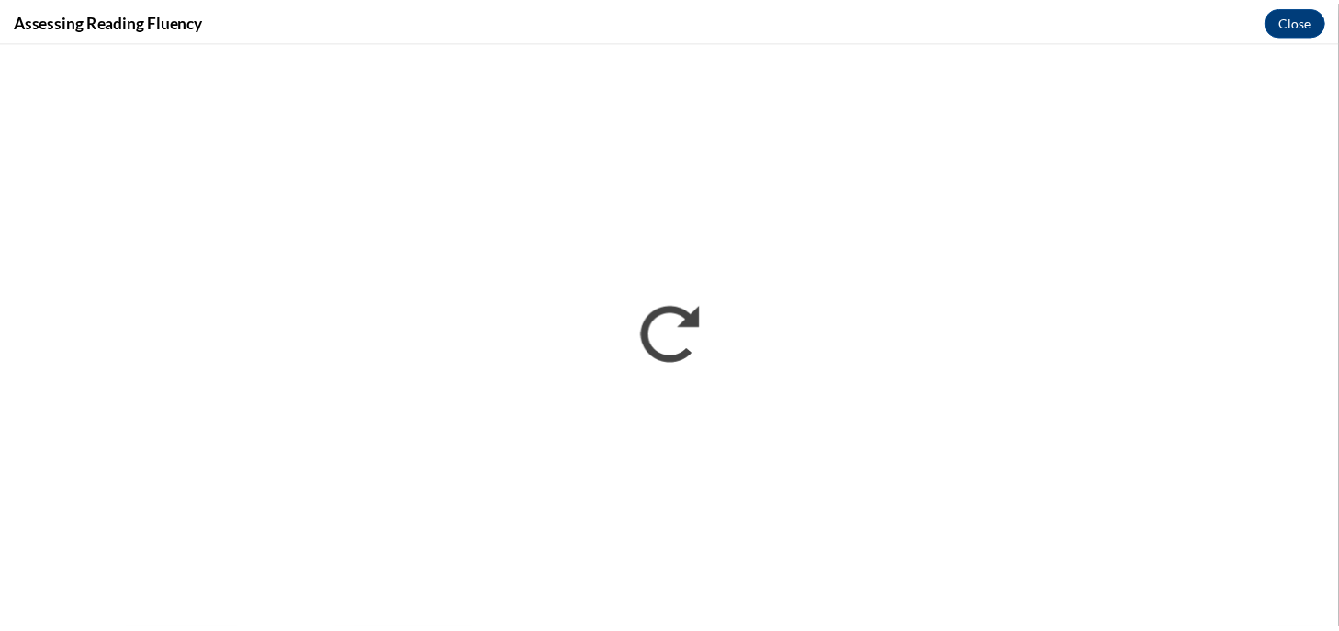
scroll to position [0, 0]
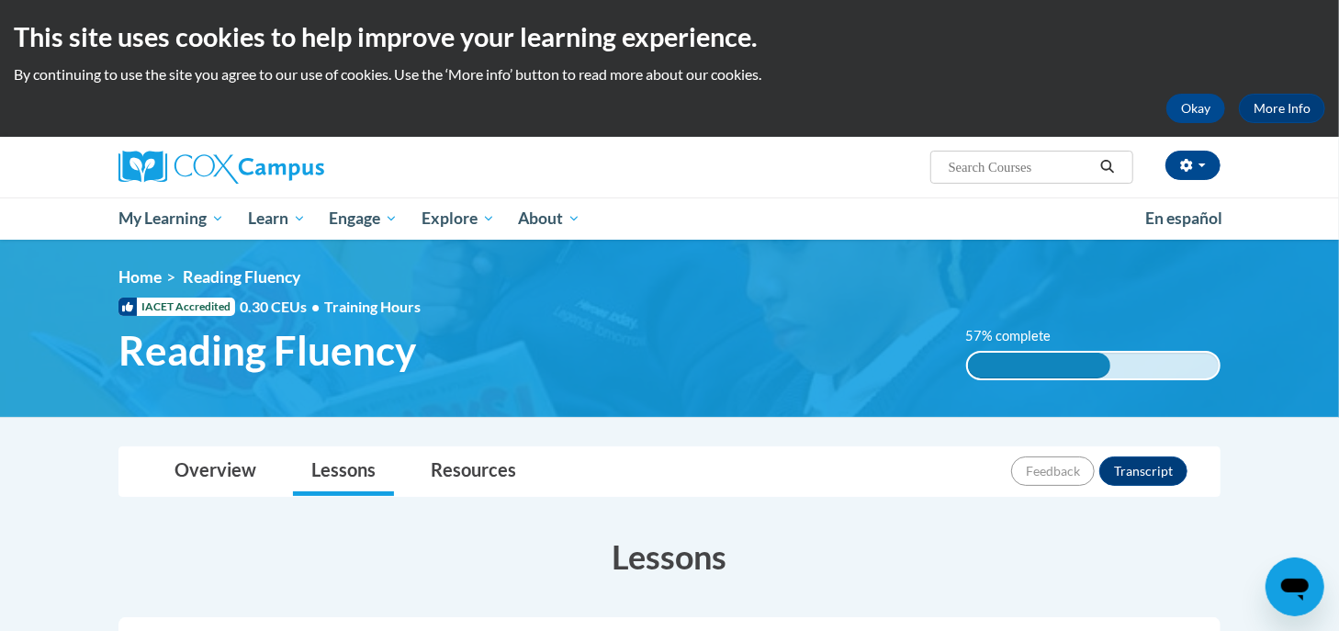
click at [988, 163] on input "Search..." at bounding box center [1020, 167] width 147 height 22
type input "data driven instruction"
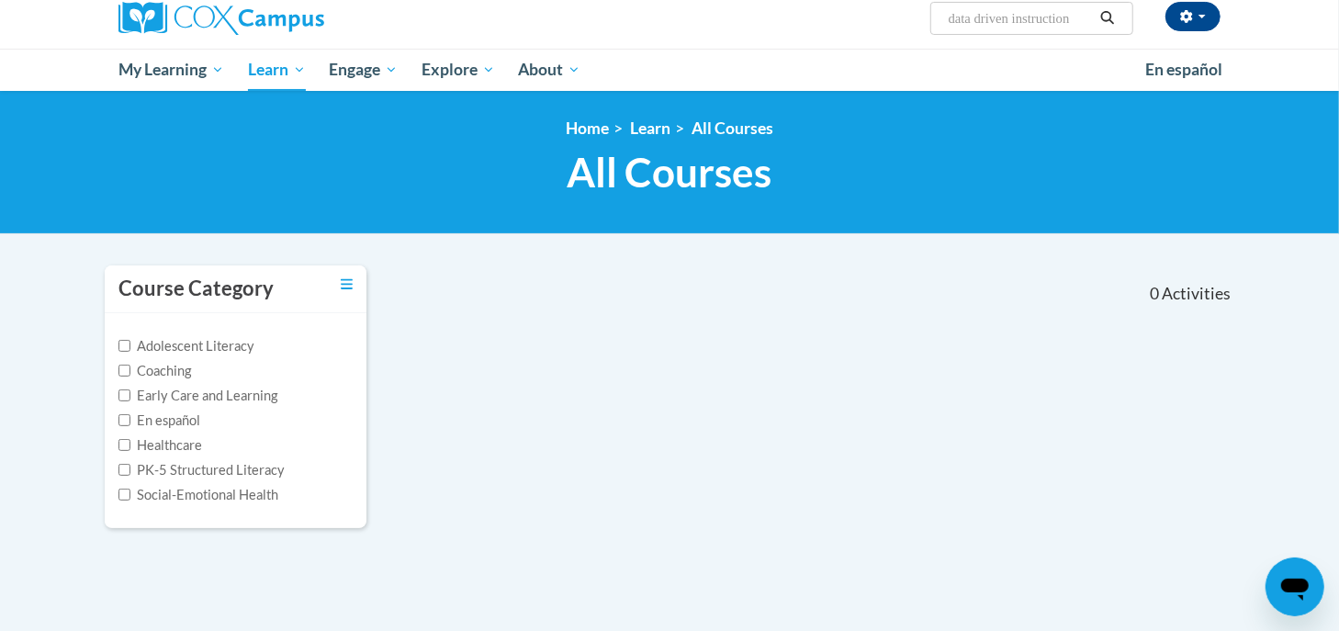
scroll to position [112, 0]
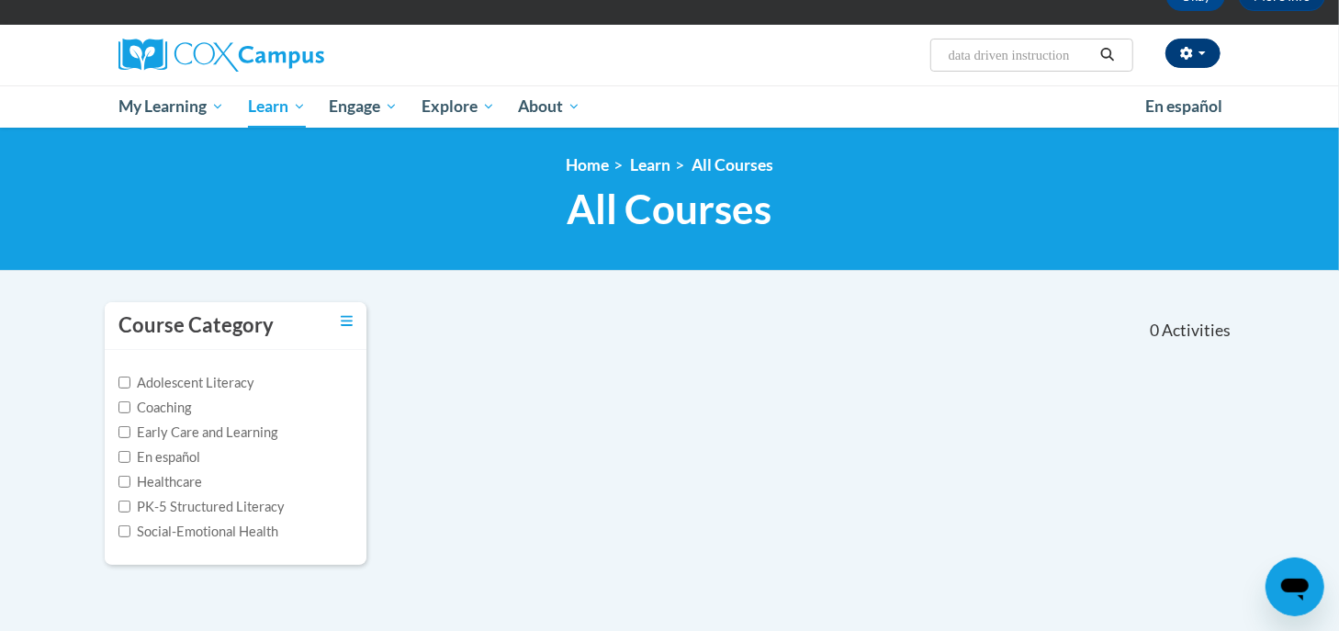
drag, startPoint x: 998, startPoint y: 47, endPoint x: 1179, endPoint y: 56, distance: 181.2
click at [1179, 56] on div "Chae O''Keefe ([GEOGRAPHIC_DATA]/New_York UTC-04:00) My Profile Inbox My Transc…" at bounding box center [857, 48] width 753 height 47
type input "d"
type input "instruction"
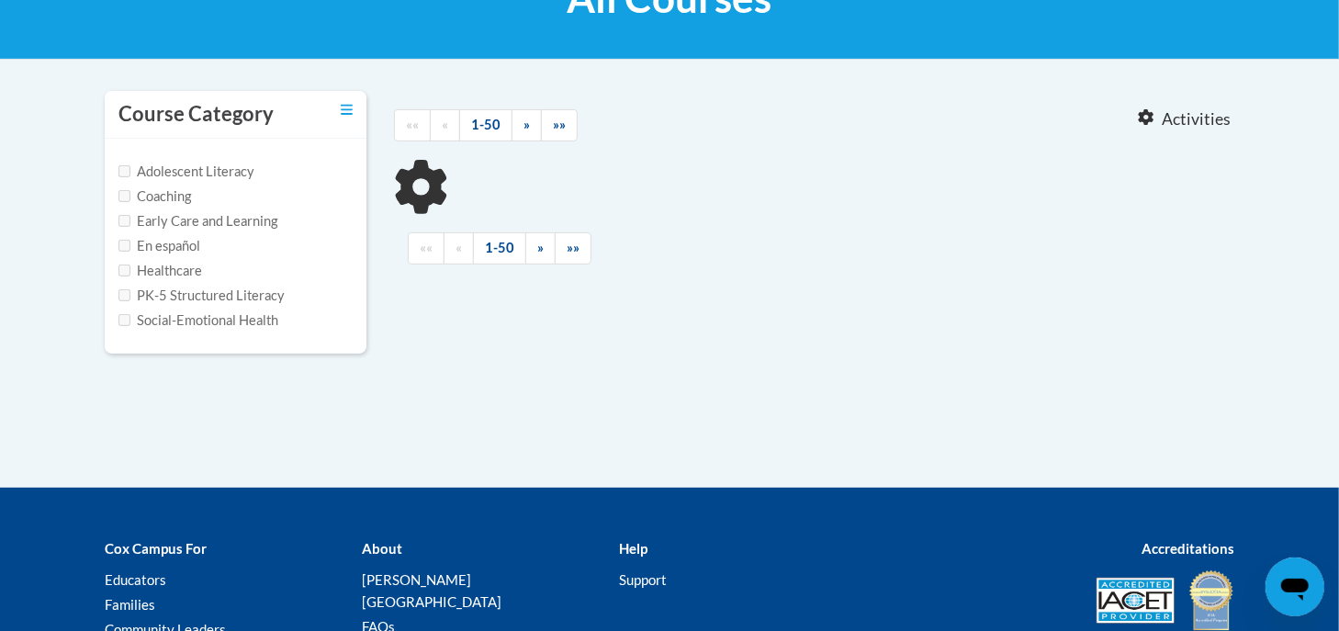
scroll to position [346, 0]
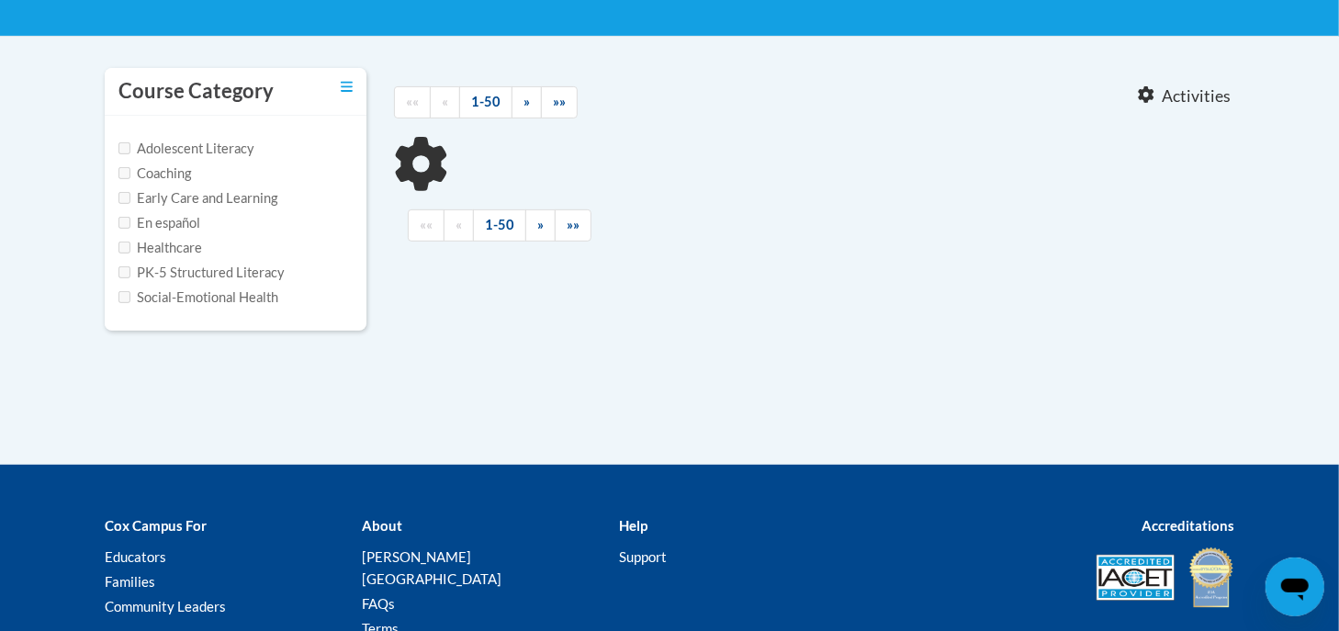
type input "instruction"
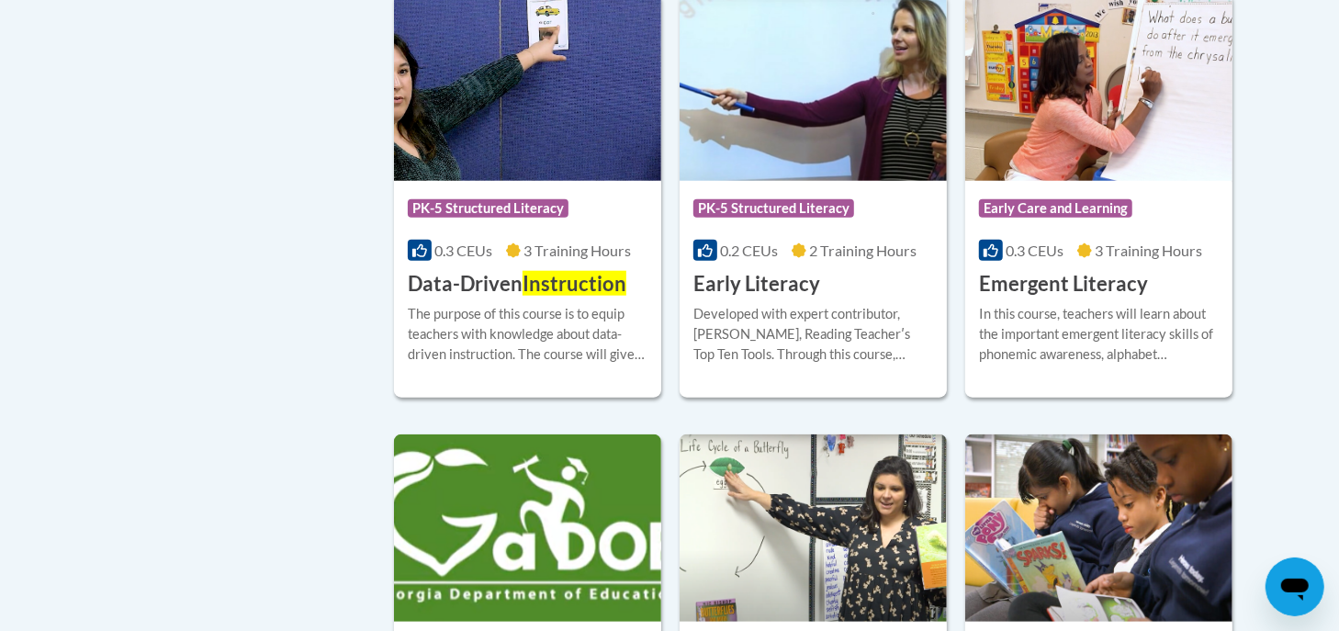
scroll to position [975, 0]
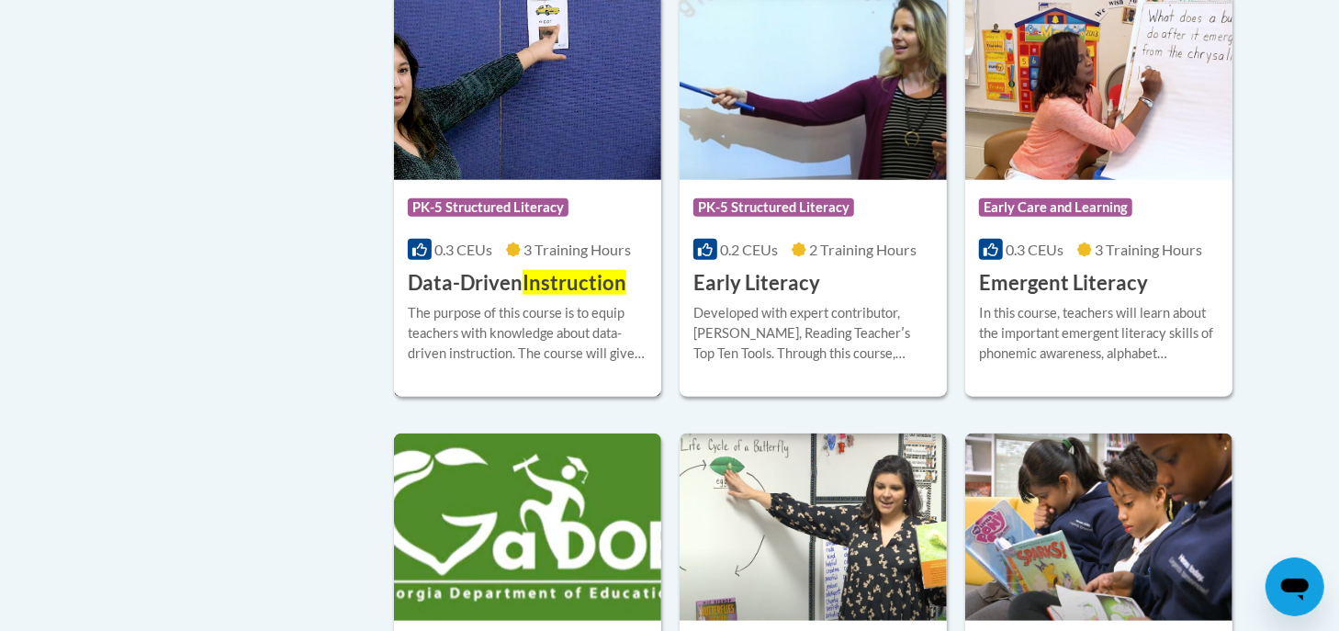
click at [520, 126] on img at bounding box center [527, 86] width 267 height 187
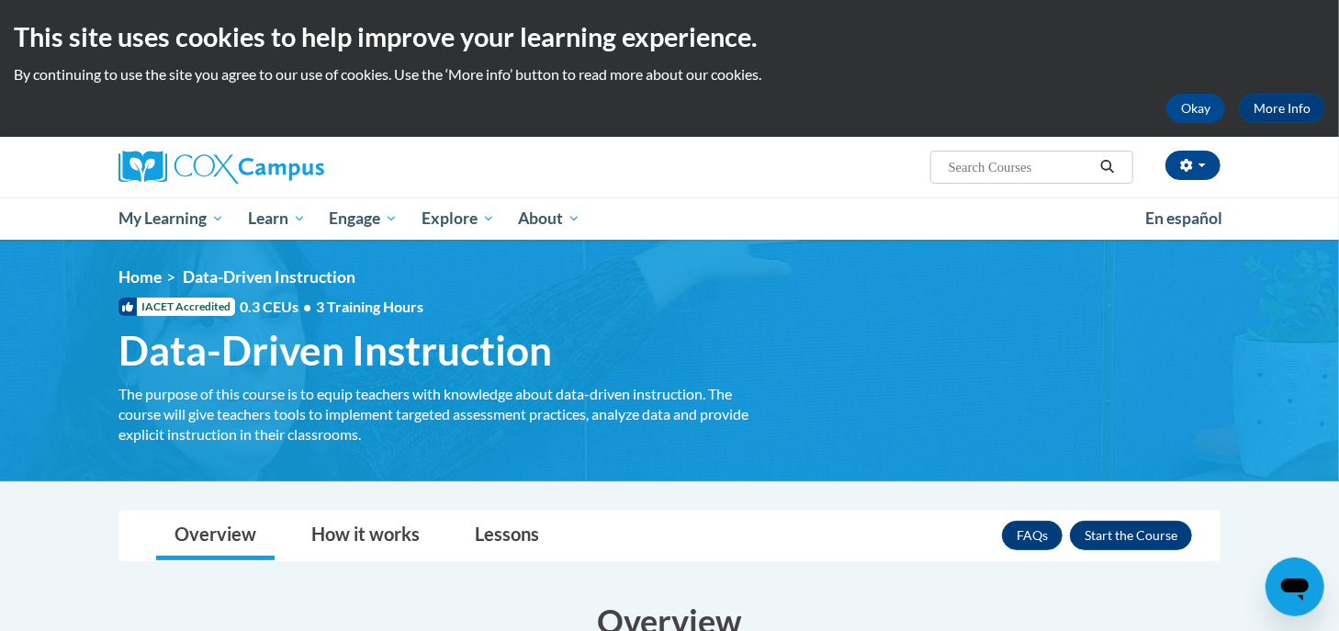
click at [1028, 163] on input "Search..." at bounding box center [1020, 167] width 147 height 22
type input "intervention"
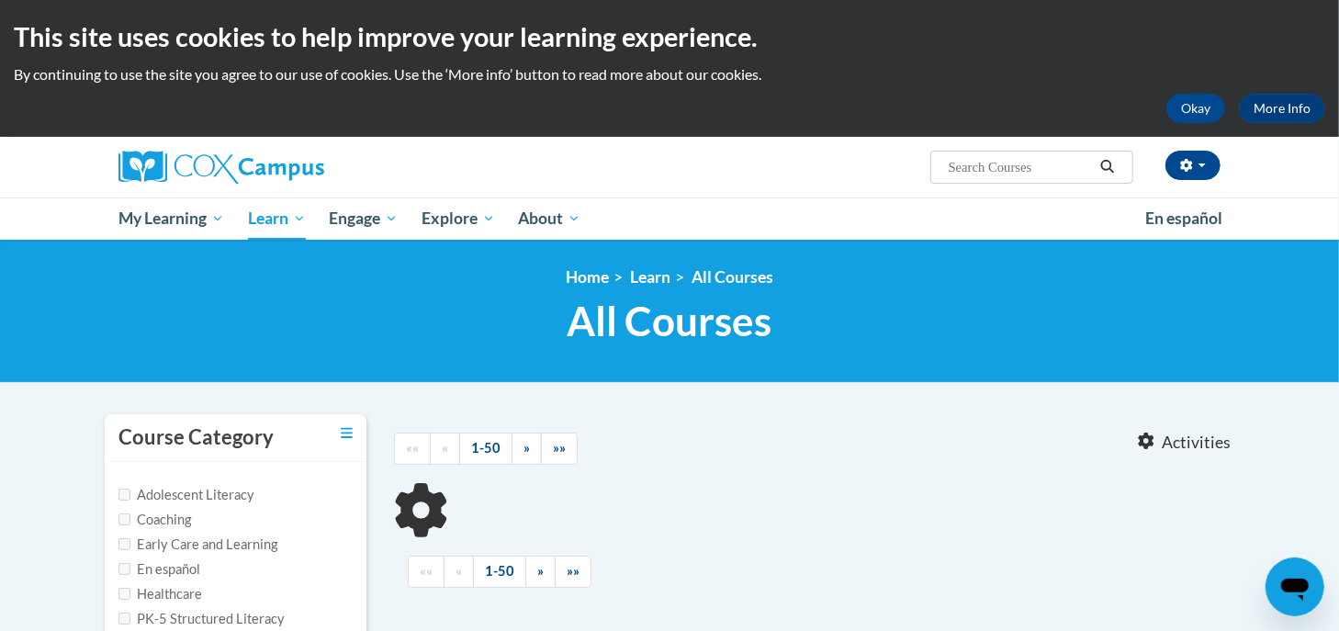
type input "intervention"
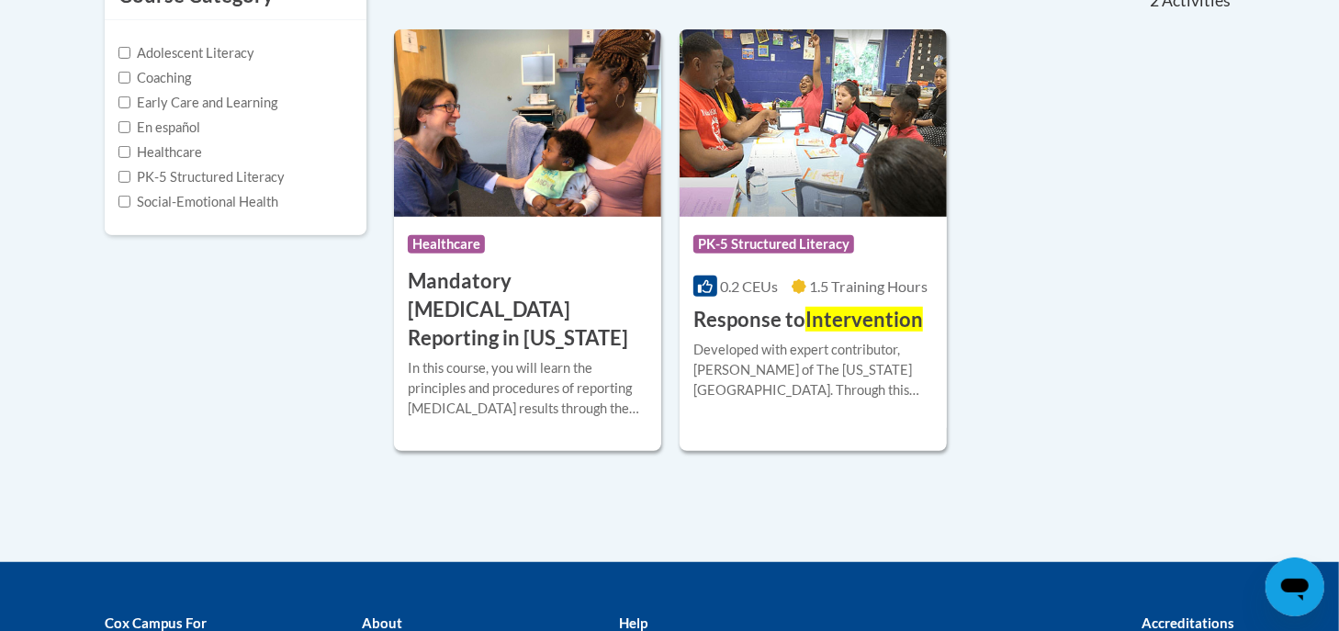
scroll to position [445, 0]
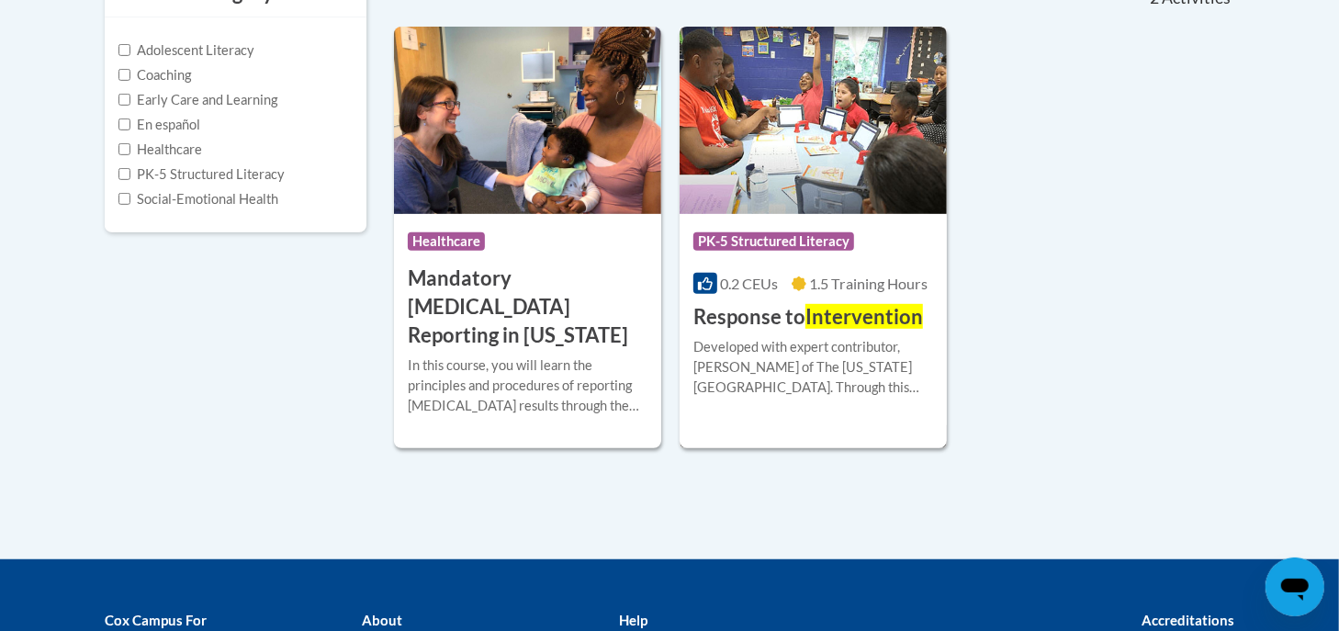
click at [827, 164] on img at bounding box center [813, 120] width 267 height 187
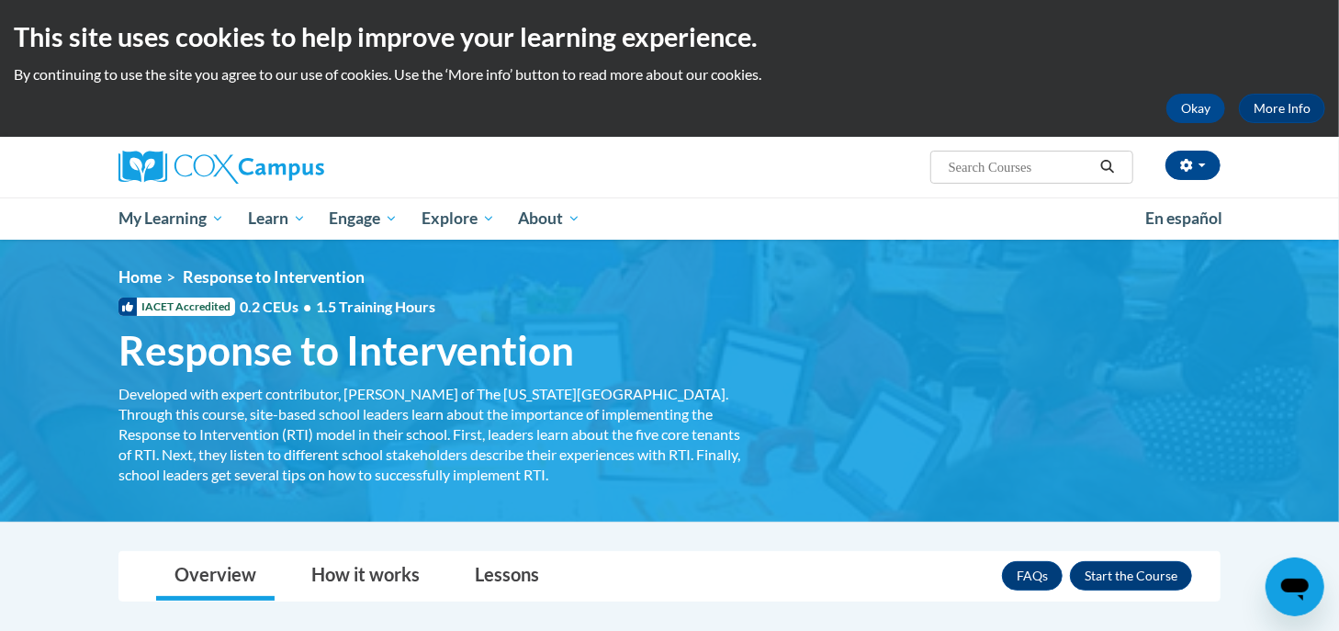
click at [1035, 165] on input "Search..." at bounding box center [1020, 167] width 147 height 22
type input "[MEDICAL_DATA]"
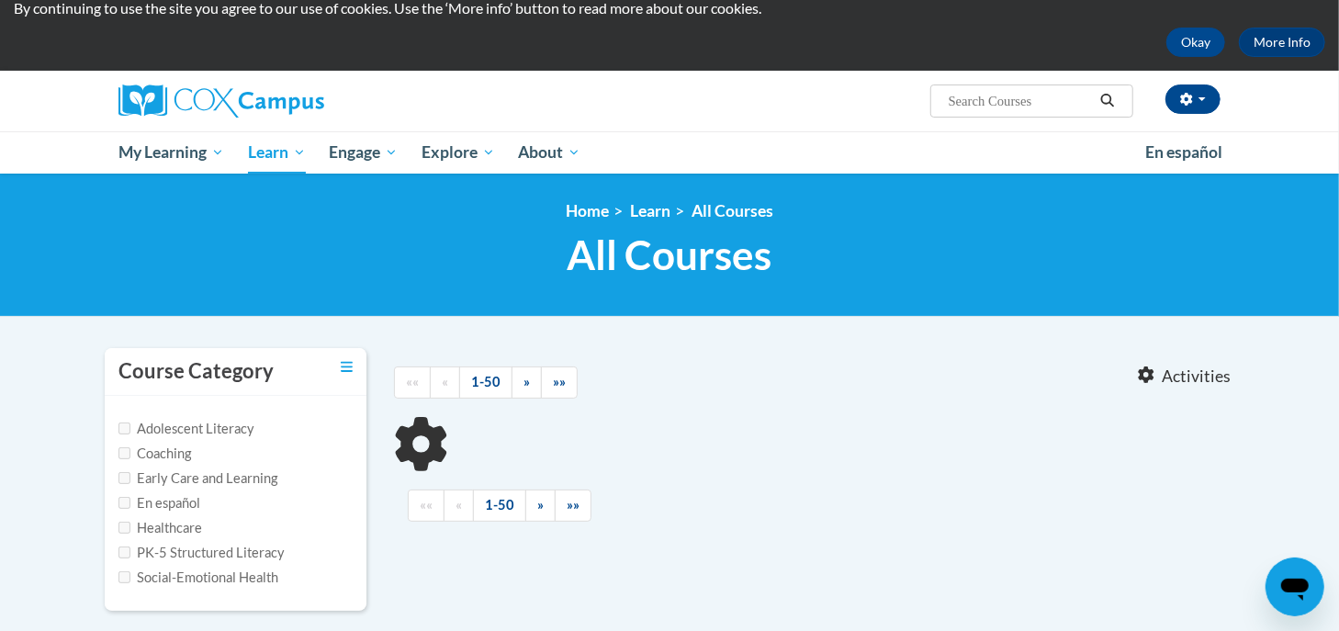
type input "dyslexia"
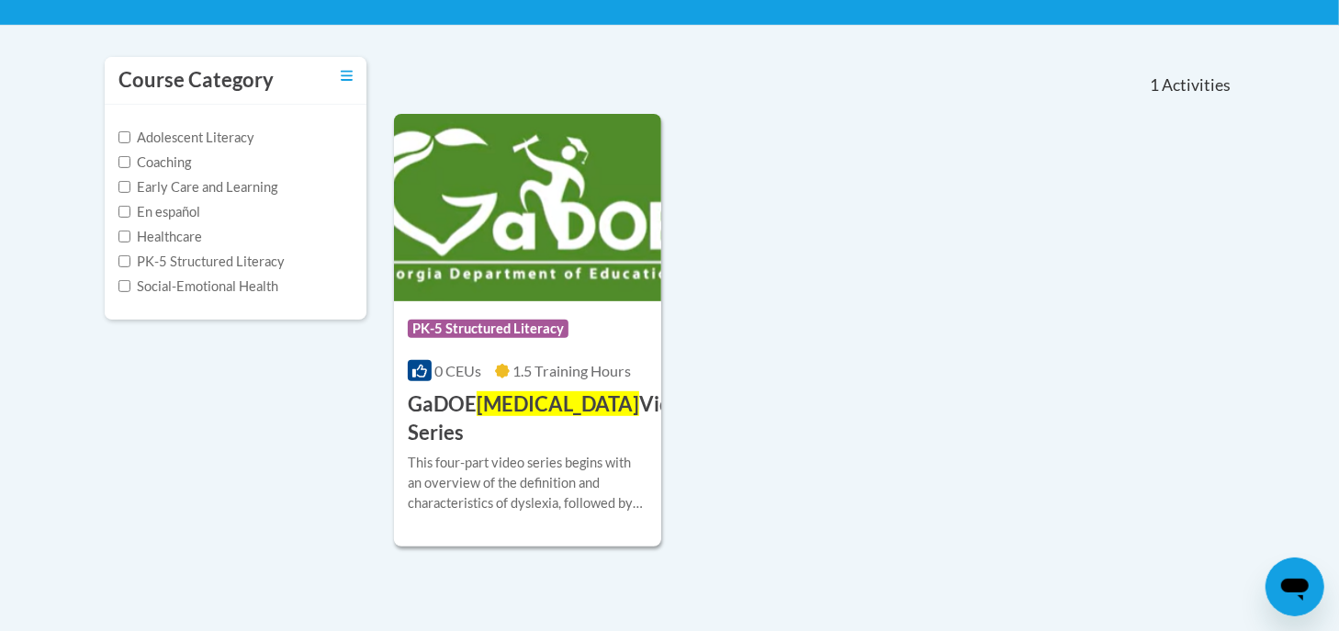
scroll to position [357, 0]
click at [553, 176] on img at bounding box center [527, 207] width 267 height 187
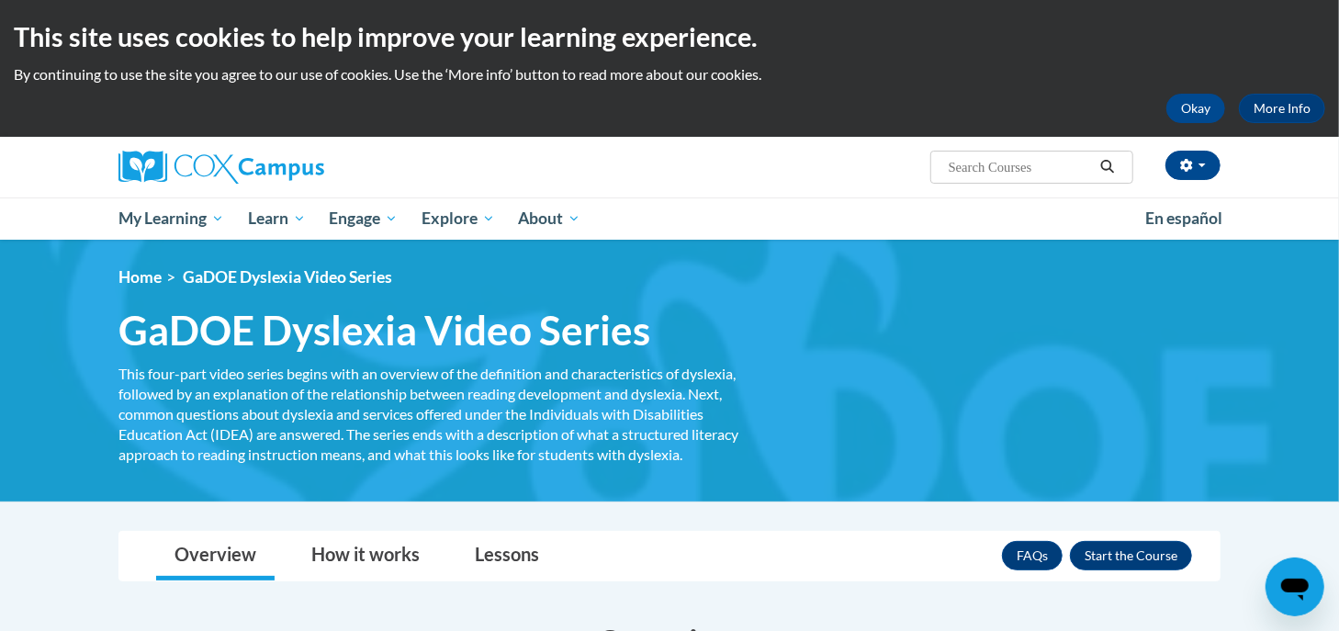
click at [1036, 175] on input "Search..." at bounding box center [1020, 167] width 147 height 22
type input "reading comprehension"
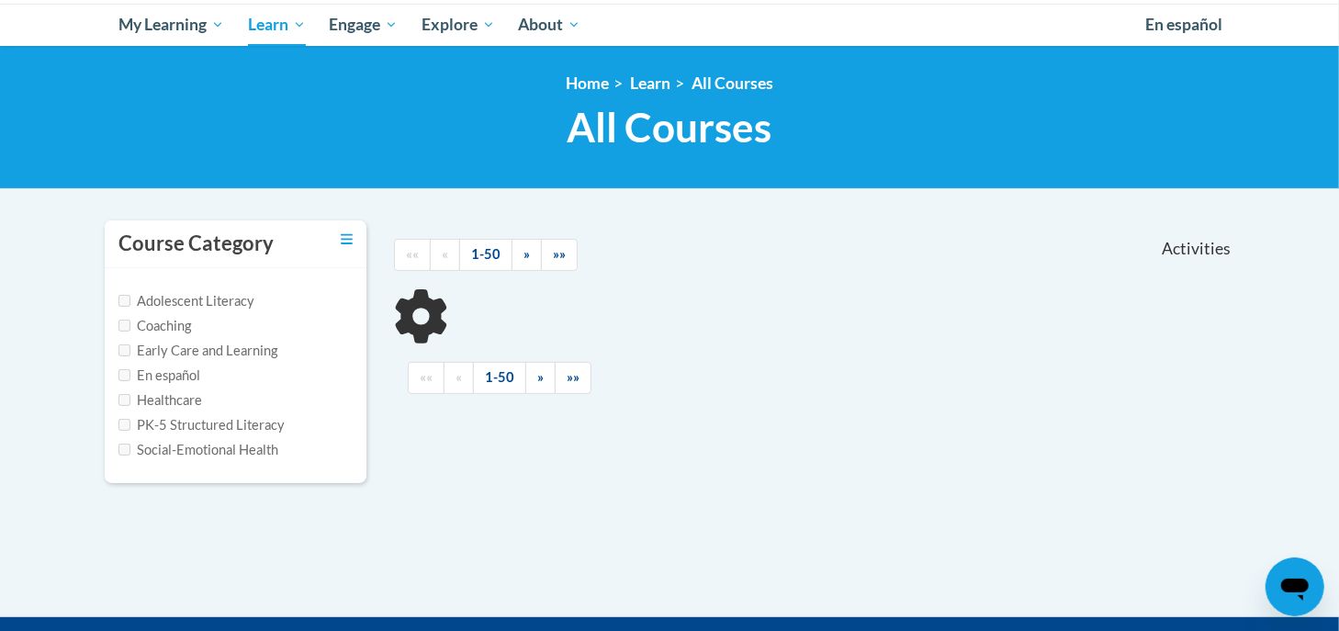
scroll to position [201, 0]
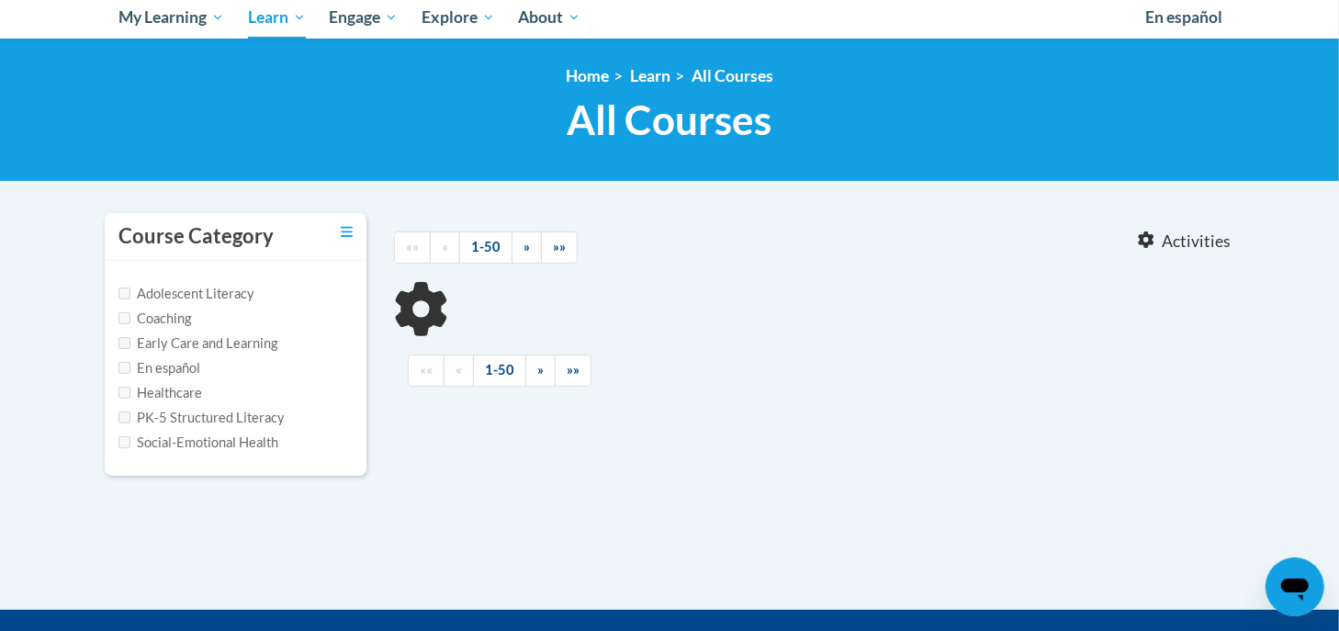
type input "reading comprehension"
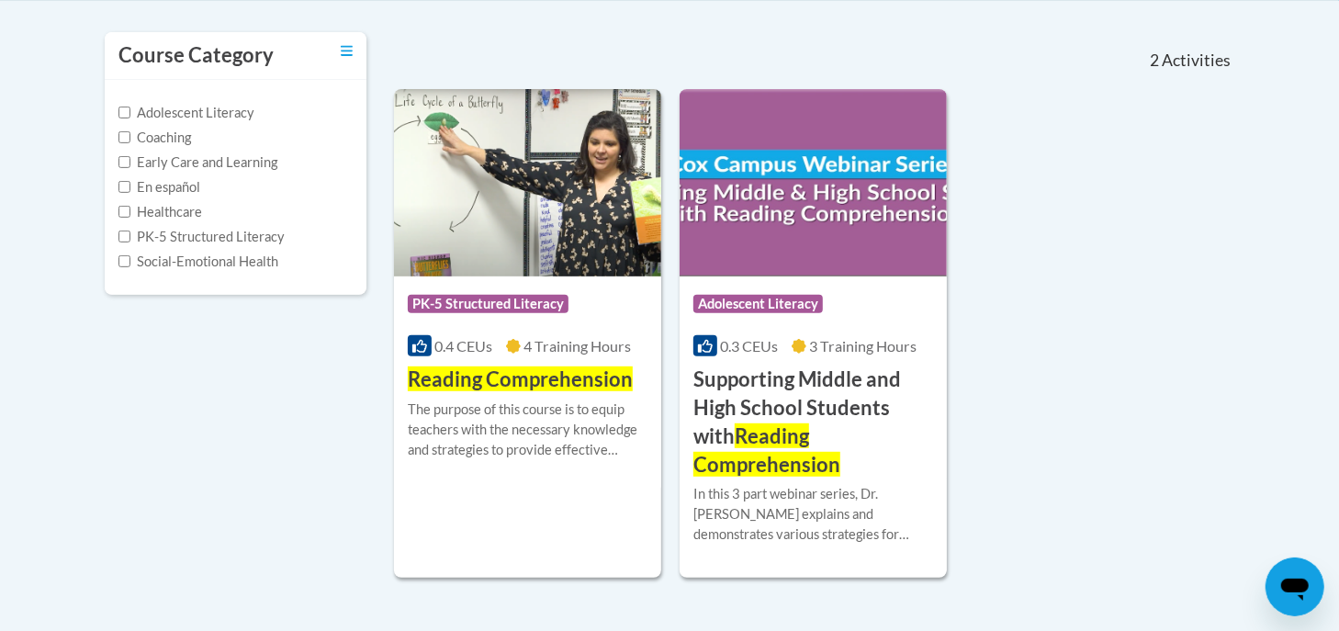
scroll to position [419, 0]
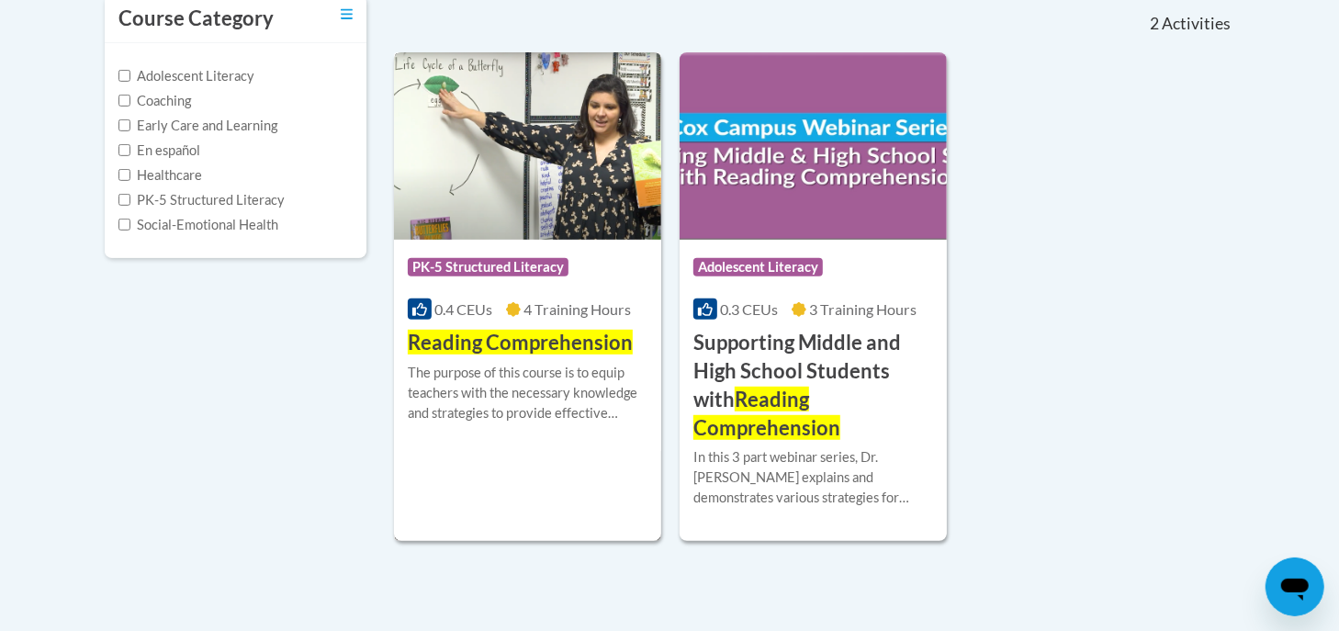
click at [524, 192] on img at bounding box center [527, 145] width 267 height 187
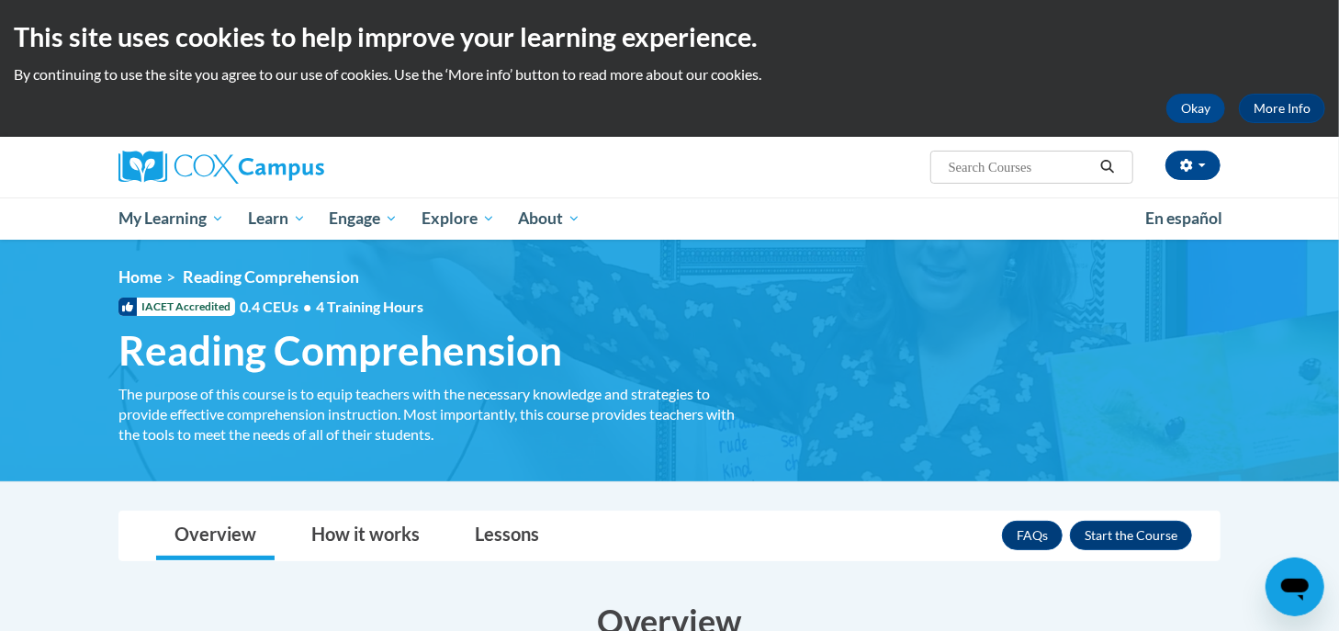
click at [1065, 165] on input "Search..." at bounding box center [1020, 167] width 147 height 22
type input "vocabulary"
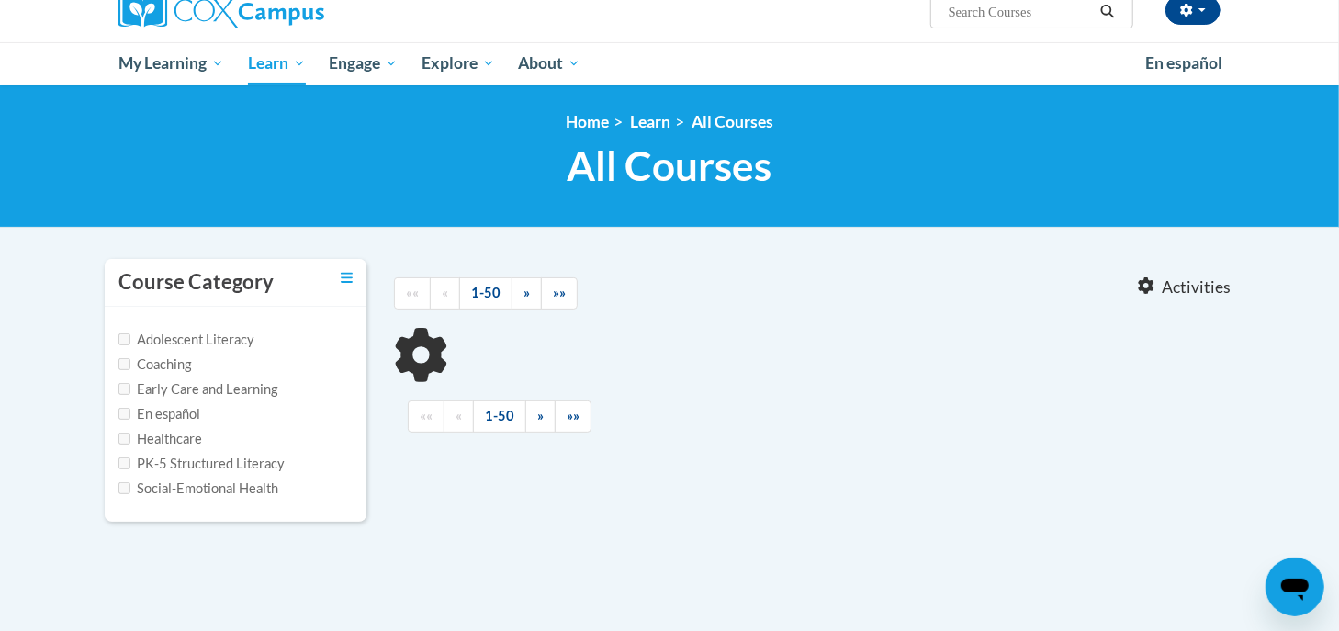
type input "vocabulary"
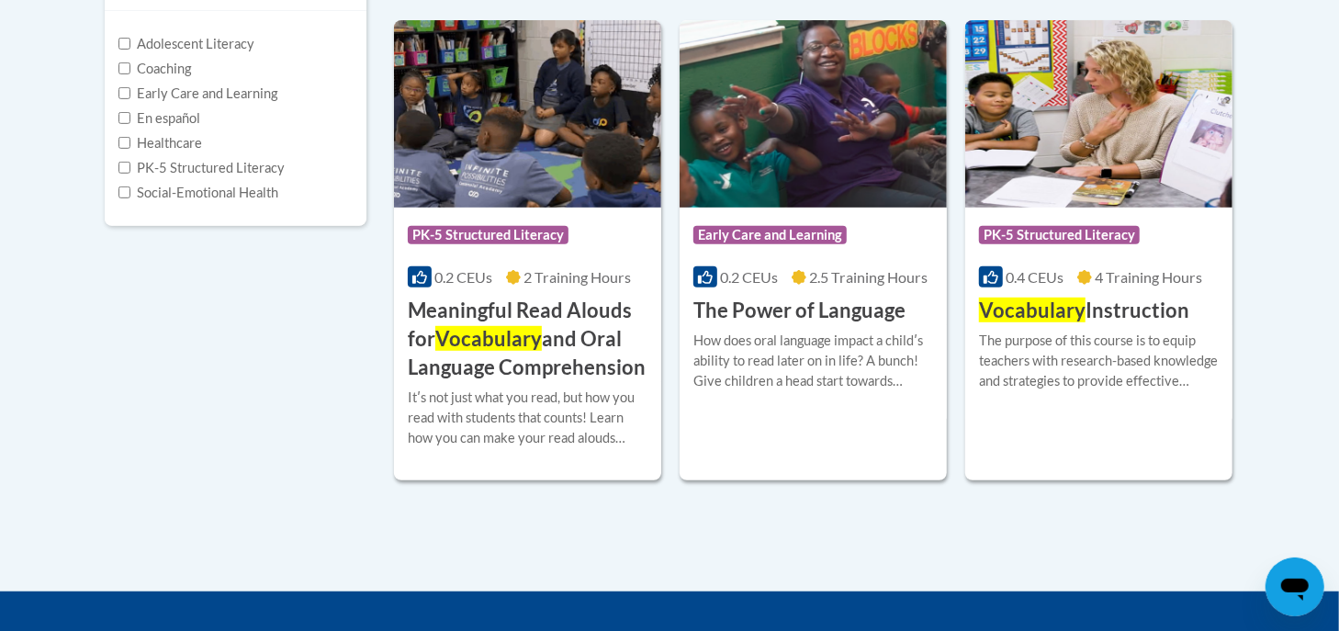
scroll to position [452, 0]
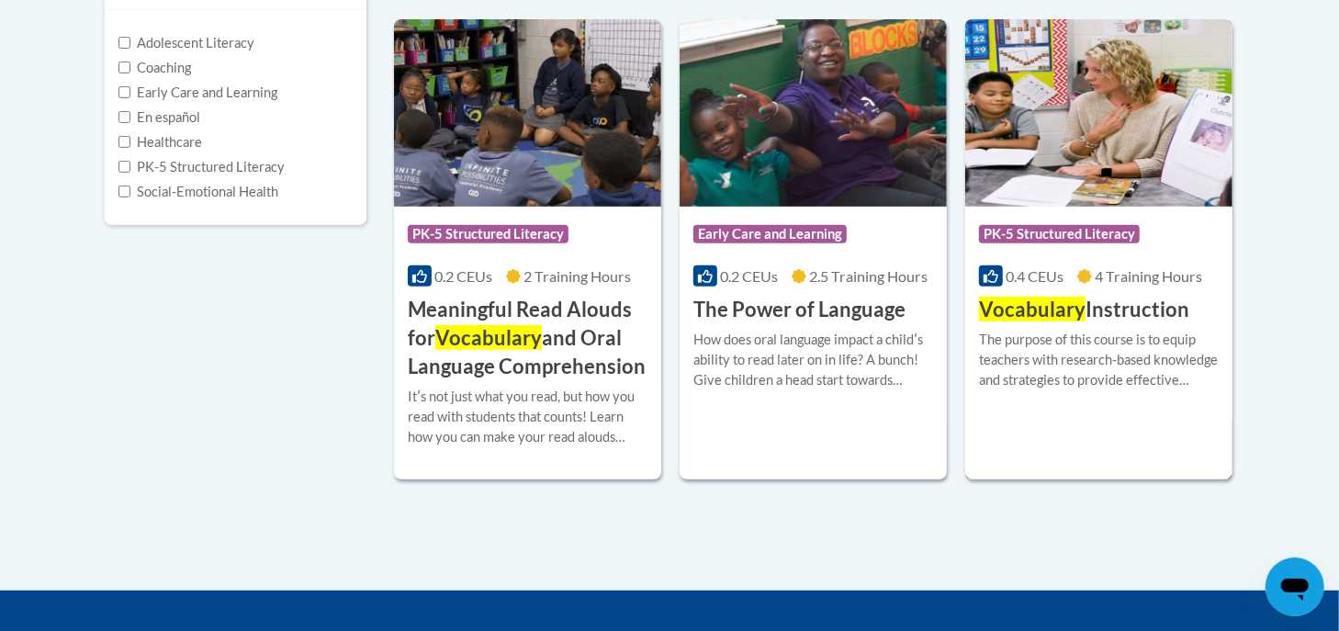
click at [1052, 153] on img at bounding box center [1098, 112] width 267 height 187
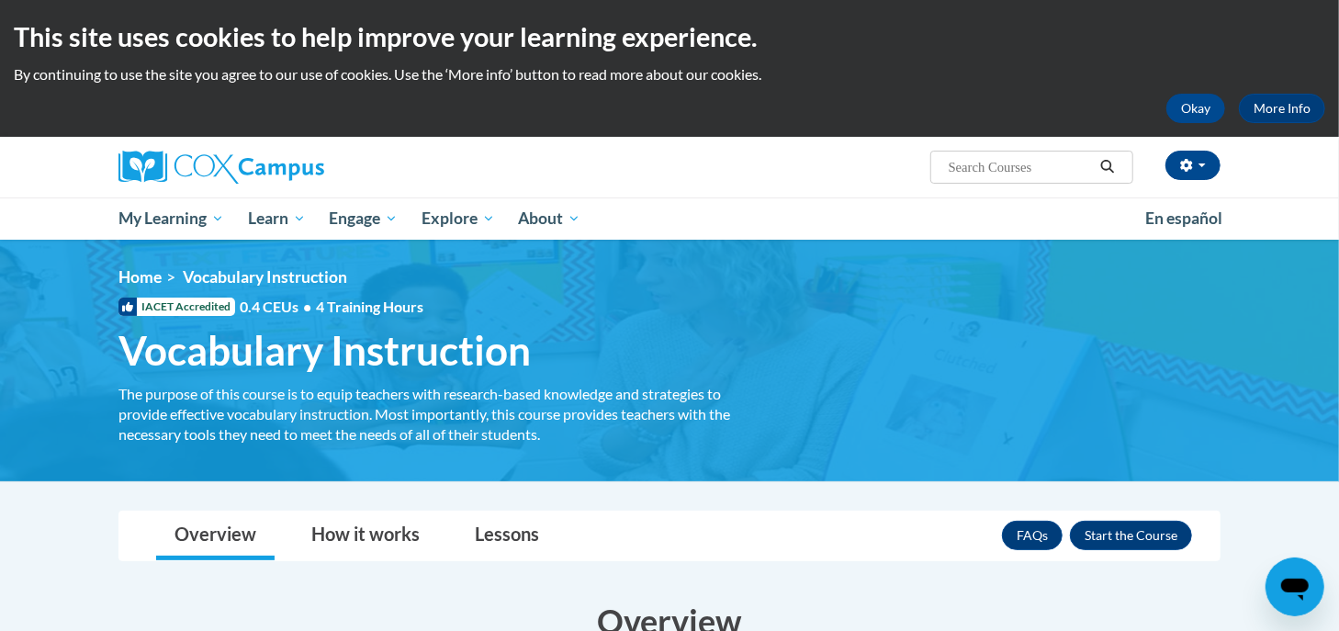
click at [1053, 163] on input "Search..." at bounding box center [1020, 167] width 147 height 22
type input "writing"
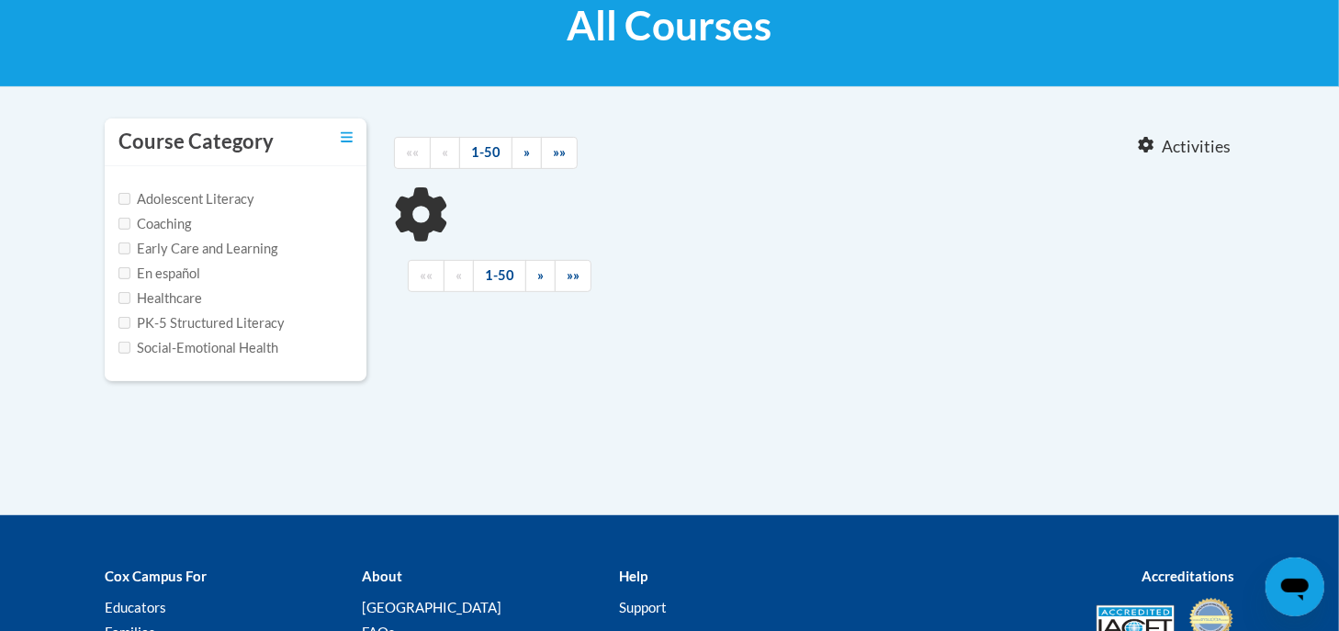
scroll to position [298, 0]
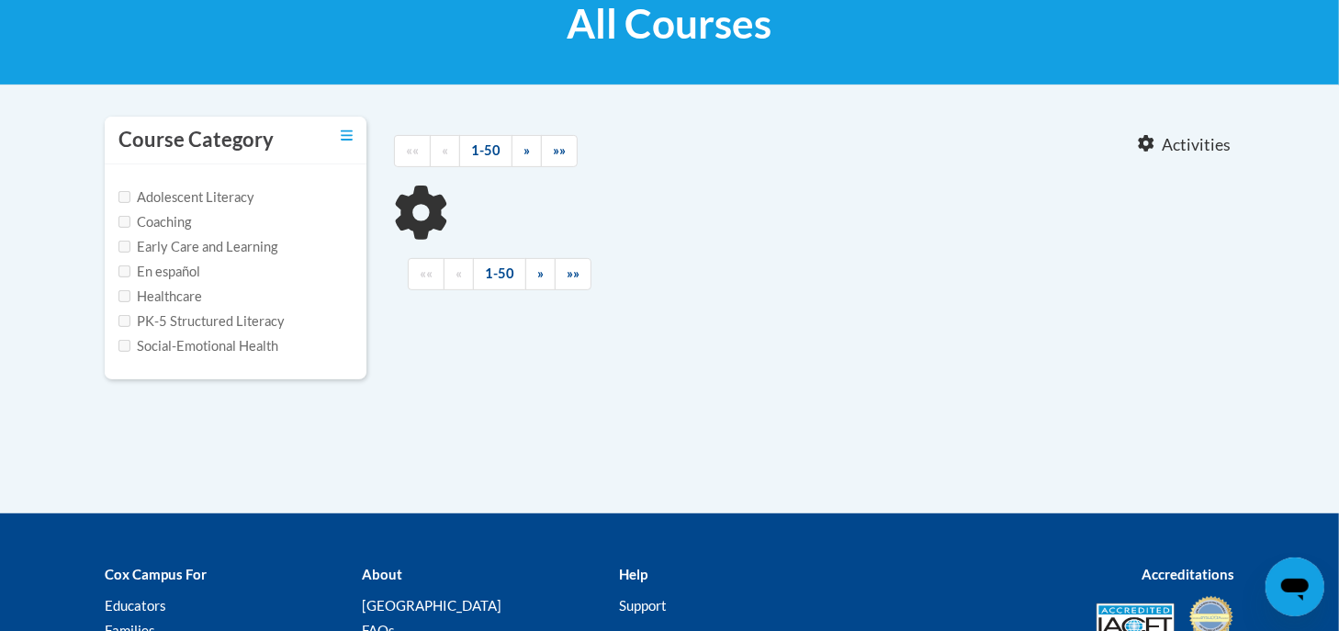
type input "writing"
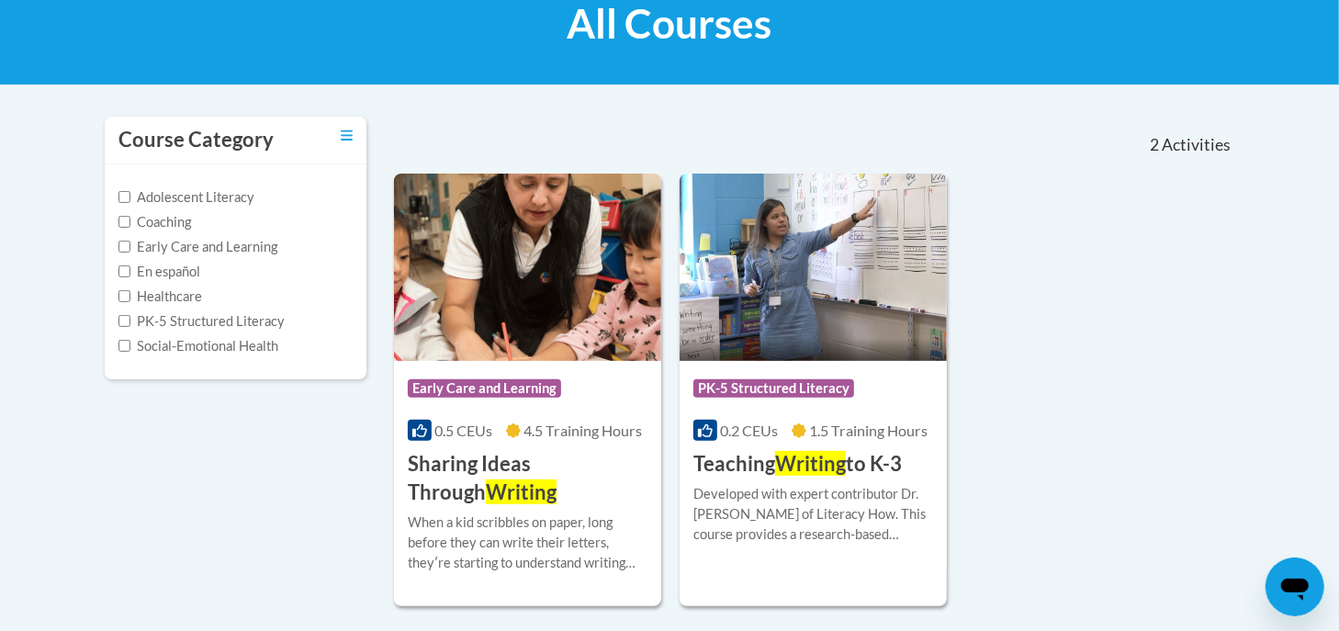
scroll to position [399, 0]
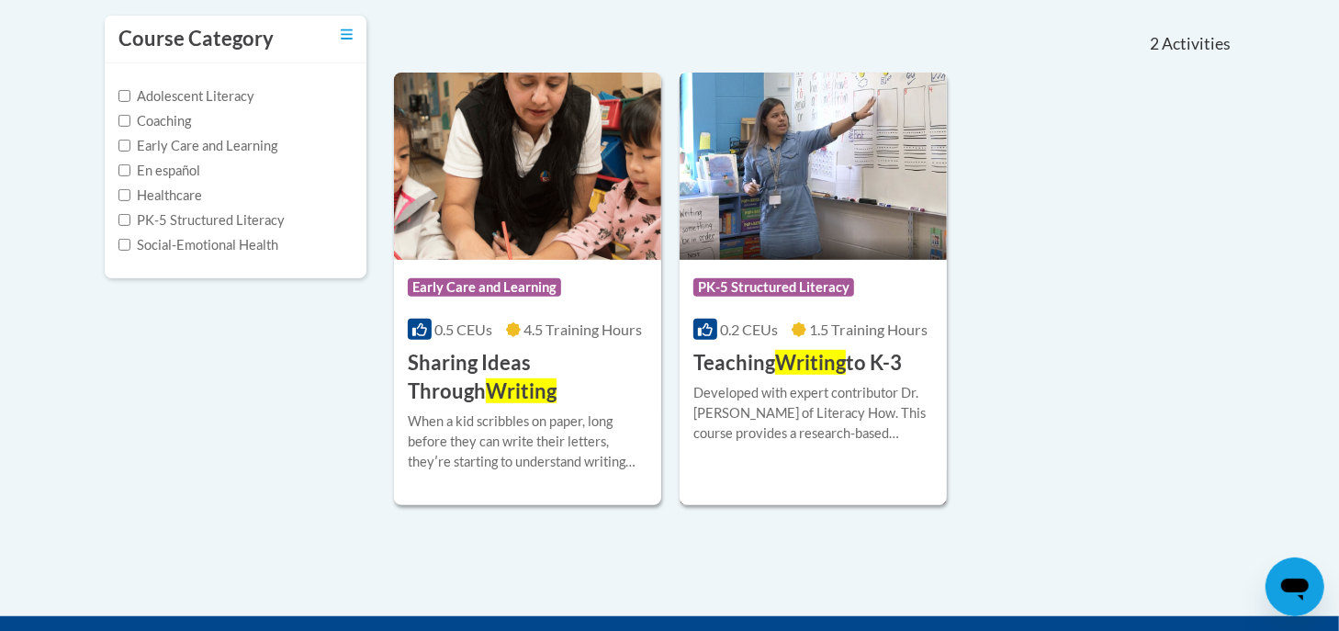
click at [767, 157] on img at bounding box center [813, 166] width 267 height 187
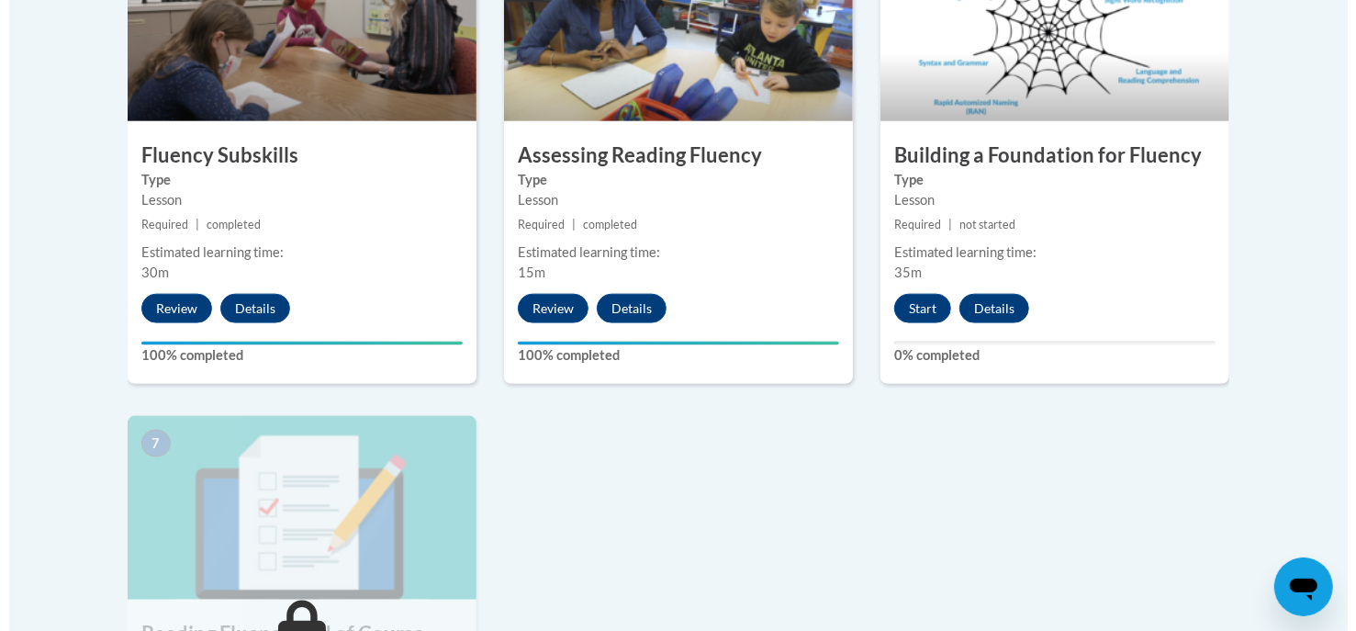
scroll to position [1187, 0]
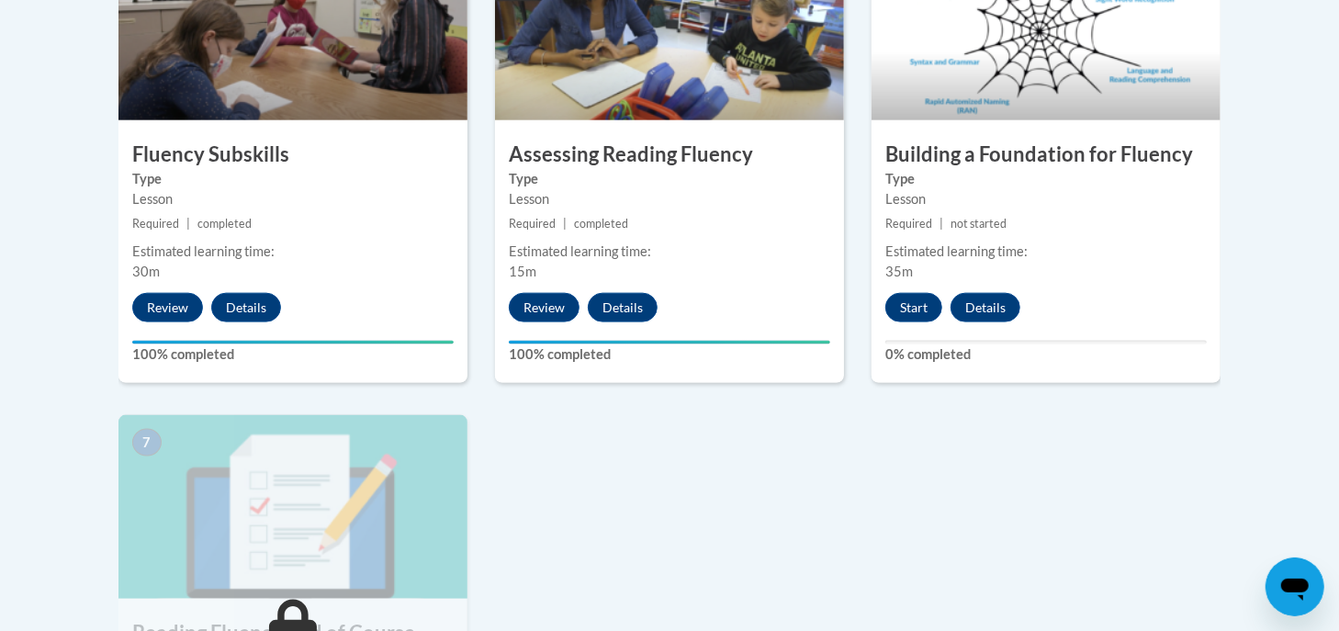
click at [923, 291] on div "6 Building a Foundation for Fluency Type Lesson Required | not started Estimate…" at bounding box center [1046, 160] width 349 height 446
click at [919, 311] on button "Start" at bounding box center [913, 307] width 57 height 29
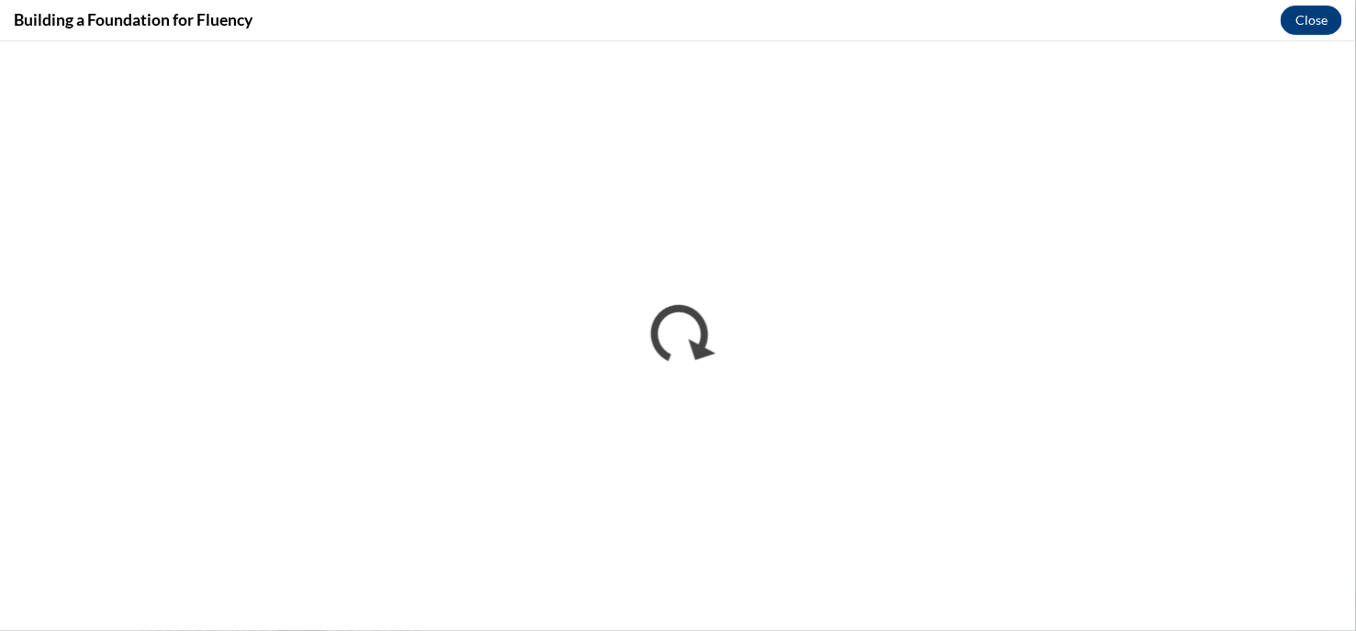
scroll to position [0, 0]
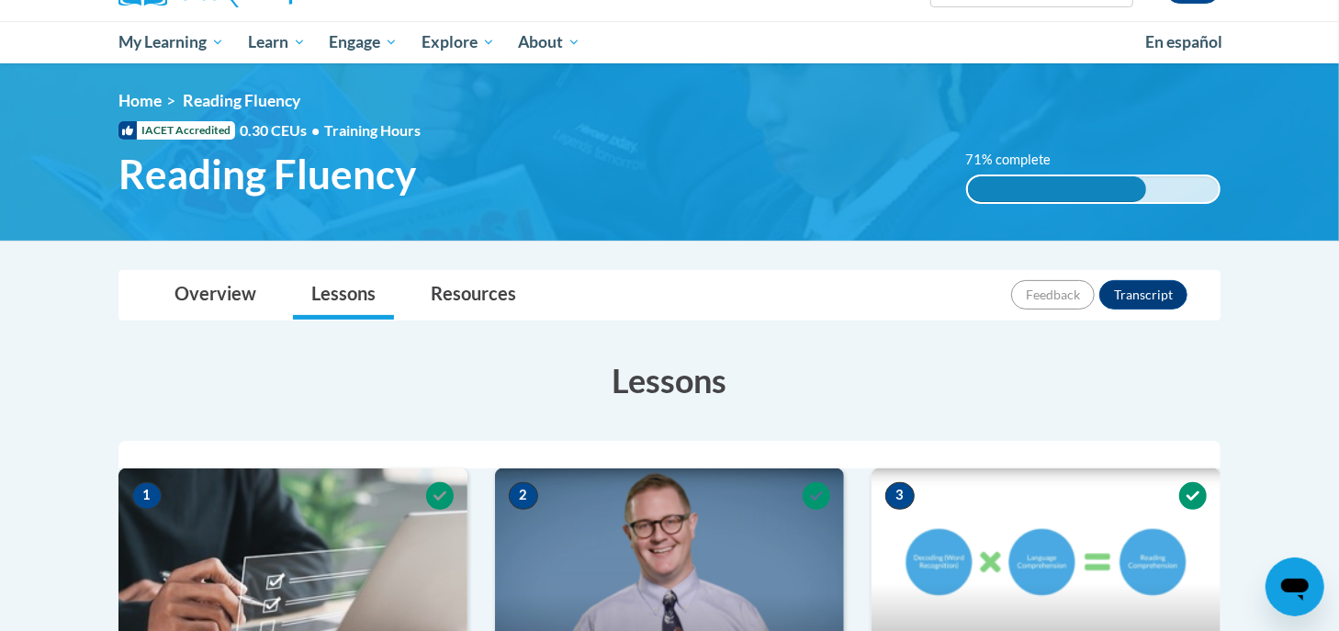
scroll to position [154, 0]
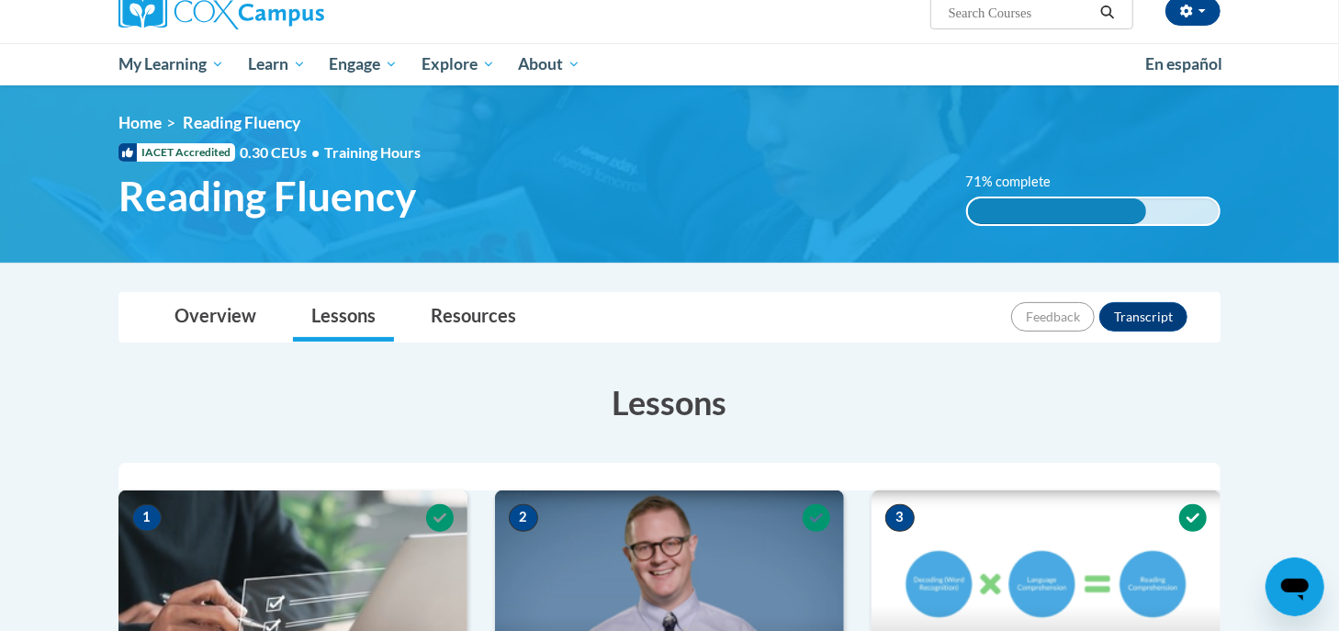
click at [1003, 16] on input "Search..." at bounding box center [1020, 13] width 147 height 22
type input "oral language"
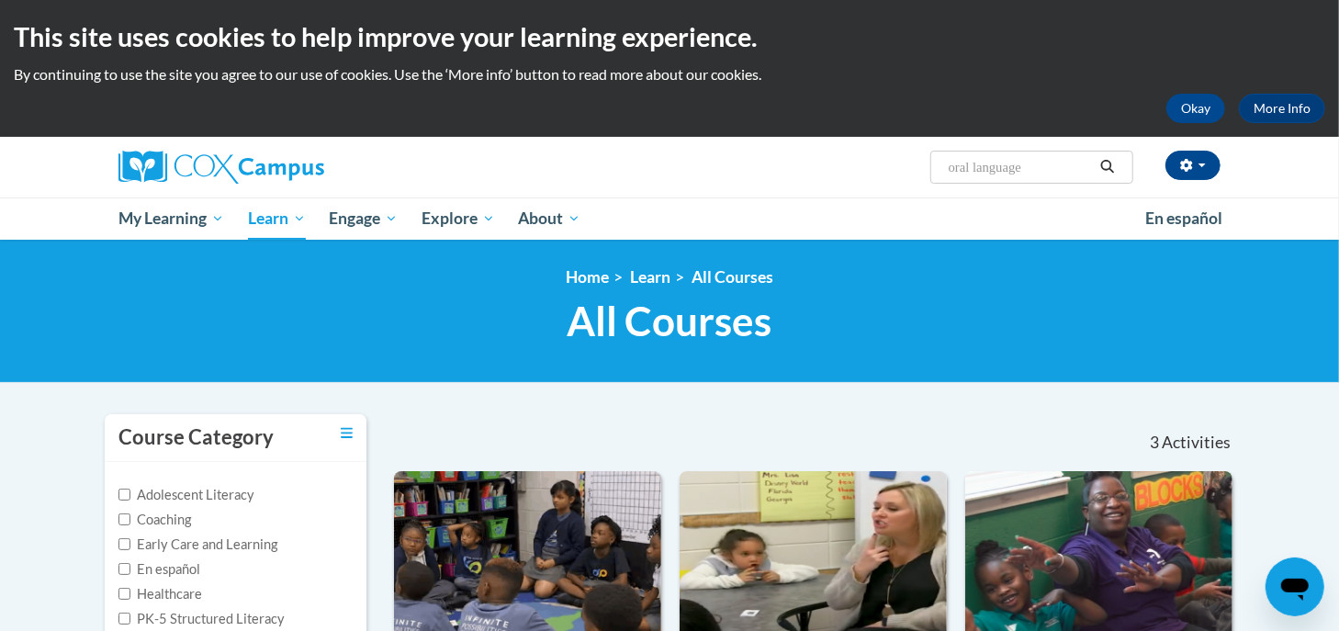
click at [1056, 156] on input "oral language" at bounding box center [1020, 167] width 147 height 22
drag, startPoint x: 1056, startPoint y: 155, endPoint x: 906, endPoint y: 140, distance: 151.4
click at [906, 140] on div "Chae O''Keefe (America/New_York UTC-04:00) My Profile Inbox My Transcripts Log …" at bounding box center [857, 160] width 753 height 47
type input "early literacy"
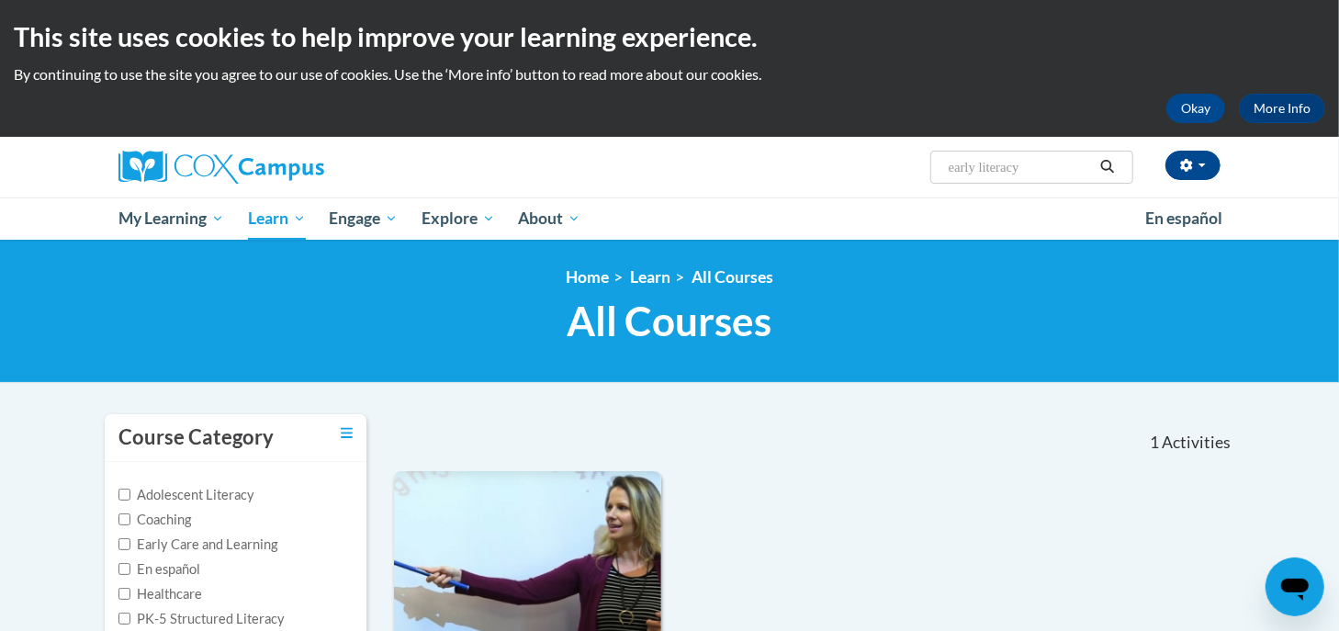
click at [1042, 159] on input "early literacy" at bounding box center [1020, 167] width 147 height 22
drag, startPoint x: 1042, startPoint y: 159, endPoint x: 724, endPoint y: 166, distance: 318.8
click at [724, 166] on div "Chae O''Keefe ([GEOGRAPHIC_DATA]/New_York UTC-04:00) My Profile Inbox My Transc…" at bounding box center [857, 160] width 753 height 47
type input "meaningful"
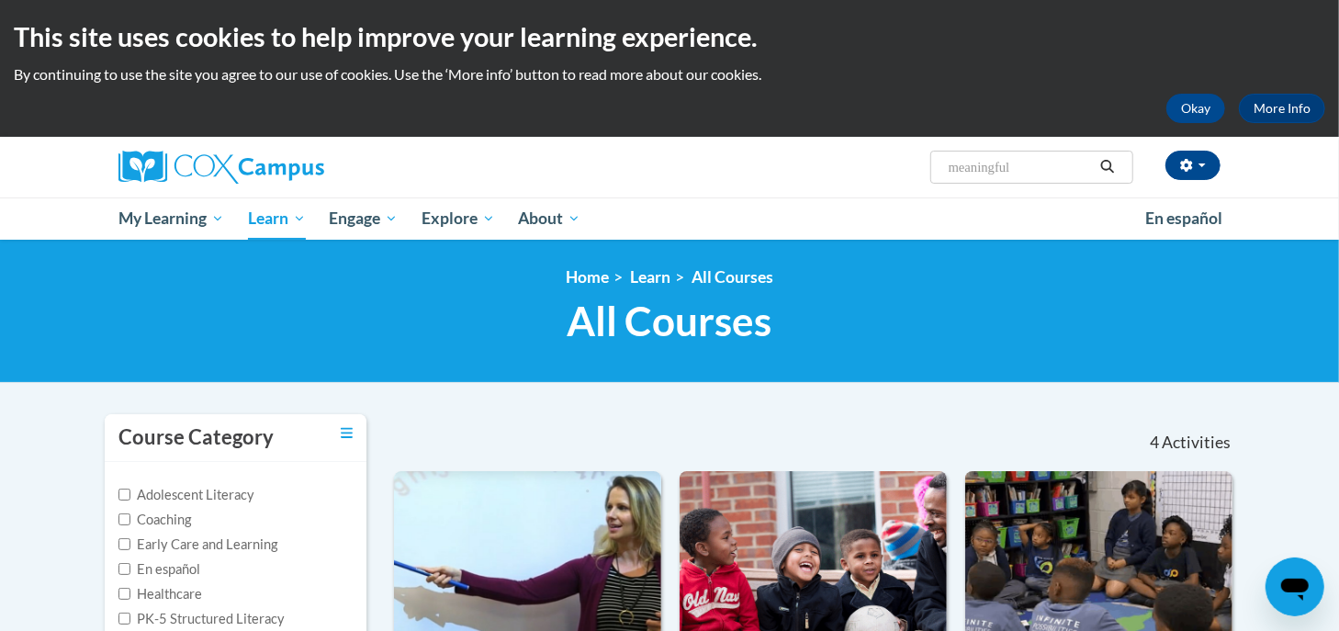
drag, startPoint x: 1068, startPoint y: 165, endPoint x: 806, endPoint y: 149, distance: 262.3
click at [806, 149] on div "Chae O''Keefe (America/New_York UTC-04:00) My Profile Inbox My Transcripts Log …" at bounding box center [857, 160] width 753 height 47
type input "phonics"
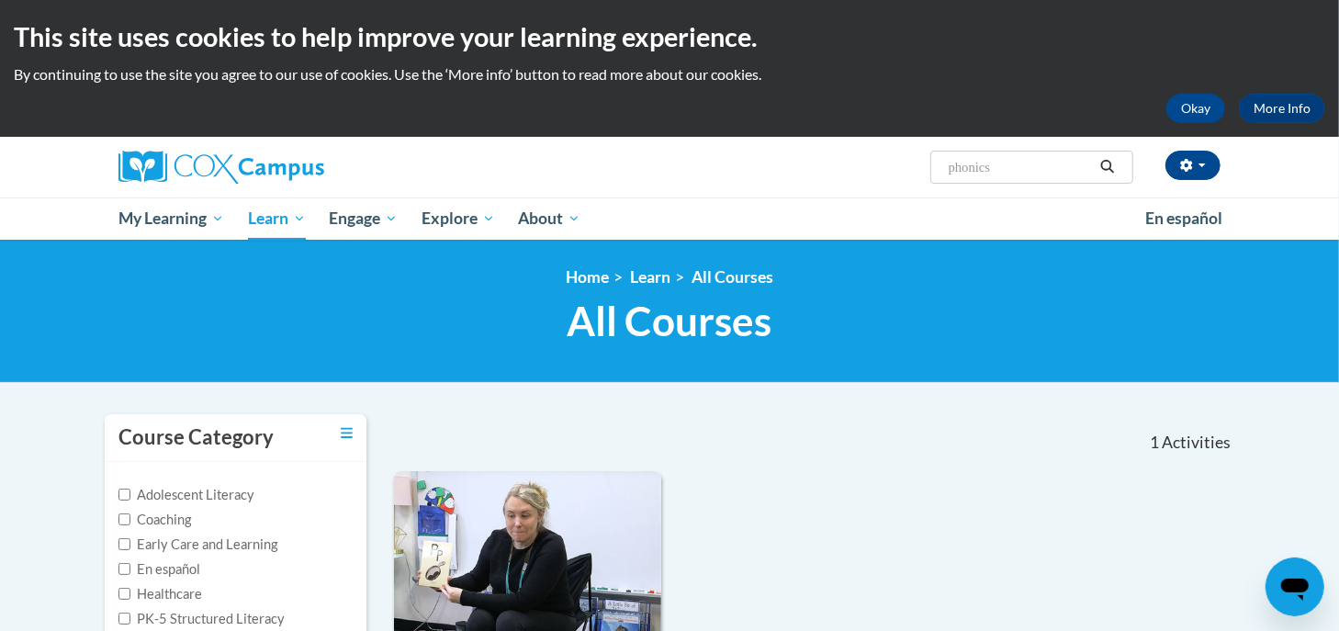
drag, startPoint x: 1044, startPoint y: 165, endPoint x: 791, endPoint y: 152, distance: 253.9
click at [791, 152] on div "Chae O''Keefe ([GEOGRAPHIC_DATA]/New_York UTC-04:00) My Profile Inbox My Transc…" at bounding box center [857, 160] width 753 height 47
type input "reading"
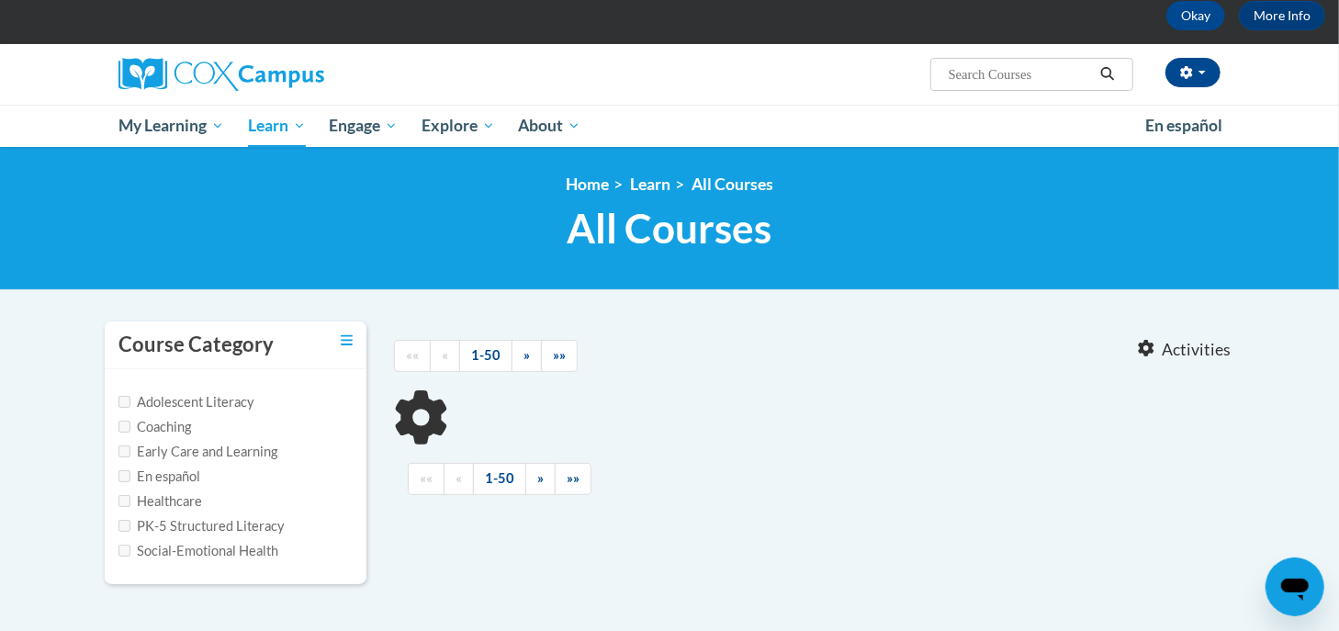
type input "reading"
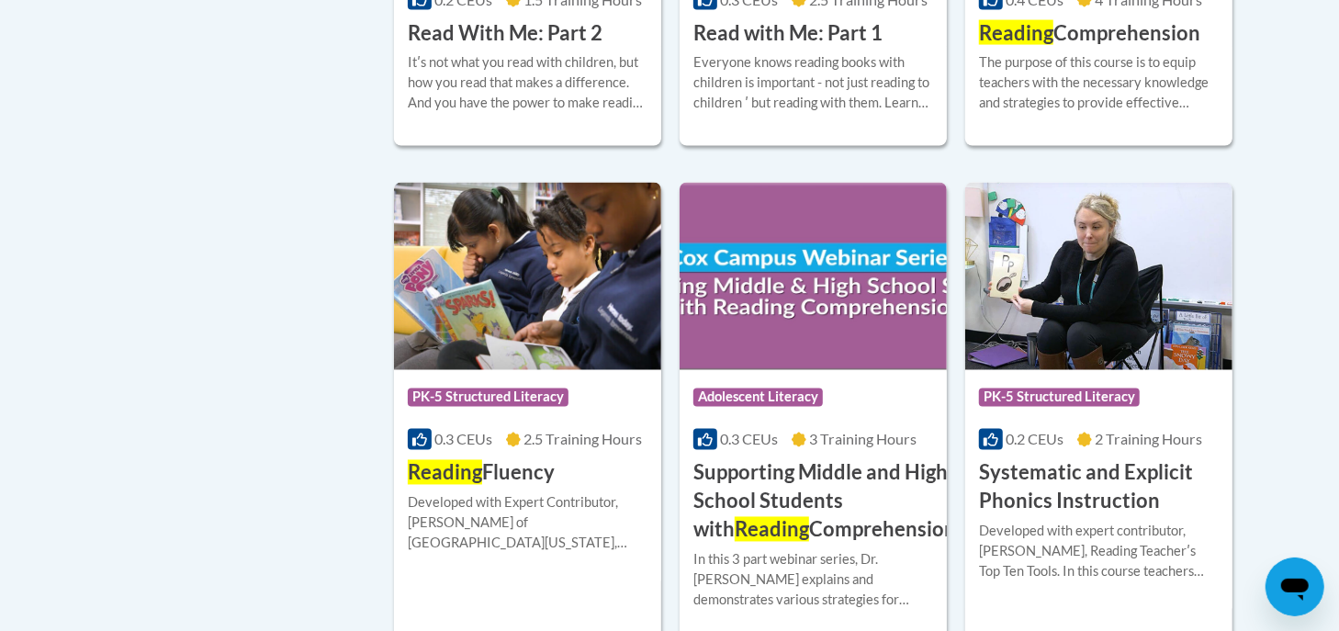
scroll to position [1724, 0]
